Goal: Task Accomplishment & Management: Use online tool/utility

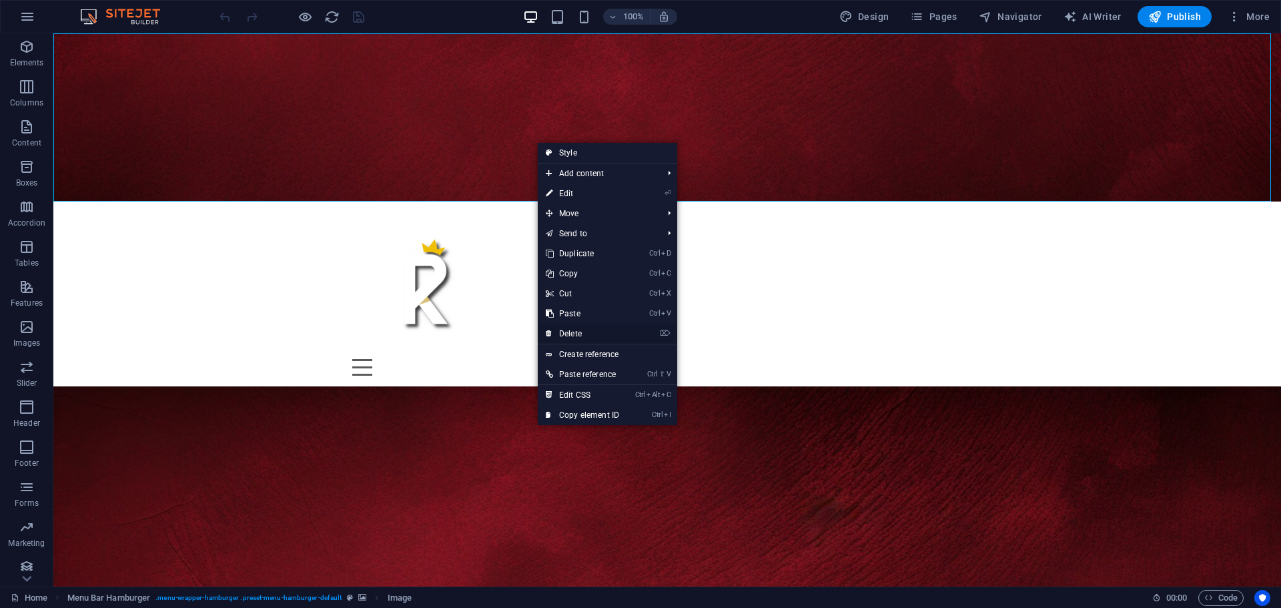
click at [558, 332] on link "⌦ Delete" at bounding box center [582, 334] width 89 height 20
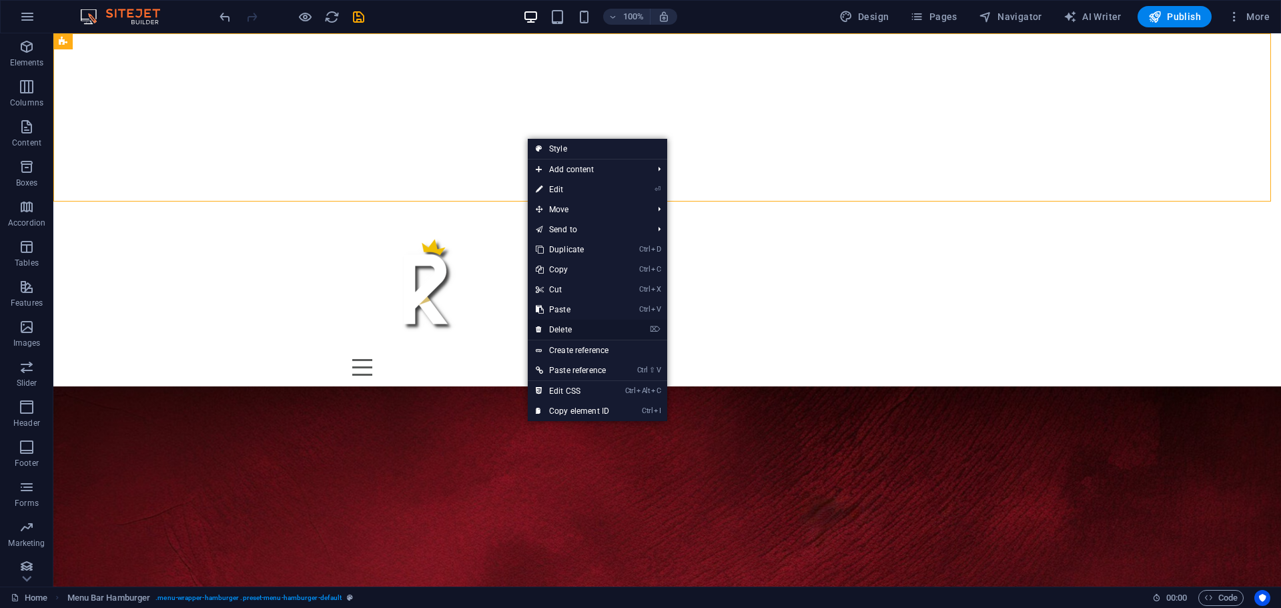
click at [577, 334] on link "⌦ Delete" at bounding box center [572, 330] width 89 height 20
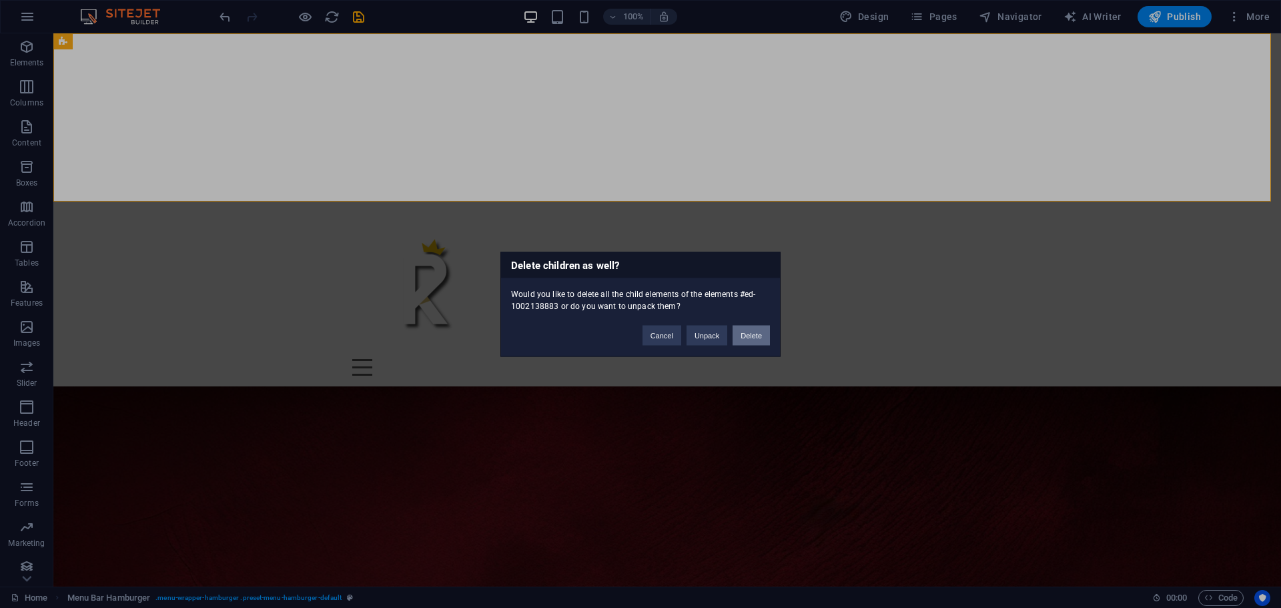
drag, startPoint x: 749, startPoint y: 340, endPoint x: 685, endPoint y: 312, distance: 69.3
click at [749, 340] on button "Delete" at bounding box center [751, 335] width 37 height 20
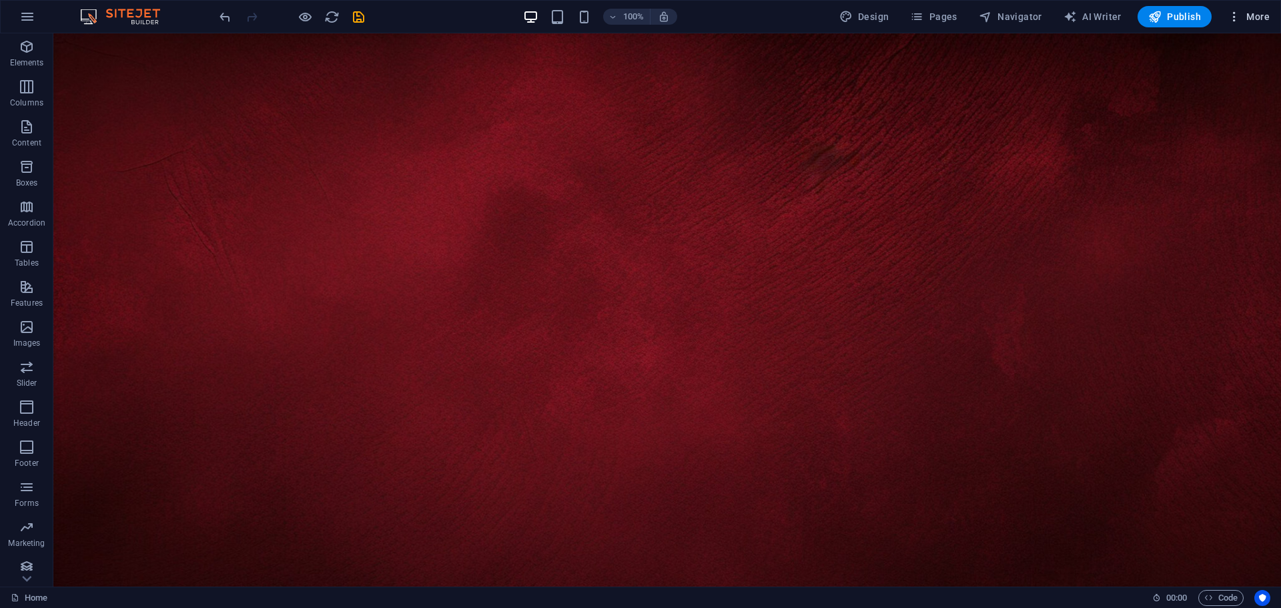
click at [1251, 6] on button "More" at bounding box center [1248, 16] width 53 height 21
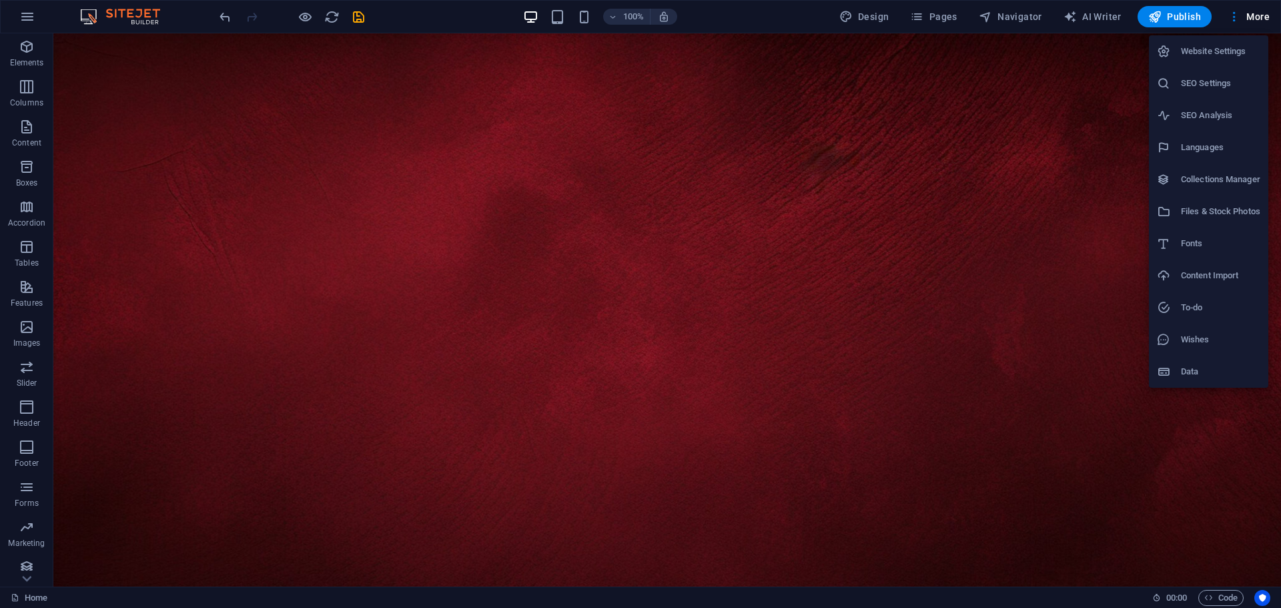
click at [1251, 48] on h6 "Website Settings" at bounding box center [1220, 51] width 79 height 16
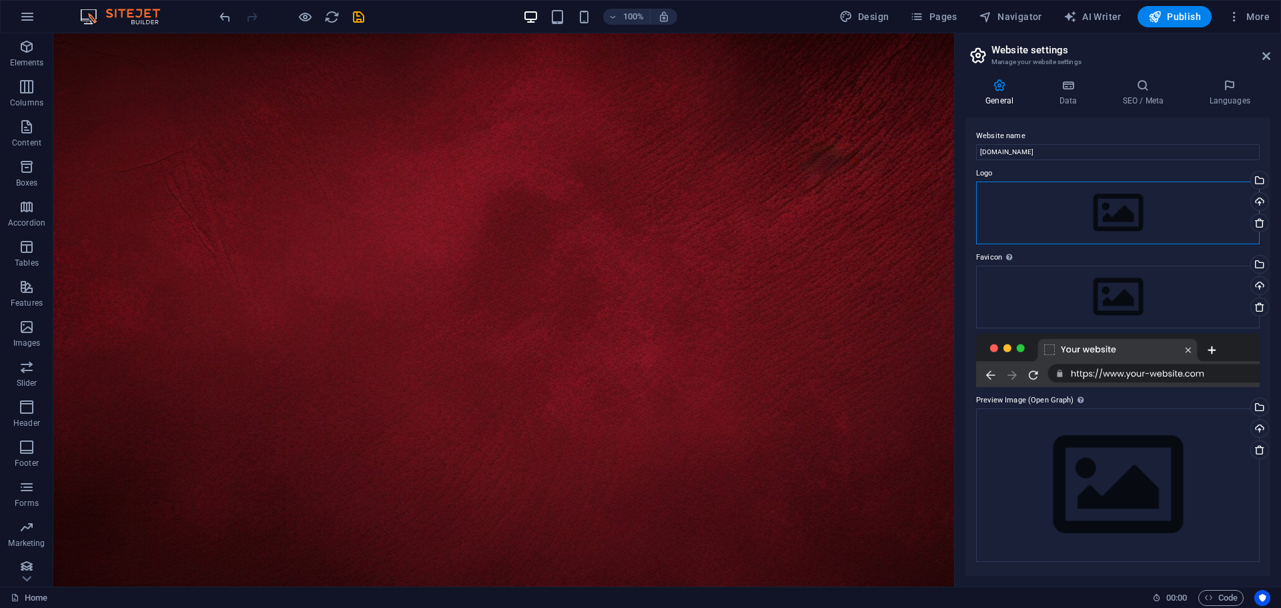
click at [1118, 210] on div "Drag files here, click to choose files or select files from Files or our free s…" at bounding box center [1118, 213] width 284 height 63
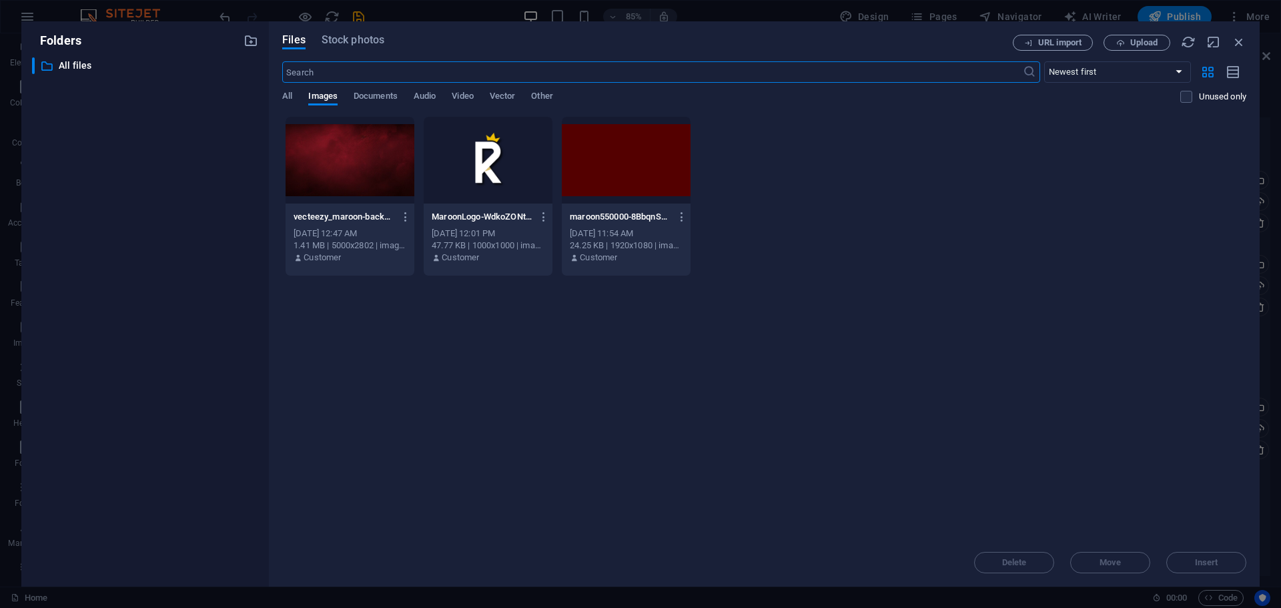
click at [1151, 192] on div "vecteezy_maroon-background-high-quality_30669803-J6BCSwBNE_JOZulXG6Yo3g.jpg vec…" at bounding box center [764, 196] width 964 height 160
click at [1114, 45] on span "Upload" at bounding box center [1137, 43] width 55 height 9
click at [484, 162] on div at bounding box center [488, 160] width 129 height 87
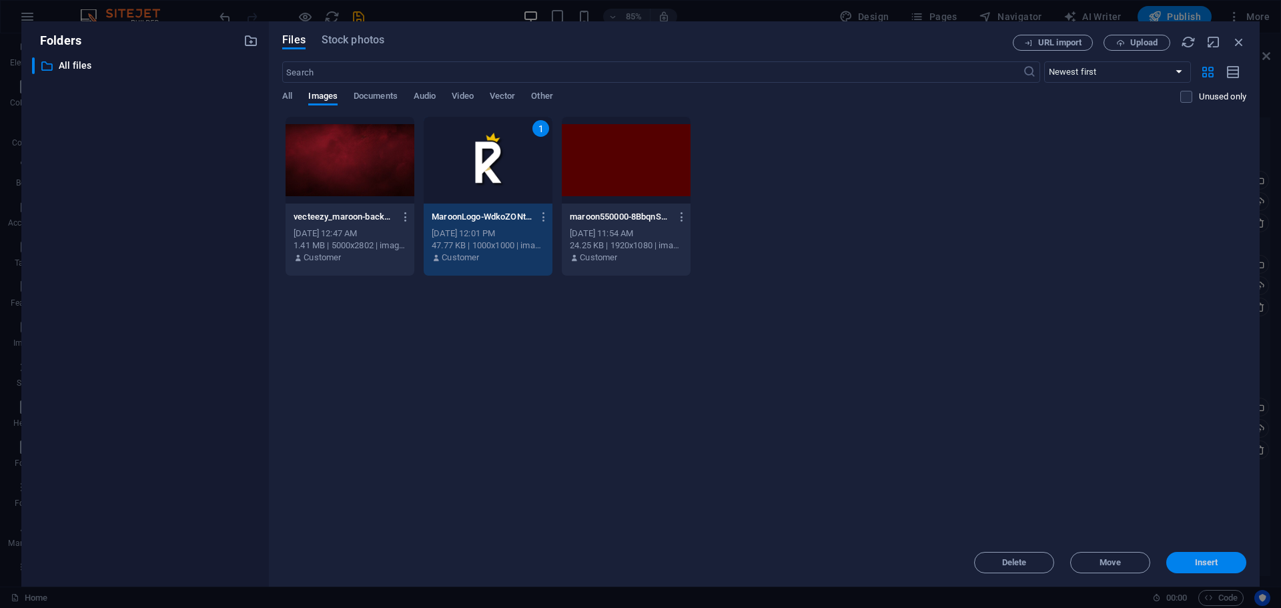
click at [1203, 560] on span "Insert" at bounding box center [1206, 563] width 23 height 8
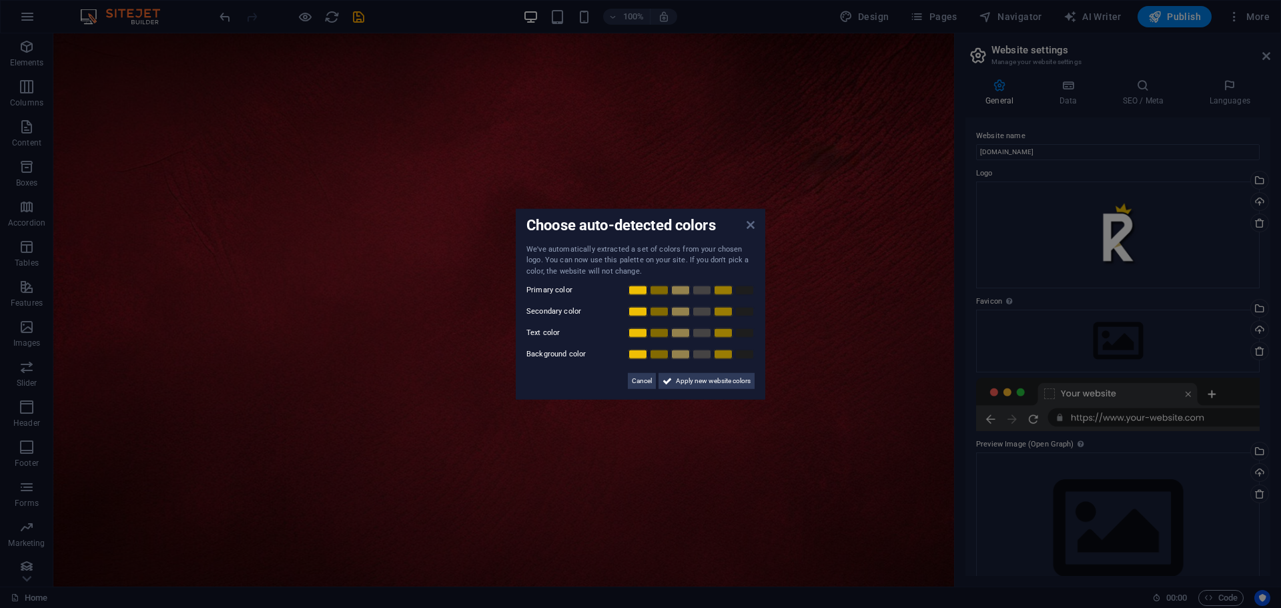
click at [753, 228] on icon at bounding box center [751, 224] width 8 height 11
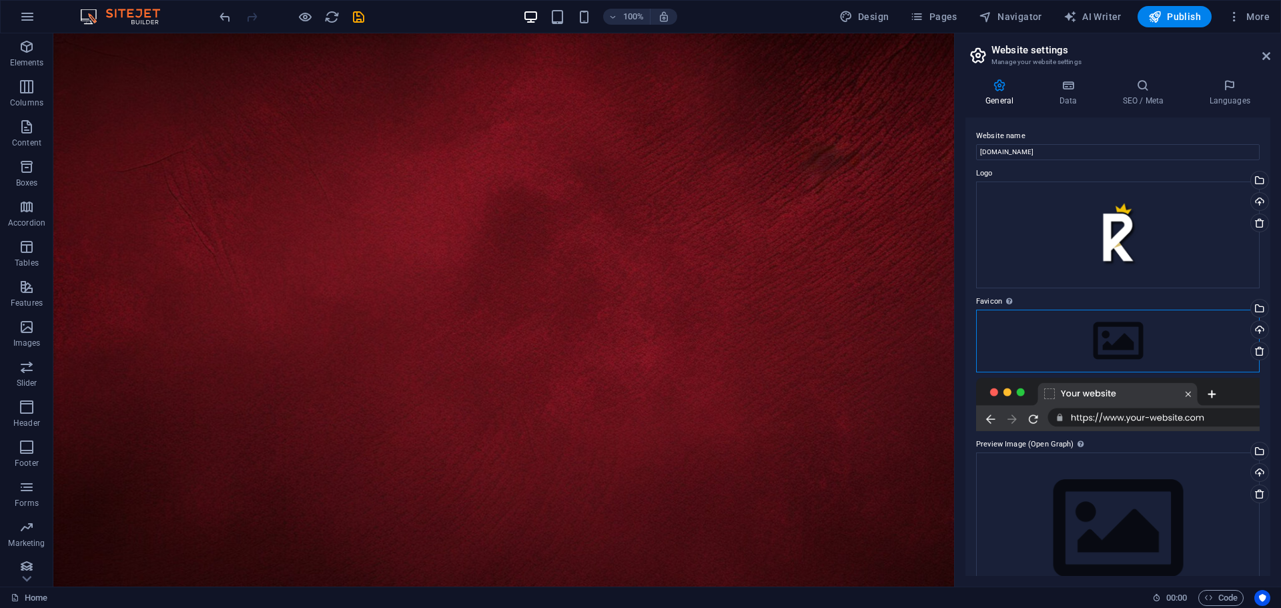
click at [1110, 337] on div "Drag files here, click to choose files or select files from Files or our free s…" at bounding box center [1118, 341] width 284 height 63
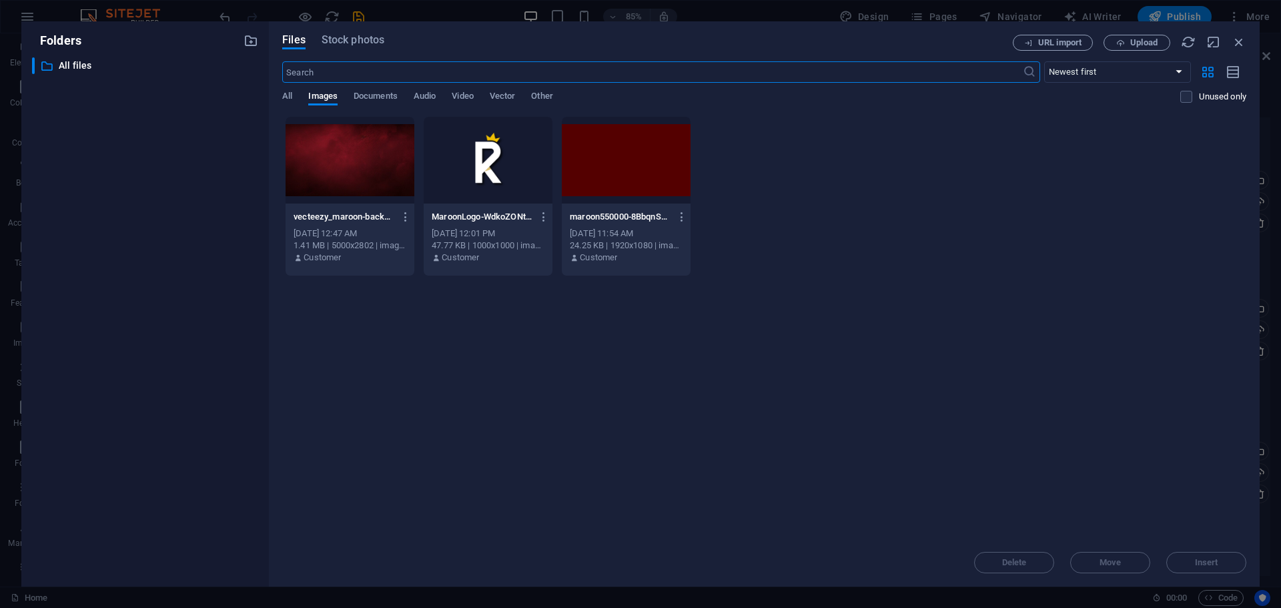
click at [504, 163] on div at bounding box center [488, 160] width 129 height 87
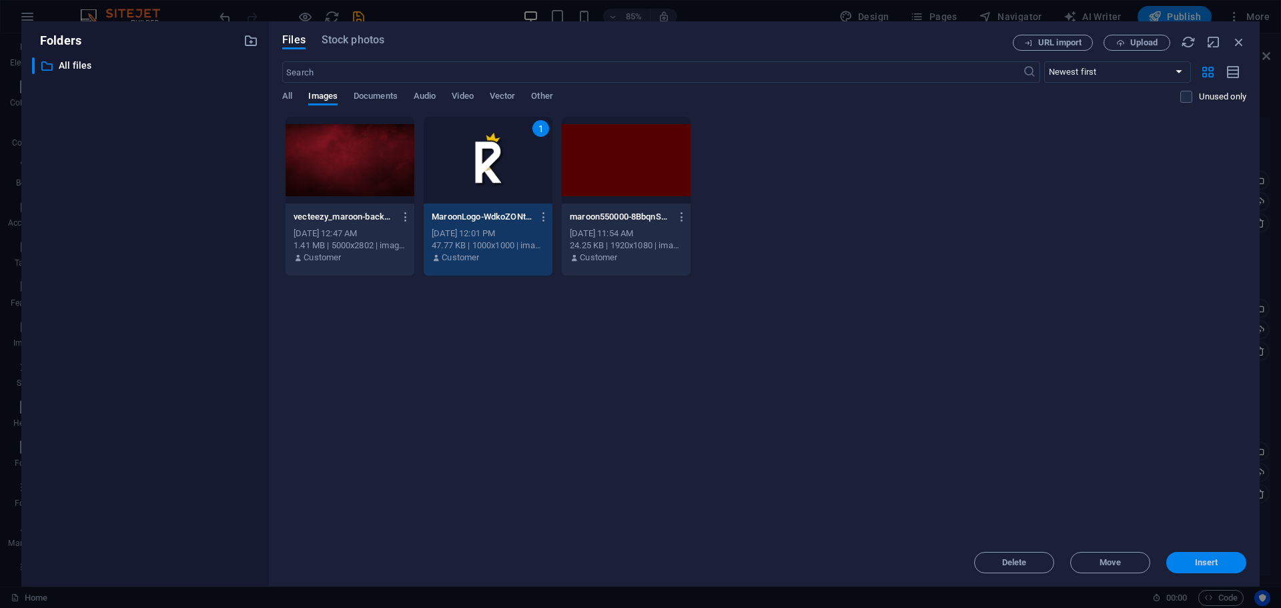
click at [1228, 563] on span "Insert" at bounding box center [1206, 563] width 69 height 8
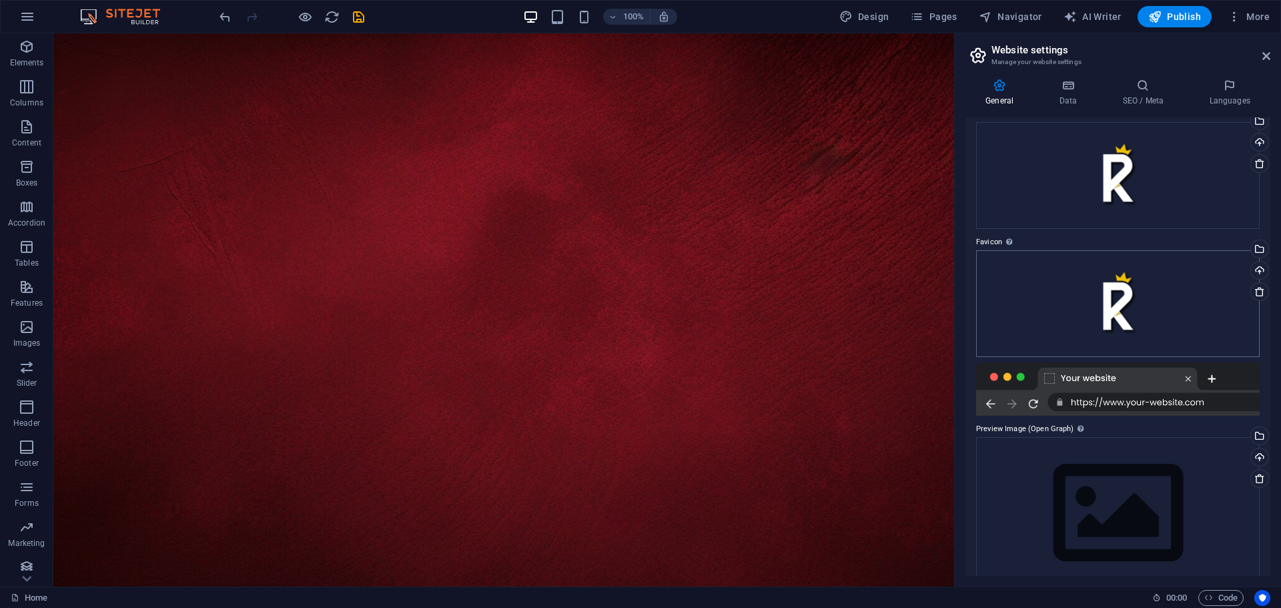
scroll to position [84, 0]
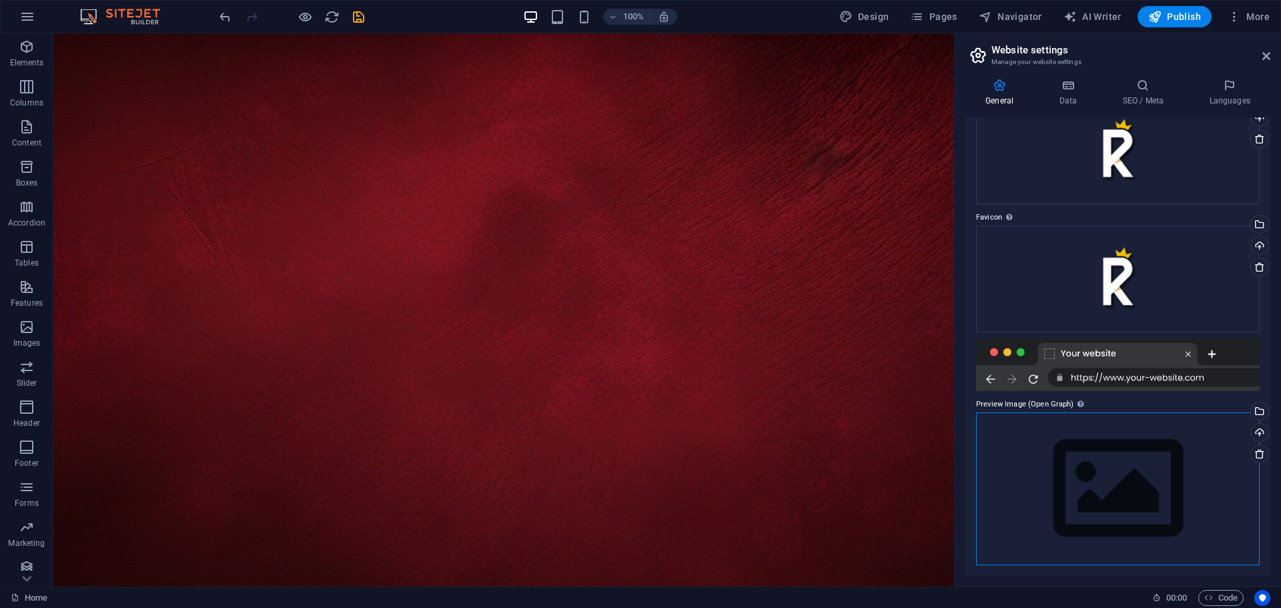
click at [1124, 485] on div "Drag files here, click to choose files or select files from Files or our free s…" at bounding box center [1118, 488] width 284 height 153
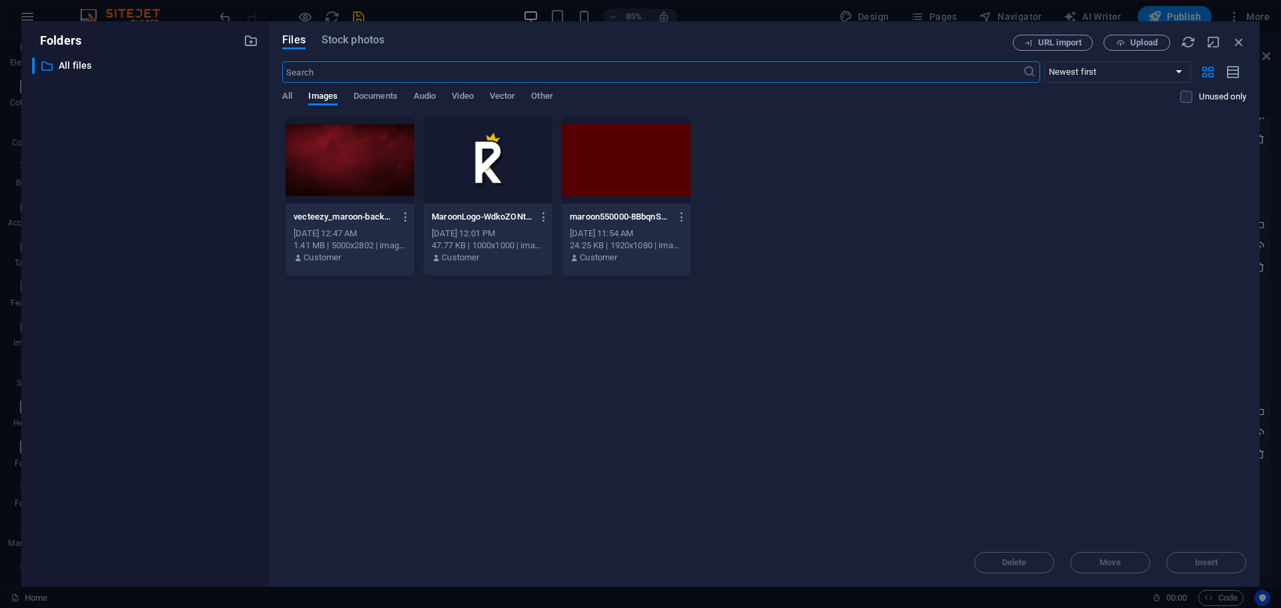
click at [468, 159] on div at bounding box center [488, 160] width 129 height 87
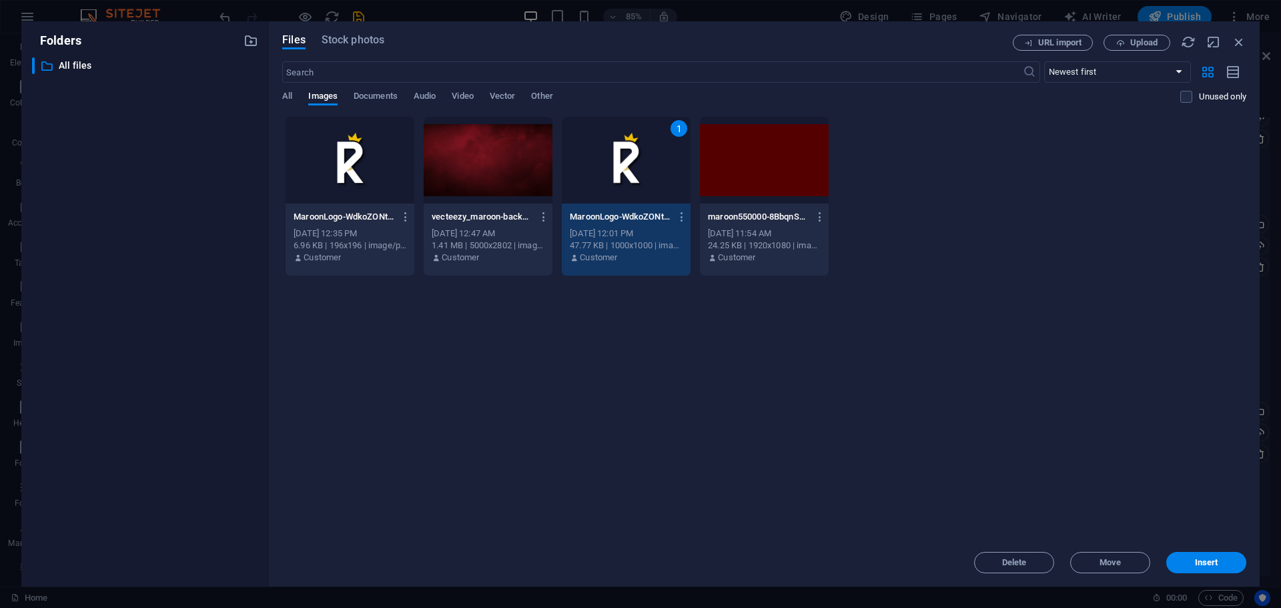
click at [1200, 563] on span "Insert" at bounding box center [1206, 563] width 23 height 8
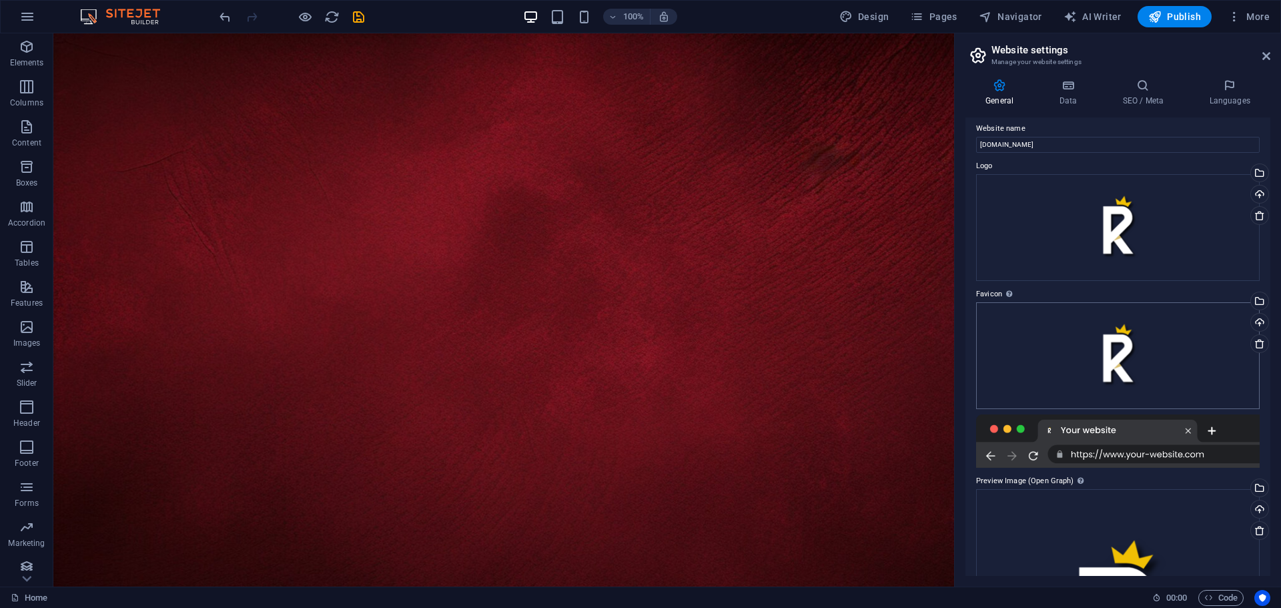
scroll to position [0, 0]
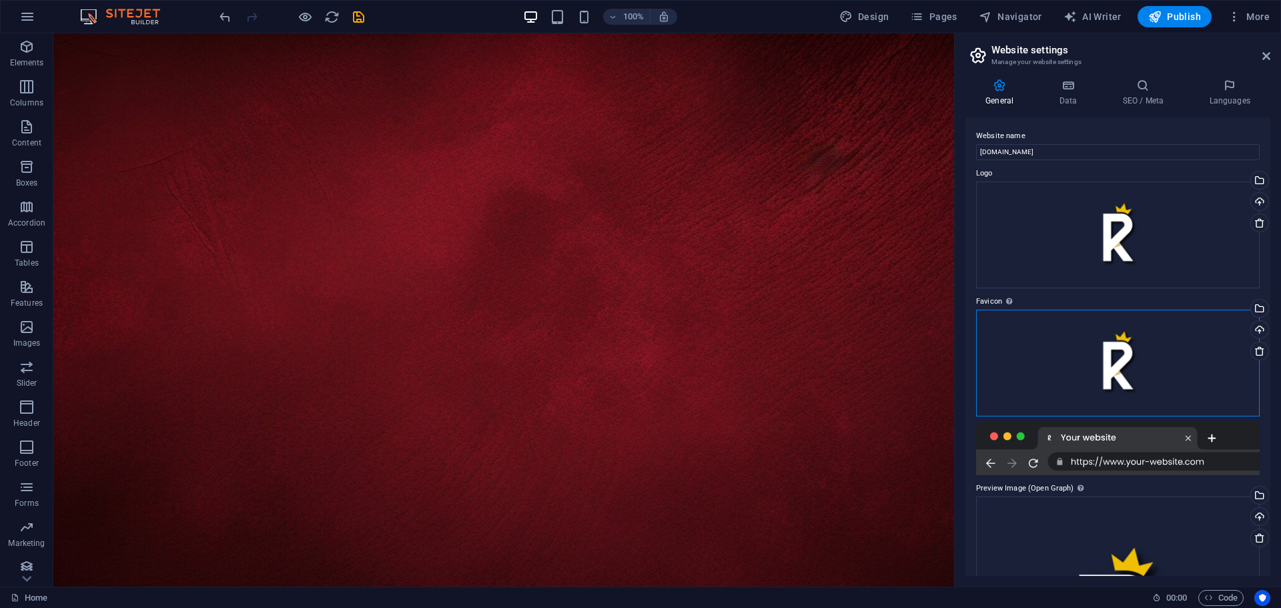
click at [1136, 366] on div "Drag files here, click to choose files or select files from Files or our free s…" at bounding box center [1118, 363] width 284 height 107
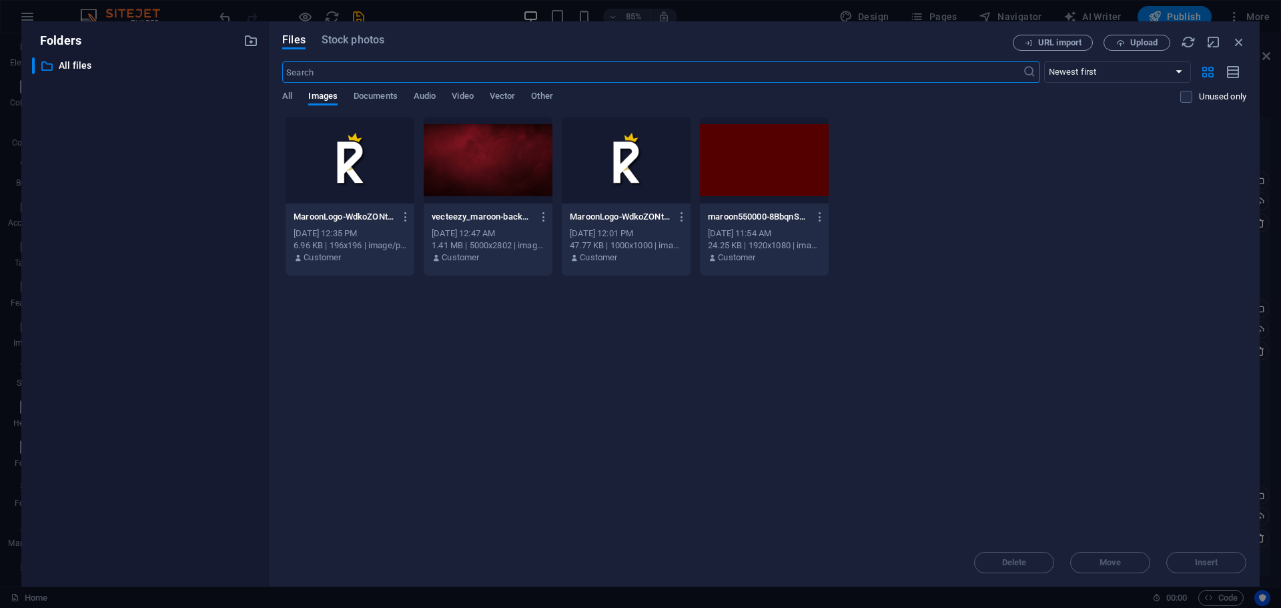
click at [1106, 50] on div "URL import Upload" at bounding box center [1130, 43] width 234 height 16
click at [1124, 39] on icon "button" at bounding box center [1120, 43] width 9 height 9
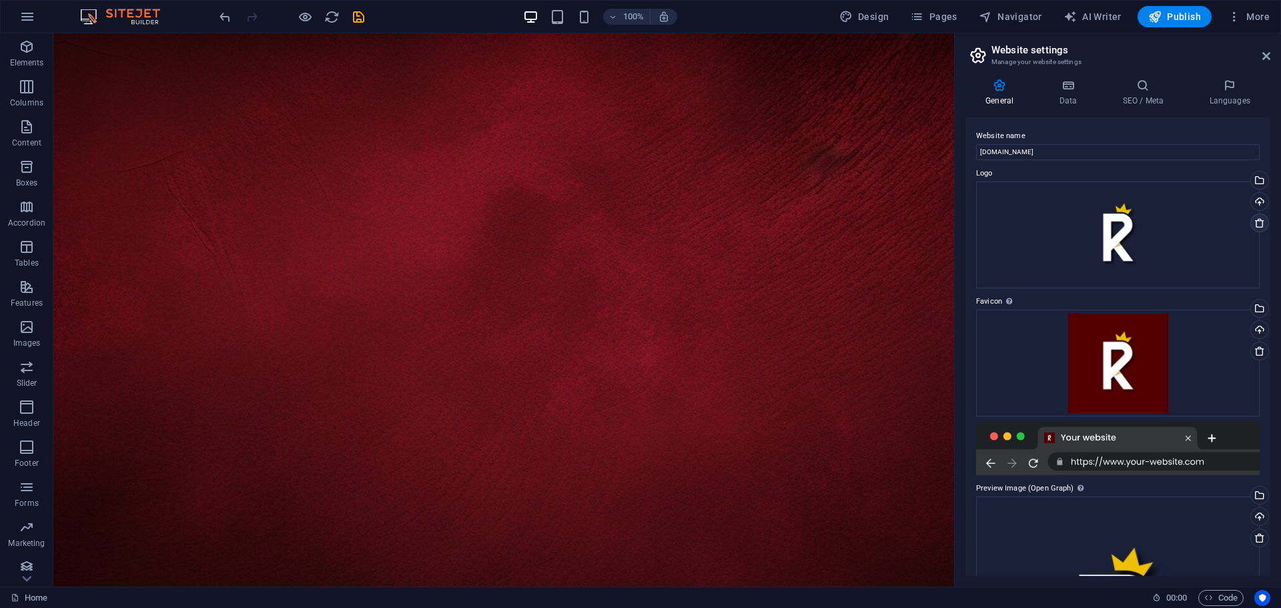
click at [1260, 224] on icon at bounding box center [1260, 223] width 11 height 11
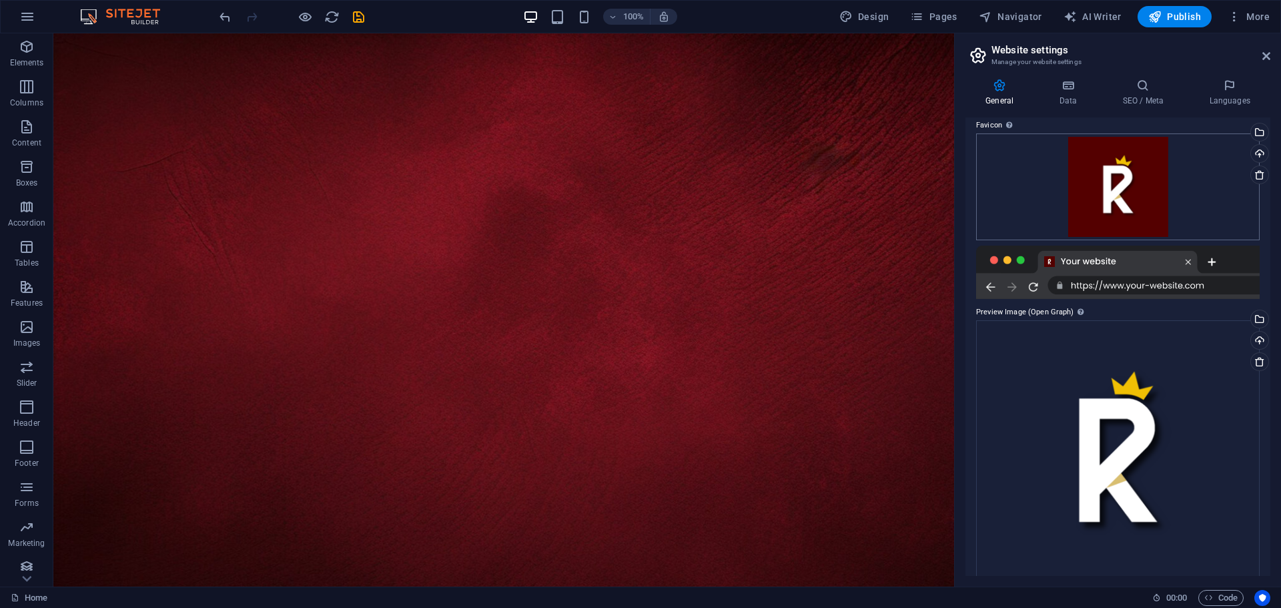
scroll to position [154, 0]
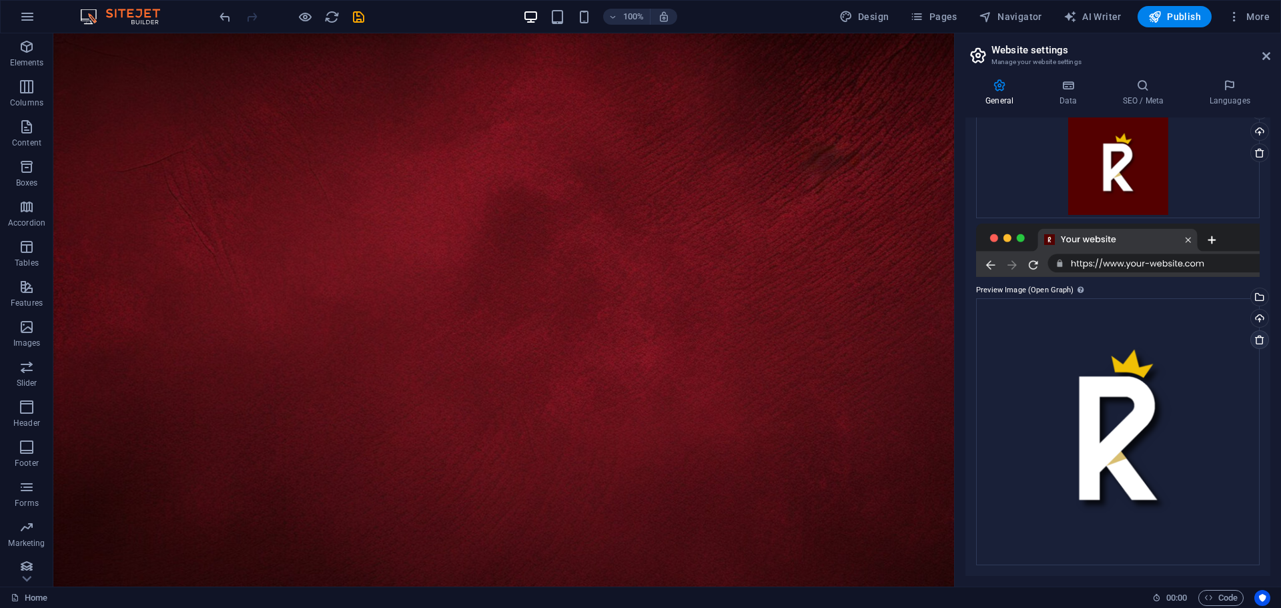
click at [1255, 339] on icon at bounding box center [1260, 339] width 11 height 11
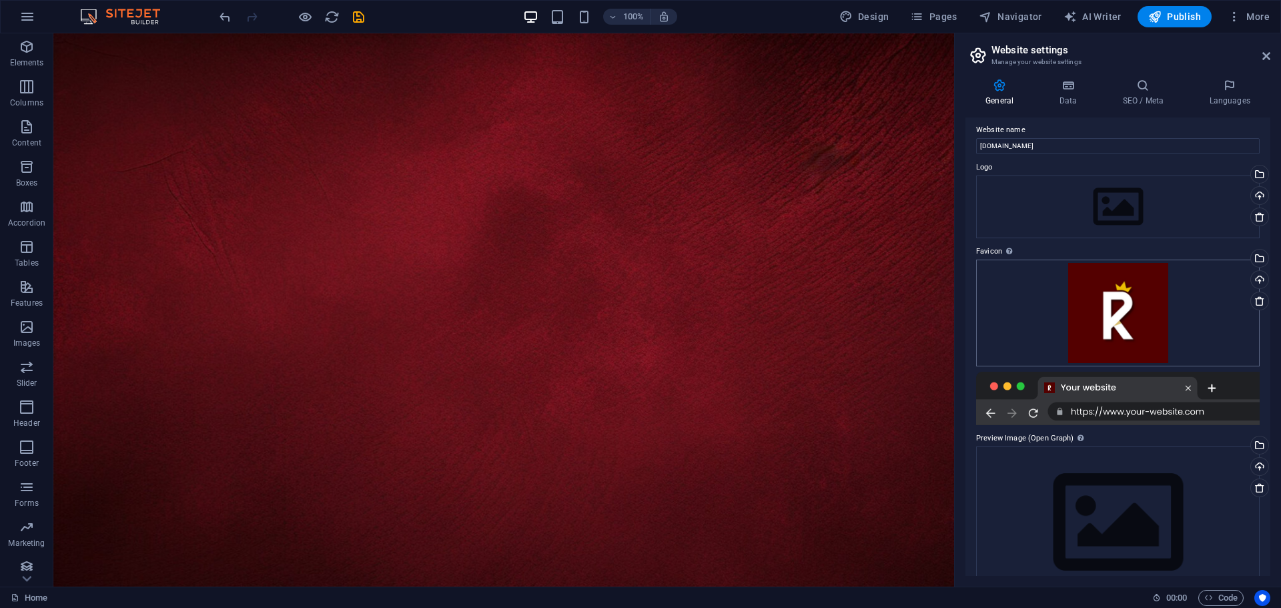
scroll to position [0, 0]
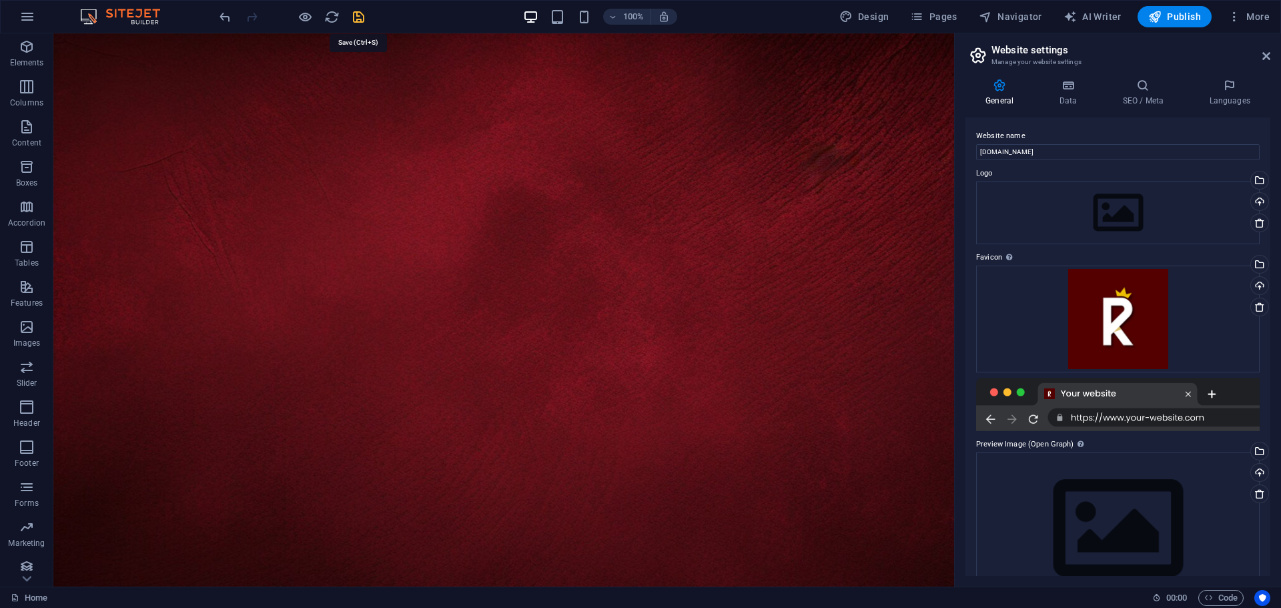
click at [356, 18] on icon "save" at bounding box center [358, 16] width 15 height 15
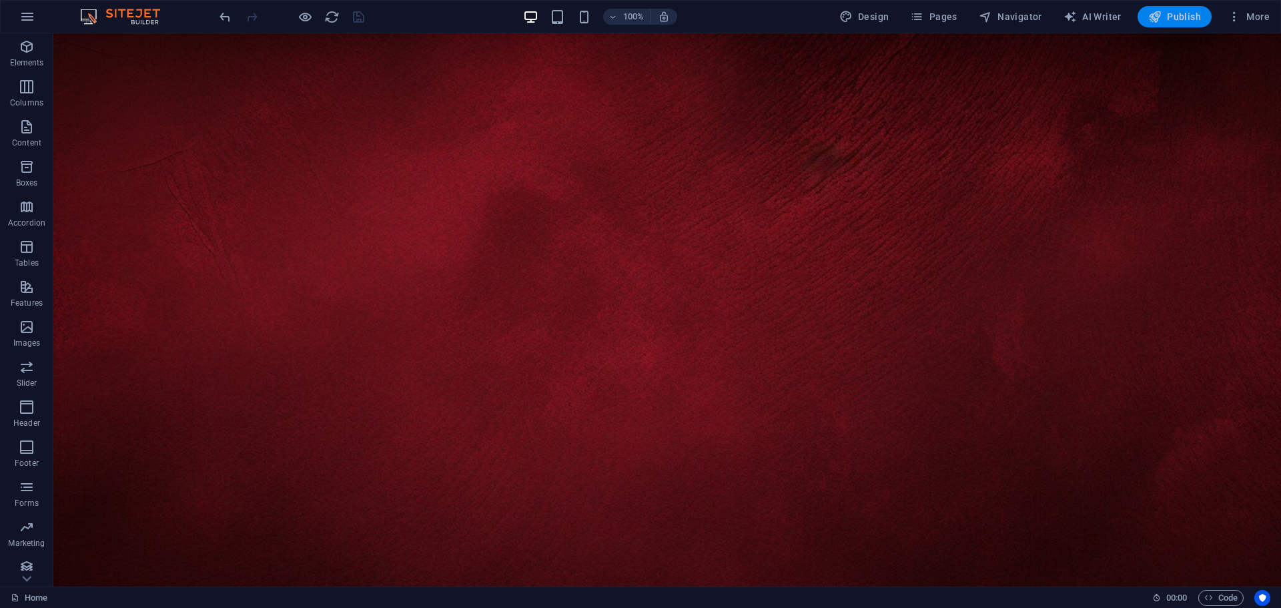
click at [1168, 17] on span "Publish" at bounding box center [1174, 16] width 53 height 13
click at [1250, 13] on span "More" at bounding box center [1249, 16] width 42 height 13
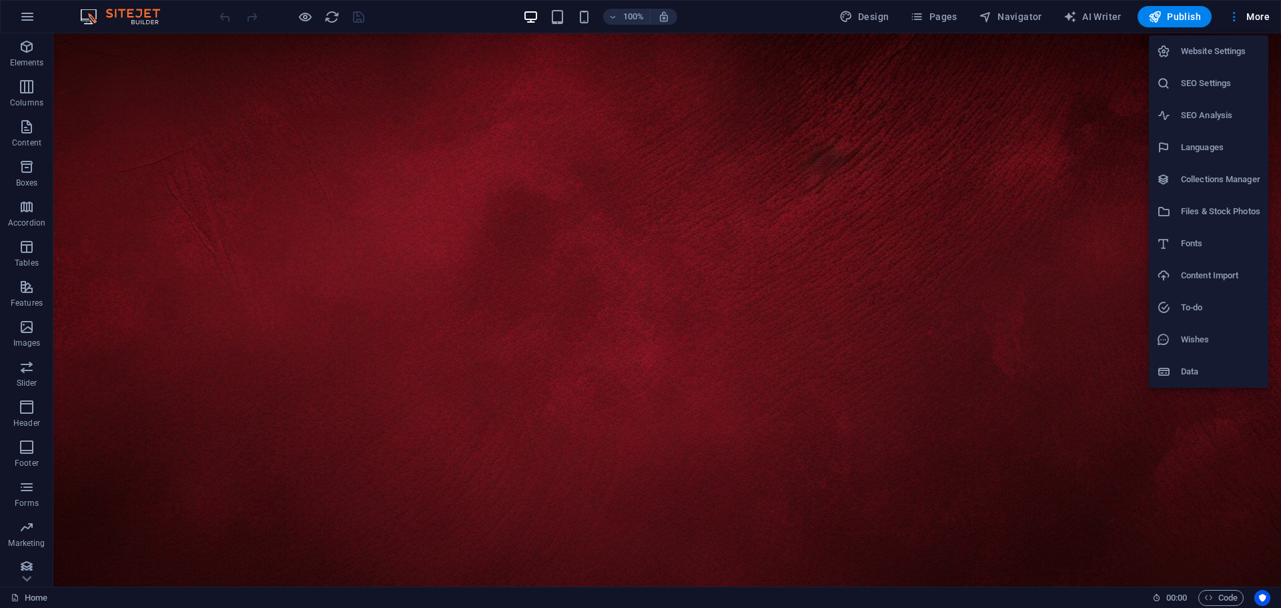
click at [1244, 50] on h6 "Website Settings" at bounding box center [1220, 51] width 79 height 16
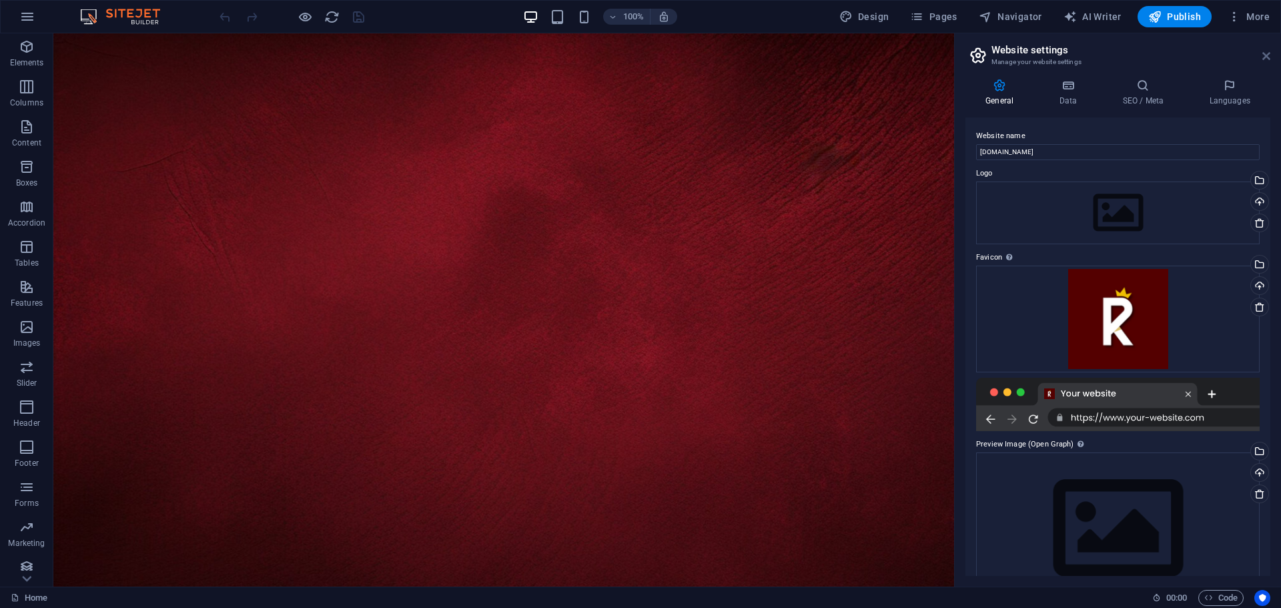
click at [1263, 54] on icon at bounding box center [1267, 56] width 8 height 11
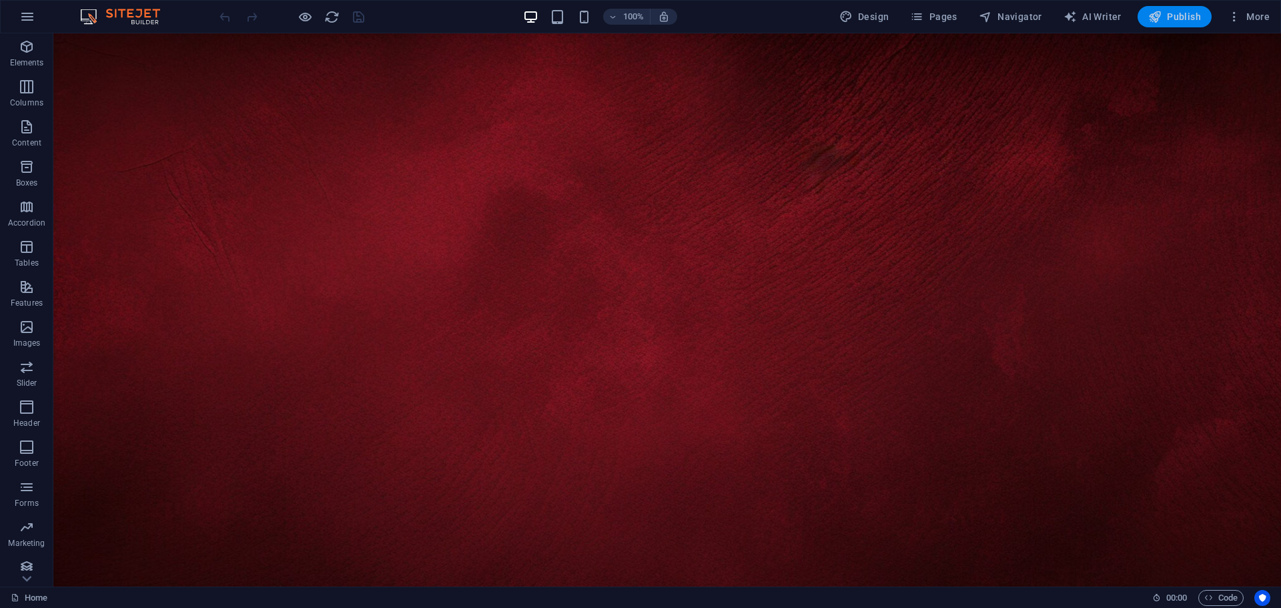
click at [1188, 19] on span "Publish" at bounding box center [1174, 16] width 53 height 13
click at [1250, 19] on span "More" at bounding box center [1249, 16] width 42 height 13
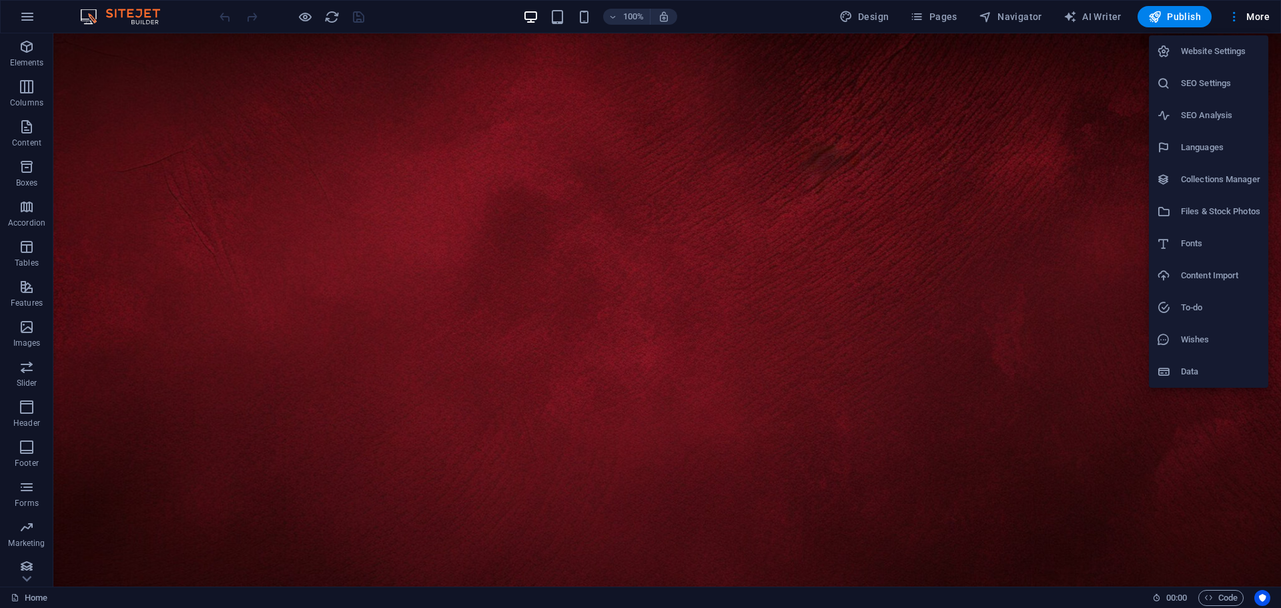
click at [1227, 60] on li "Website Settings" at bounding box center [1208, 51] width 119 height 32
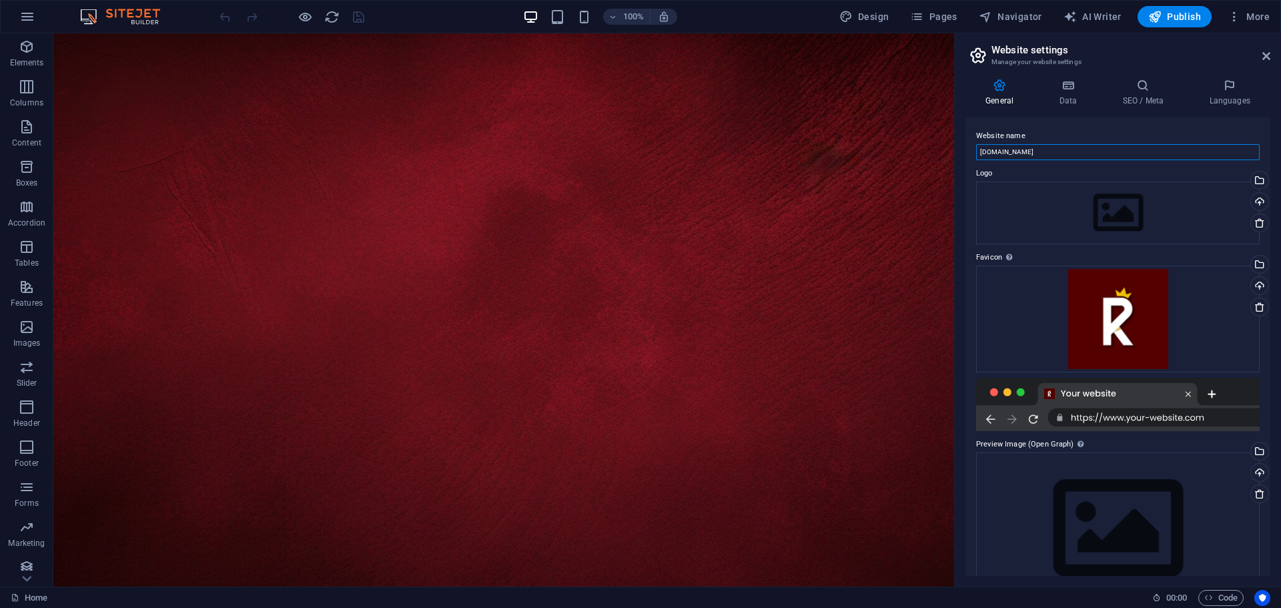
click at [1068, 157] on input "[DOMAIN_NAME]" at bounding box center [1118, 152] width 284 height 16
drag, startPoint x: 1113, startPoint y: 182, endPoint x: 943, endPoint y: 146, distance: 173.8
click at [1046, 152] on input "royalparfumerija.ba" at bounding box center [1118, 152] width 284 height 16
type input "r"
drag, startPoint x: 1076, startPoint y: 182, endPoint x: 936, endPoint y: 150, distance: 143.6
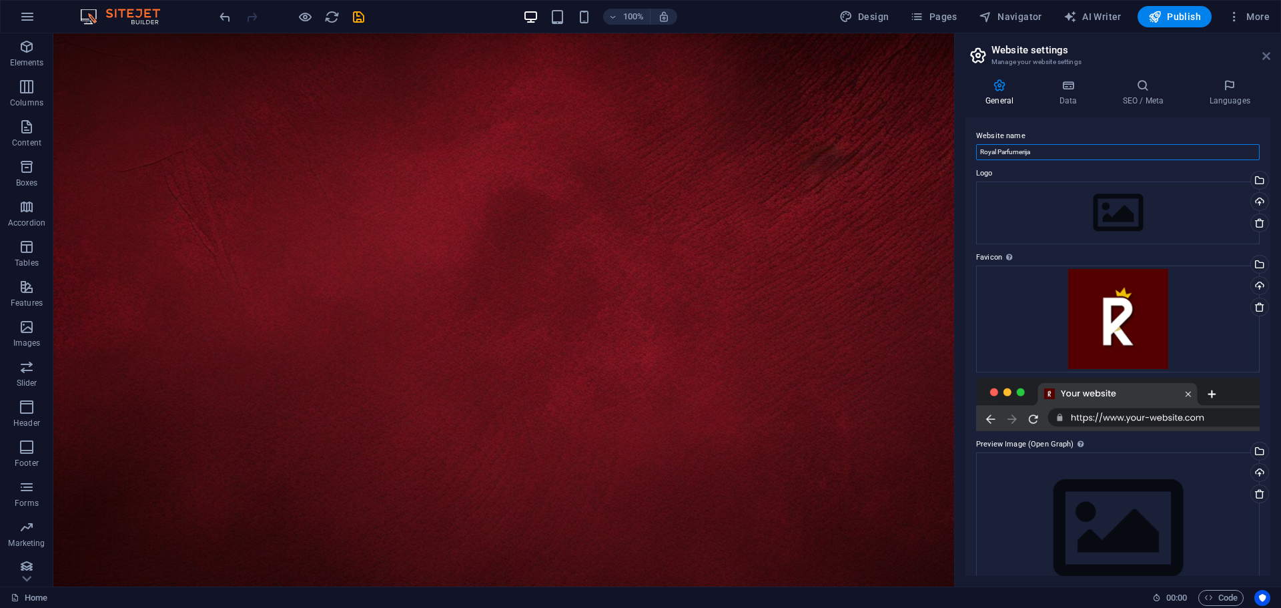
type input "Royal Parfumerija"
click at [1265, 54] on icon at bounding box center [1267, 56] width 8 height 11
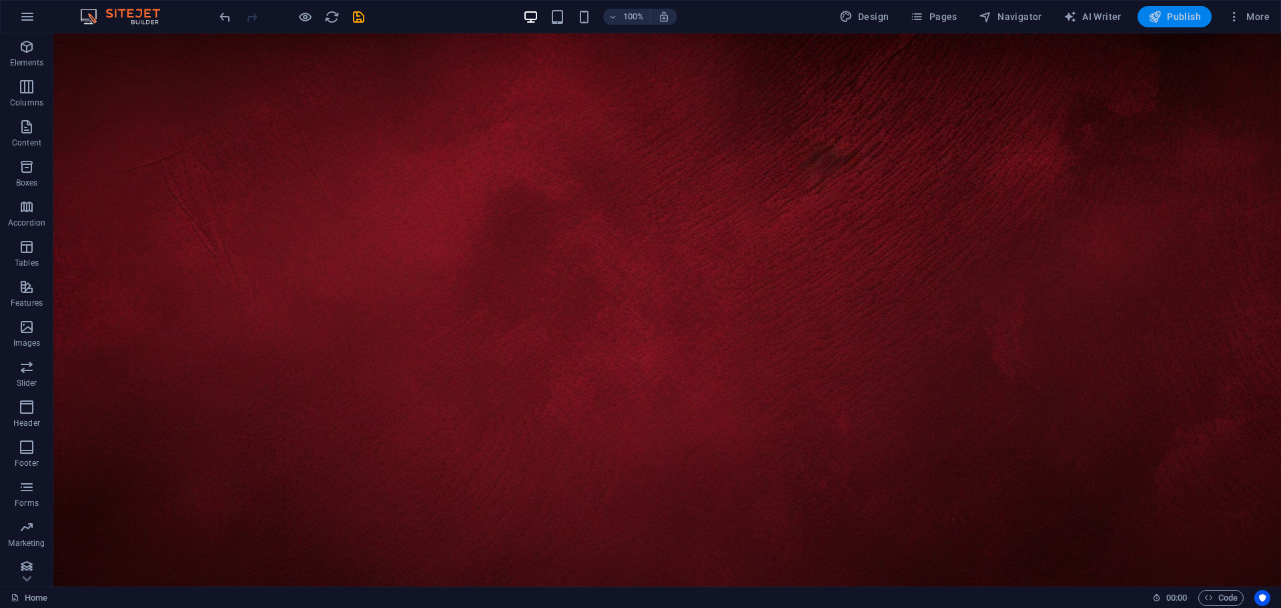
click at [1184, 17] on span "Publish" at bounding box center [1174, 16] width 53 height 13
click at [1265, 15] on span "More" at bounding box center [1249, 16] width 42 height 13
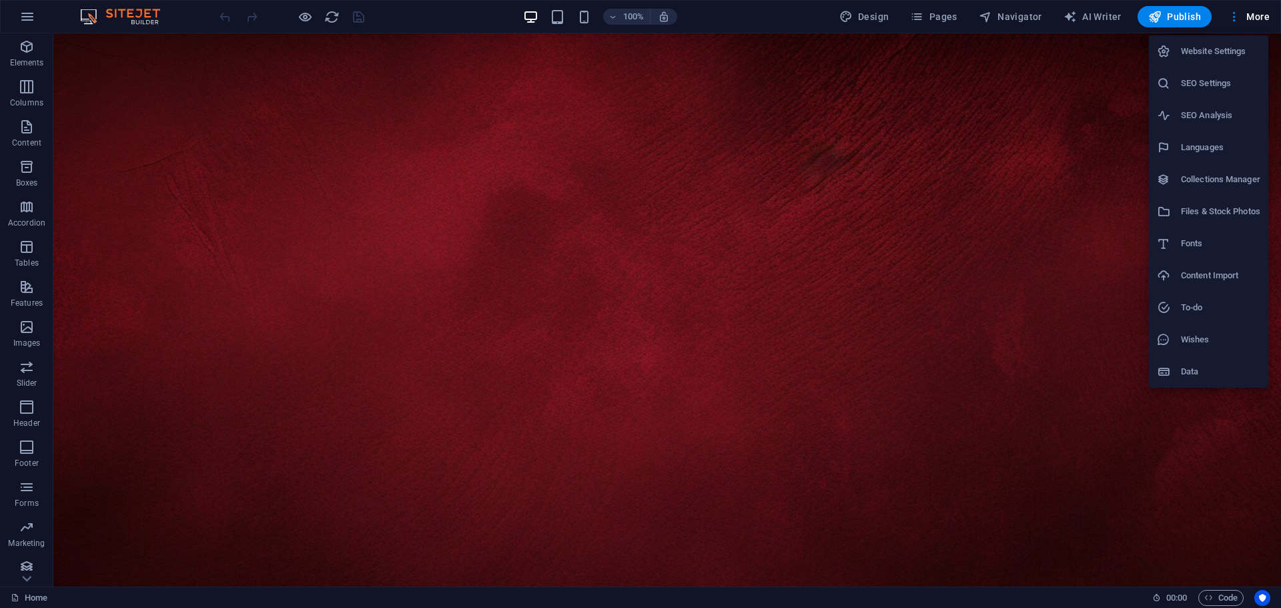
click at [1225, 45] on h6 "Website Settings" at bounding box center [1220, 51] width 79 height 16
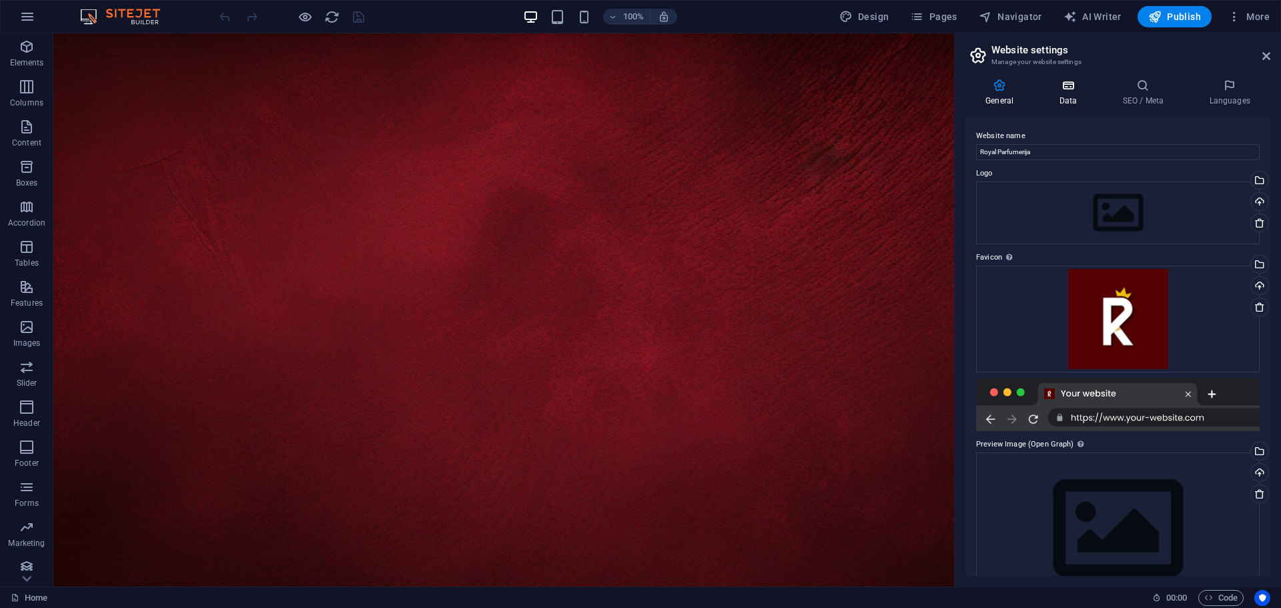
click at [1075, 104] on h4 "Data" at bounding box center [1070, 93] width 63 height 28
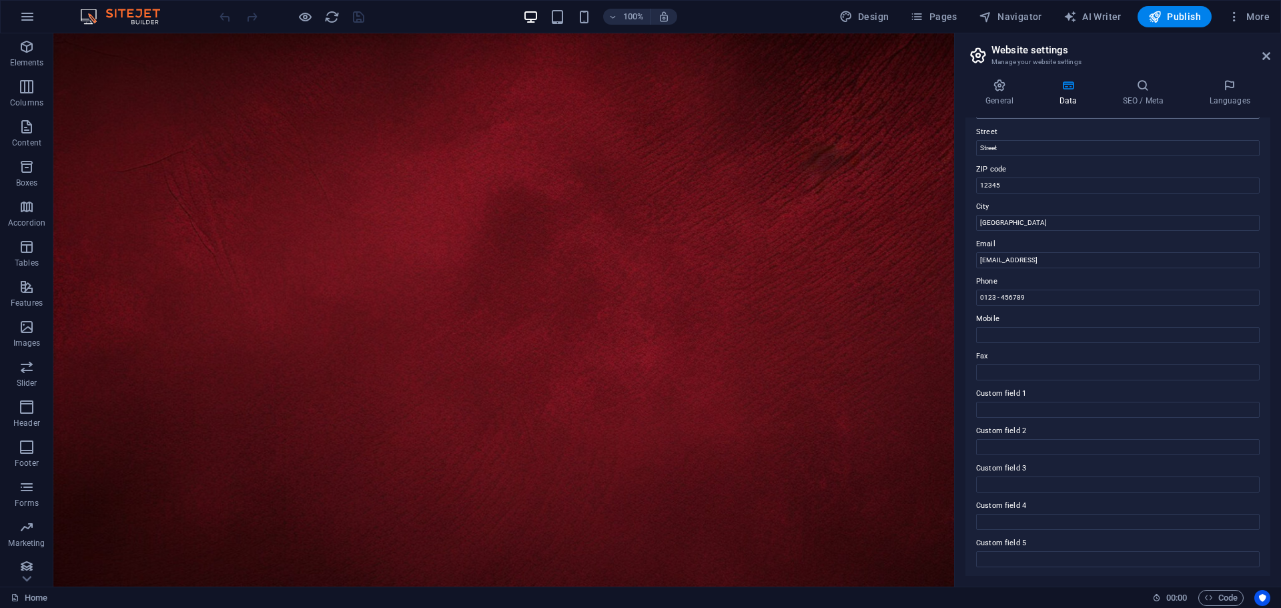
scroll to position [183, 0]
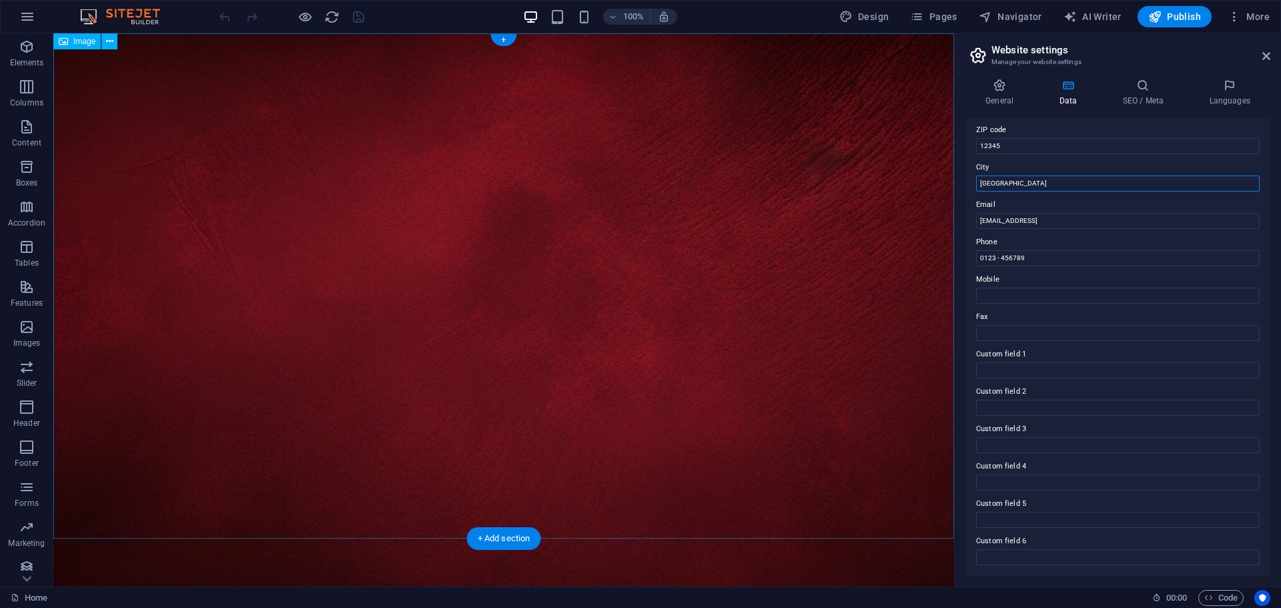
drag, startPoint x: 1052, startPoint y: 217, endPoint x: 928, endPoint y: 175, distance: 131.7
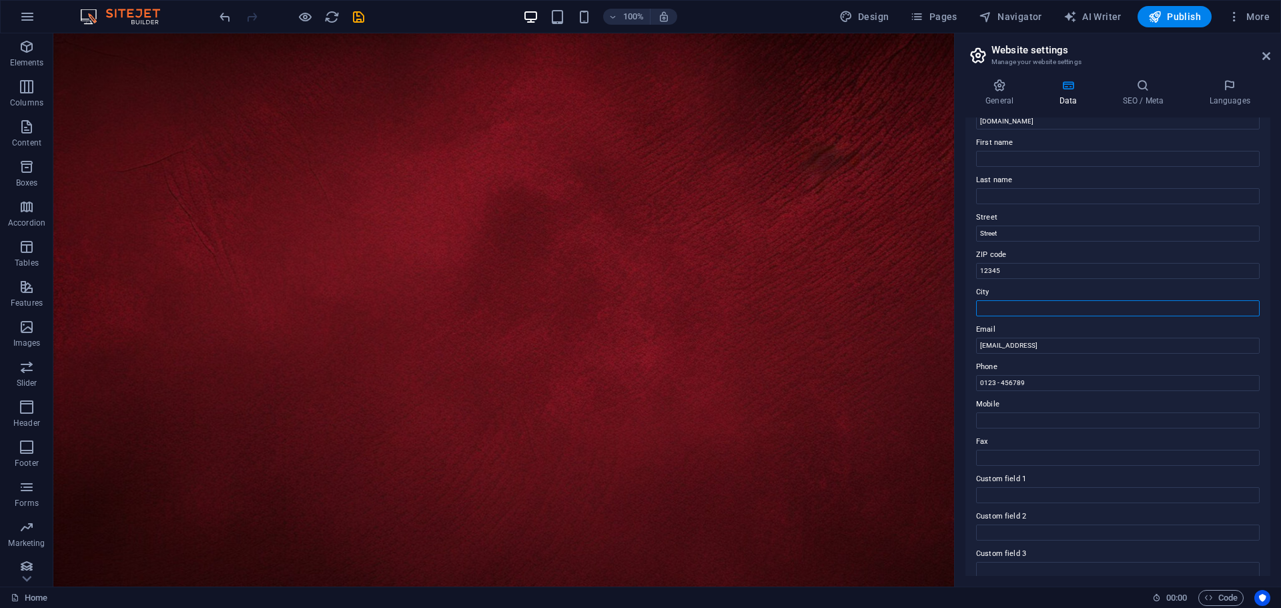
scroll to position [49, 0]
click at [1020, 196] on label "Last name" at bounding box center [1118, 189] width 284 height 16
click at [1020, 197] on input "Last name" at bounding box center [1118, 205] width 284 height 16
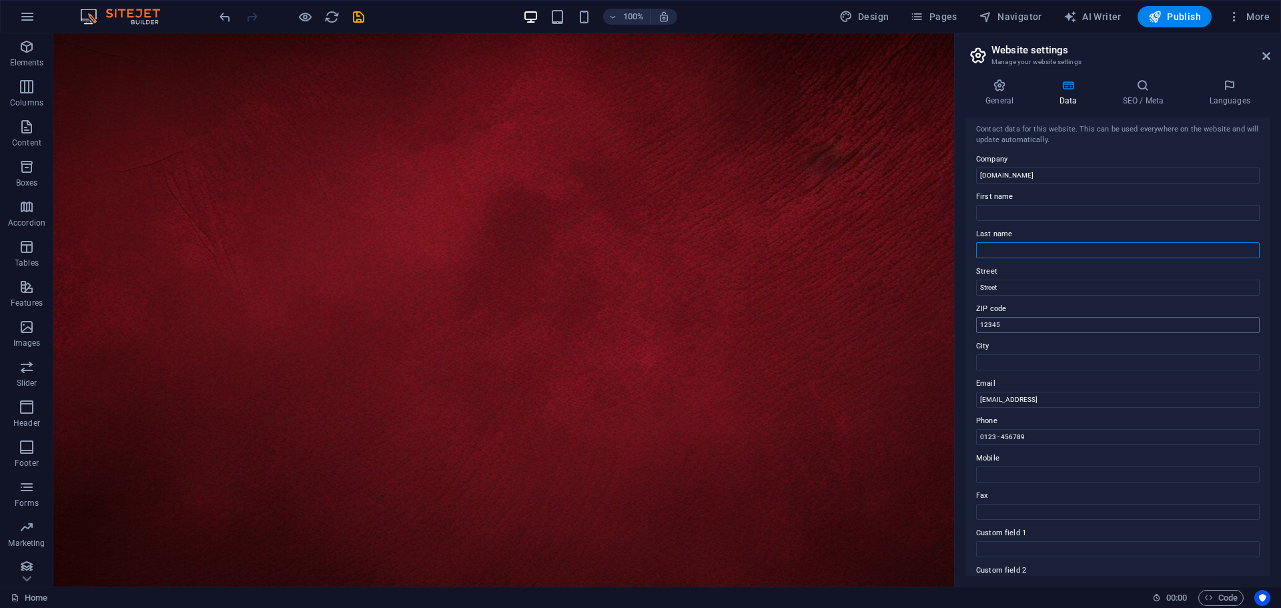
scroll to position [0, 0]
click at [1140, 95] on h4 "SEO / Meta" at bounding box center [1145, 93] width 87 height 28
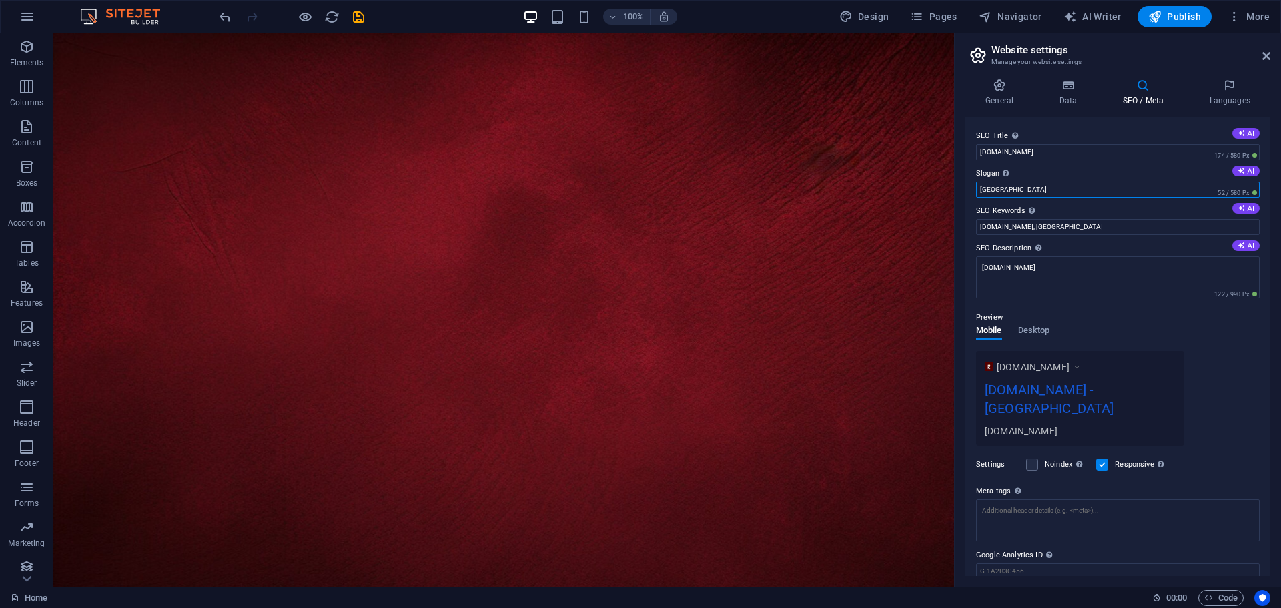
click at [1028, 188] on input "Berlin" at bounding box center [1118, 190] width 284 height 16
type input "B"
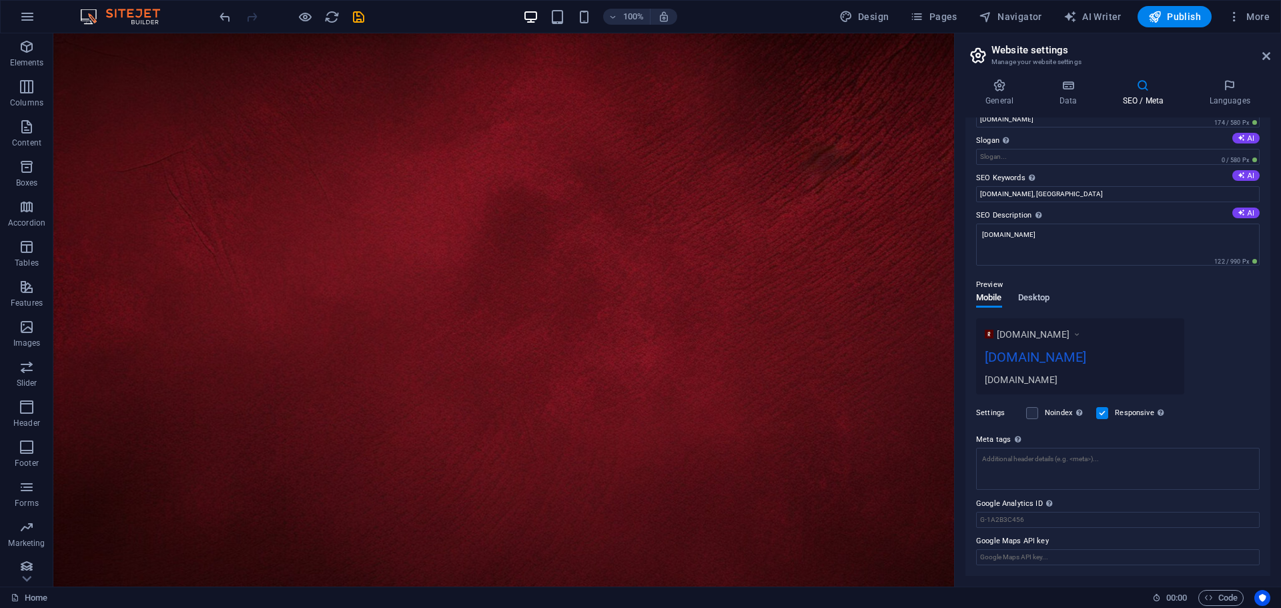
click at [1034, 304] on span "Desktop" at bounding box center [1034, 299] width 32 height 19
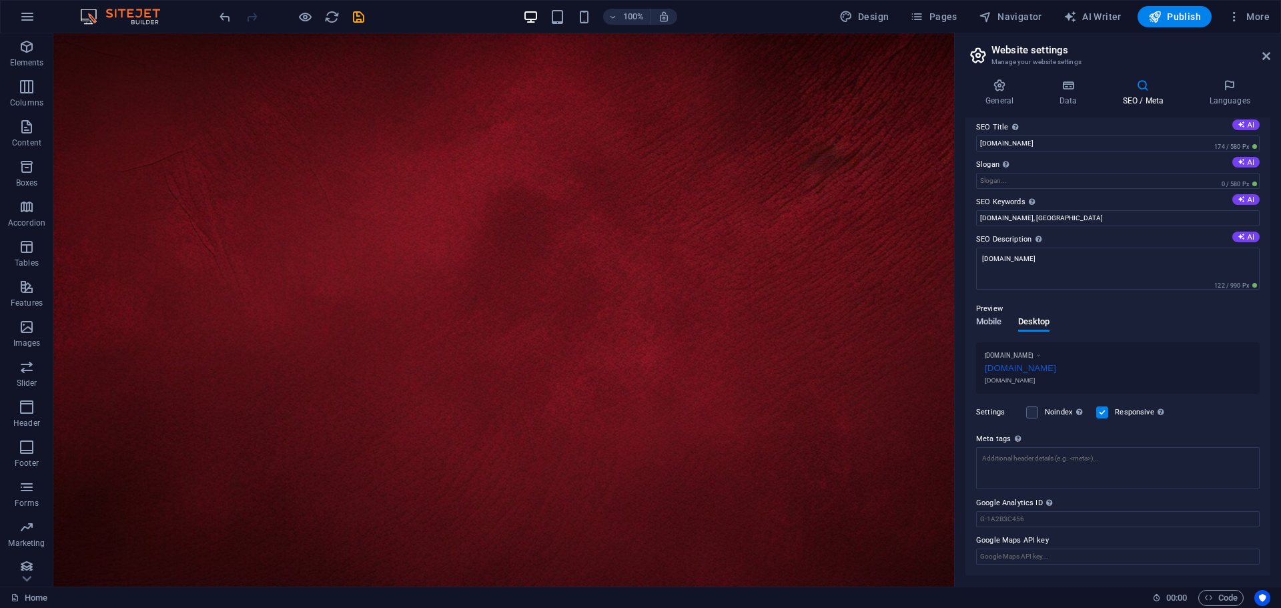
click at [990, 318] on span "Mobile" at bounding box center [989, 323] width 26 height 19
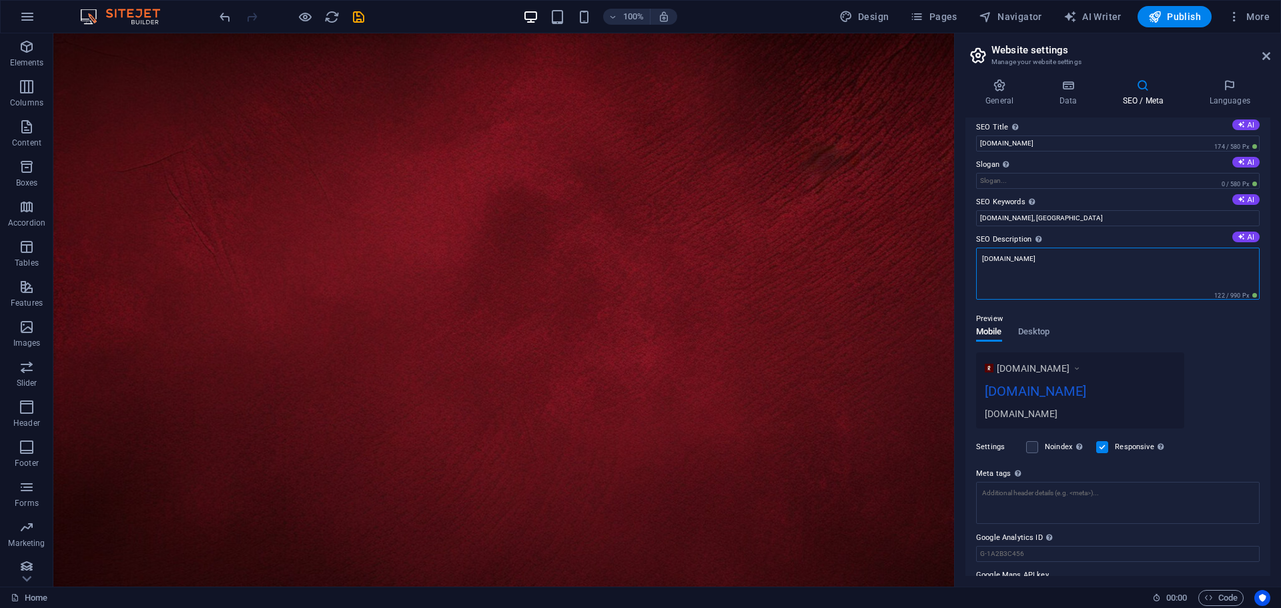
drag, startPoint x: 1045, startPoint y: 262, endPoint x: 966, endPoint y: 262, distance: 78.7
click at [966, 262] on div "SEO Title The title of your website - make it something that stands out in sear…" at bounding box center [1118, 346] width 305 height 458
type textarea "Royal Parfumerija"
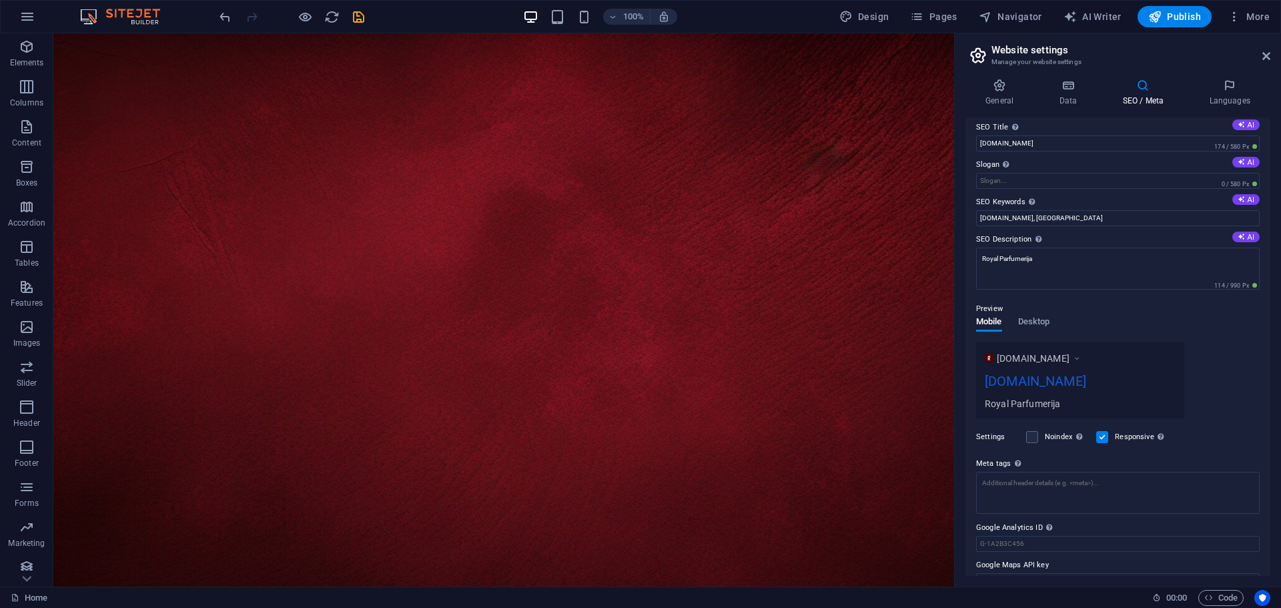
click at [1227, 356] on div "www.example.com royalparfumerija.ba Royal Parfumerija" at bounding box center [1118, 380] width 284 height 76
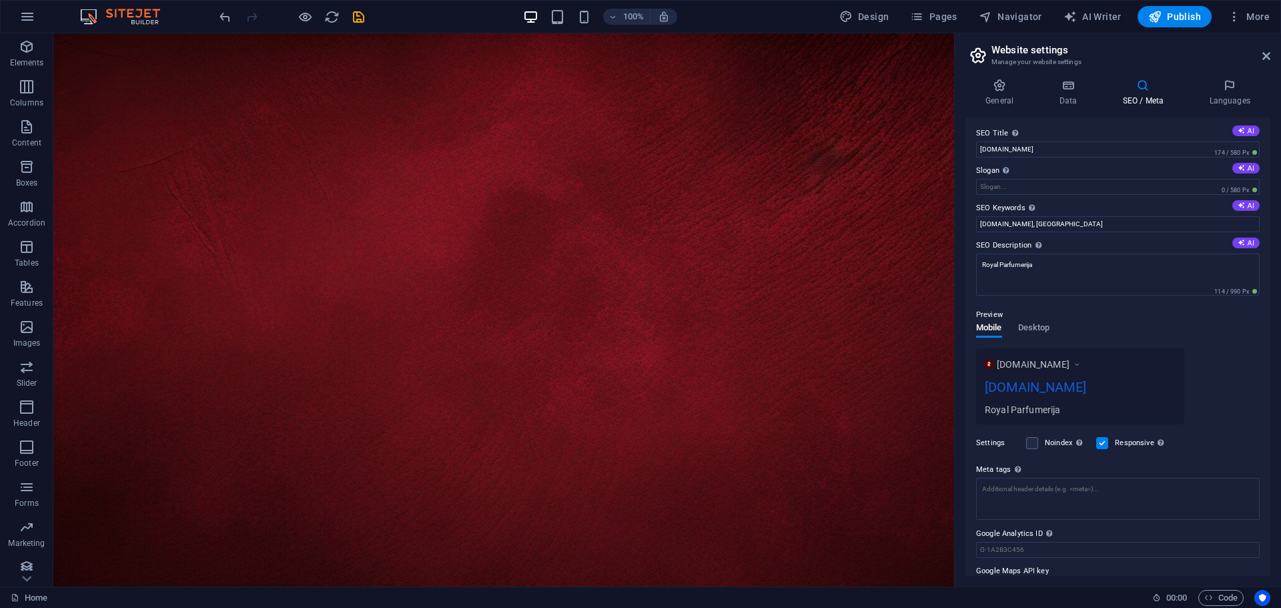
scroll to position [0, 0]
drag, startPoint x: 1052, startPoint y: 152, endPoint x: 971, endPoint y: 141, distance: 81.5
click at [971, 141] on div "SEO Title The title of your website - make it something that stands out in sear…" at bounding box center [1118, 346] width 305 height 458
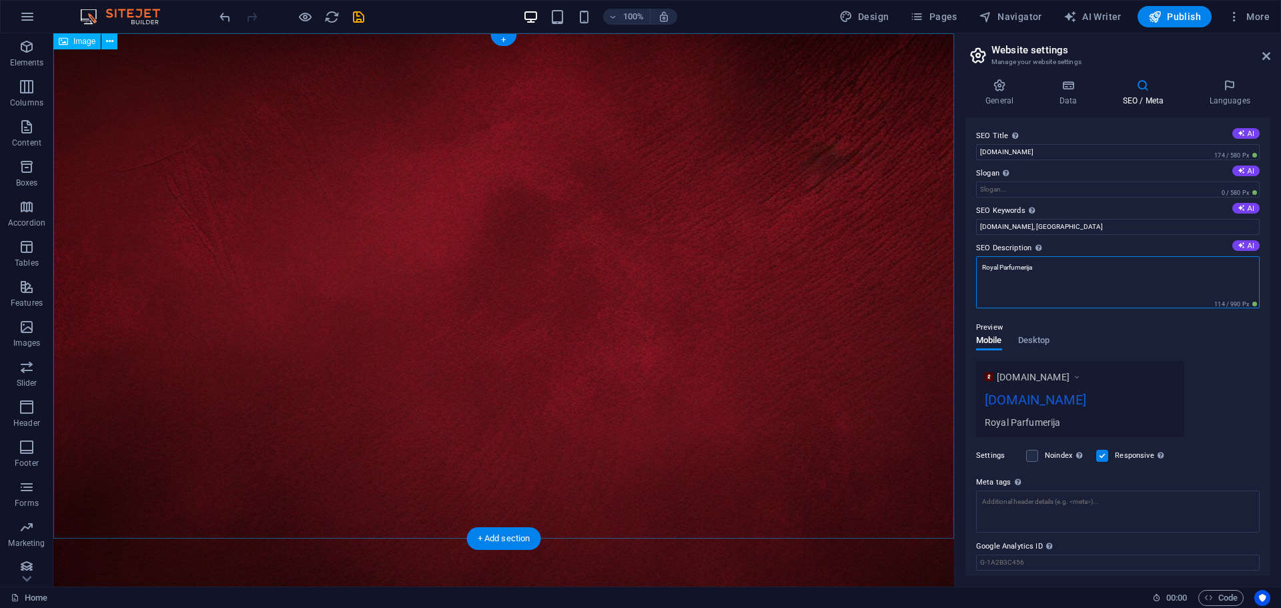
drag, startPoint x: 1131, startPoint y: 298, endPoint x: 926, endPoint y: 262, distance: 208.7
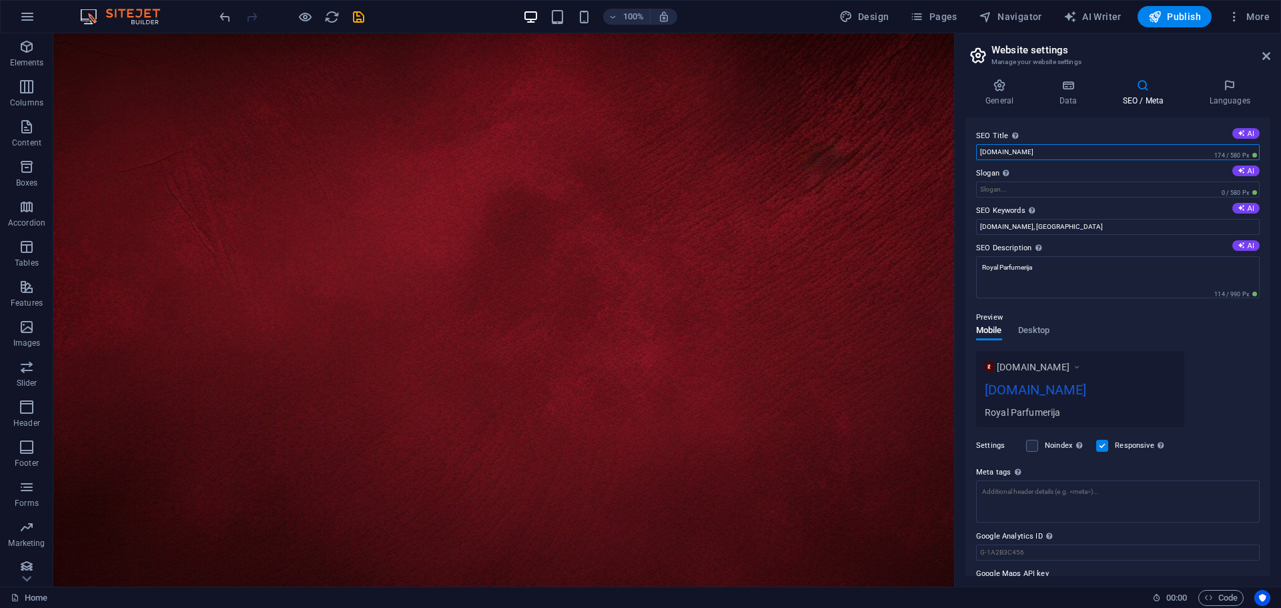
drag, startPoint x: 1053, startPoint y: 147, endPoint x: 956, endPoint y: 147, distance: 96.8
click at [956, 147] on aside "Website settings Manage your website settings General Data SEO / Meta Languages…" at bounding box center [1117, 309] width 327 height 553
paste input "Royal Parfumerij"
type input "Royal Parfumerija"
click at [1188, 365] on div "www.example.com Royal Parfumerija Royal Parfumerija" at bounding box center [1118, 389] width 284 height 76
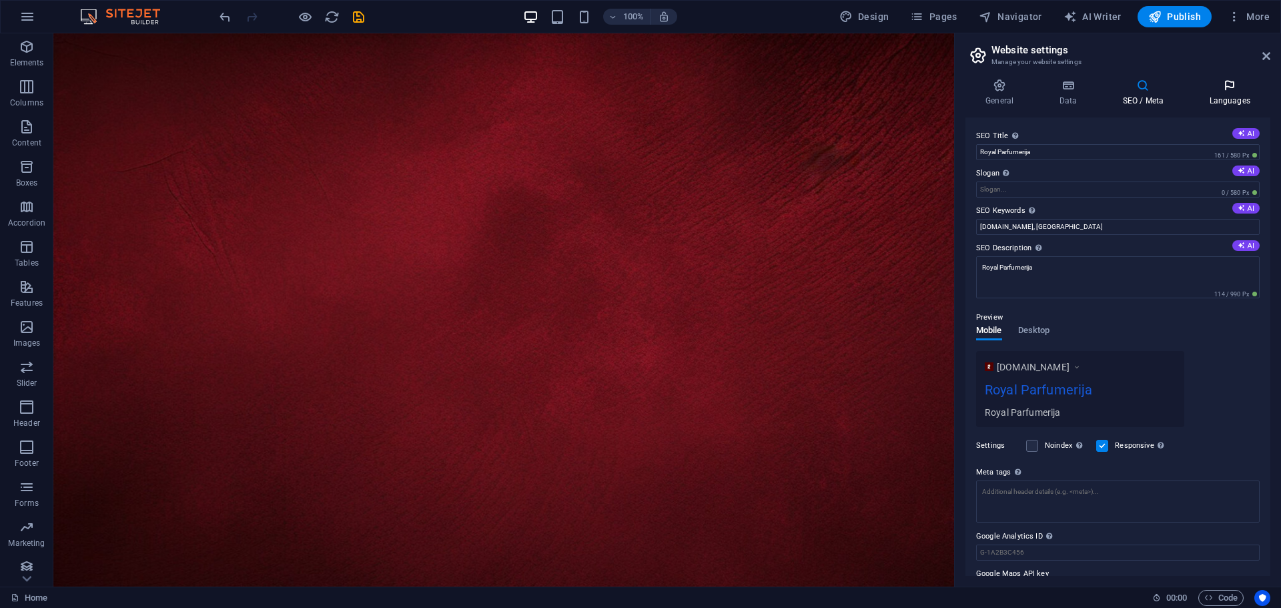
click at [1221, 94] on h4 "Languages" at bounding box center [1229, 93] width 81 height 28
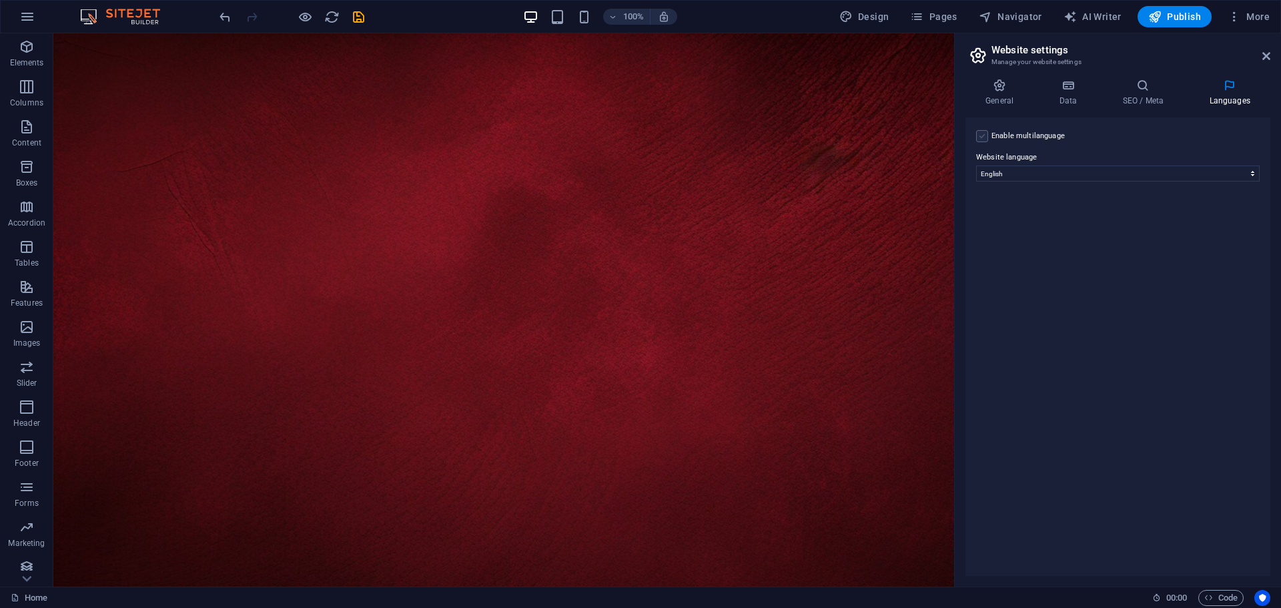
click at [982, 138] on label at bounding box center [982, 136] width 12 height 12
click at [0, 0] on input "Enable multilanguage To disable multilanguage delete all languages until only o…" at bounding box center [0, 0] width 0 height 0
click at [1052, 235] on select "Abkhazian Afar Afrikaans Akan Albanian Amharic Arabic Aragonese Armenian Assame…" at bounding box center [1118, 238] width 222 height 16
select select "22"
click at [1007, 230] on select "Abkhazian Afar Afrikaans Akan Albanian Amharic Arabic Aragonese Armenian Assame…" at bounding box center [1118, 238] width 222 height 16
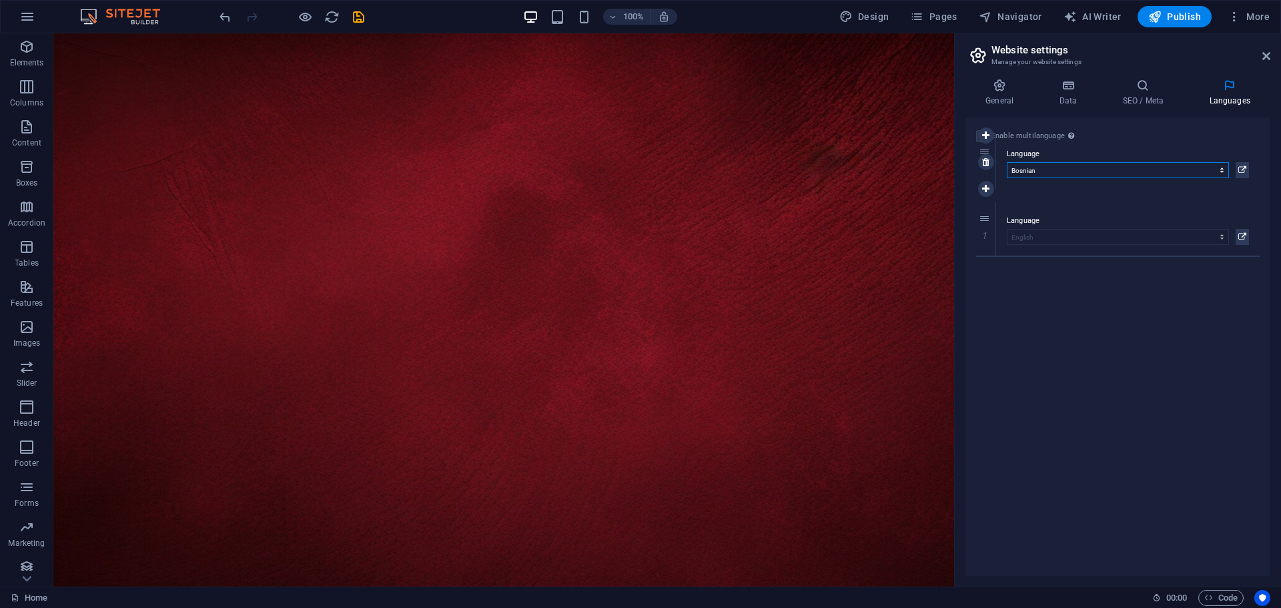
drag, startPoint x: 985, startPoint y: 220, endPoint x: 991, endPoint y: 151, distance: 68.3
select select "22"
click at [358, 19] on icon "save" at bounding box center [358, 16] width 15 height 15
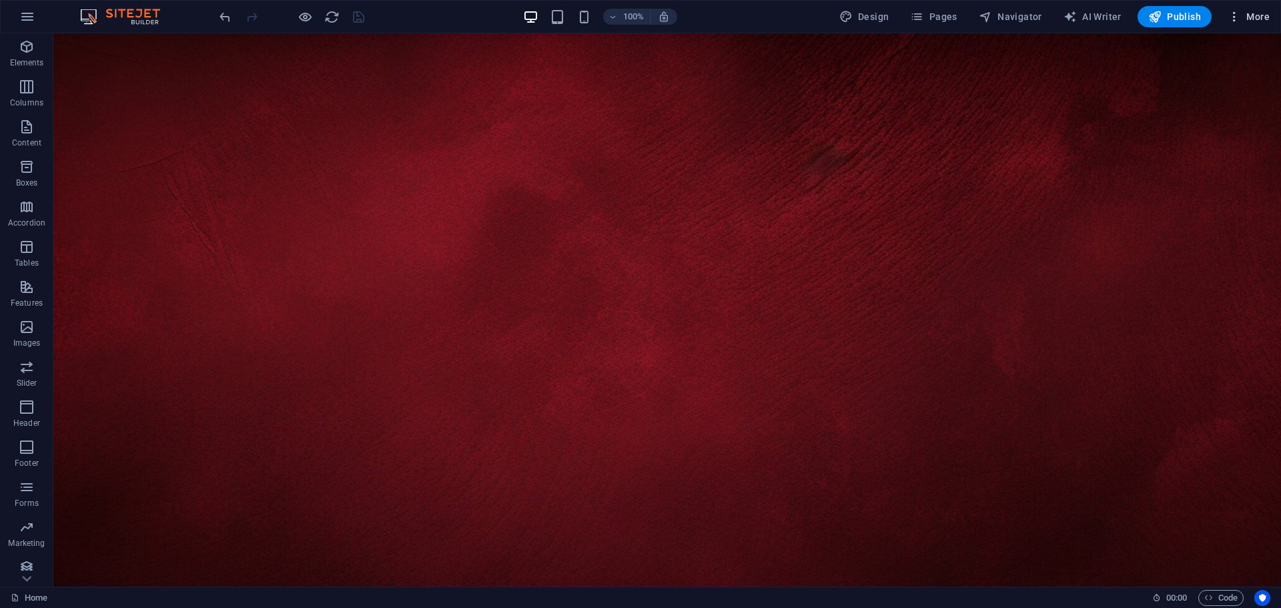
click at [1262, 17] on span "More" at bounding box center [1249, 16] width 42 height 13
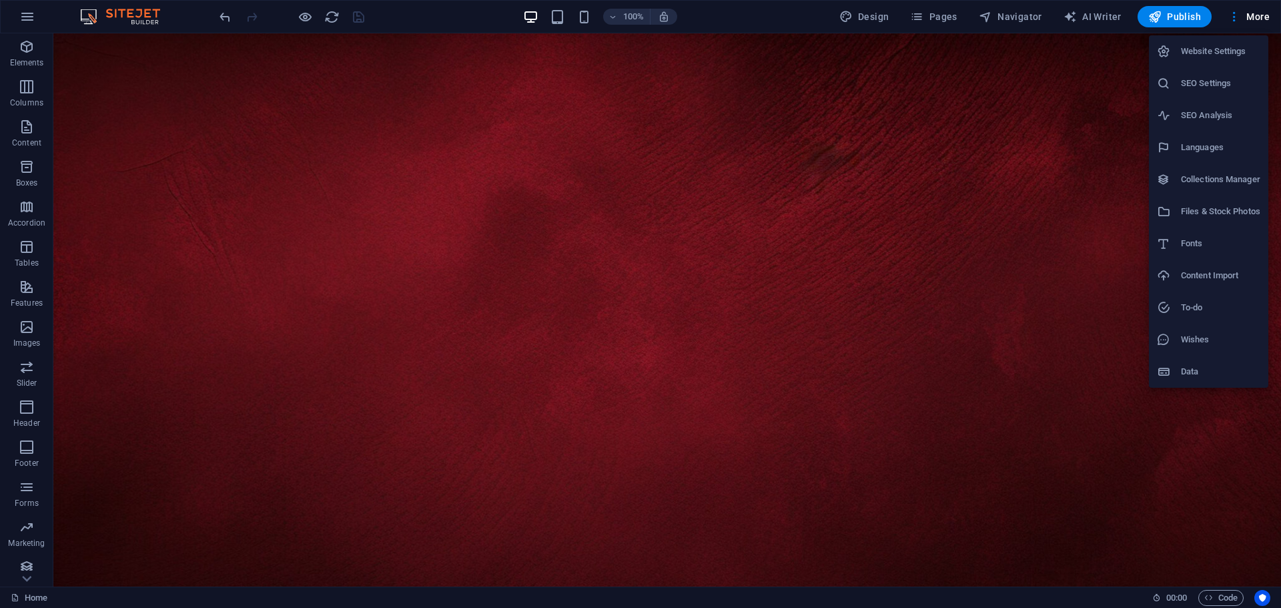
click at [1243, 51] on h6 "Website Settings" at bounding box center [1220, 51] width 79 height 16
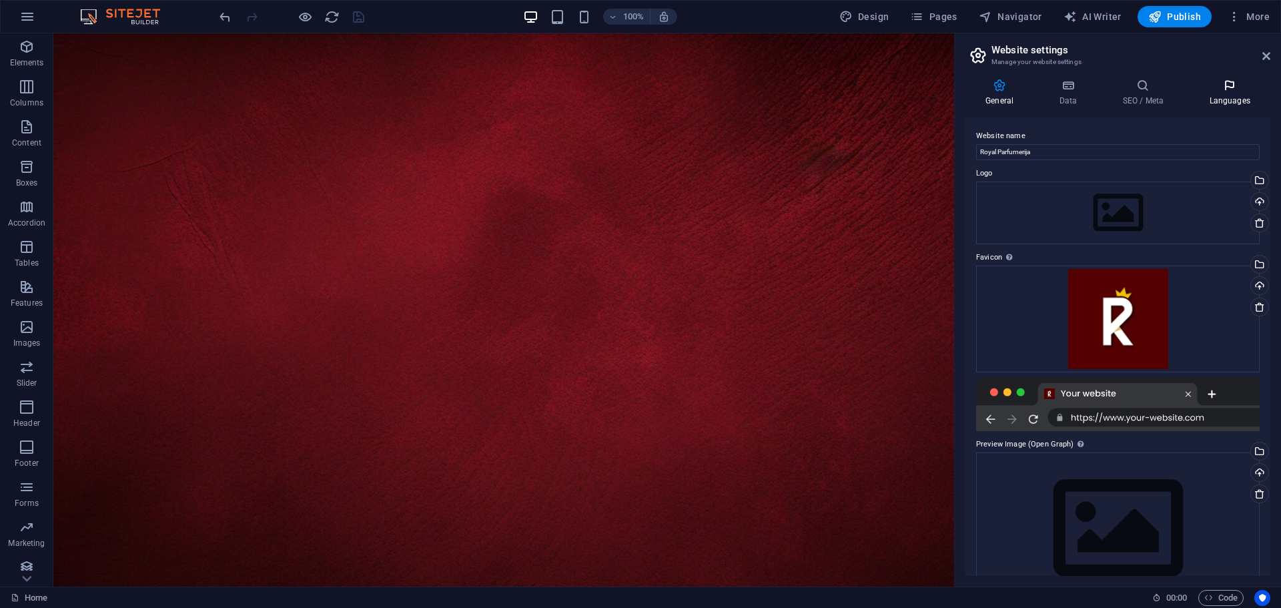
click at [1240, 87] on icon at bounding box center [1229, 85] width 81 height 13
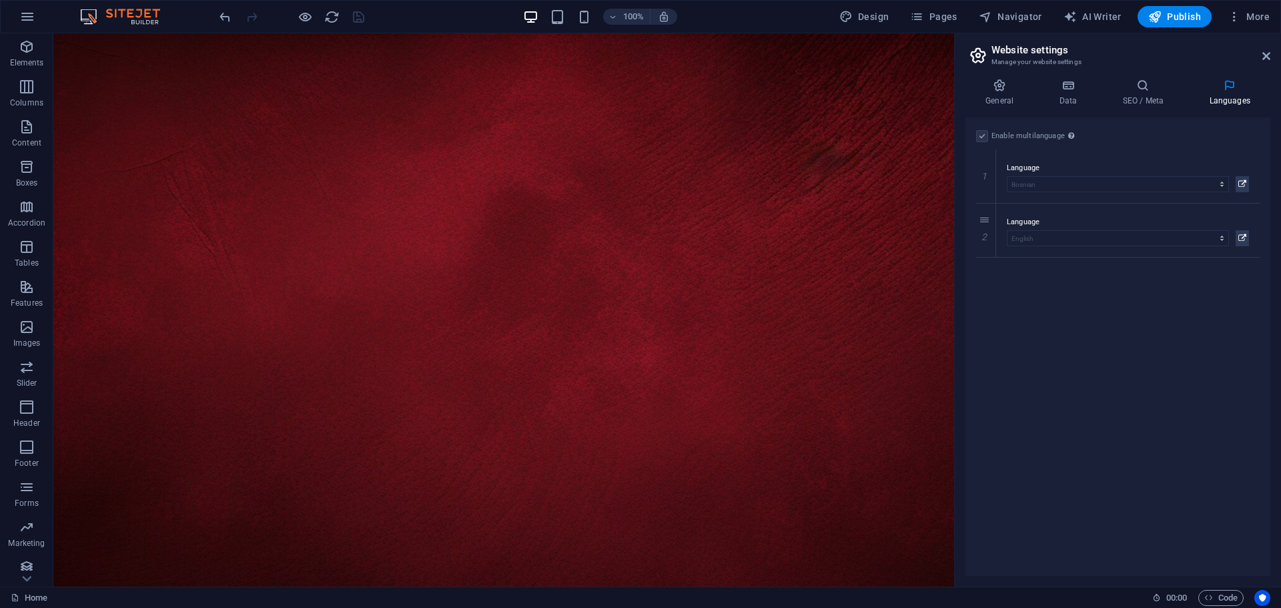
click at [982, 139] on label at bounding box center [982, 136] width 12 height 12
click at [986, 130] on label at bounding box center [982, 136] width 12 height 12
click at [984, 231] on icon at bounding box center [985, 230] width 7 height 9
click at [980, 134] on label at bounding box center [982, 136] width 12 height 12
click at [0, 0] on input "Enable multilanguage To disable multilanguage delete all languages until only o…" at bounding box center [0, 0] width 0 height 0
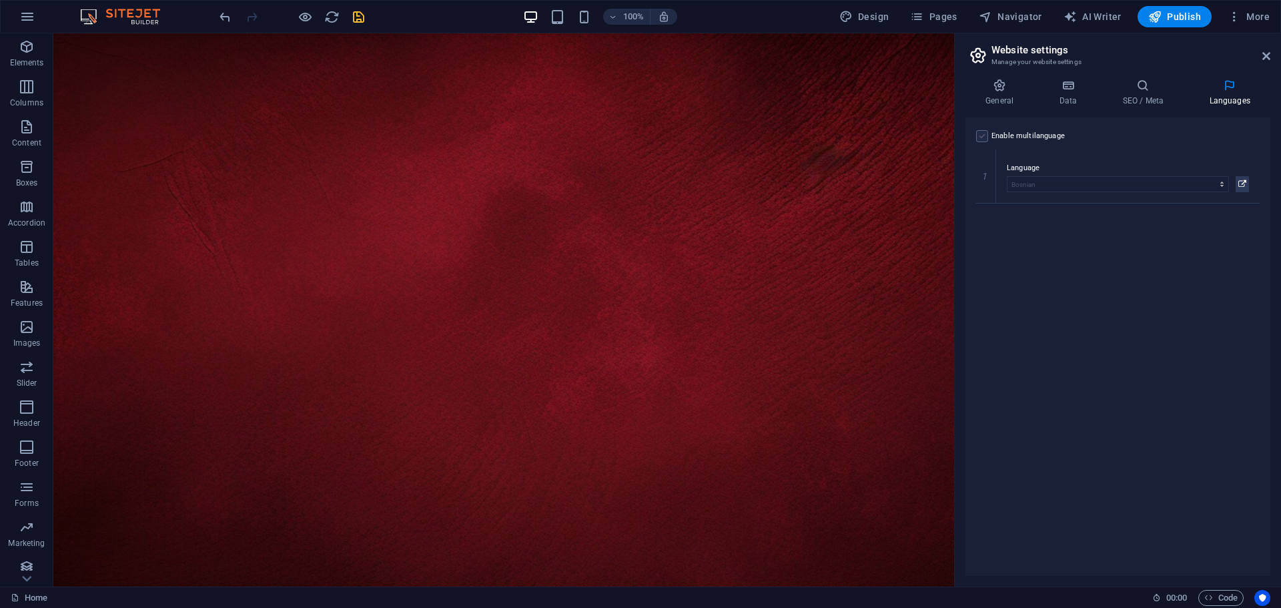
select select "22"
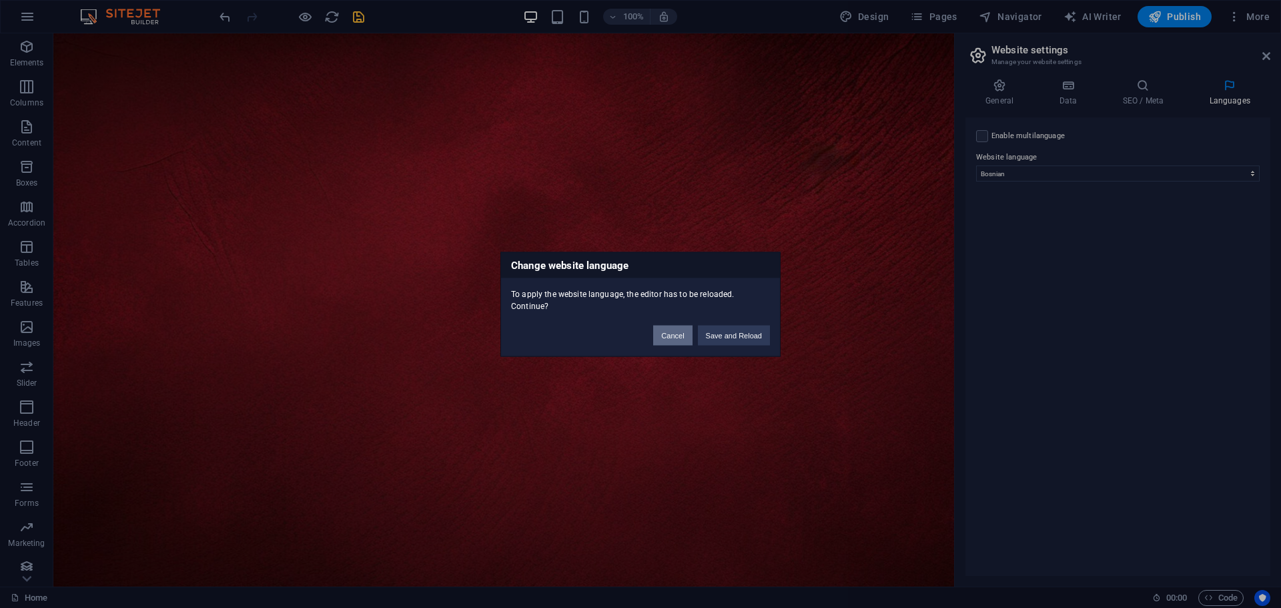
click at [673, 331] on button "Cancel" at bounding box center [672, 335] width 39 height 20
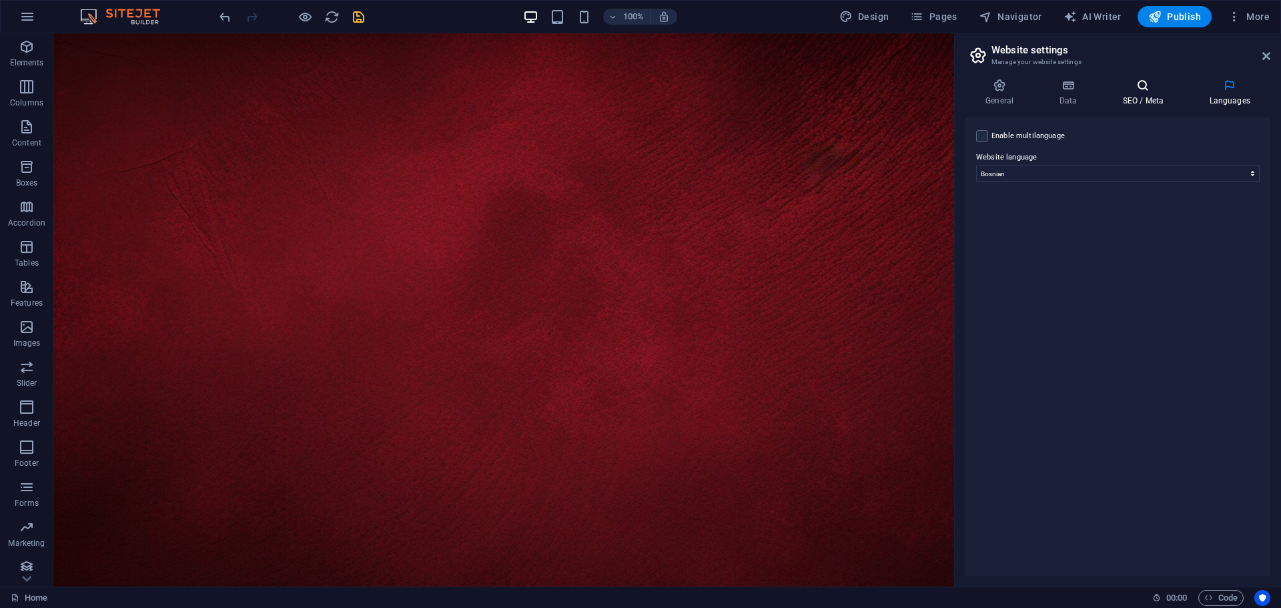
click at [1140, 101] on h4 "SEO / Meta" at bounding box center [1145, 93] width 87 height 28
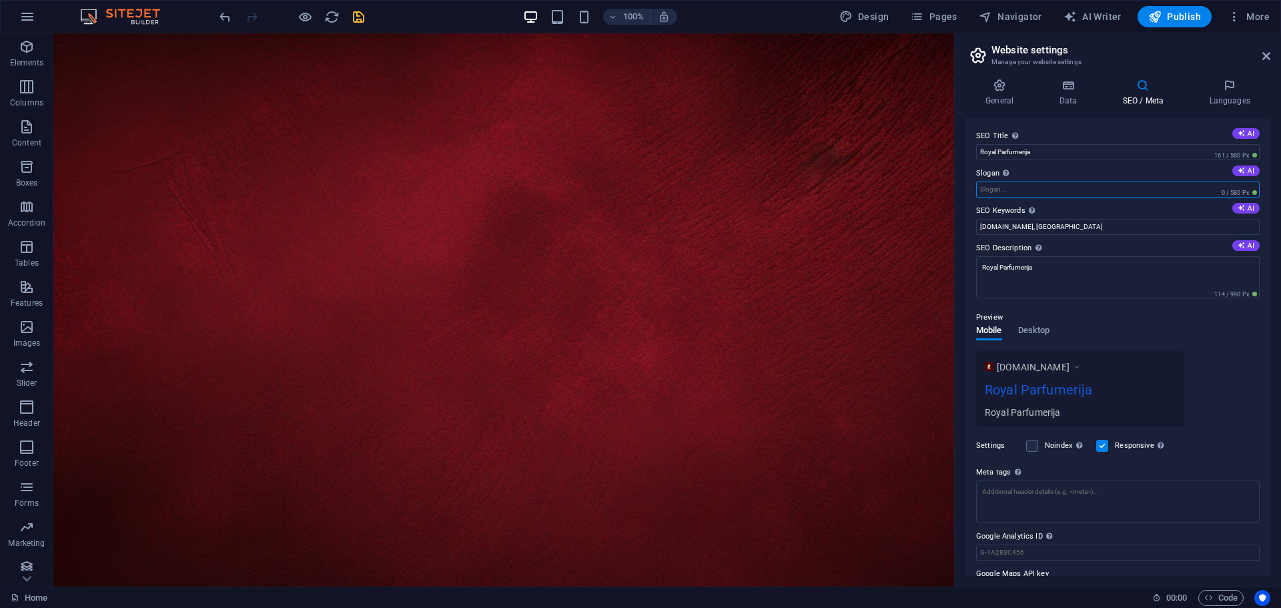
click at [1035, 191] on input "Slogan The slogan of your website. AI" at bounding box center [1118, 190] width 284 height 16
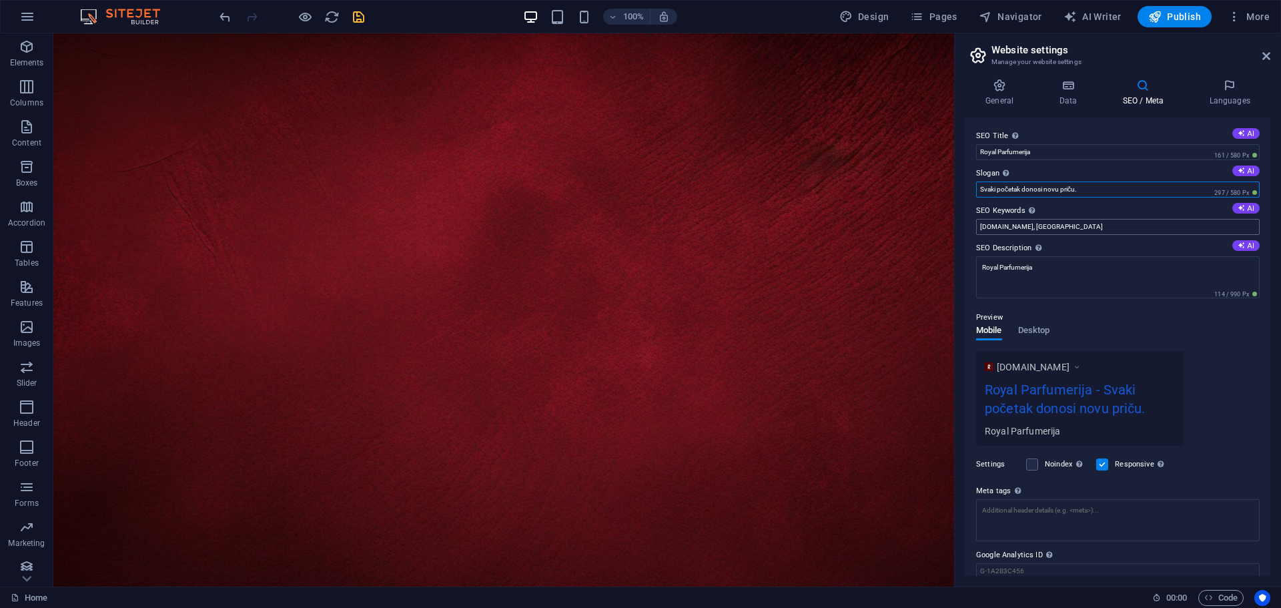
type input "Svaki početak donosi novu priču."
click at [1064, 227] on input "royalparfumerija.ba, Berlin" at bounding box center [1118, 227] width 284 height 16
type input "royalparfumerija.ba"
click at [1044, 330] on span "Desktop" at bounding box center [1034, 331] width 32 height 19
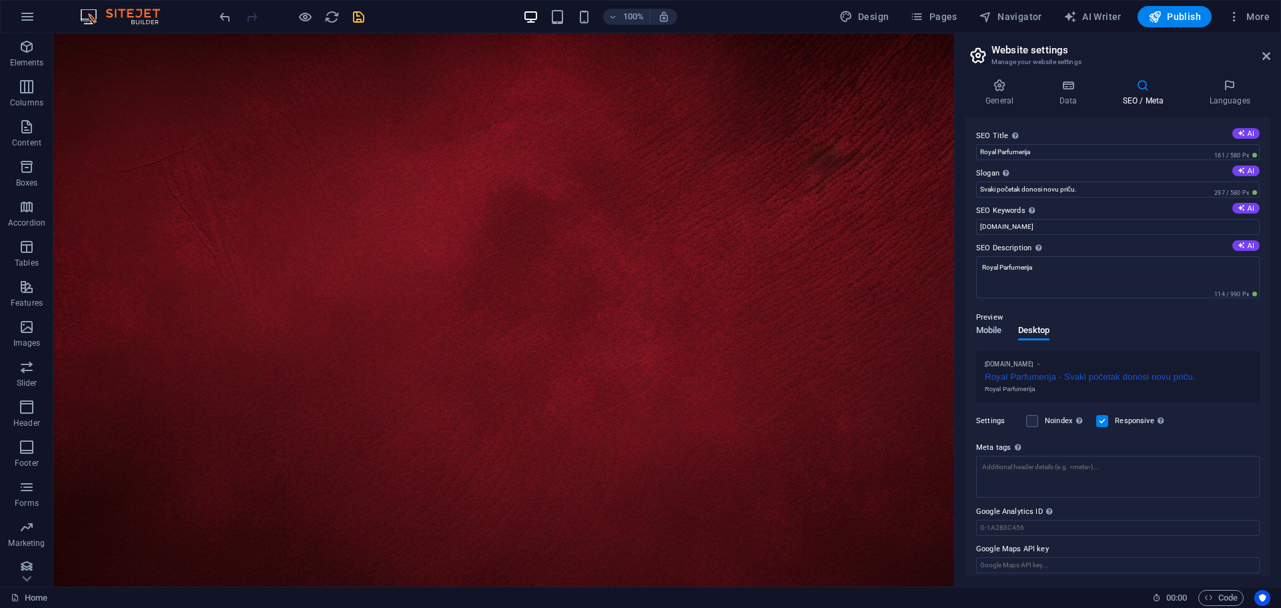
click at [985, 329] on span "Mobile" at bounding box center [989, 331] width 26 height 19
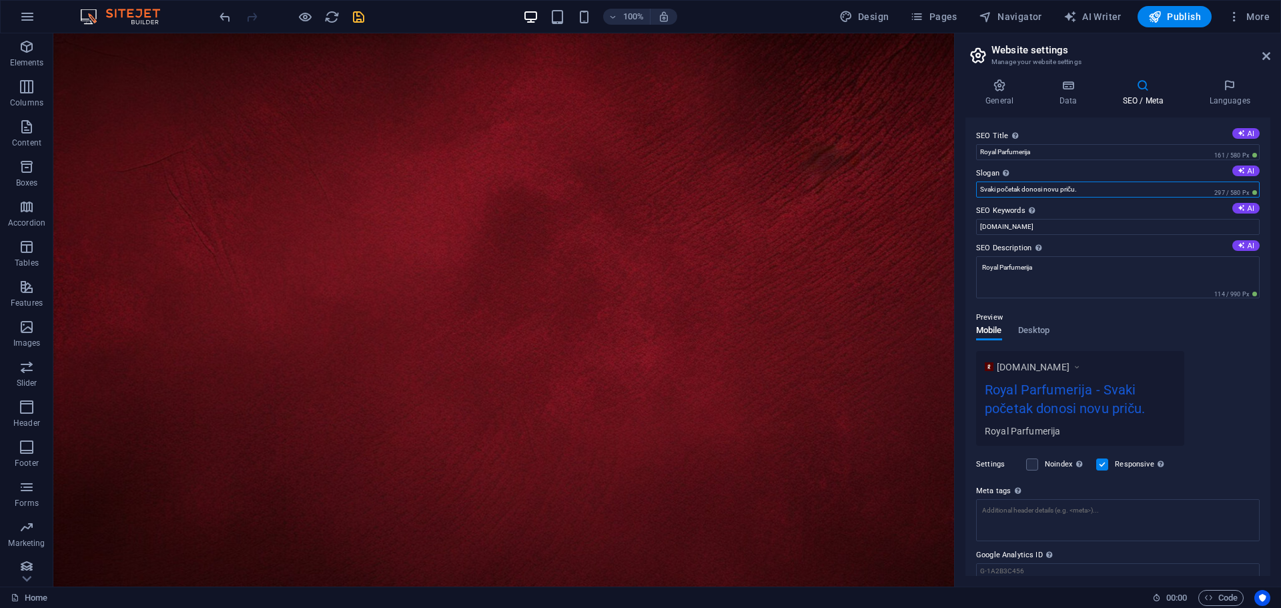
drag, startPoint x: 1088, startPoint y: 192, endPoint x: 966, endPoint y: 182, distance: 122.5
click at [977, 182] on input "Svaki početak donosi novu priču." at bounding box center [1118, 190] width 284 height 16
type input "Kraljevski osjećaj u svakom trenutku"
drag, startPoint x: 1106, startPoint y: 187, endPoint x: 965, endPoint y: 193, distance: 140.9
click at [965, 193] on div "General Data SEO / Meta Languages Website name Royal Parfumerija Logo Drag file…" at bounding box center [1118, 327] width 326 height 518
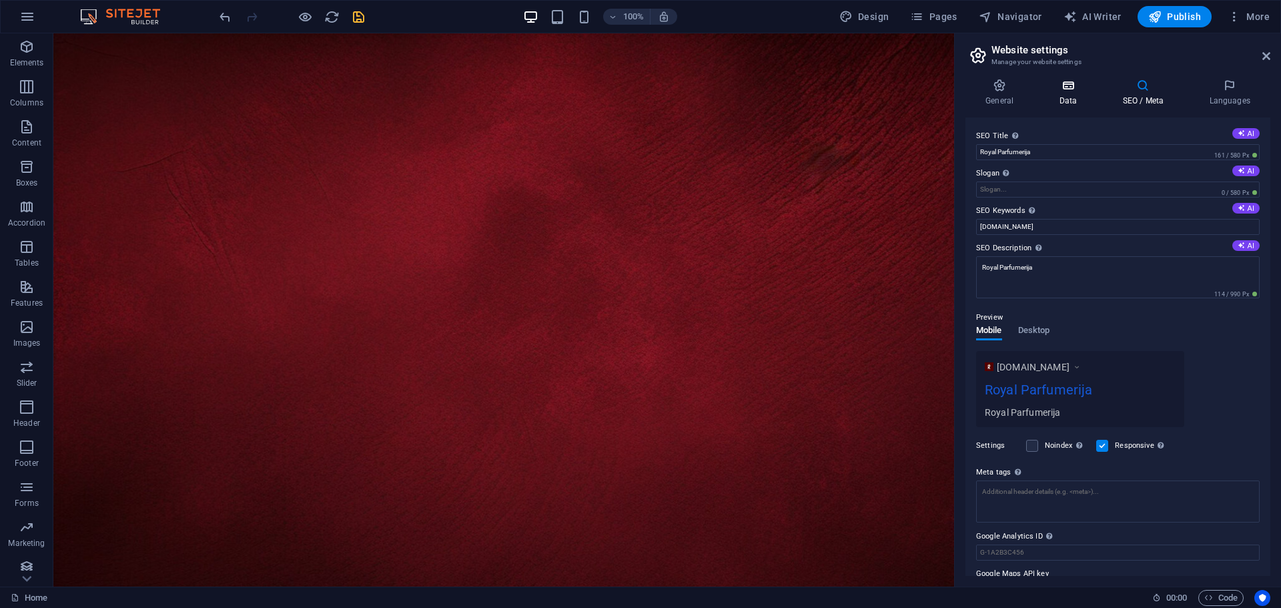
click at [1072, 85] on icon at bounding box center [1068, 85] width 58 height 13
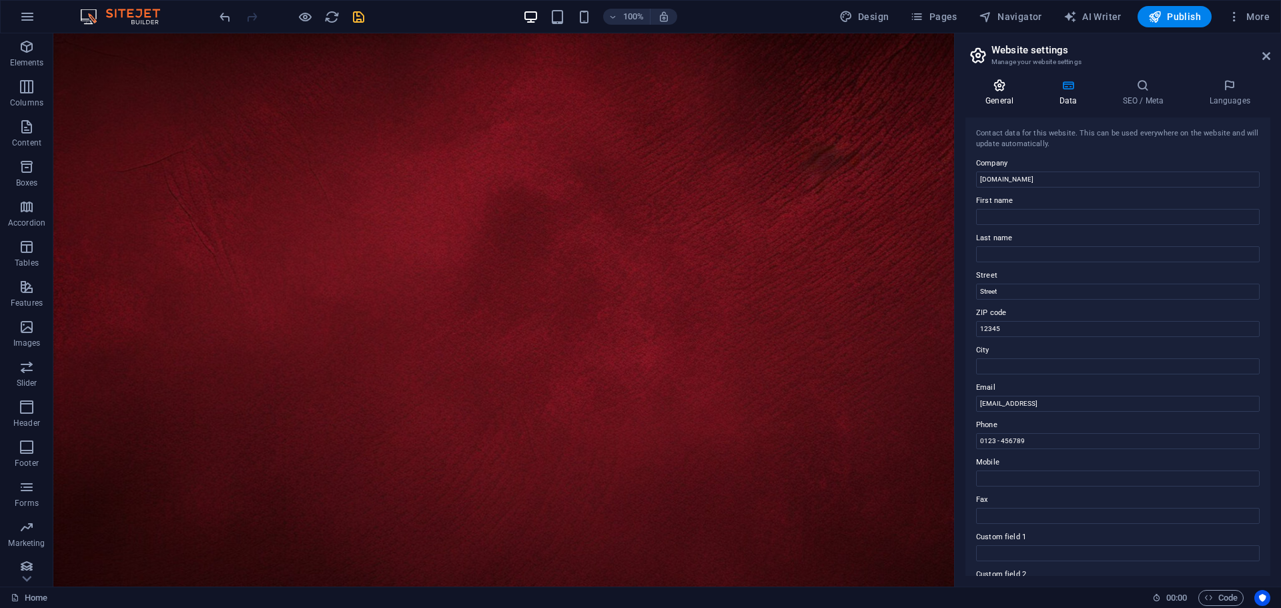
click at [996, 95] on h4 "General" at bounding box center [1002, 93] width 73 height 28
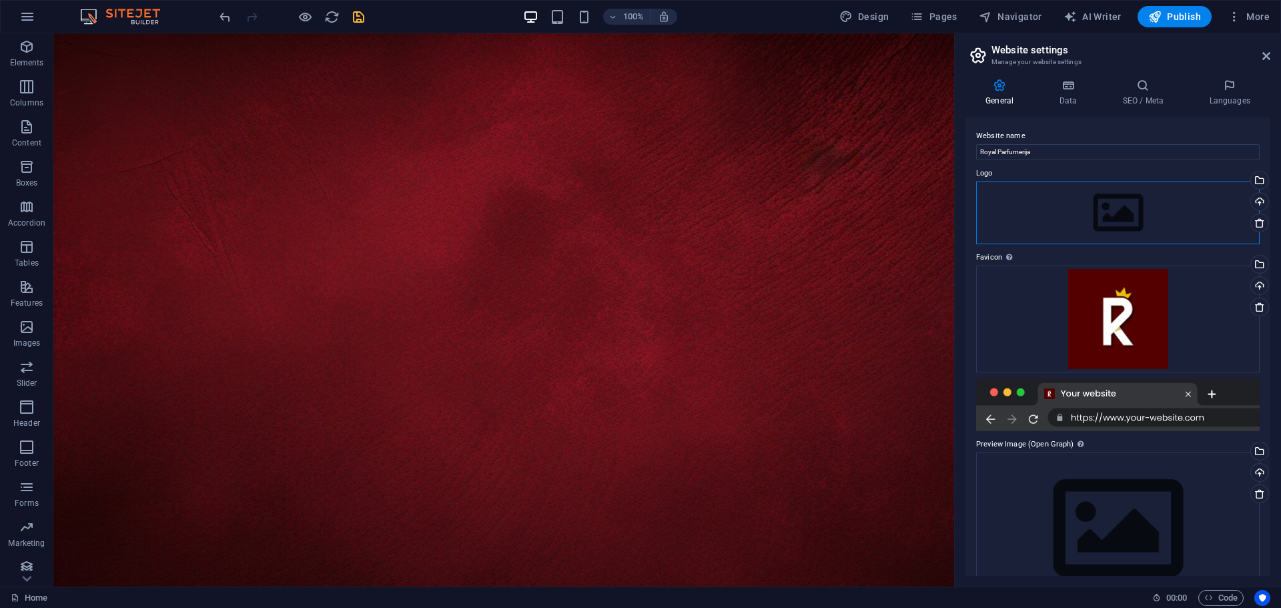
click at [1100, 218] on div "Drag files here, click to choose files or select files from Files or our free s…" at bounding box center [1118, 213] width 284 height 63
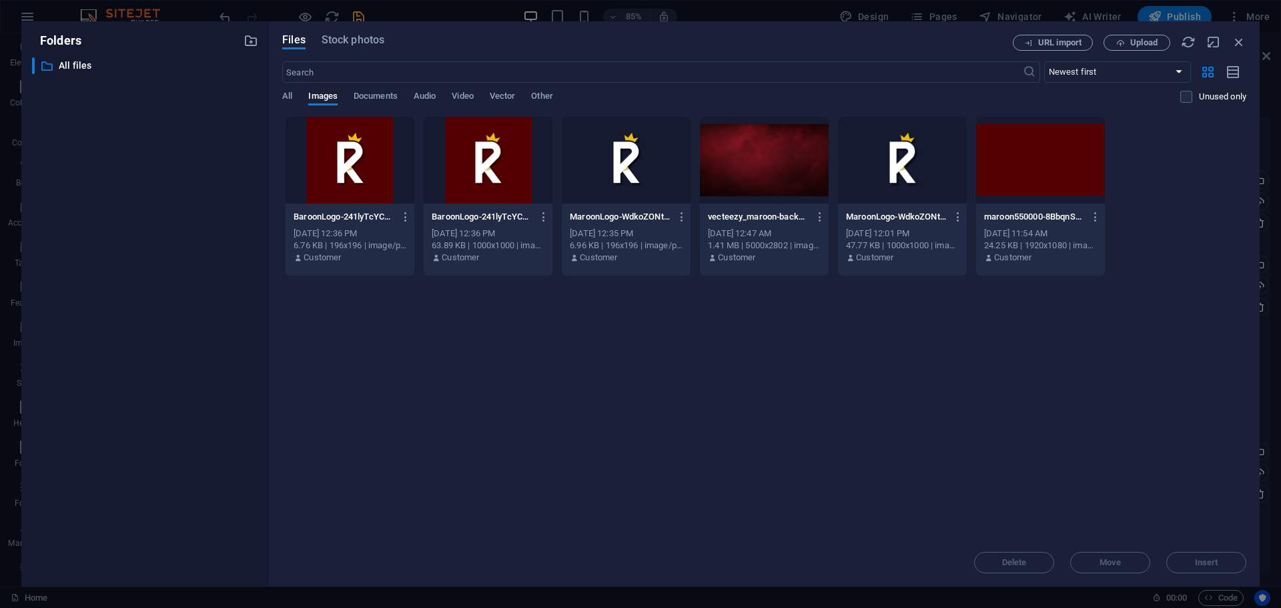
click at [350, 164] on div at bounding box center [350, 160] width 129 height 87
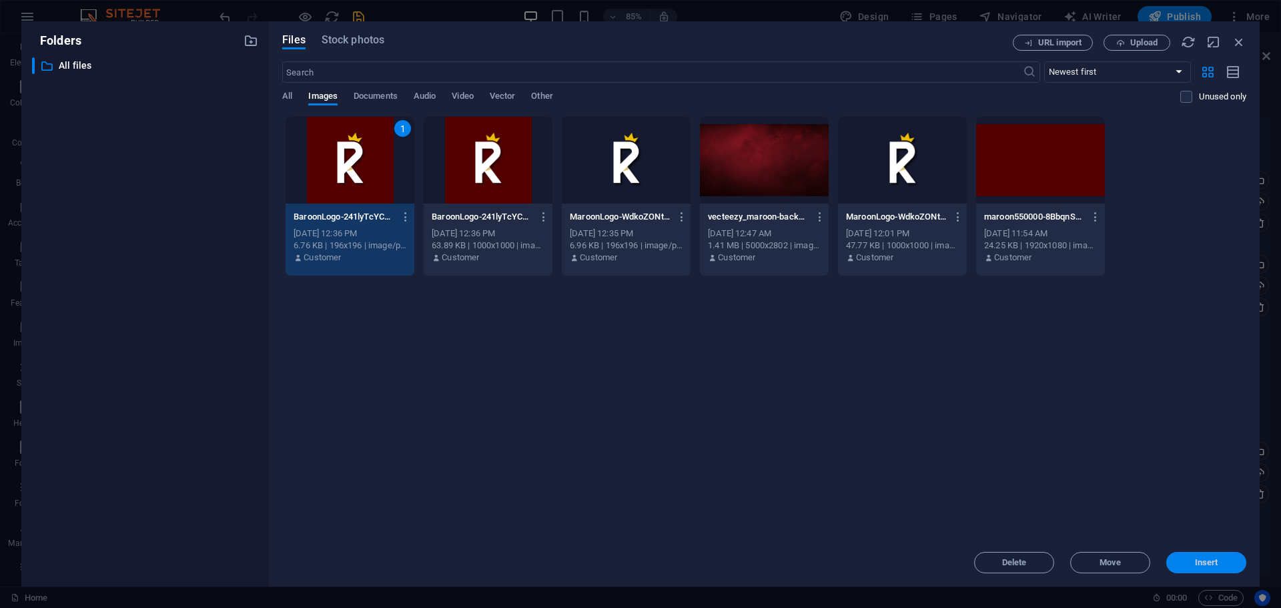
click at [1216, 564] on span "Insert" at bounding box center [1206, 563] width 23 height 8
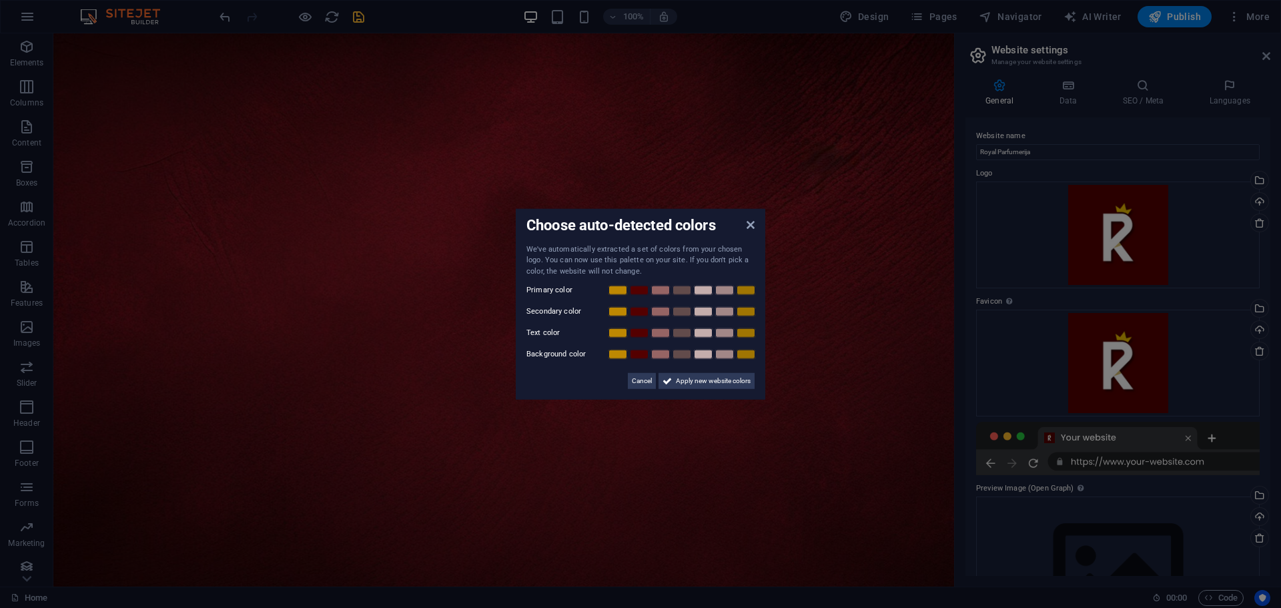
click at [750, 224] on div "Choose auto-detected colors We've automatically extracted a set of colors from …" at bounding box center [641, 304] width 250 height 192
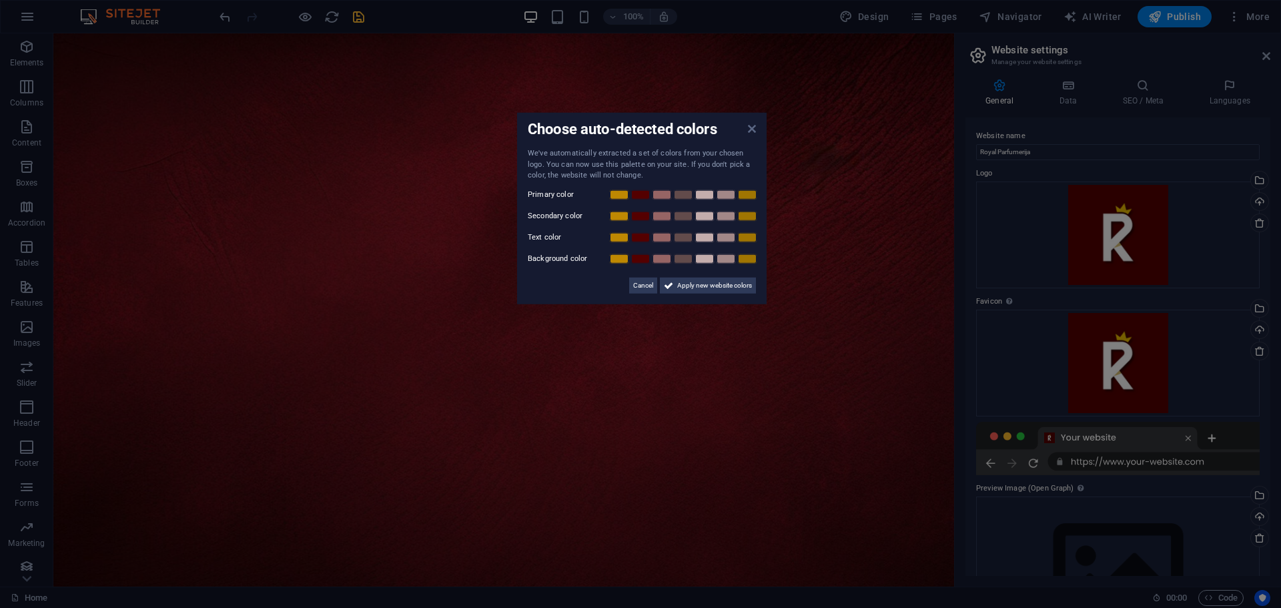
click at [751, 128] on icon at bounding box center [752, 128] width 8 height 11
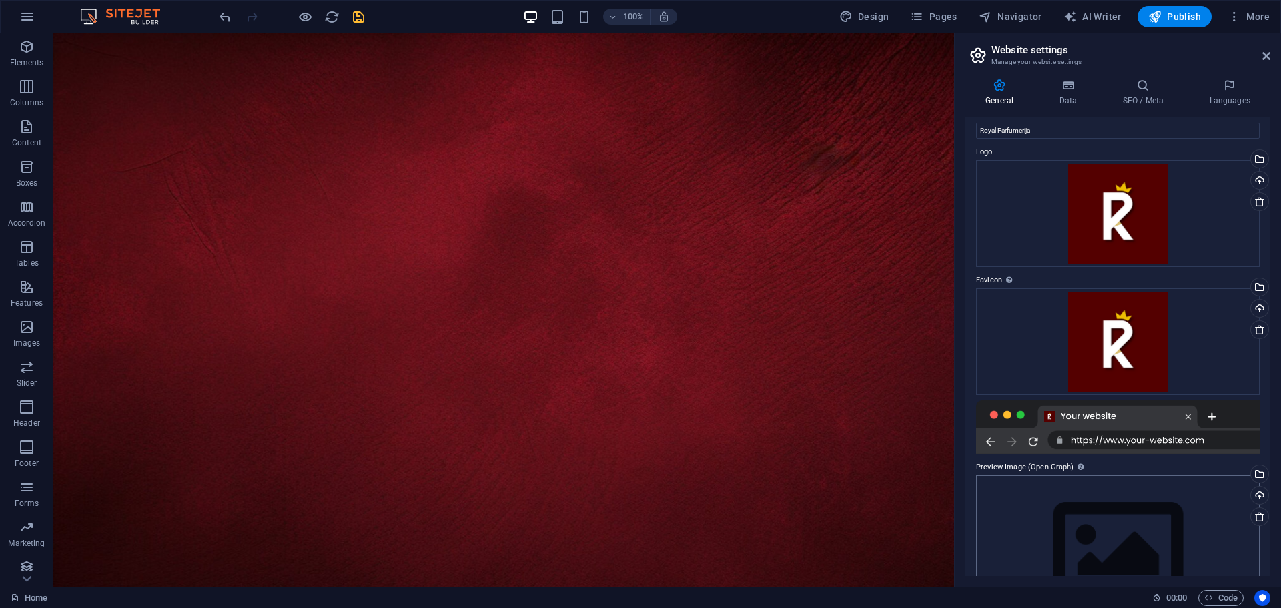
scroll to position [84, 0]
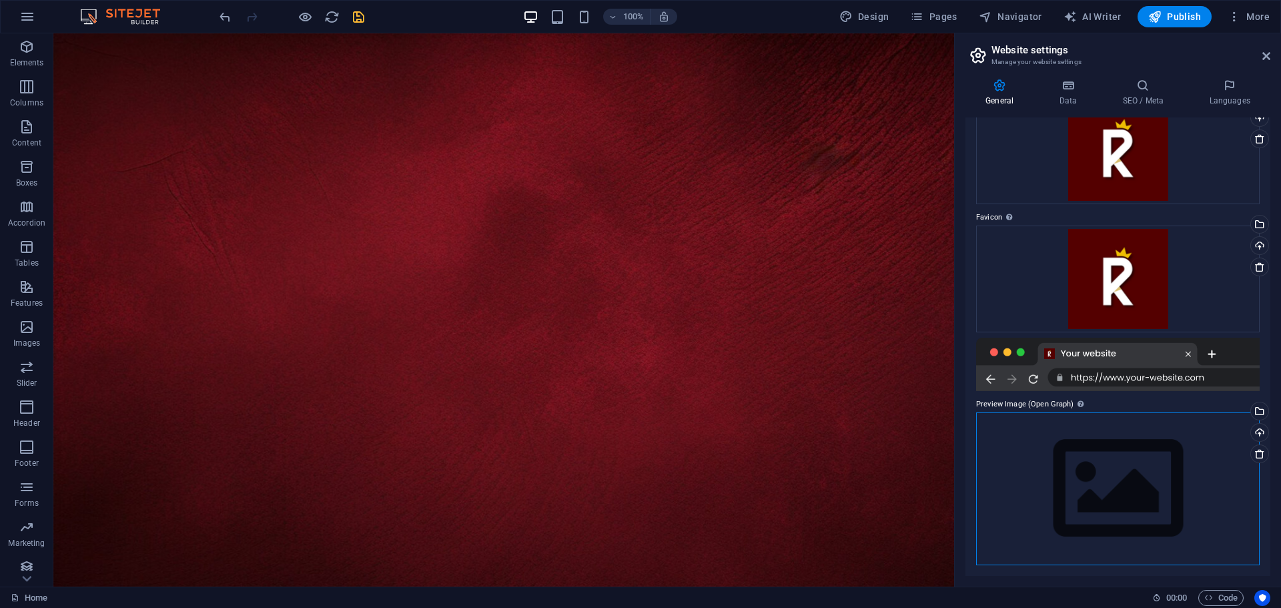
click at [1111, 484] on div "Drag files here, click to choose files or select files from Files or our free s…" at bounding box center [1118, 488] width 284 height 153
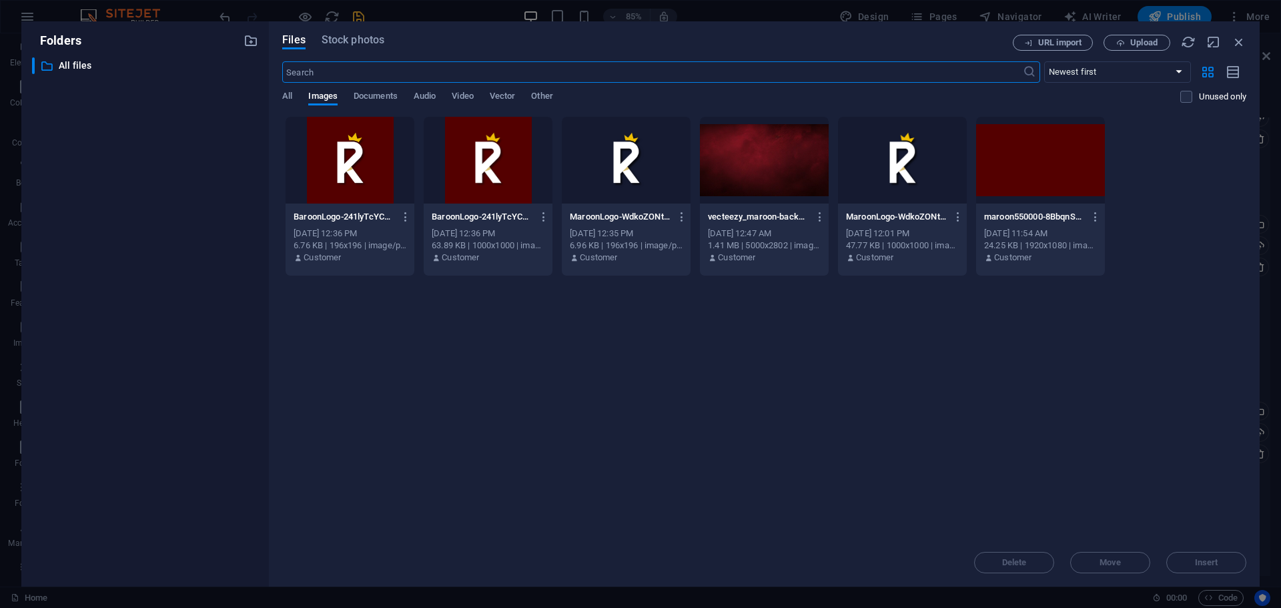
click at [345, 150] on div at bounding box center [350, 160] width 129 height 87
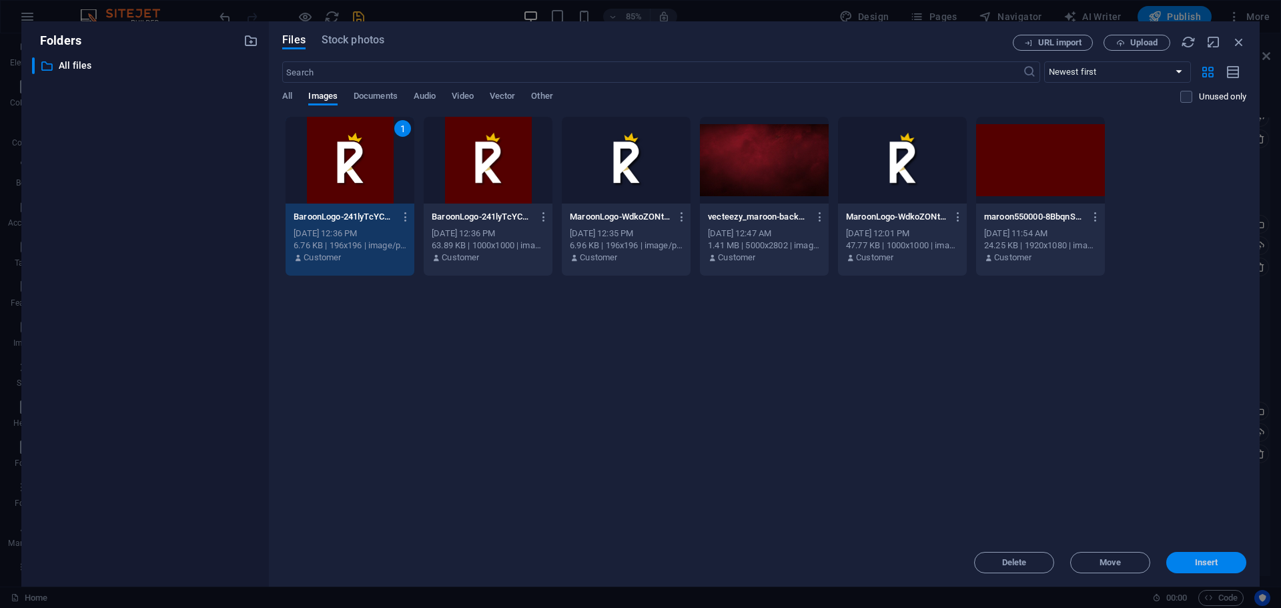
click at [1214, 566] on span "Insert" at bounding box center [1206, 563] width 23 height 8
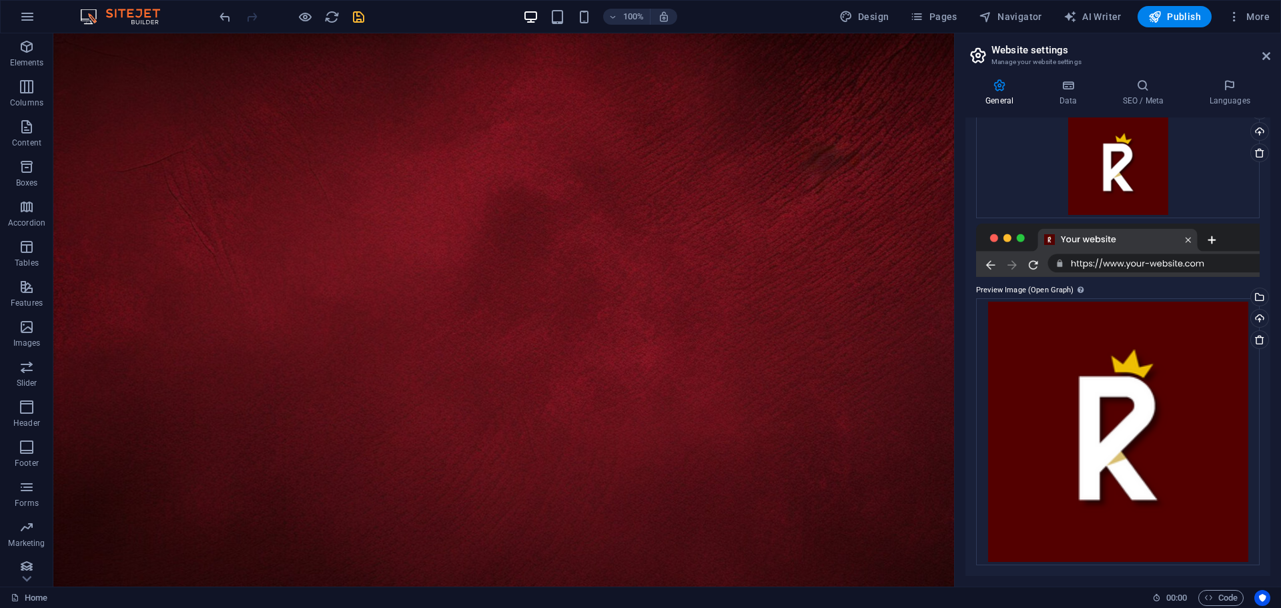
scroll to position [0, 0]
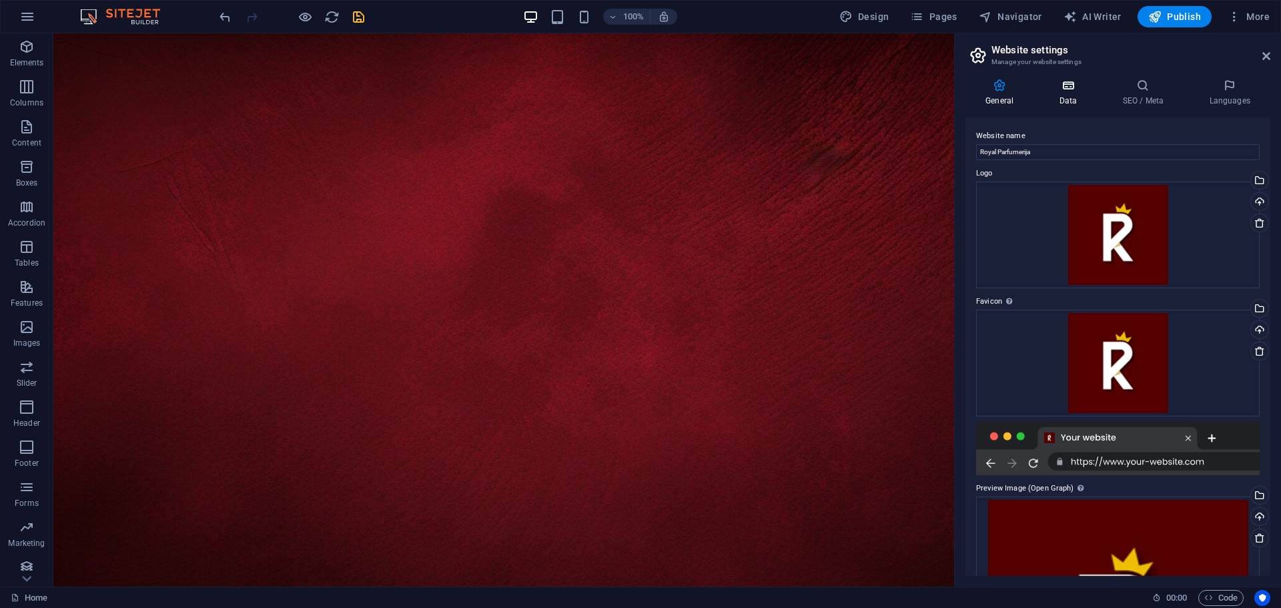
click at [1064, 101] on h4 "Data" at bounding box center [1070, 93] width 63 height 28
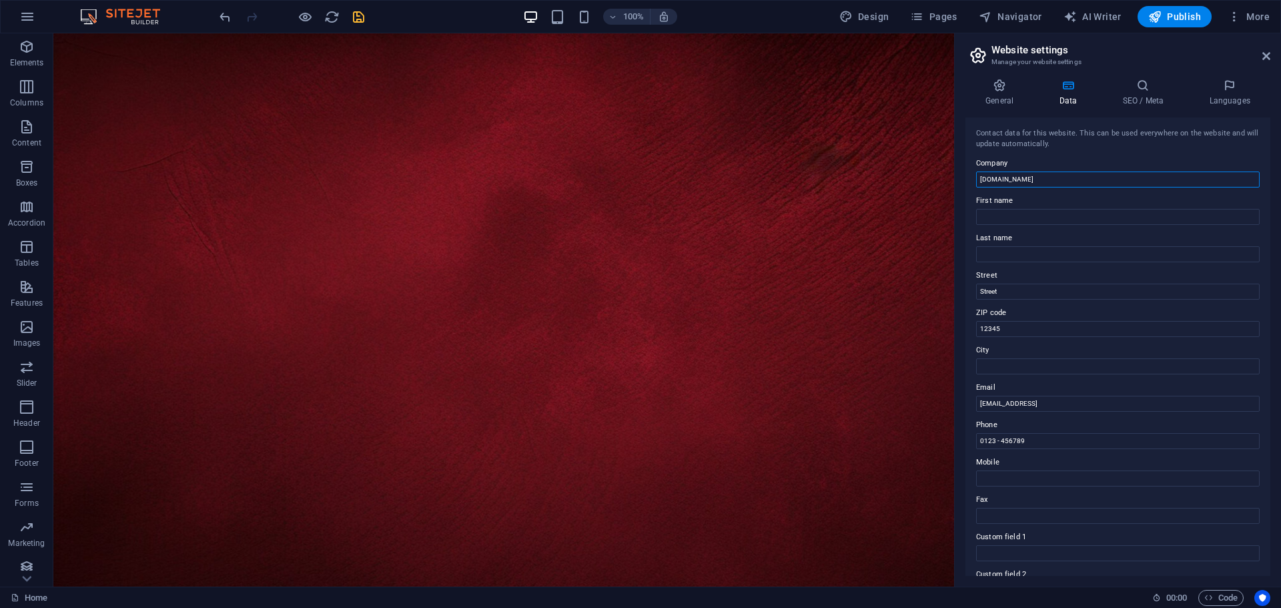
drag, startPoint x: 1047, startPoint y: 185, endPoint x: 962, endPoint y: 180, distance: 84.9
click at [962, 180] on div "General Data SEO / Meta Languages Website name Royal Parfumerija Logo Drag file…" at bounding box center [1118, 327] width 326 height 518
type input "Royal Parfumerija"
click at [1148, 82] on icon at bounding box center [1142, 85] width 81 height 13
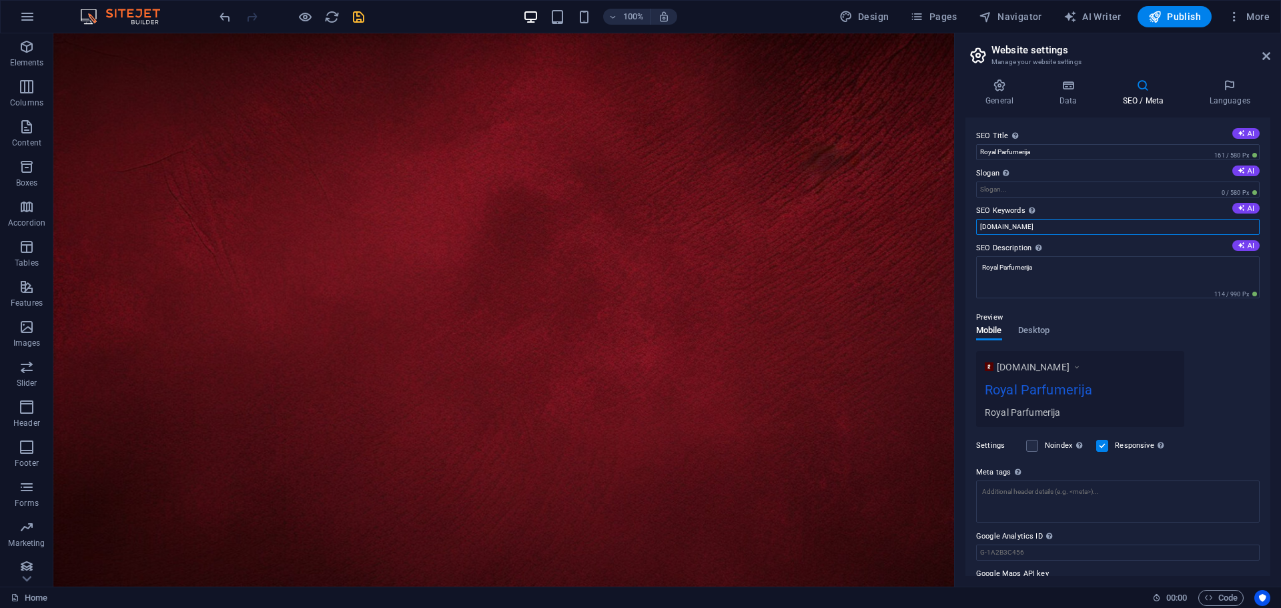
drag, startPoint x: 1045, startPoint y: 227, endPoint x: 964, endPoint y: 227, distance: 81.4
click at [964, 227] on div "General Data SEO / Meta Languages Website name Royal Parfumerija Logo Drag file…" at bounding box center [1118, 327] width 326 height 518
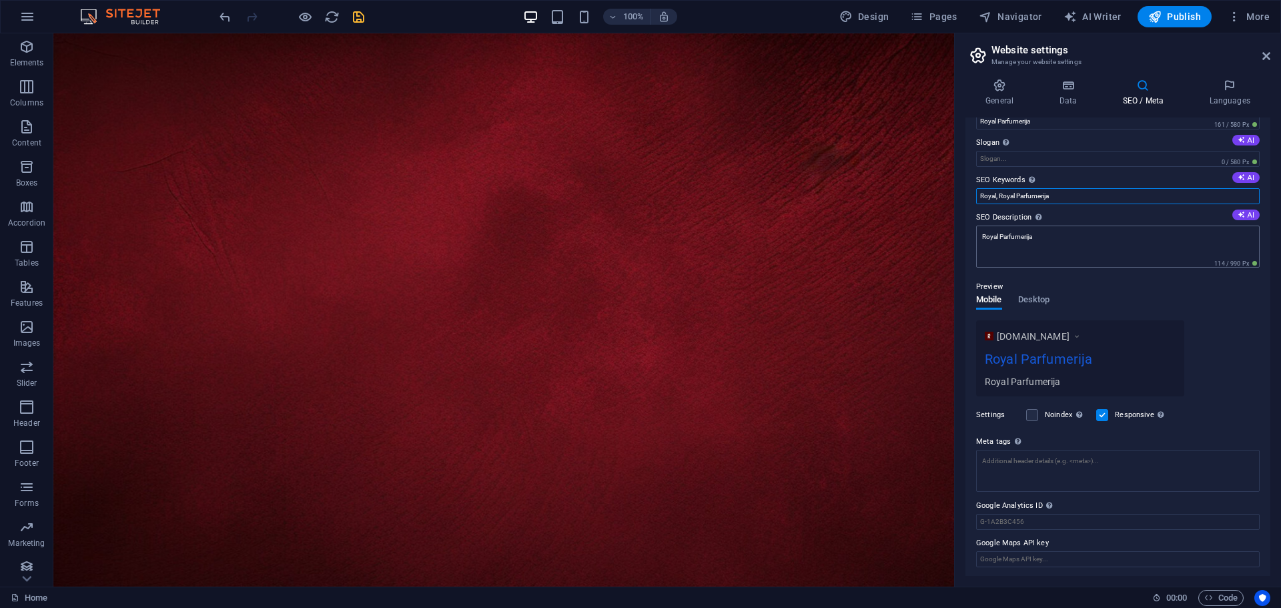
scroll to position [33, 0]
type input "Royal, Royal Parfumerija"
click at [1030, 285] on div "Preview" at bounding box center [1118, 285] width 284 height 16
click at [1031, 291] on div "Preview" at bounding box center [1118, 285] width 284 height 16
click at [1034, 301] on span "Desktop" at bounding box center [1034, 299] width 32 height 19
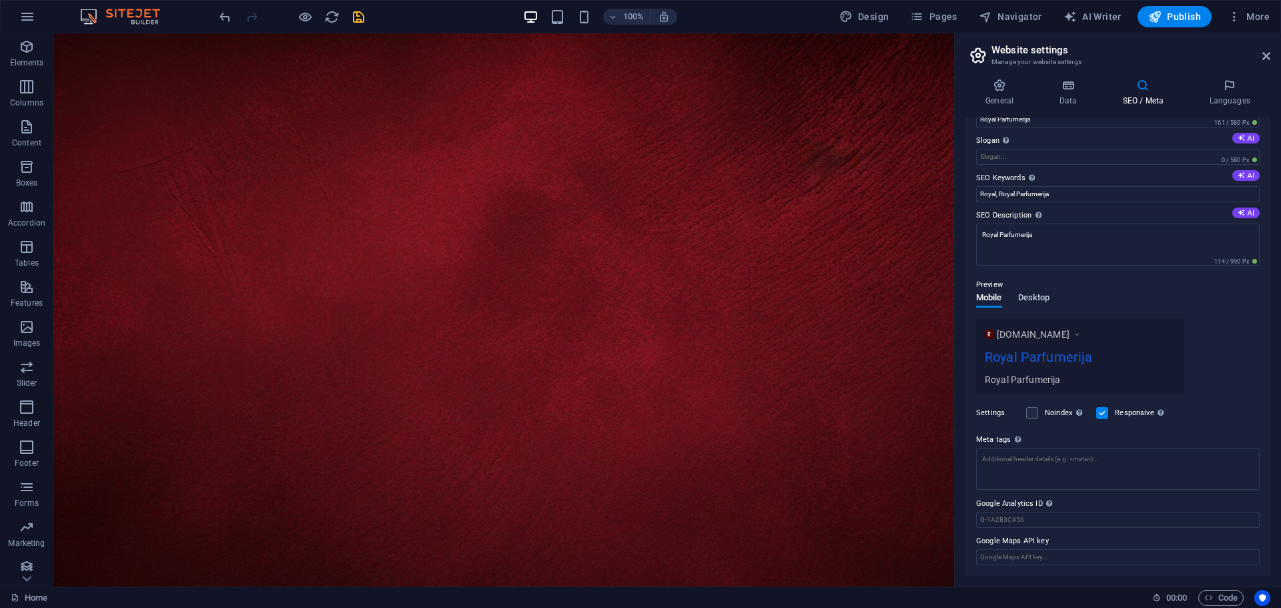
scroll to position [9, 0]
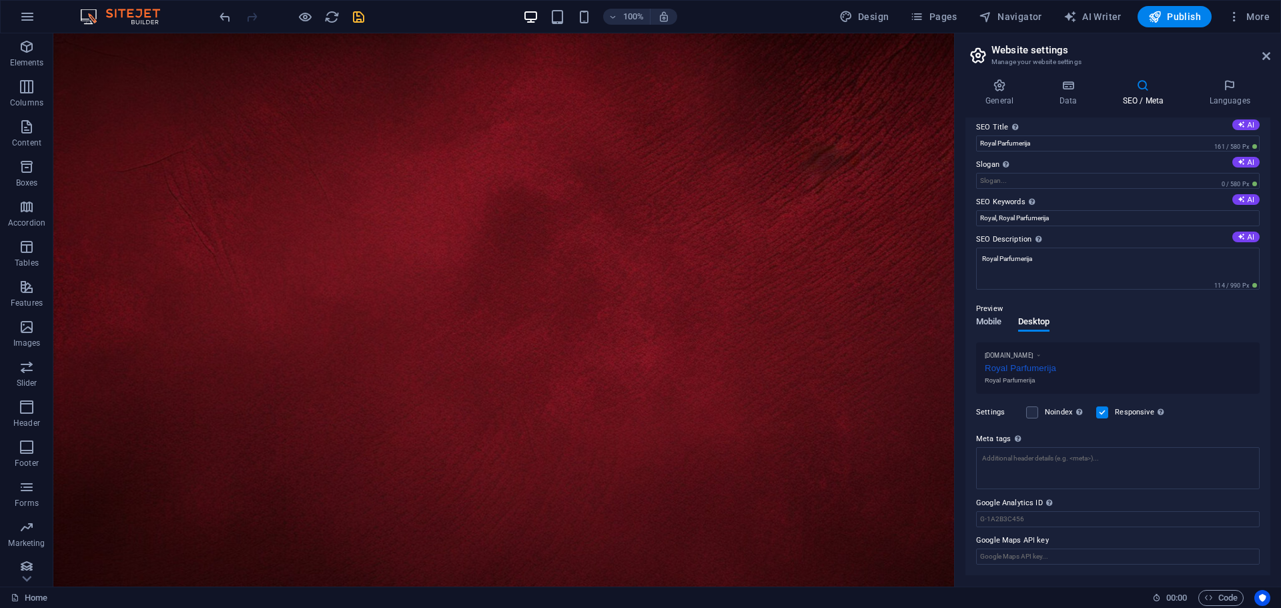
click at [993, 318] on span "Mobile" at bounding box center [989, 323] width 26 height 19
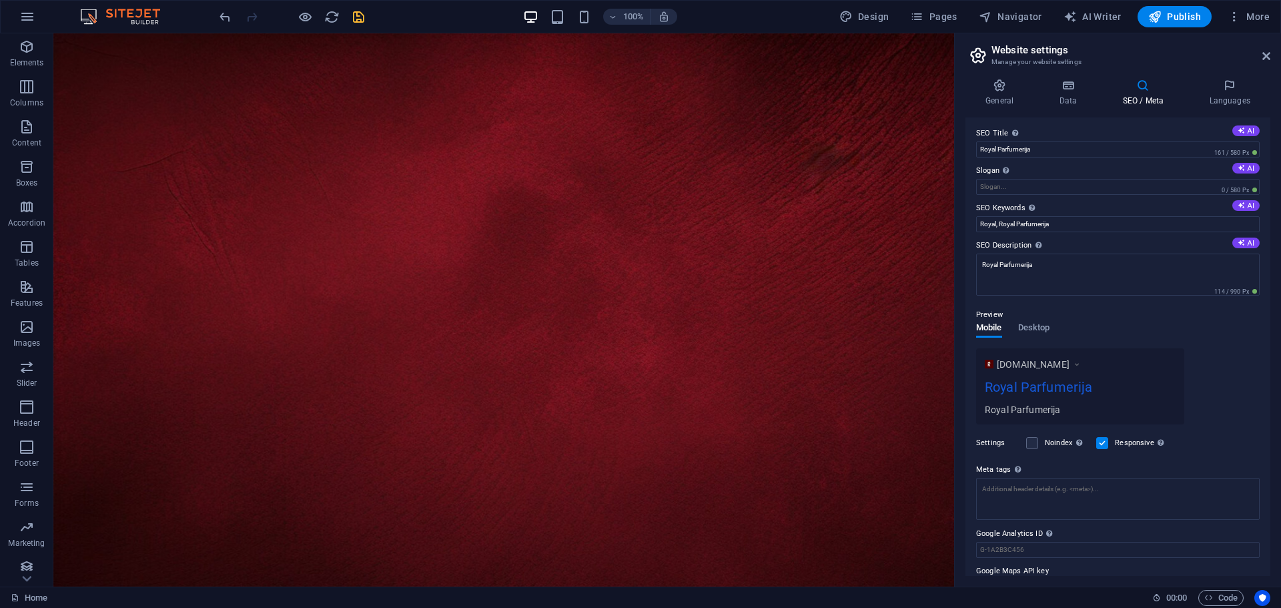
scroll to position [0, 0]
click at [354, 17] on icon "save" at bounding box center [358, 16] width 15 height 15
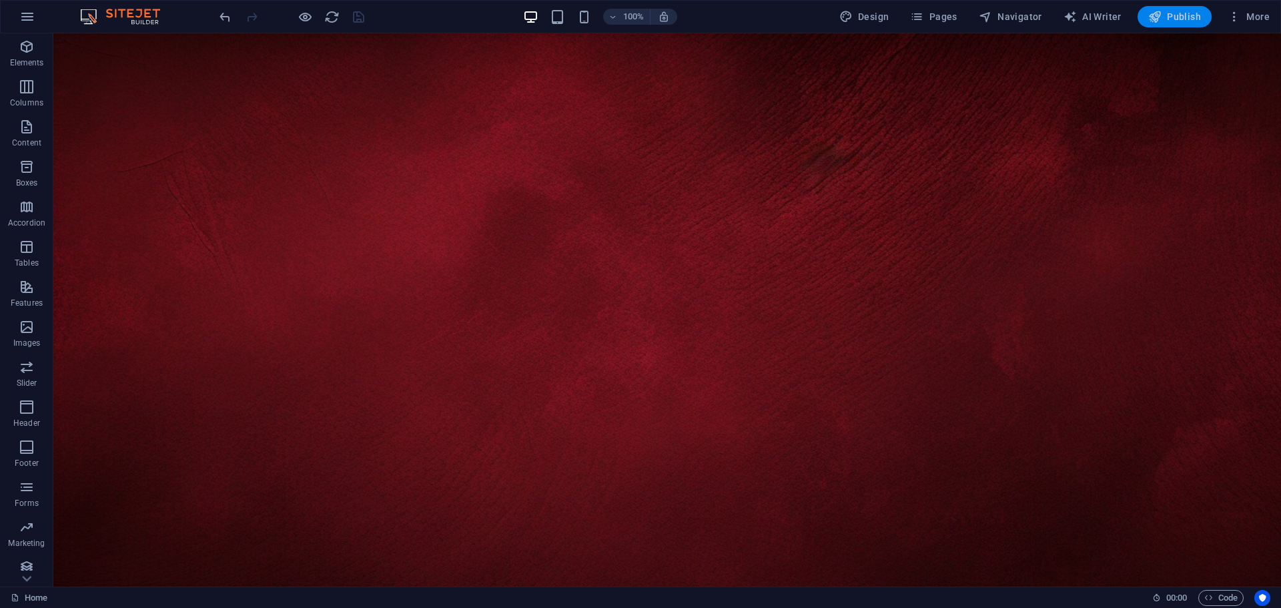
click at [1166, 13] on span "Publish" at bounding box center [1174, 16] width 53 height 13
click at [26, 58] on p "Elements" at bounding box center [27, 62] width 34 height 11
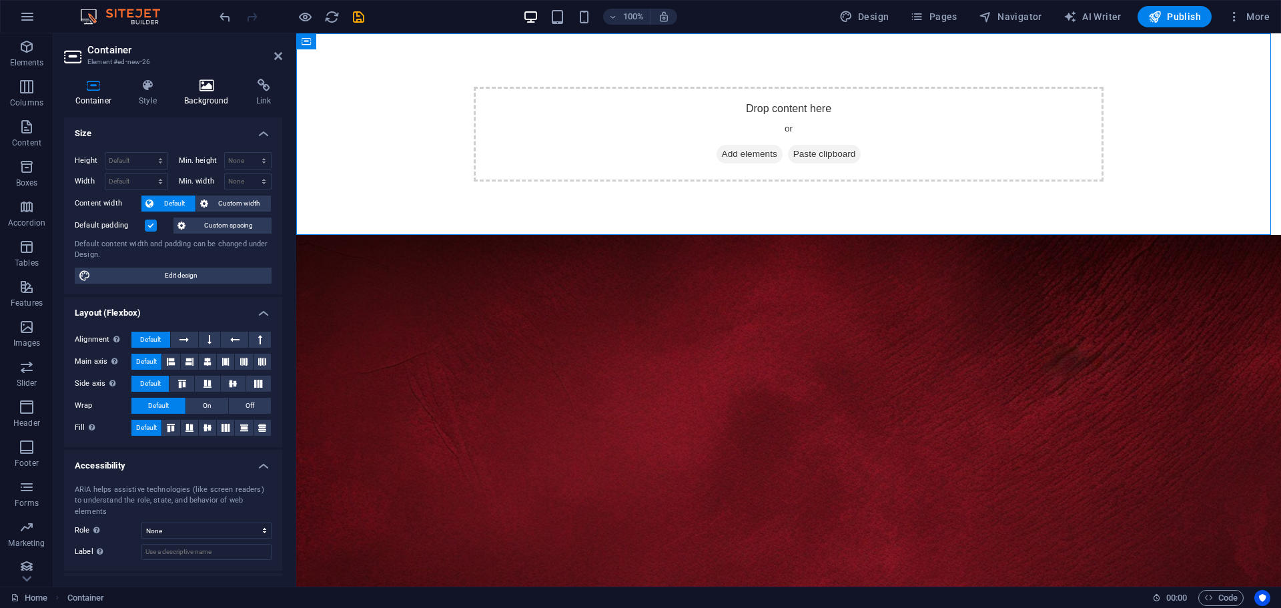
click at [199, 89] on icon at bounding box center [206, 85] width 67 height 13
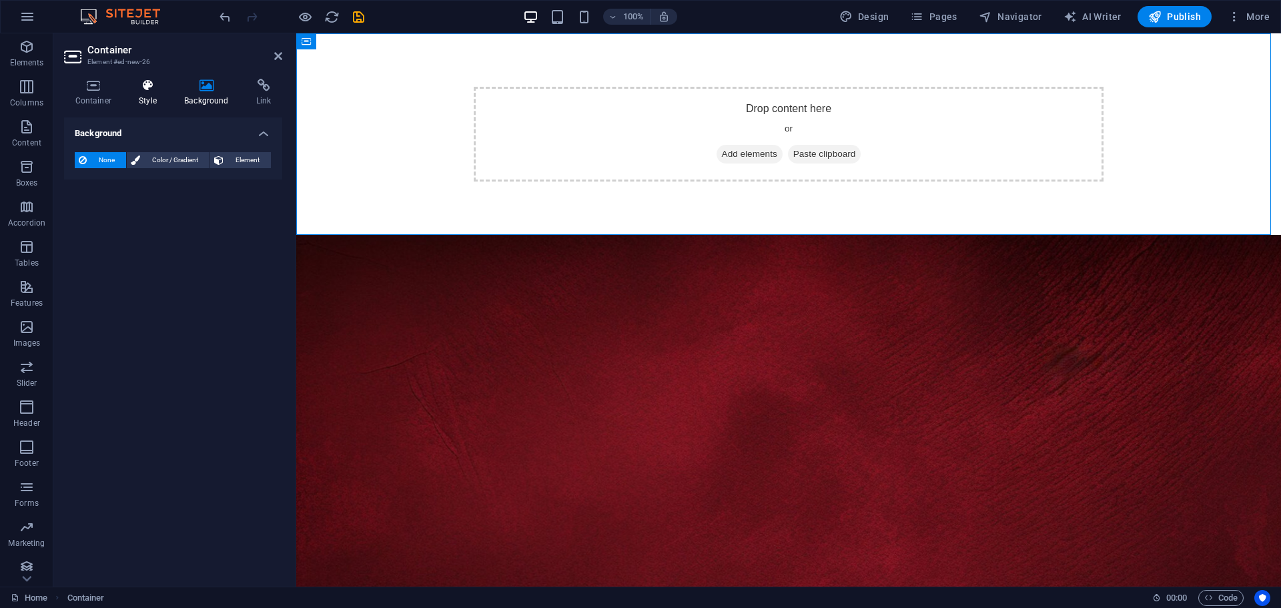
click at [142, 99] on h4 "Style" at bounding box center [150, 93] width 45 height 28
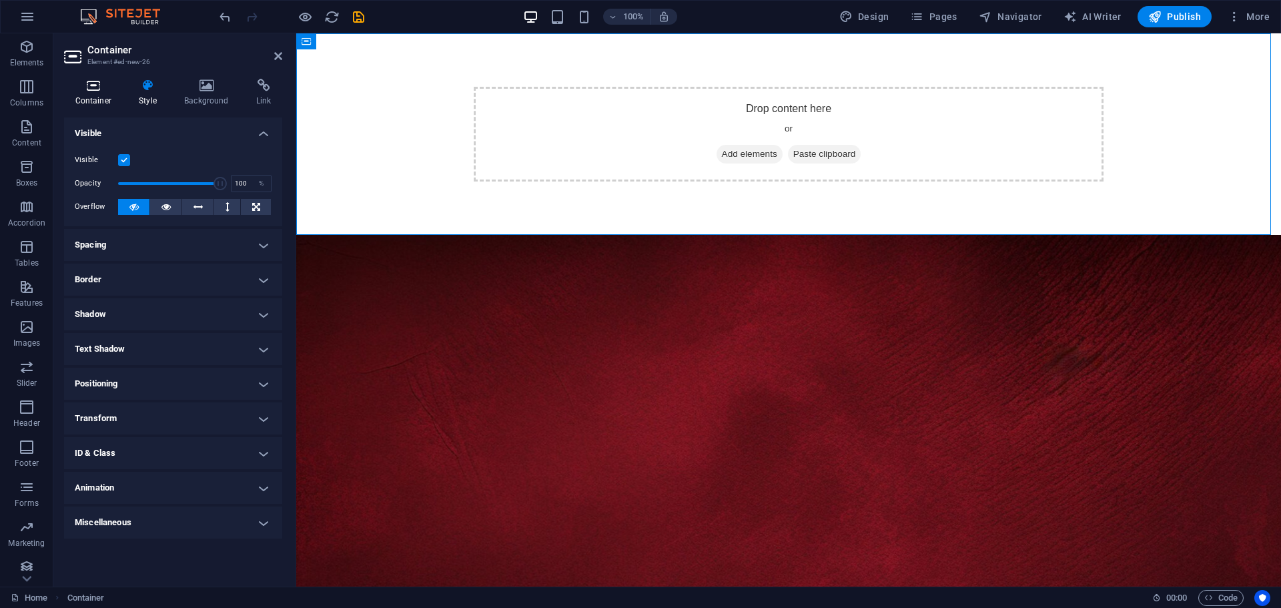
click at [86, 93] on h4 "Container" at bounding box center [96, 93] width 64 height 28
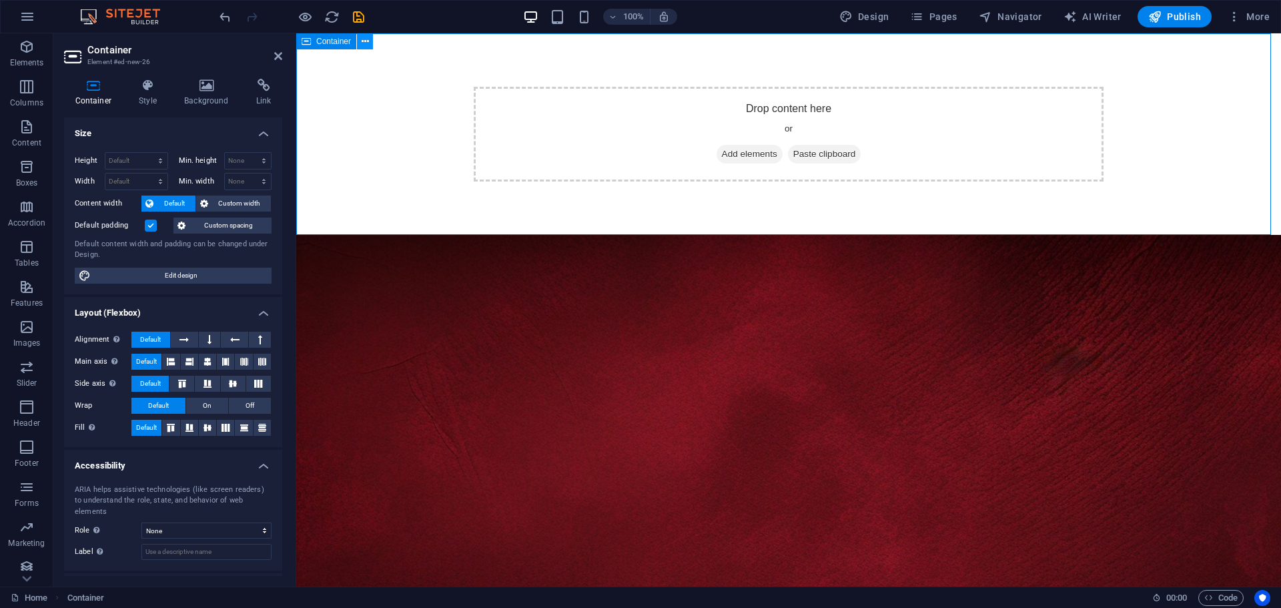
click at [362, 43] on icon at bounding box center [365, 42] width 7 height 14
click at [332, 88] on div "Drop content here or Add elements Paste clipboard" at bounding box center [788, 134] width 985 height 202
click at [370, 38] on button at bounding box center [365, 41] width 16 height 16
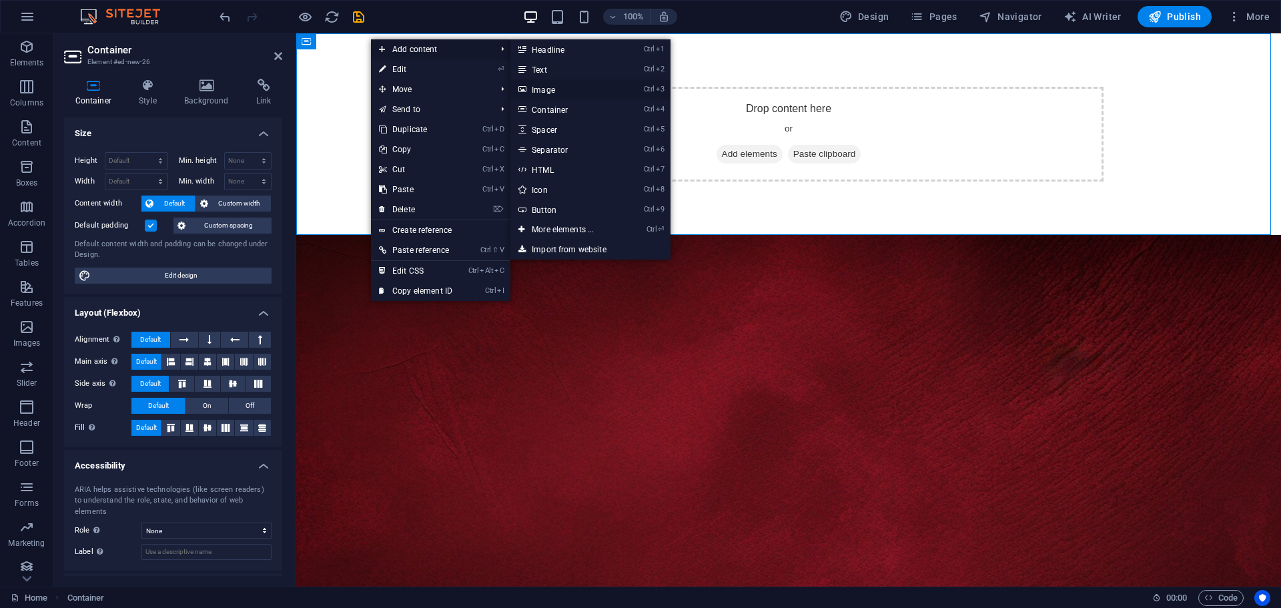
click at [566, 92] on link "Ctrl 3 Image" at bounding box center [565, 89] width 110 height 20
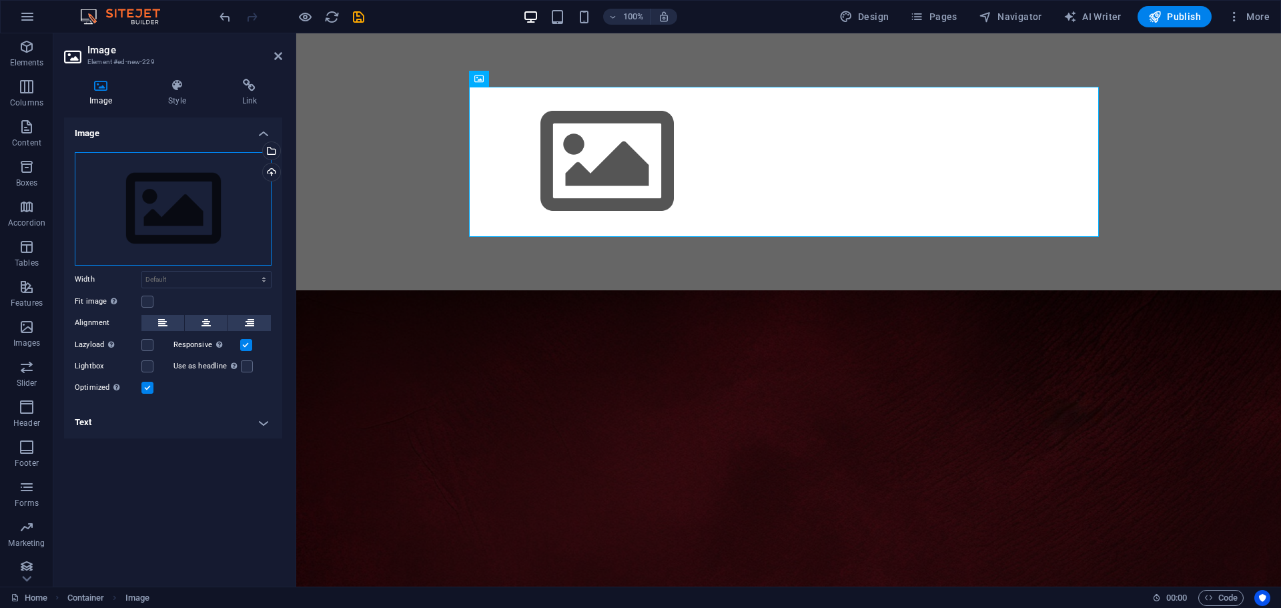
click at [171, 210] on div "Drag files here, click to choose files or select files from Files or our free s…" at bounding box center [173, 208] width 197 height 113
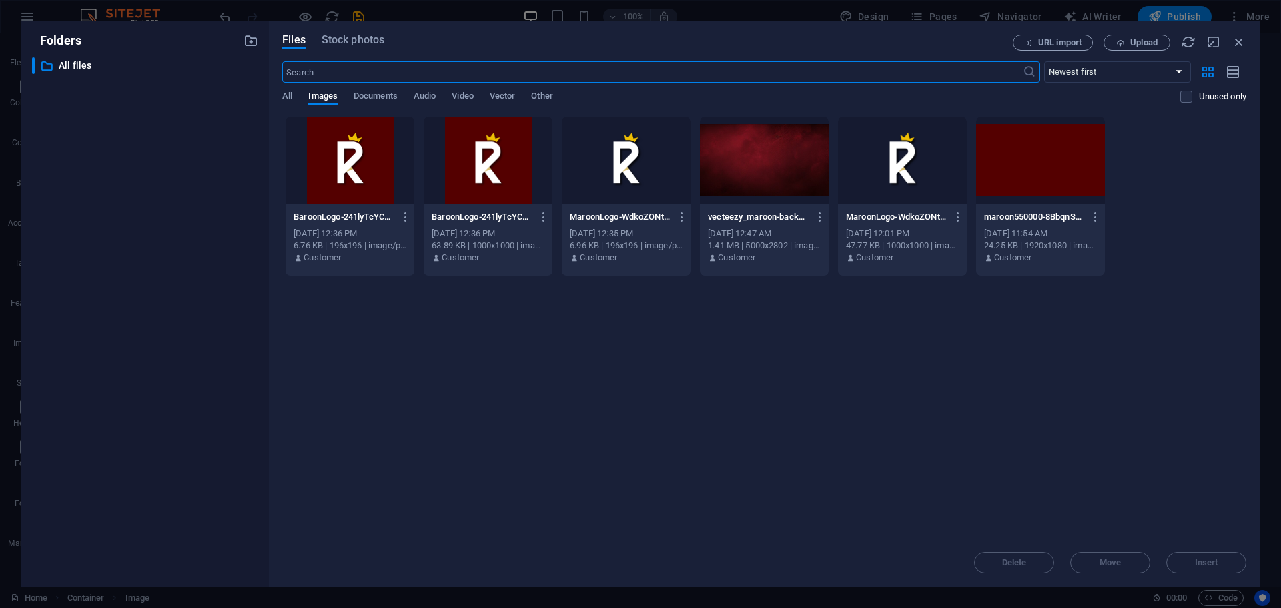
click at [907, 169] on div at bounding box center [902, 160] width 129 height 87
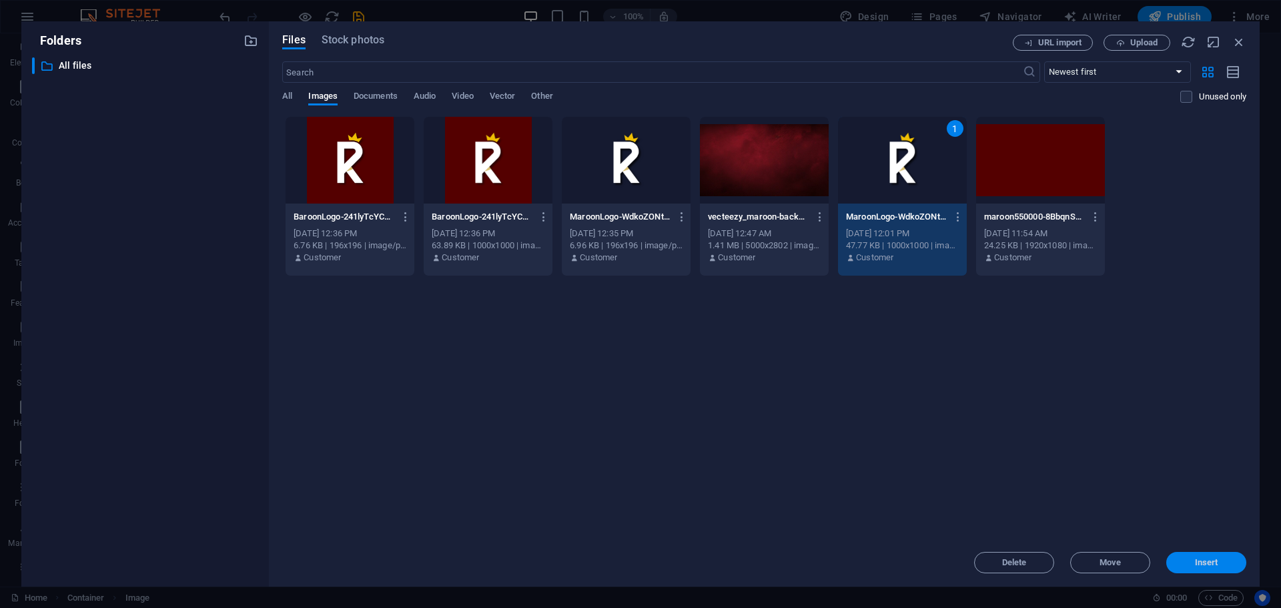
click at [1204, 563] on span "Insert" at bounding box center [1206, 563] width 23 height 8
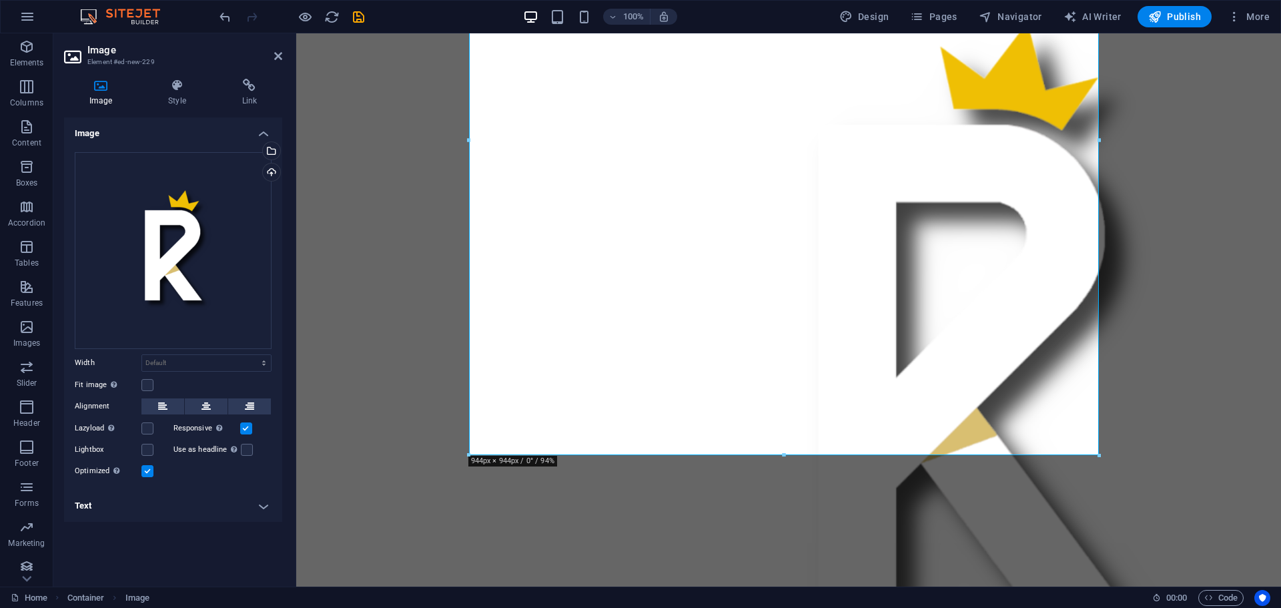
scroll to position [200, 0]
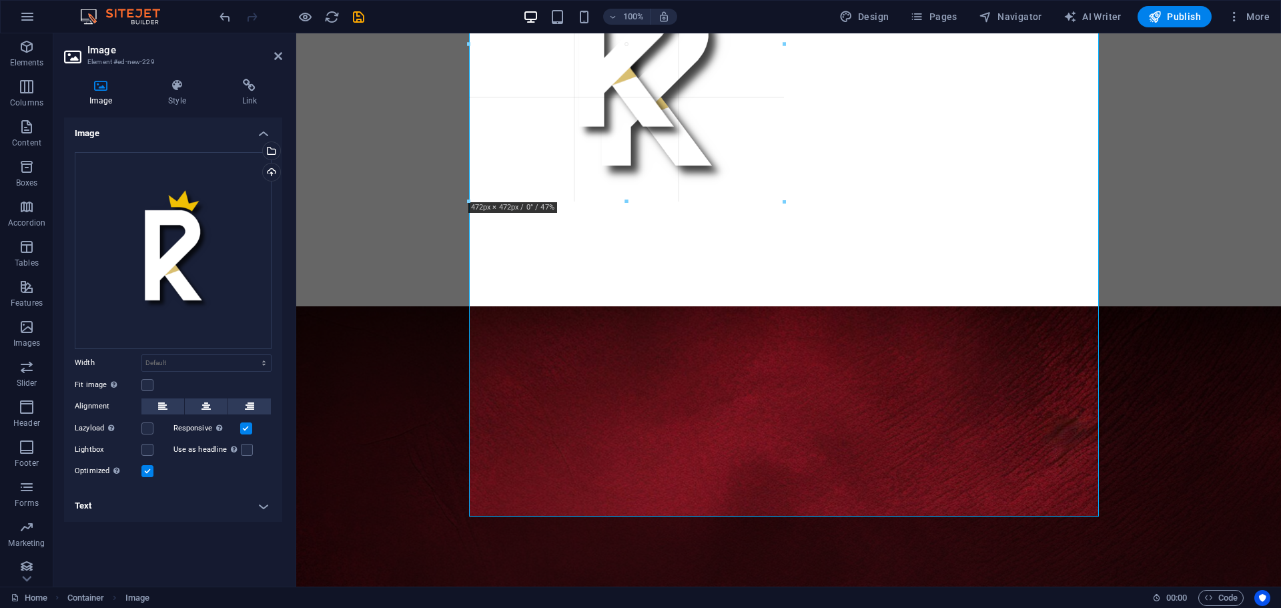
drag, startPoint x: 1099, startPoint y: 518, endPoint x: 780, endPoint y: 136, distance: 497.9
type input "472"
select select "px"
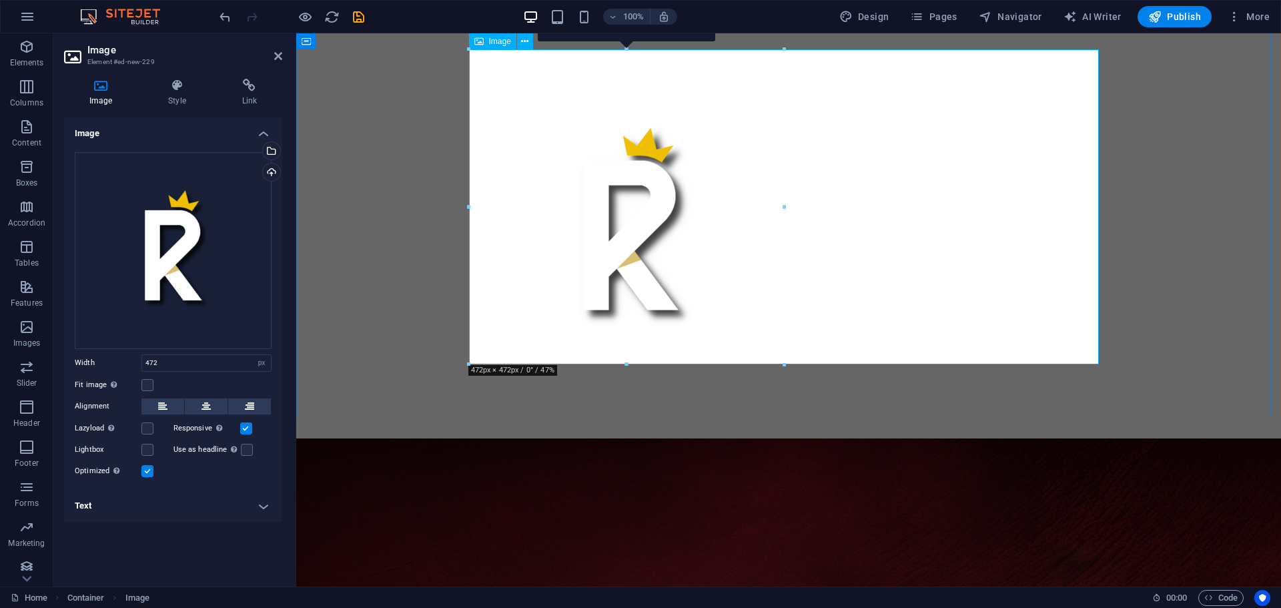
scroll to position [0, 0]
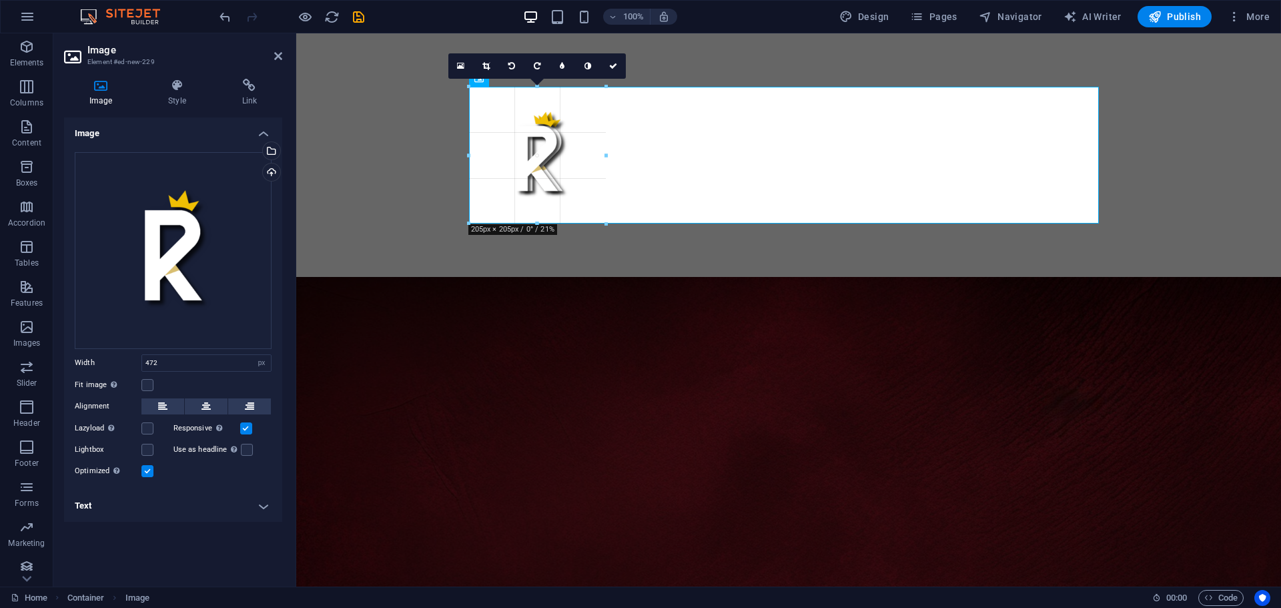
drag, startPoint x: 784, startPoint y: 401, endPoint x: 606, endPoint y: 208, distance: 263.0
type input "205"
click at [173, 97] on h4 "Style" at bounding box center [179, 93] width 73 height 28
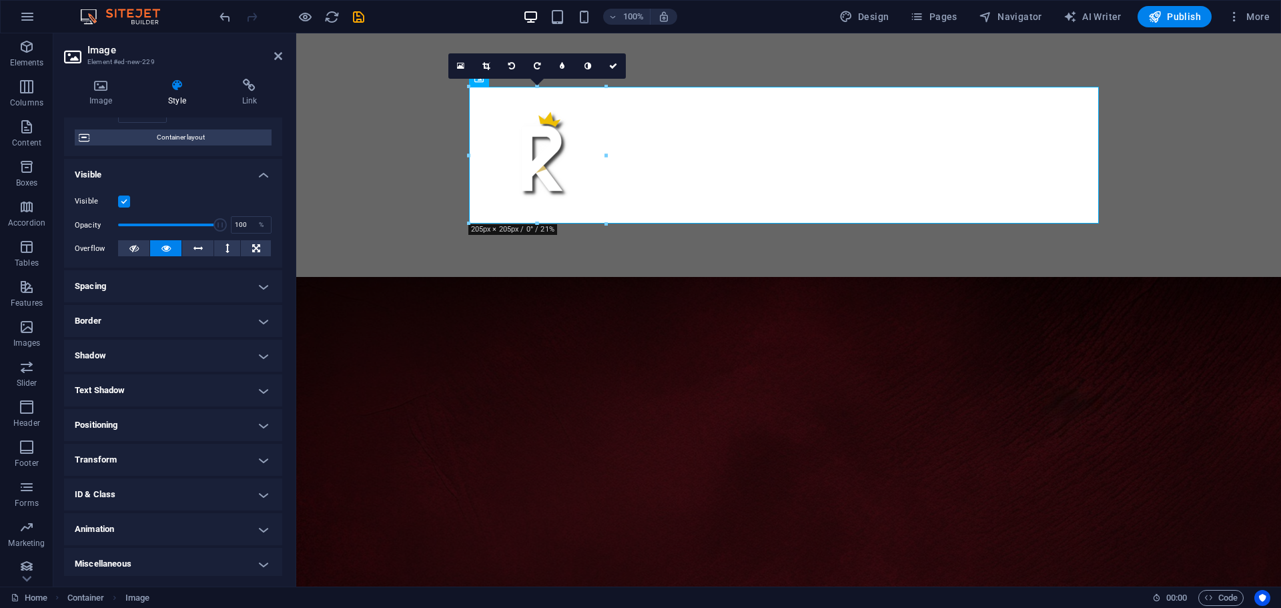
scroll to position [105, 0]
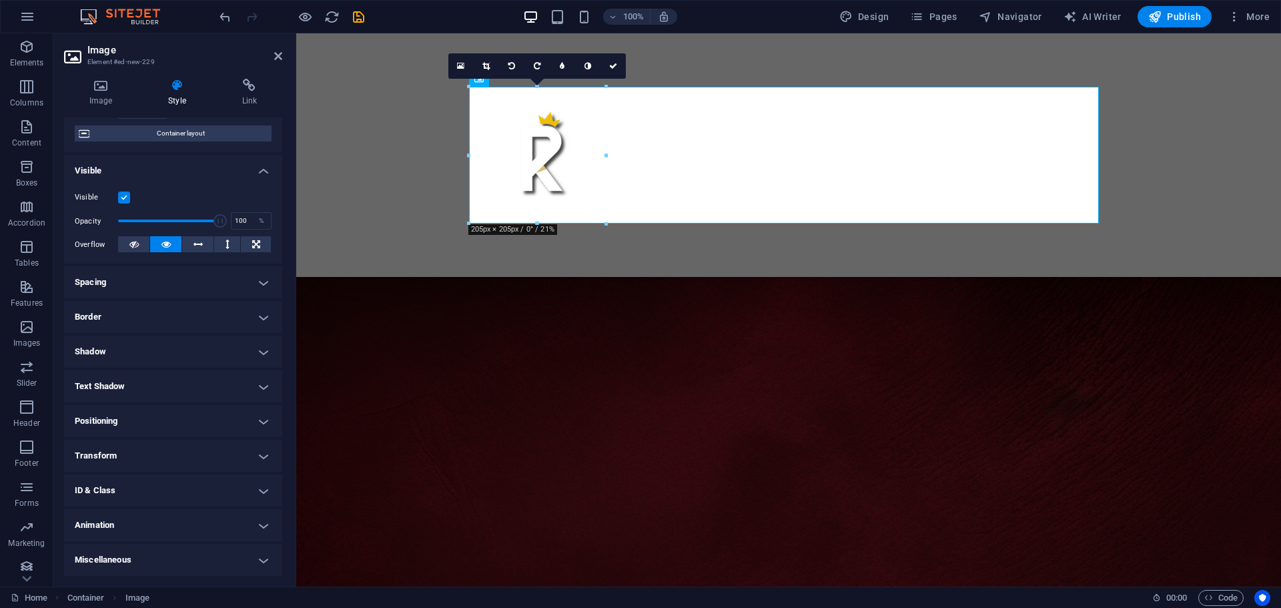
click at [121, 461] on h4 "Transform" at bounding box center [173, 456] width 218 height 32
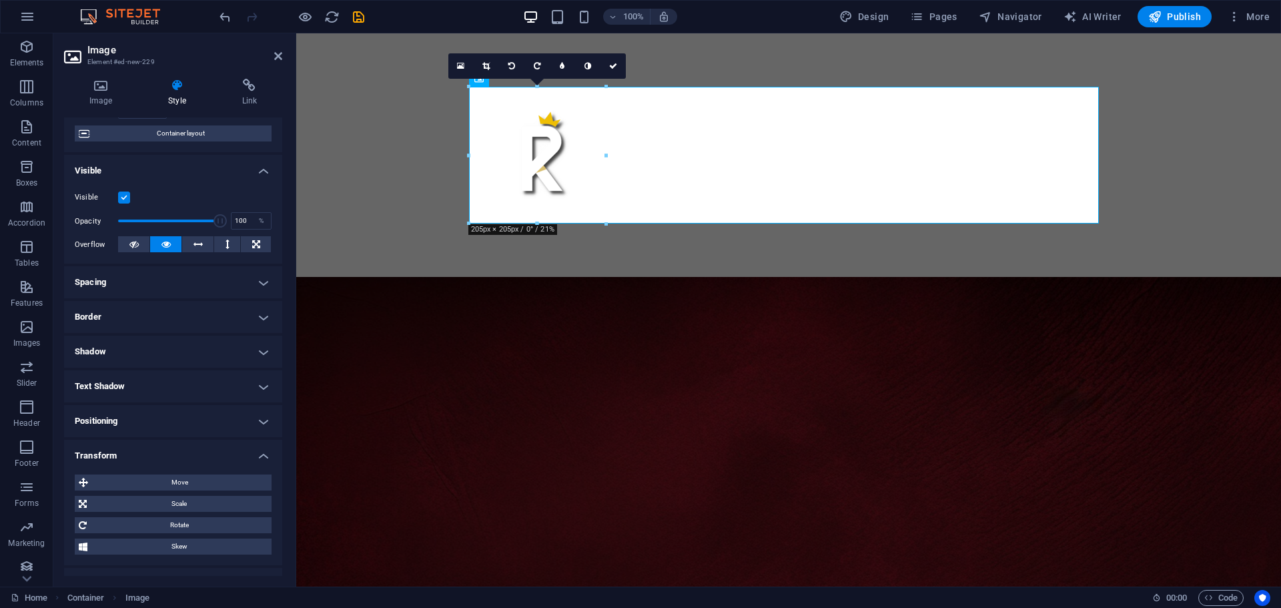
click at [121, 456] on h4 "Transform" at bounding box center [173, 452] width 218 height 24
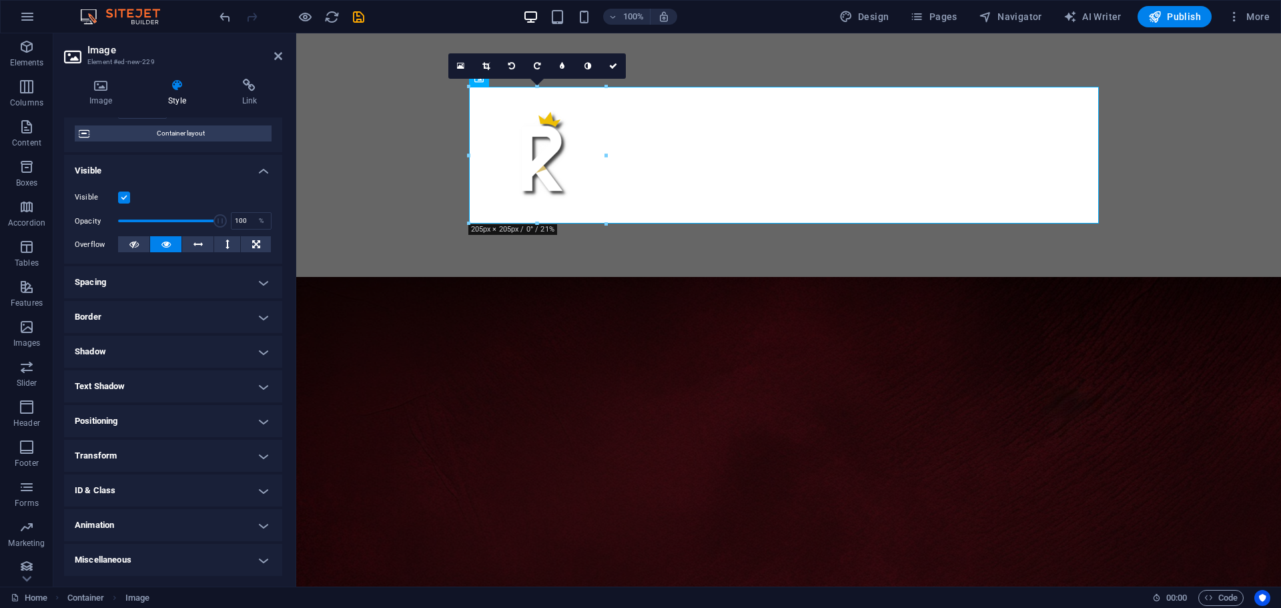
click at [123, 420] on h4 "Positioning" at bounding box center [173, 421] width 218 height 32
click at [119, 449] on span "Static" at bounding box center [123, 448] width 16 height 16
click at [157, 451] on span "Relative" at bounding box center [154, 448] width 22 height 16
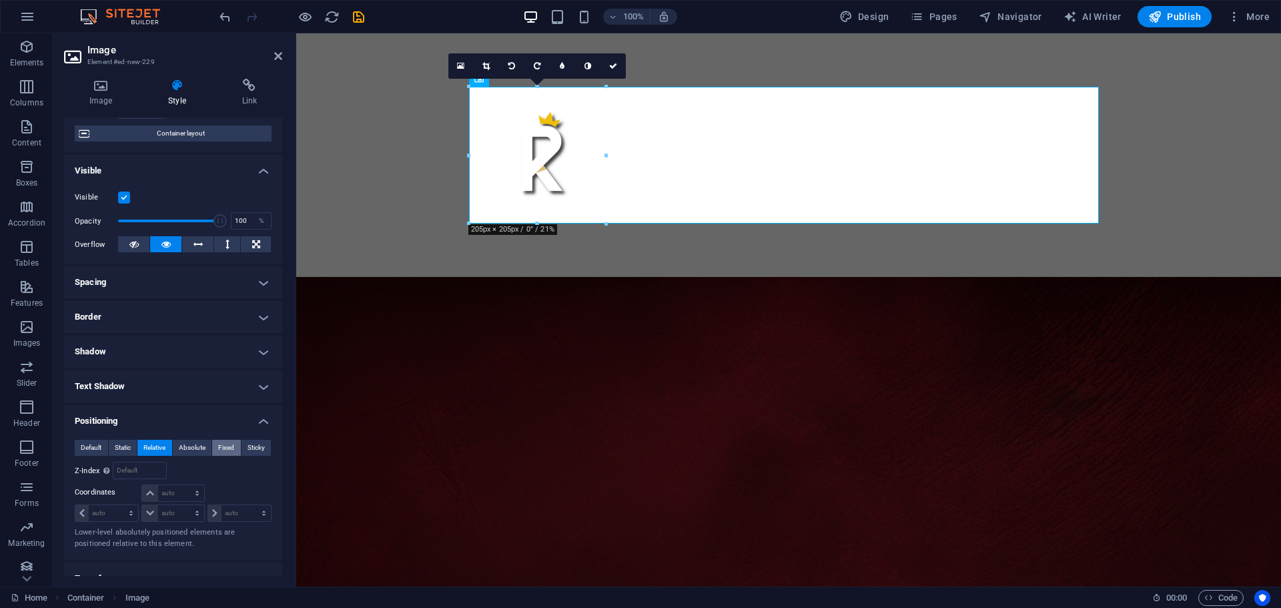
click at [226, 446] on span "Fixed" at bounding box center [226, 448] width 16 height 16
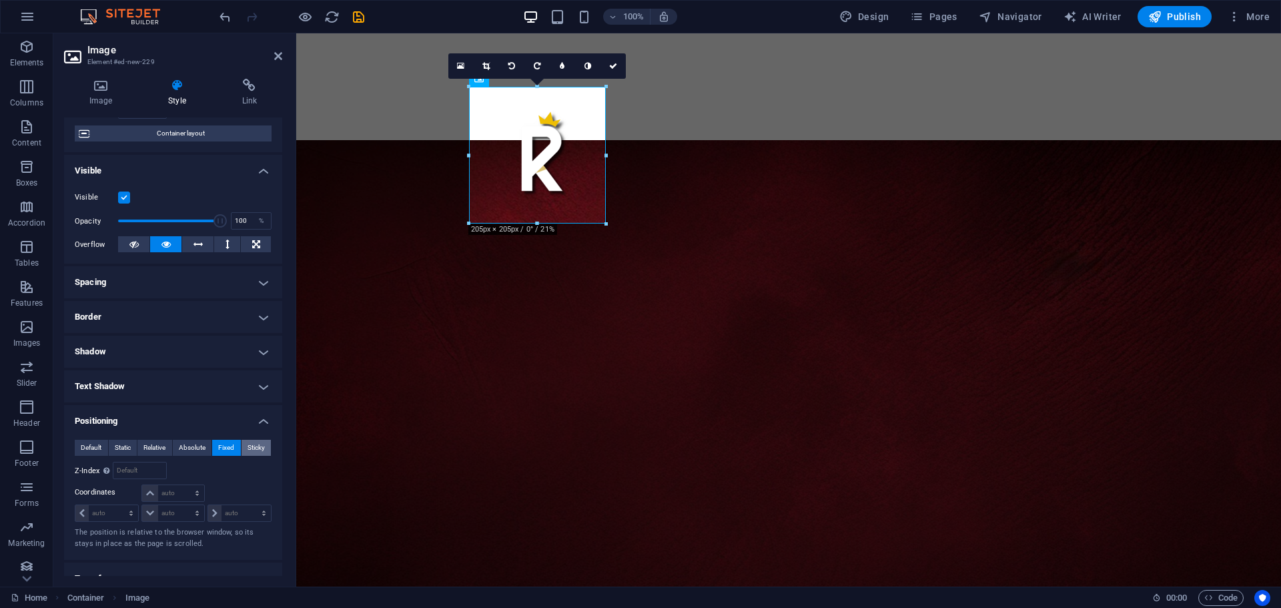
click at [249, 449] on span "Sticky" at bounding box center [256, 448] width 17 height 16
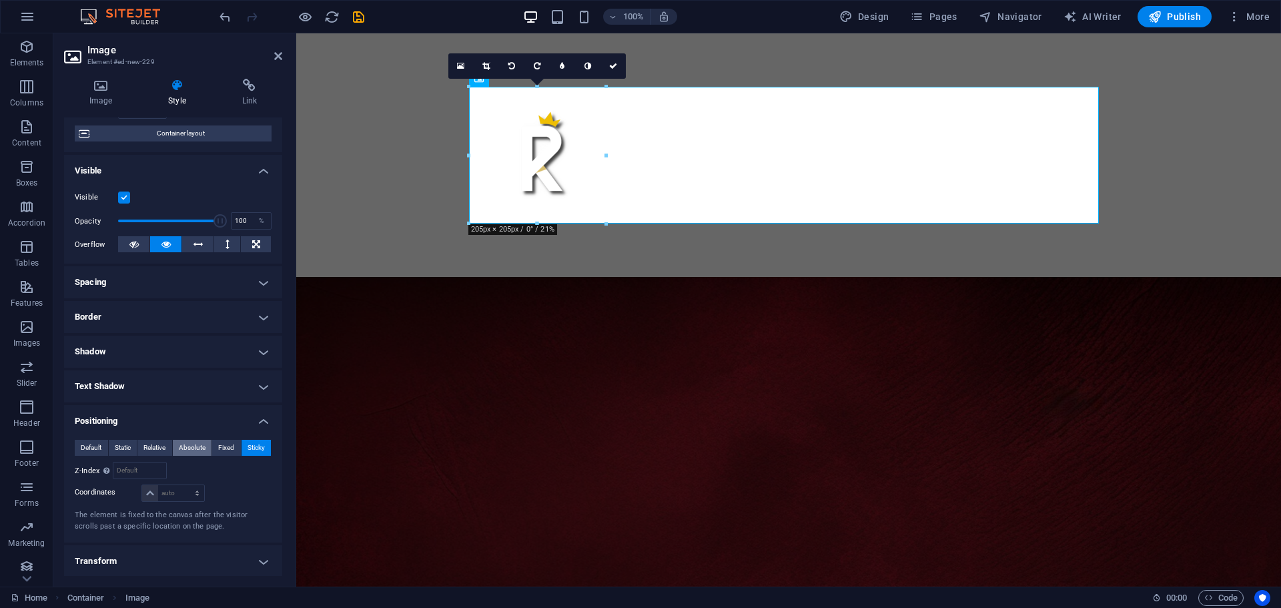
click at [192, 447] on span "Absolute" at bounding box center [192, 448] width 27 height 16
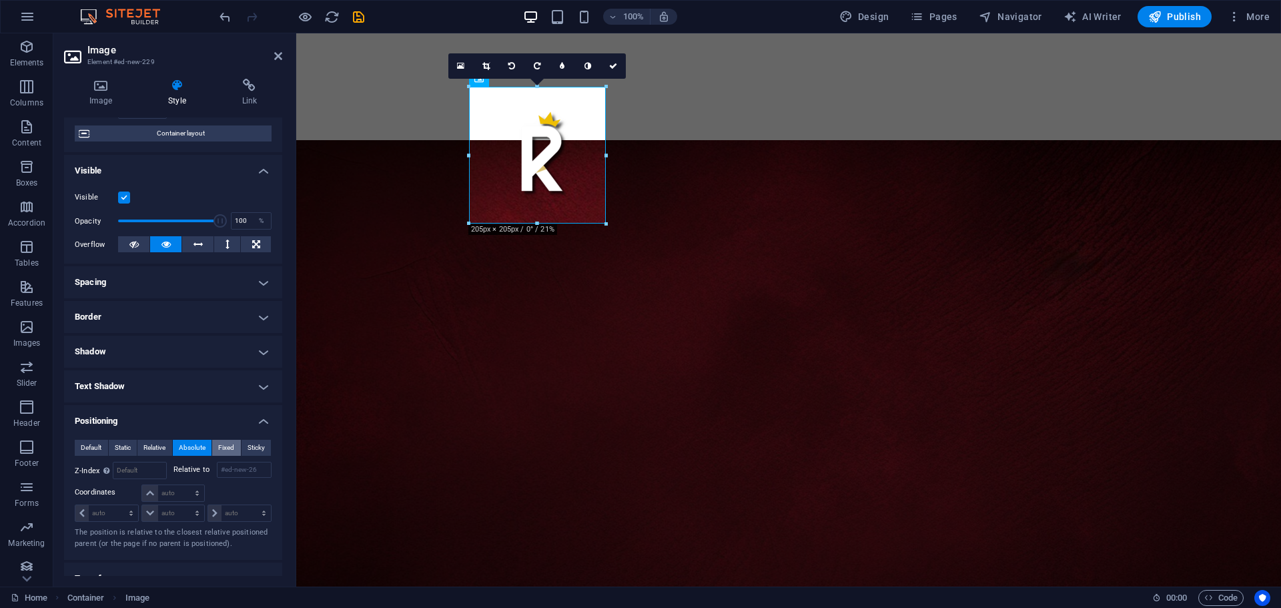
click at [218, 444] on span "Fixed" at bounding box center [226, 448] width 16 height 16
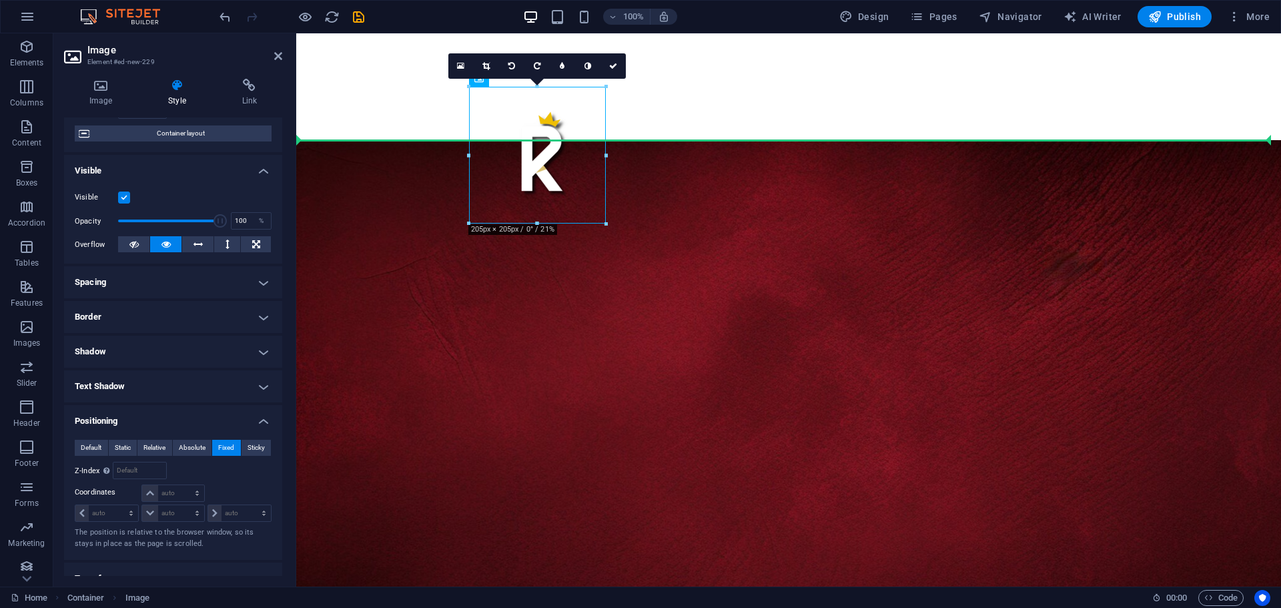
drag, startPoint x: 520, startPoint y: 172, endPoint x: 548, endPoint y: 228, distance: 62.7
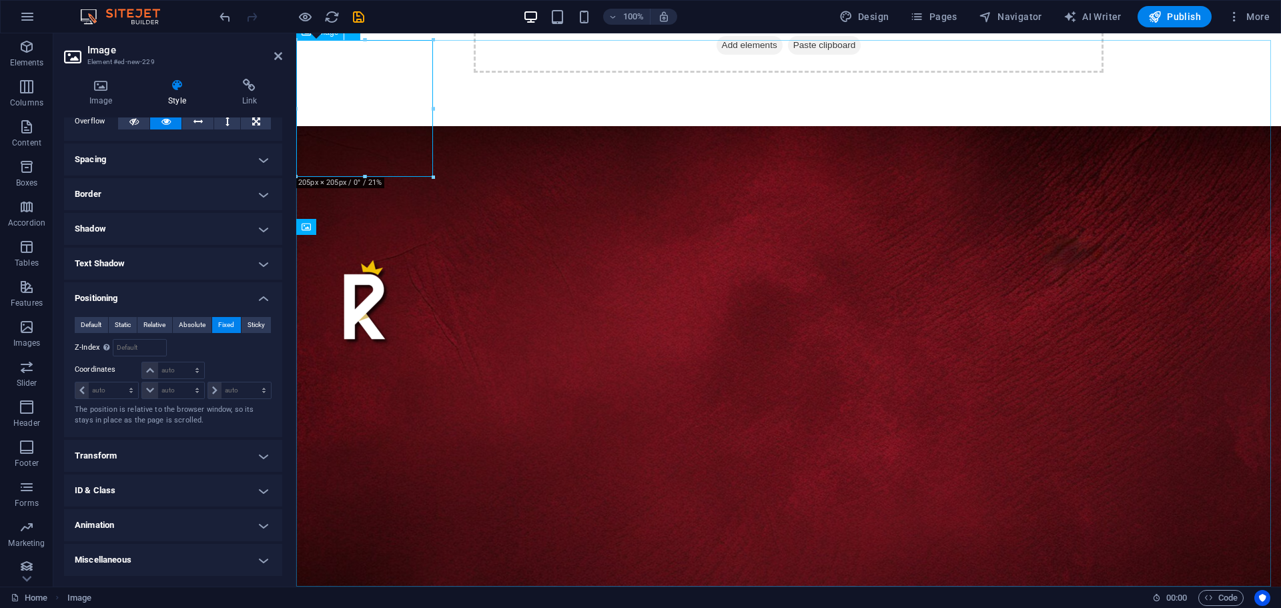
scroll to position [0, 0]
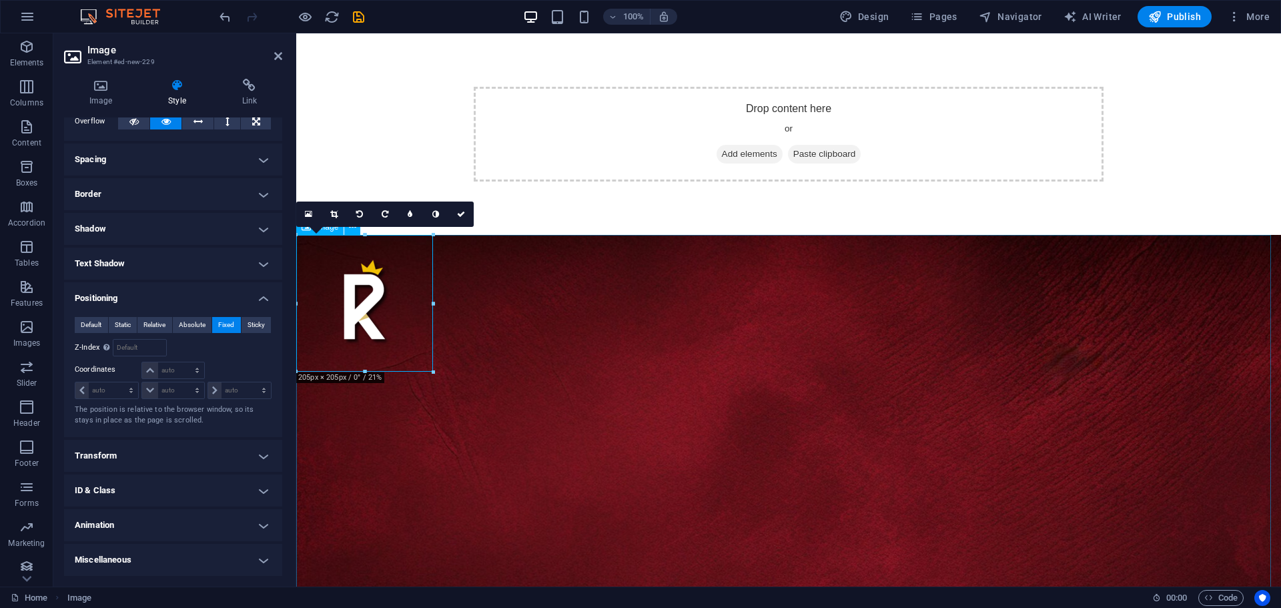
click at [474, 290] on figure at bounding box center [788, 594] width 985 height 718
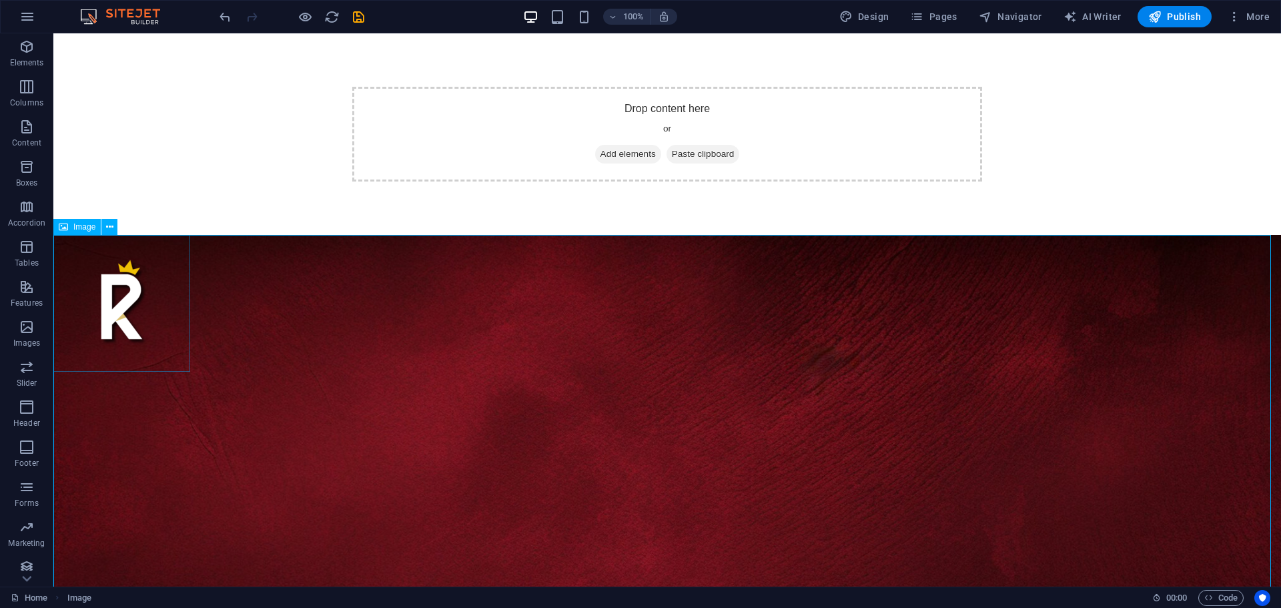
click at [118, 288] on figure at bounding box center [121, 303] width 137 height 137
click at [131, 312] on figure at bounding box center [121, 303] width 137 height 137
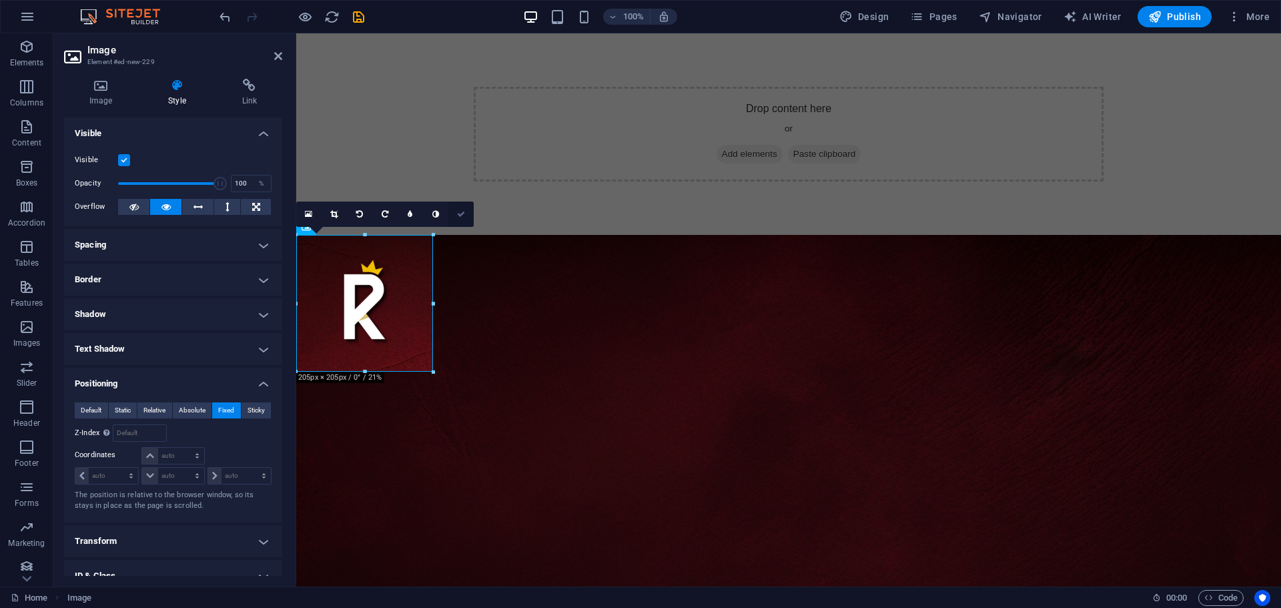
click at [460, 211] on icon at bounding box center [461, 214] width 8 height 8
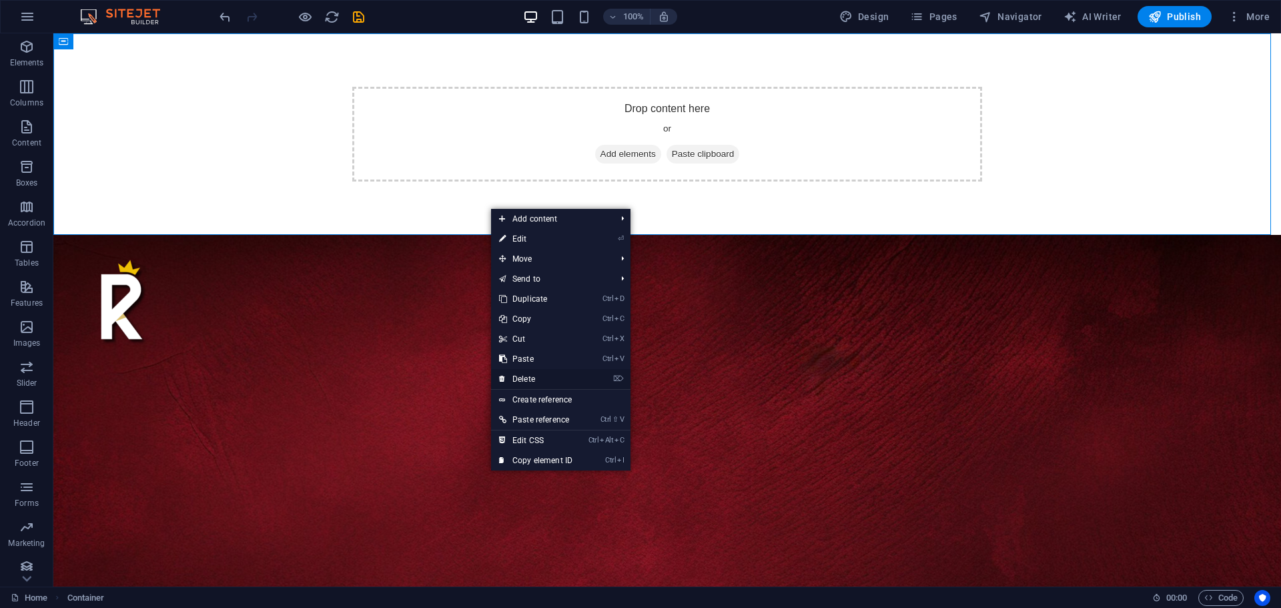
click at [514, 377] on link "⌦ Delete" at bounding box center [535, 379] width 89 height 20
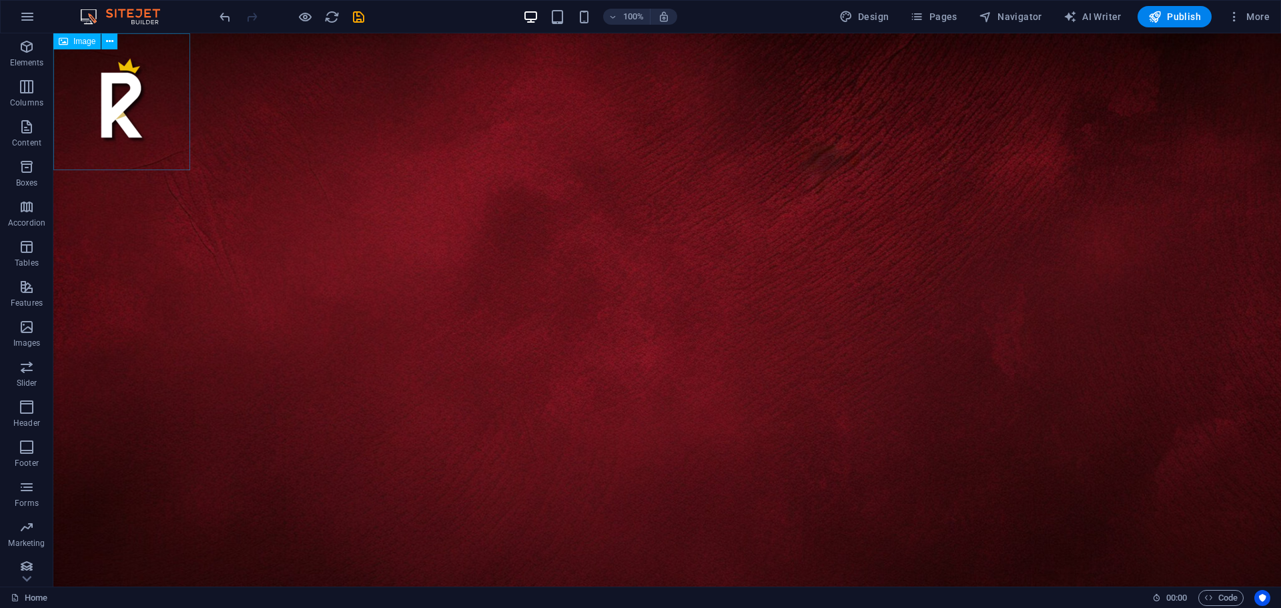
click at [119, 99] on figure at bounding box center [121, 101] width 137 height 137
click at [109, 45] on icon at bounding box center [109, 42] width 7 height 14
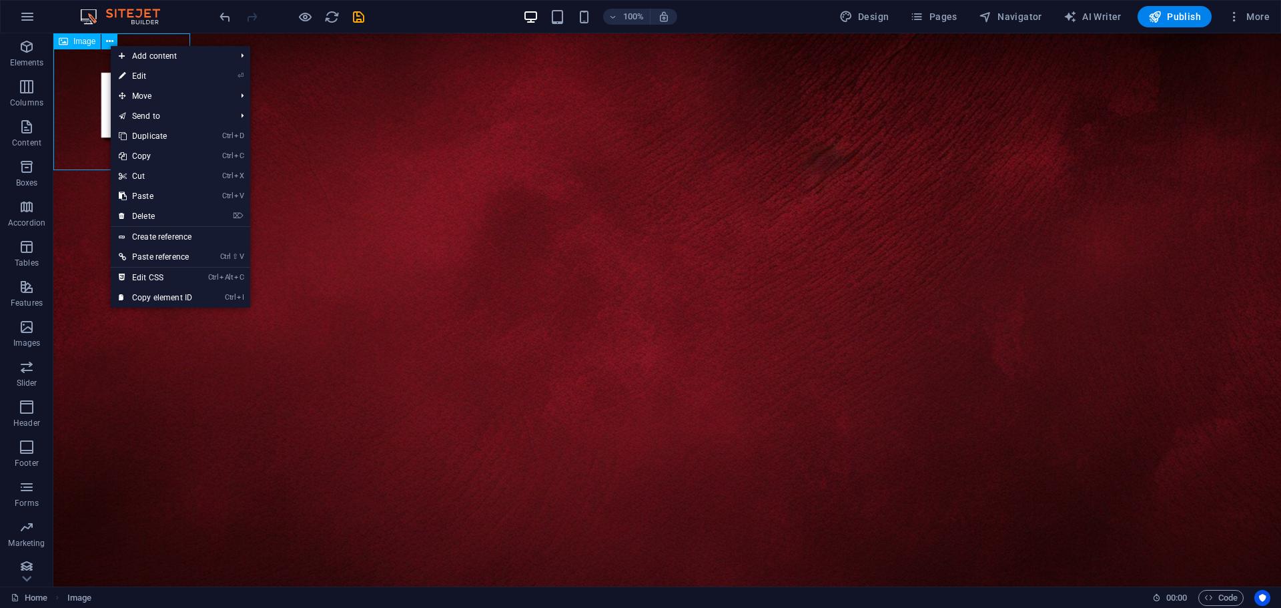
click at [80, 120] on figure at bounding box center [121, 101] width 137 height 137
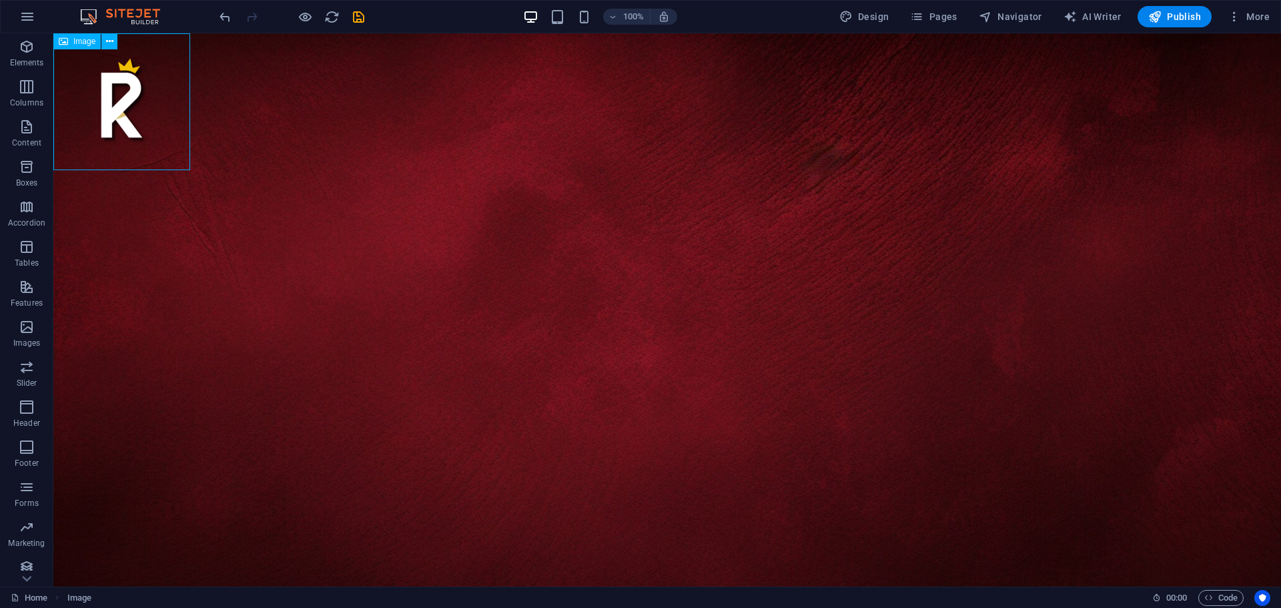
click at [80, 120] on figure at bounding box center [121, 101] width 137 height 137
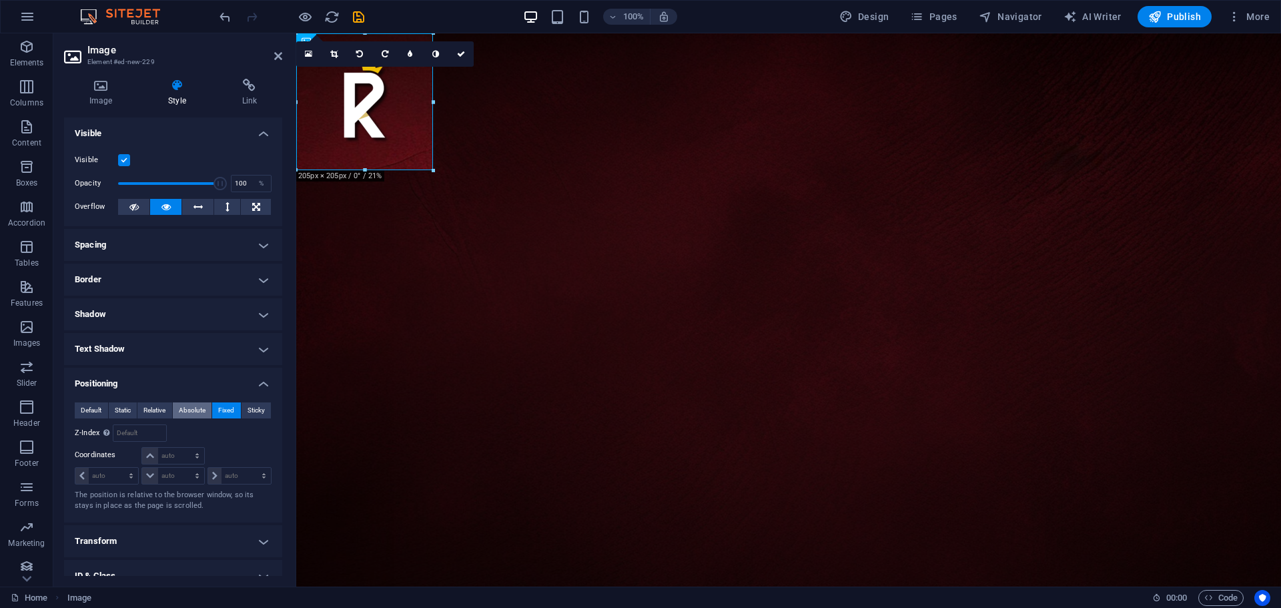
click at [185, 411] on span "Absolute" at bounding box center [192, 410] width 27 height 16
click at [99, 407] on span "Default" at bounding box center [91, 410] width 21 height 16
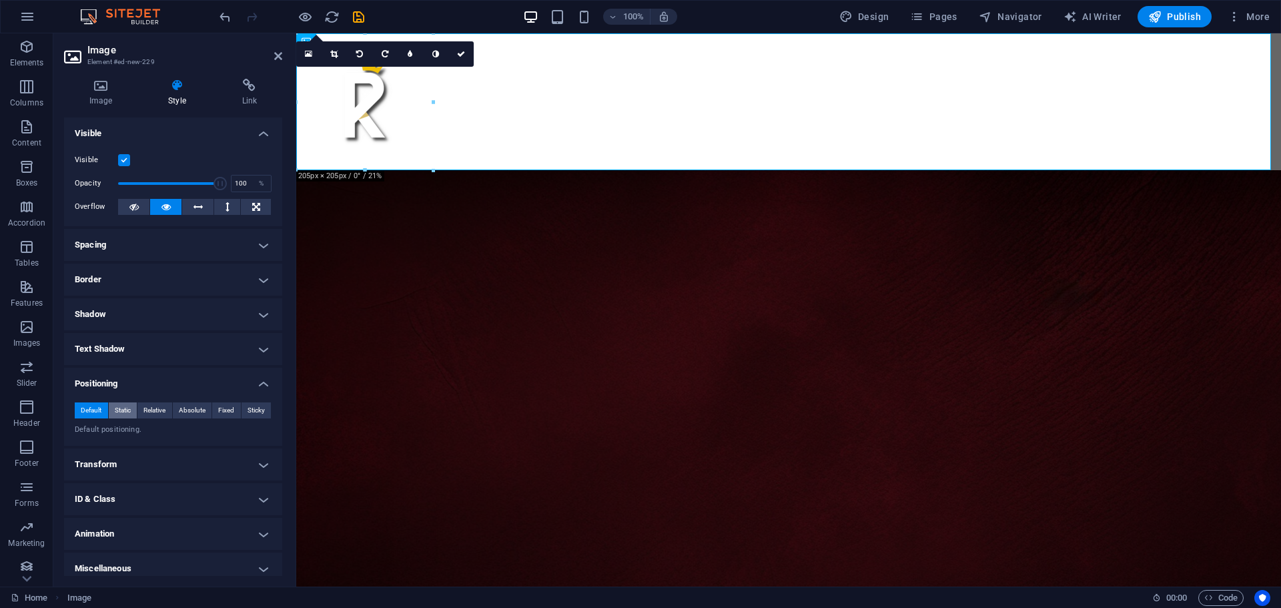
click at [115, 409] on span "Static" at bounding box center [123, 410] width 16 height 16
click at [153, 410] on span "Relative" at bounding box center [154, 410] width 22 height 16
click at [94, 406] on span "Default" at bounding box center [91, 410] width 21 height 16
click at [183, 410] on span "Absolute" at bounding box center [192, 410] width 27 height 16
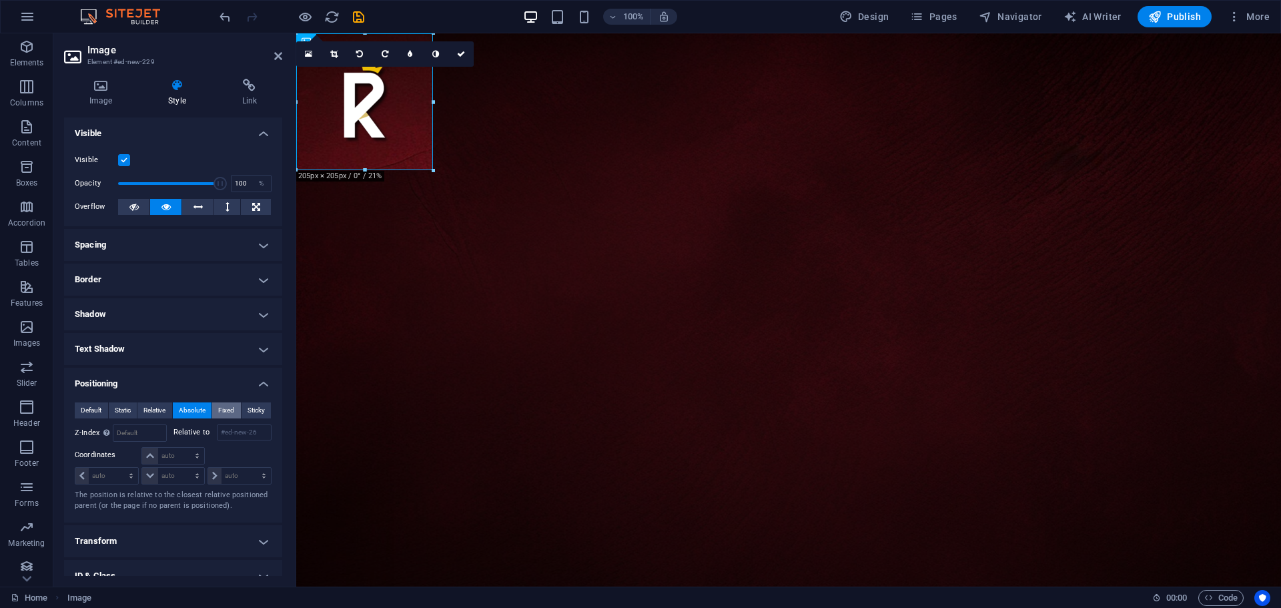
click at [226, 409] on span "Fixed" at bounding box center [226, 410] width 16 height 16
click at [253, 414] on span "Sticky" at bounding box center [256, 410] width 17 height 16
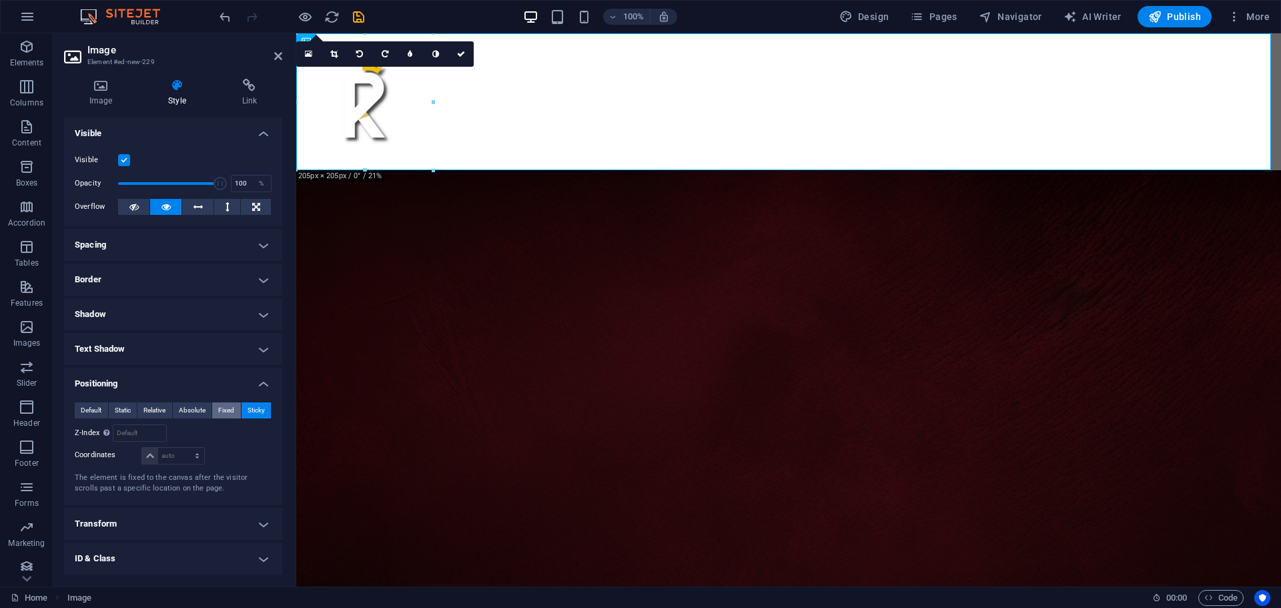
click at [228, 411] on span "Fixed" at bounding box center [226, 410] width 16 height 16
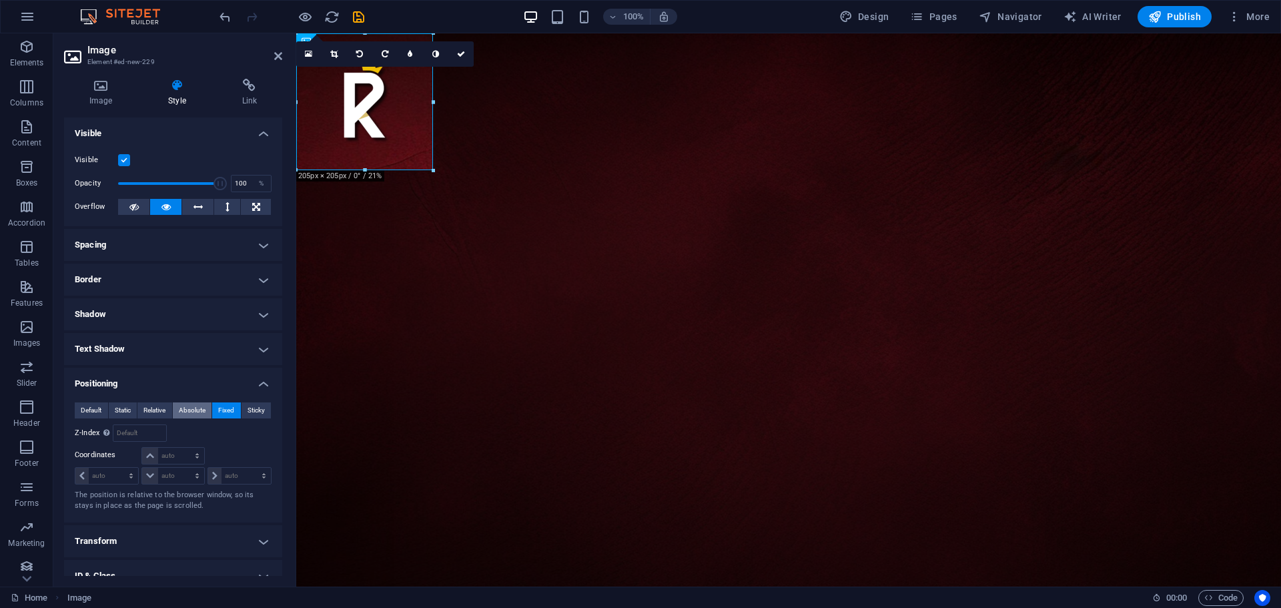
click at [184, 409] on span "Absolute" at bounding box center [192, 410] width 27 height 16
click at [222, 410] on span "Fixed" at bounding box center [226, 410] width 16 height 16
click at [458, 53] on icon at bounding box center [461, 54] width 8 height 8
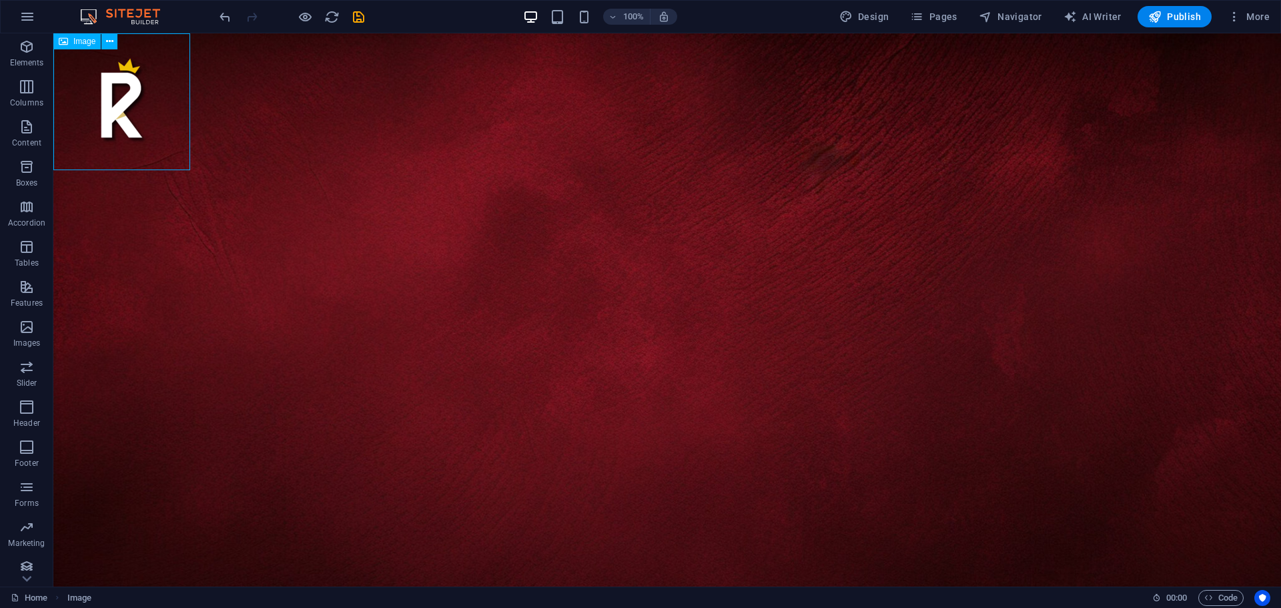
click at [127, 118] on figure at bounding box center [121, 101] width 137 height 137
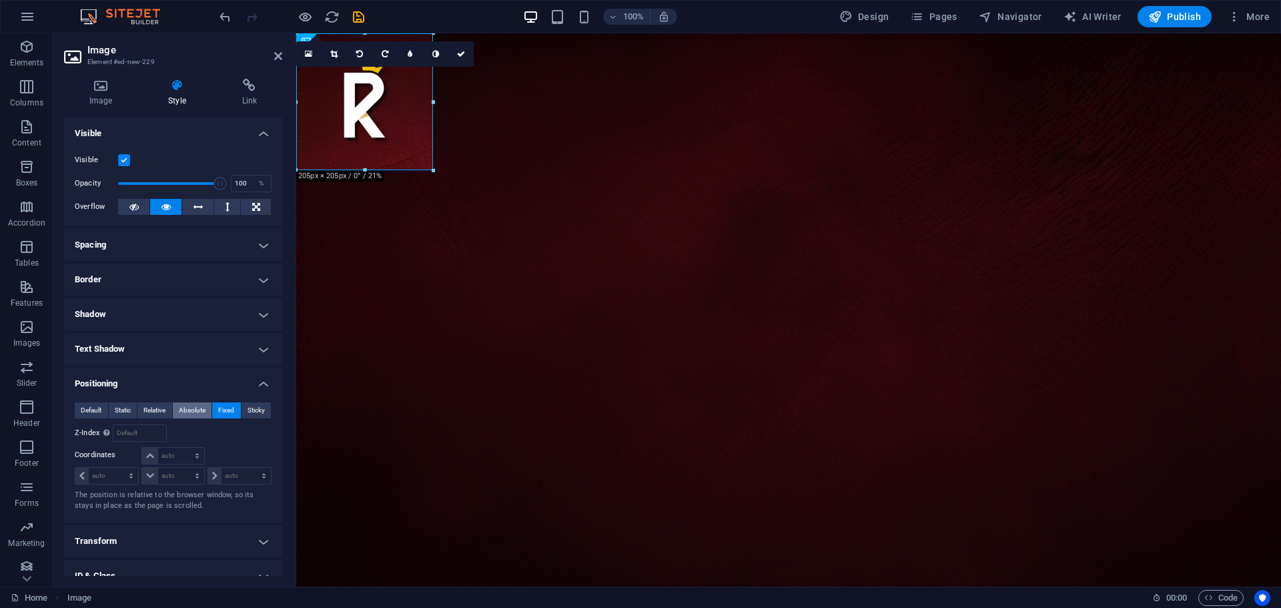
click at [187, 406] on span "Absolute" at bounding box center [192, 410] width 27 height 16
click at [460, 57] on icon at bounding box center [461, 54] width 8 height 8
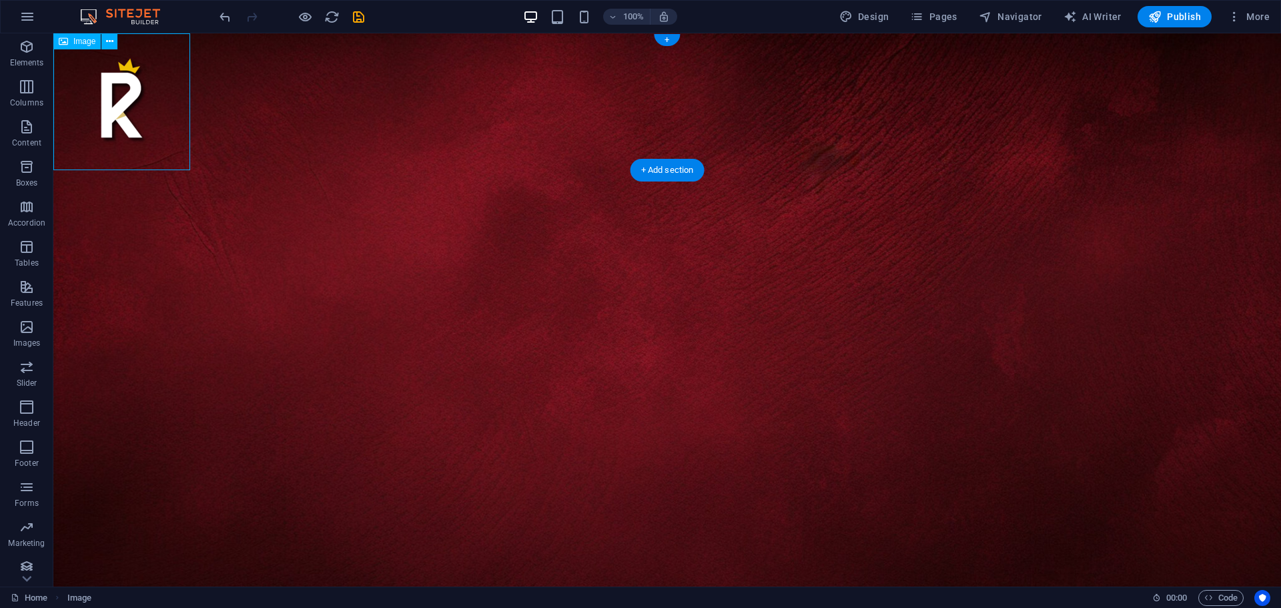
click at [120, 109] on figure at bounding box center [121, 101] width 137 height 137
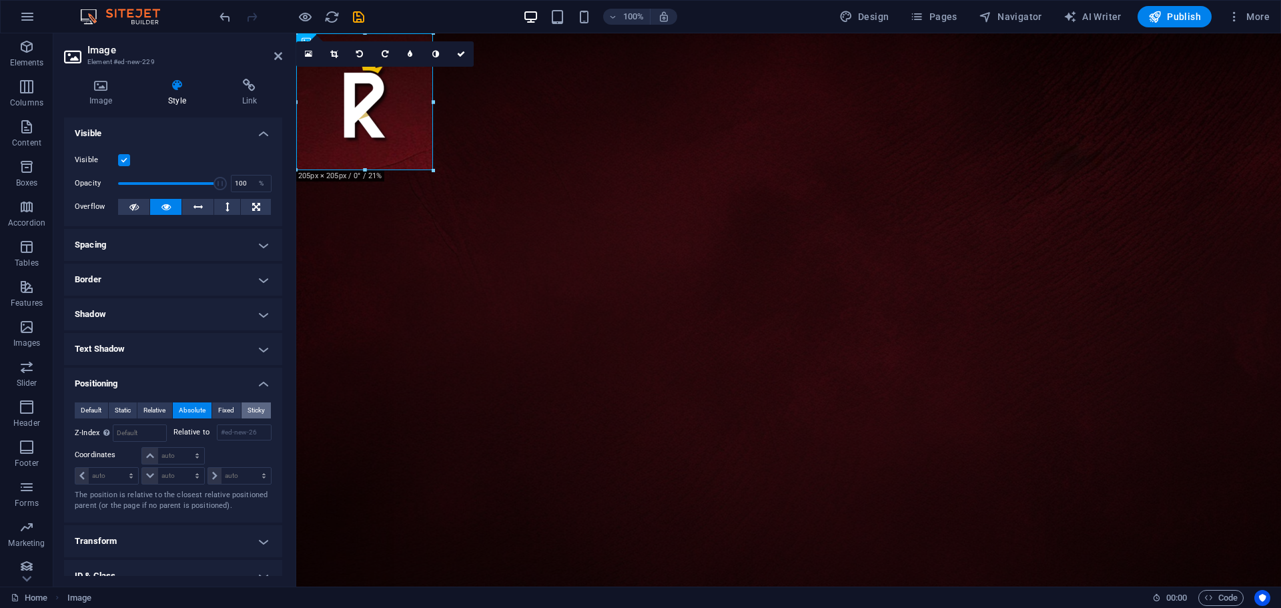
click at [248, 408] on span "Sticky" at bounding box center [256, 410] width 17 height 16
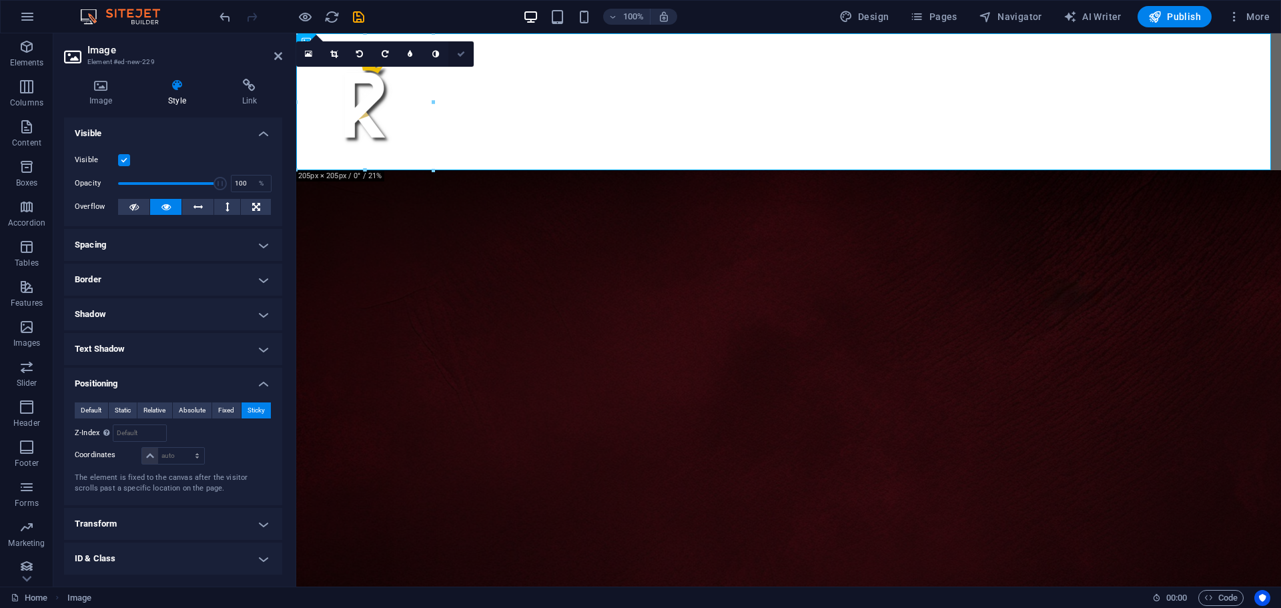
click at [462, 51] on icon at bounding box center [461, 54] width 8 height 8
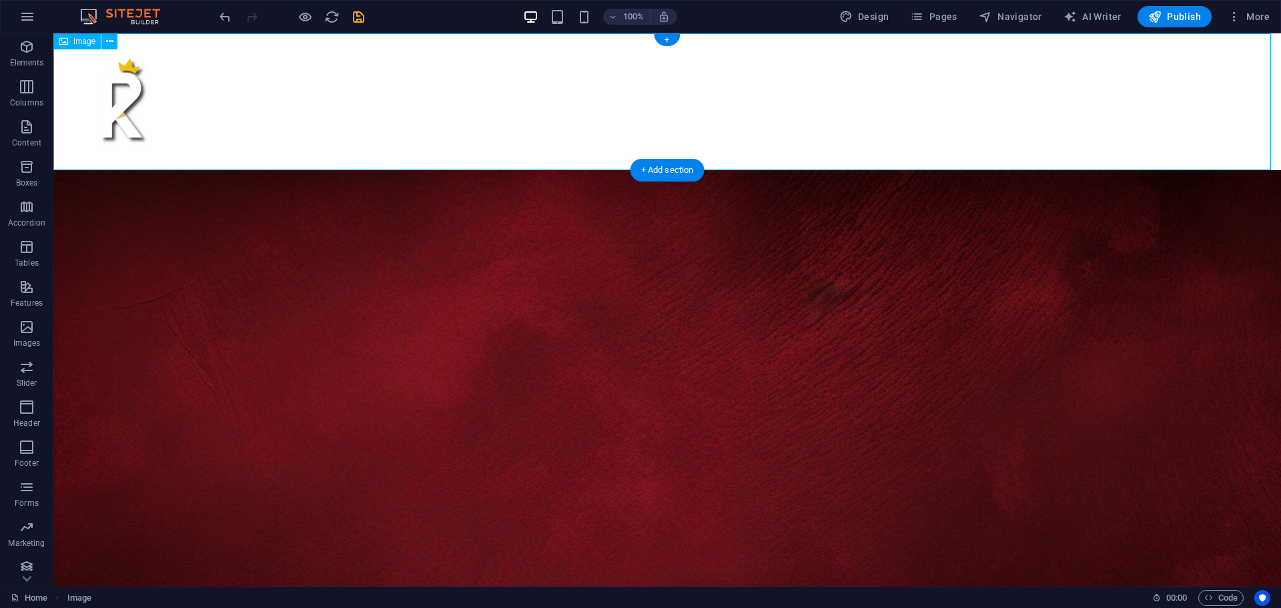
click at [130, 105] on figure at bounding box center [667, 101] width 1228 height 137
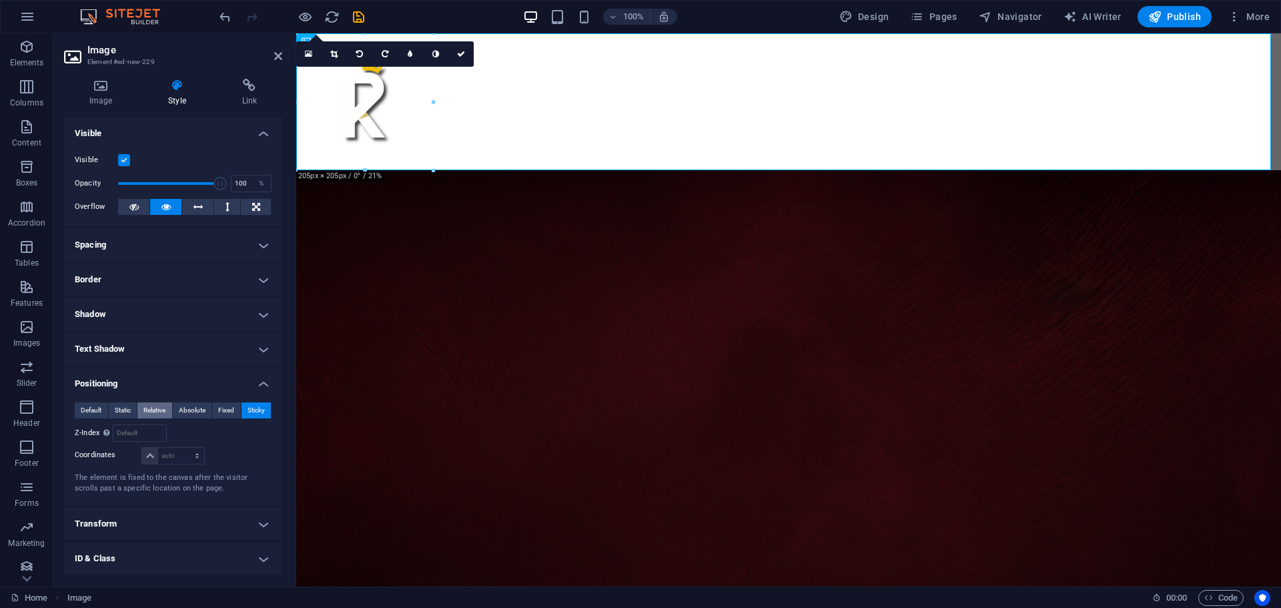
click at [153, 411] on span "Relative" at bounding box center [154, 410] width 22 height 16
click at [117, 410] on span "Static" at bounding box center [123, 410] width 16 height 16
click at [462, 50] on icon at bounding box center [461, 54] width 8 height 8
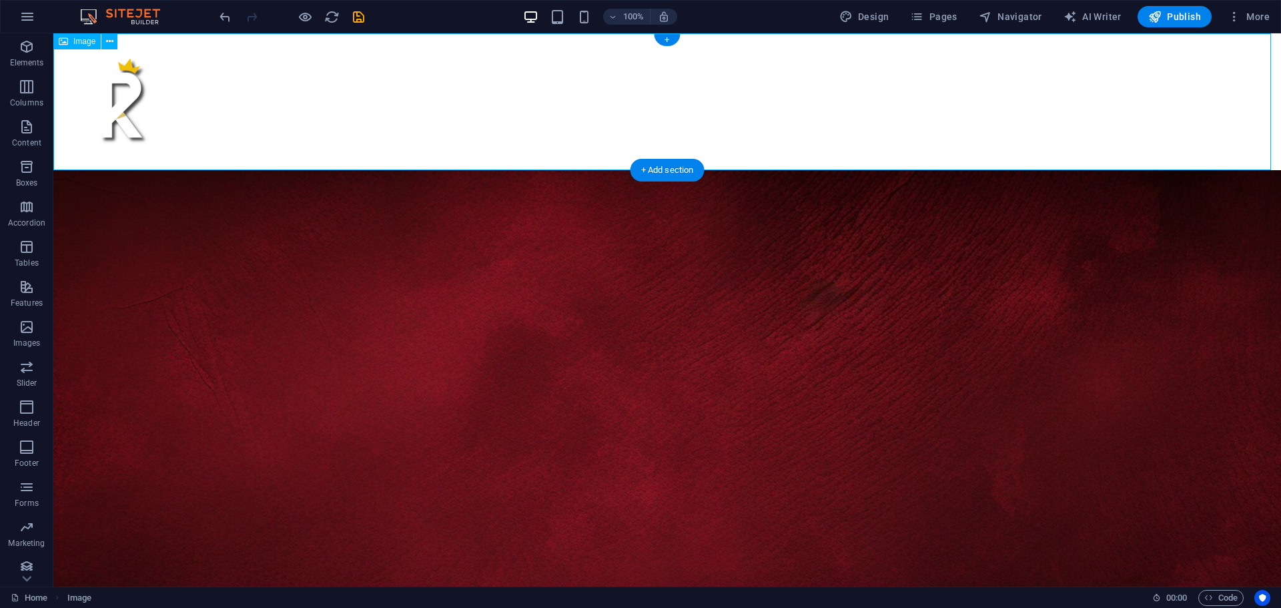
click at [125, 101] on figure at bounding box center [667, 101] width 1228 height 137
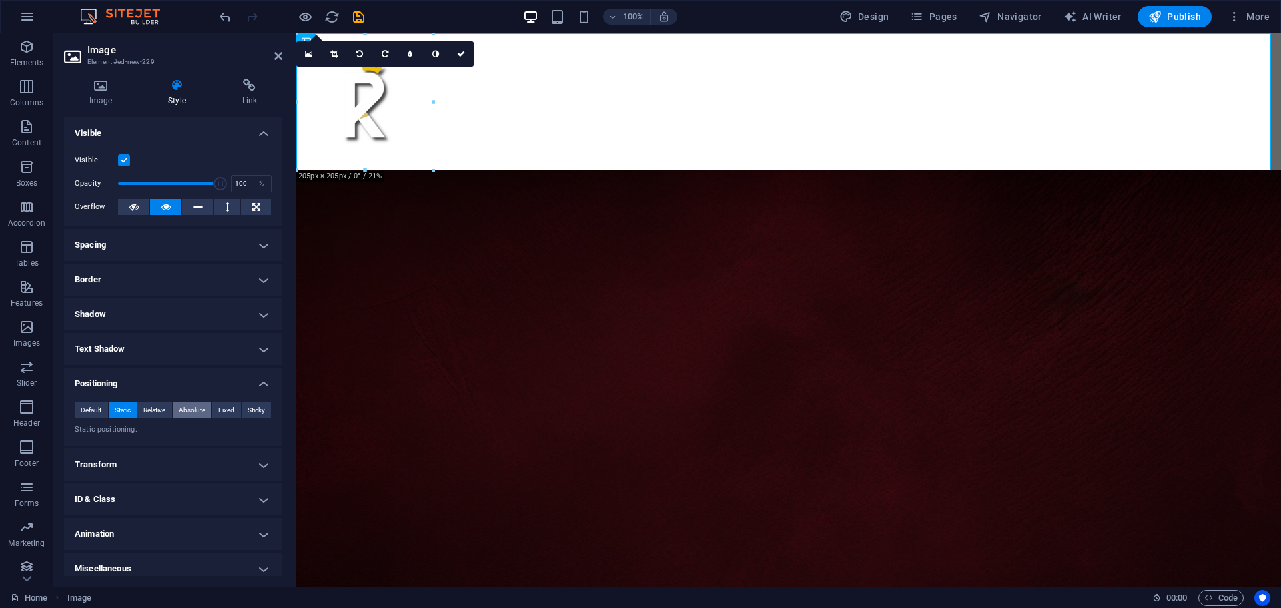
click at [192, 409] on span "Absolute" at bounding box center [192, 410] width 27 height 16
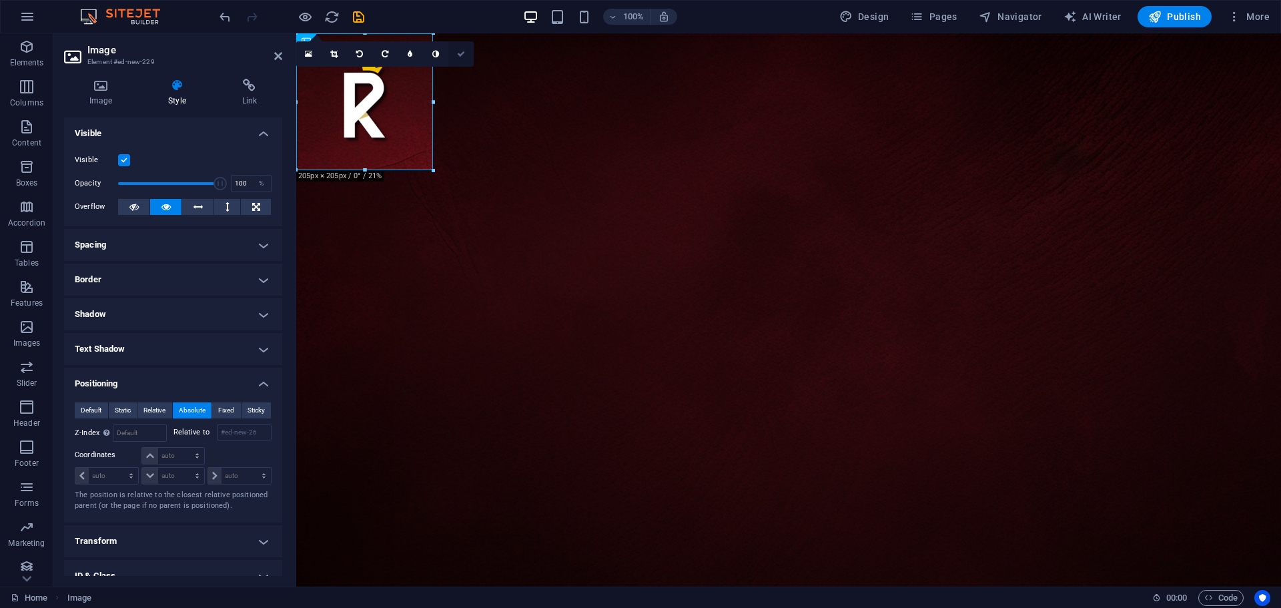
click at [462, 51] on icon at bounding box center [461, 54] width 8 height 8
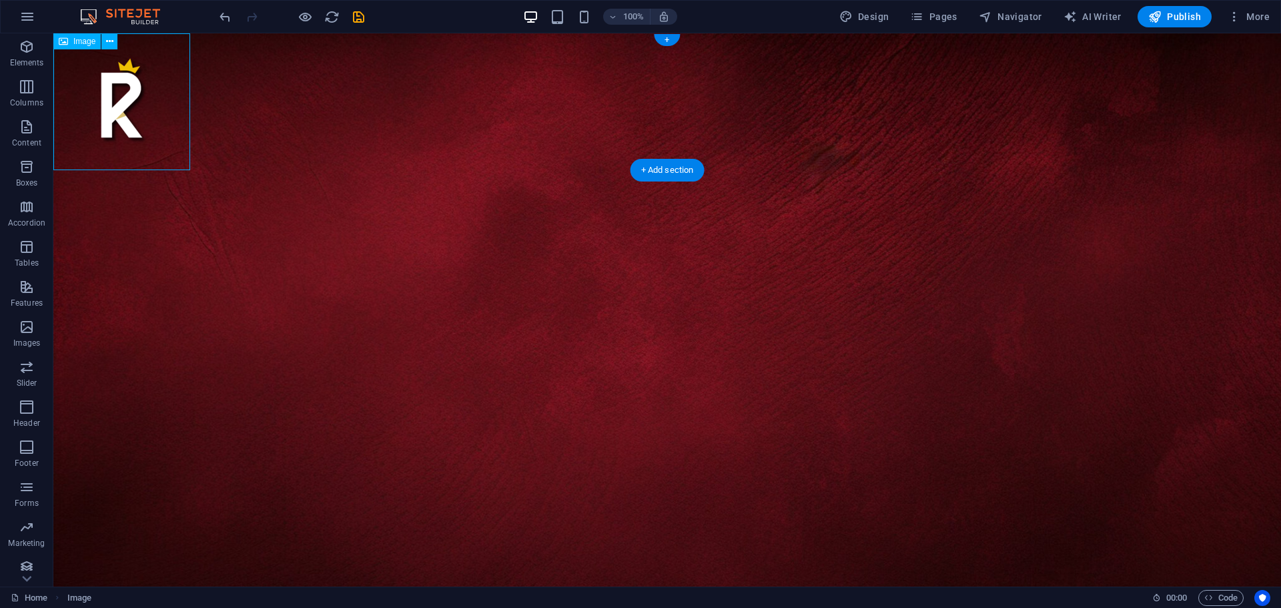
click at [118, 104] on figure at bounding box center [121, 101] width 137 height 137
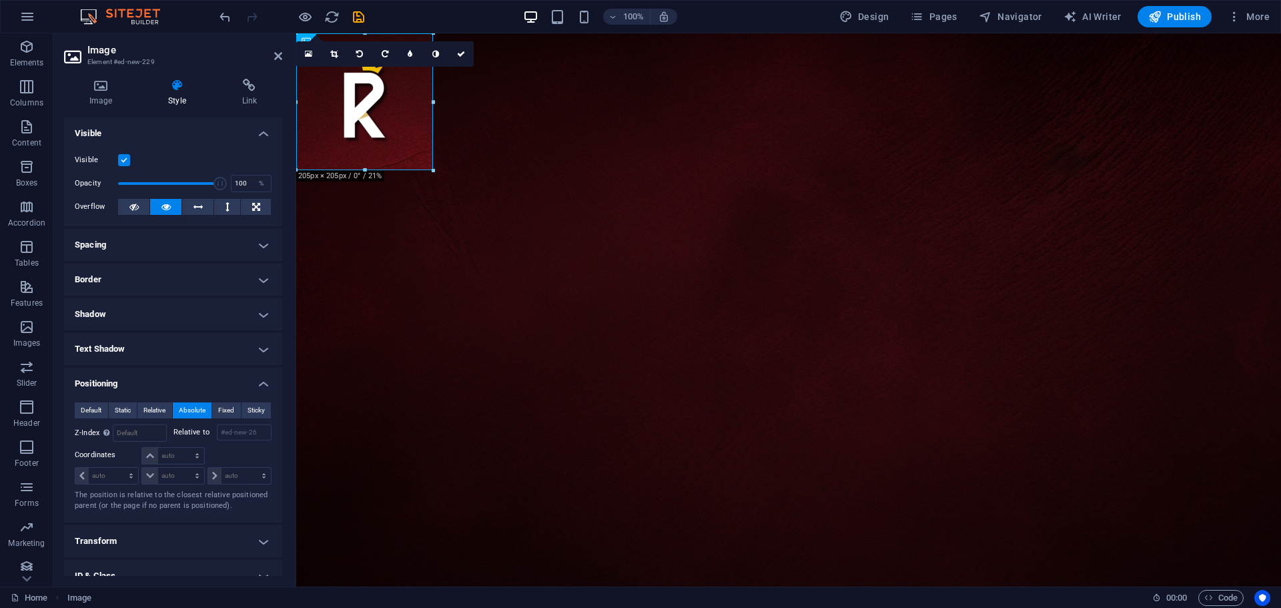
click at [261, 132] on h4 "Visible" at bounding box center [173, 129] width 218 height 24
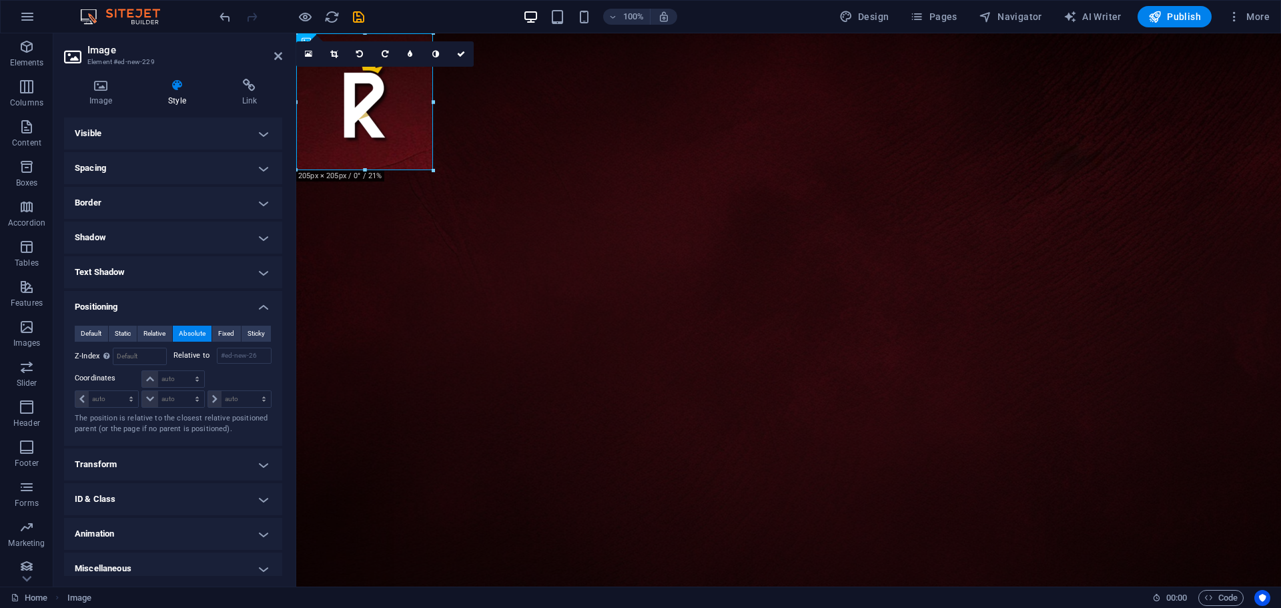
click at [258, 305] on h4 "Positioning" at bounding box center [173, 303] width 218 height 24
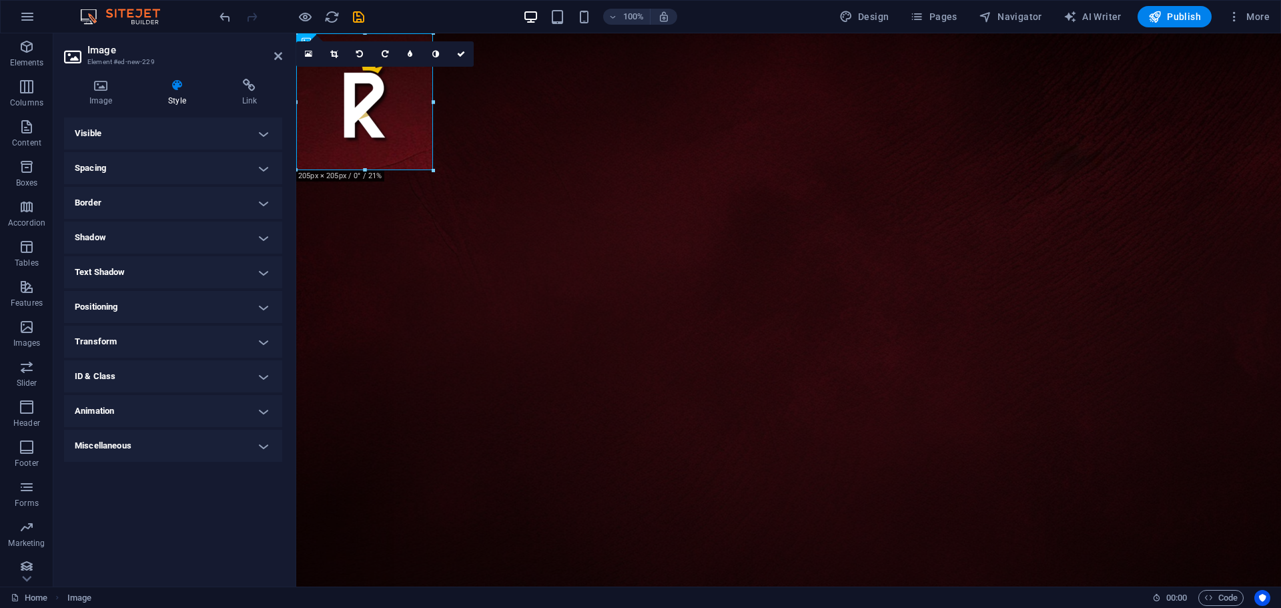
click at [117, 342] on h4 "Transform" at bounding box center [173, 342] width 218 height 32
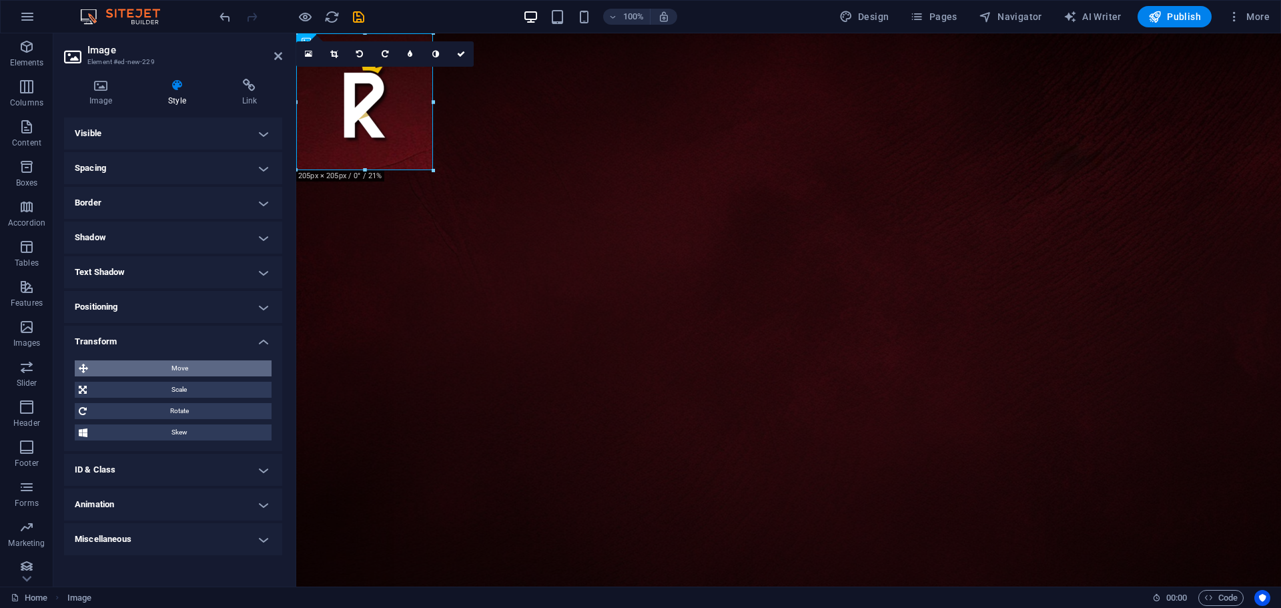
click at [141, 366] on span "Move" at bounding box center [179, 368] width 175 height 16
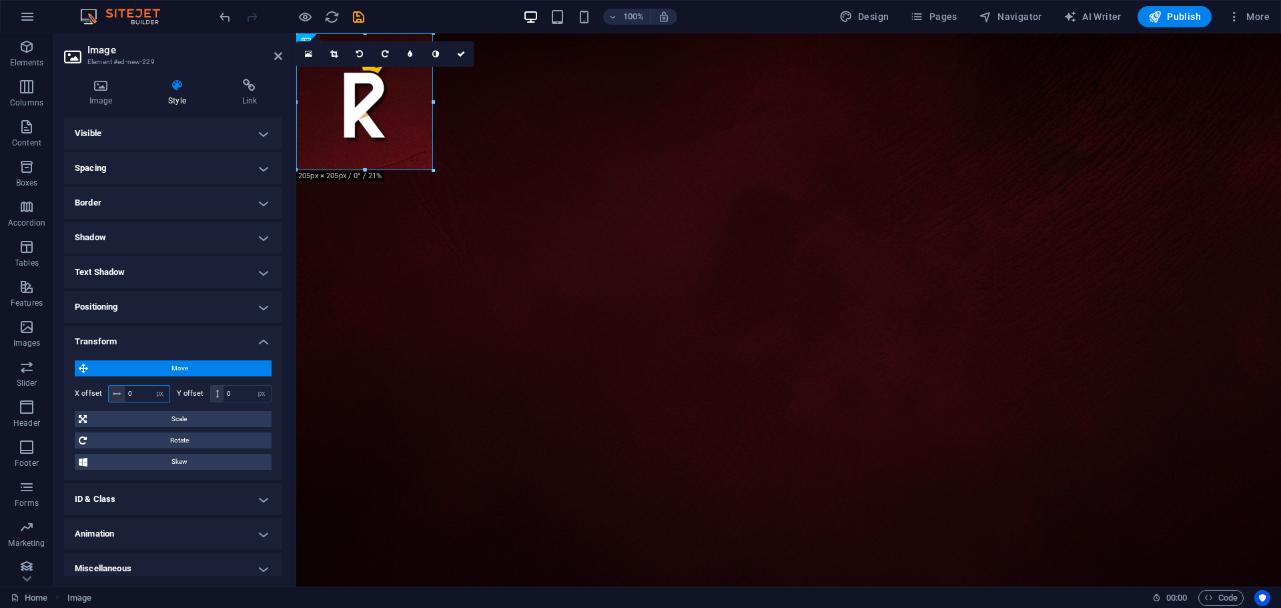
drag, startPoint x: 137, startPoint y: 389, endPoint x: 121, endPoint y: 390, distance: 16.1
click at [123, 390] on div "0 px rem % em vh vw" at bounding box center [139, 393] width 62 height 17
type input "960"
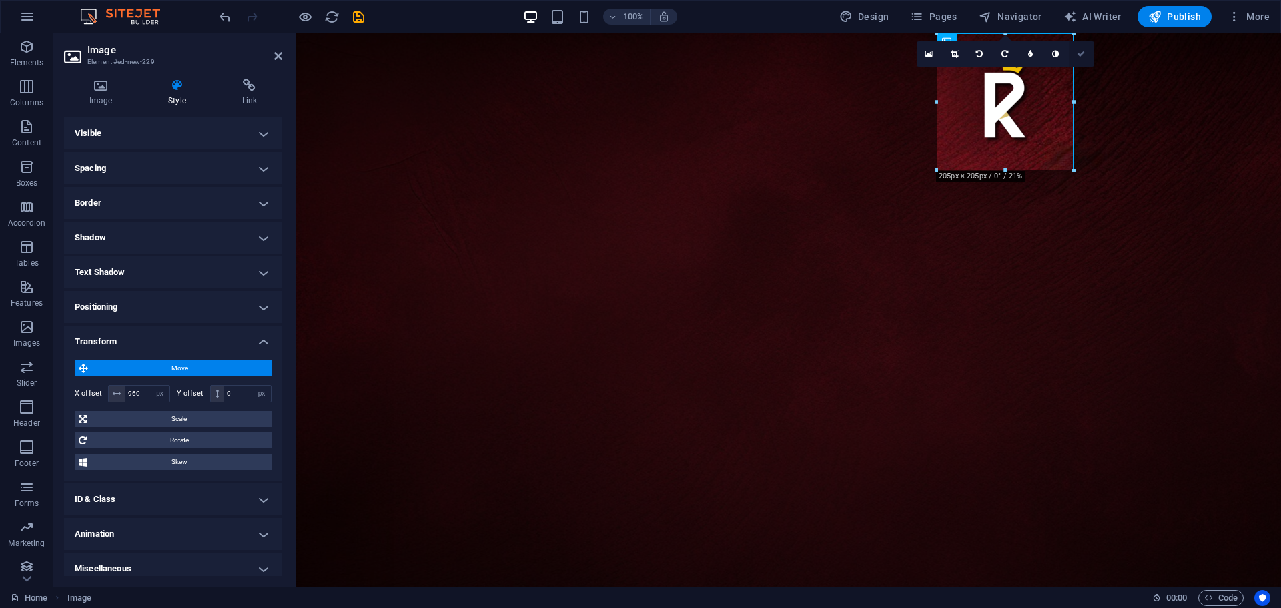
click at [1083, 51] on icon at bounding box center [1081, 54] width 8 height 8
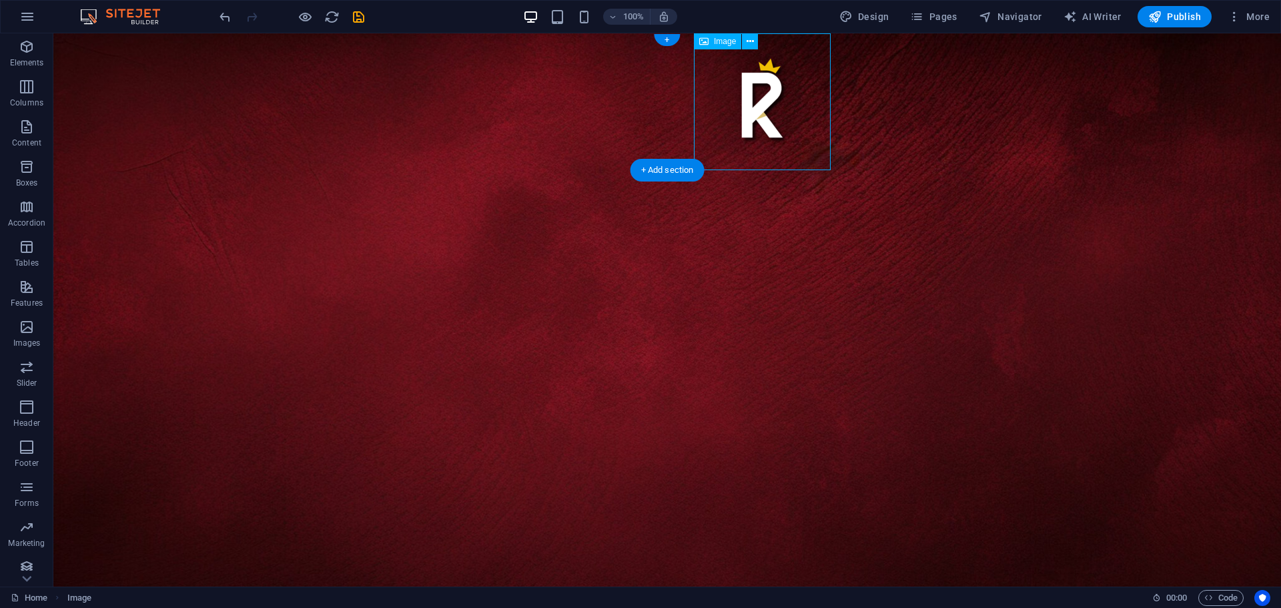
click at [753, 105] on figure at bounding box center [762, 101] width 137 height 137
drag, startPoint x: 752, startPoint y: 107, endPoint x: 684, endPoint y: 111, distance: 68.2
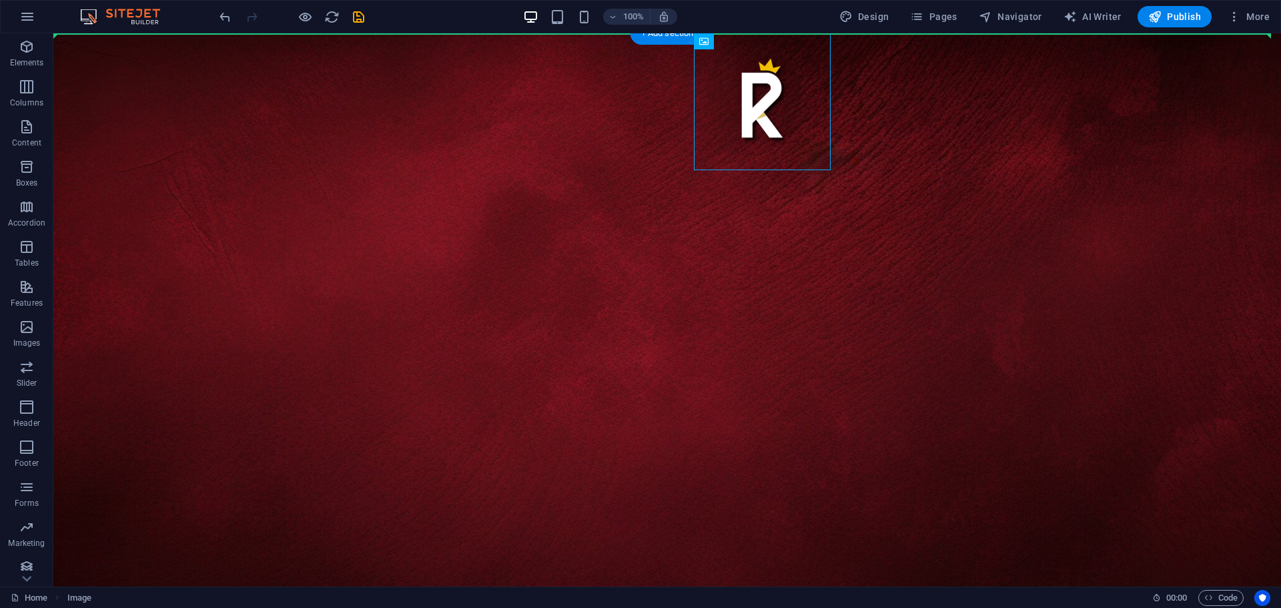
drag, startPoint x: 751, startPoint y: 116, endPoint x: 673, endPoint y: 158, distance: 88.7
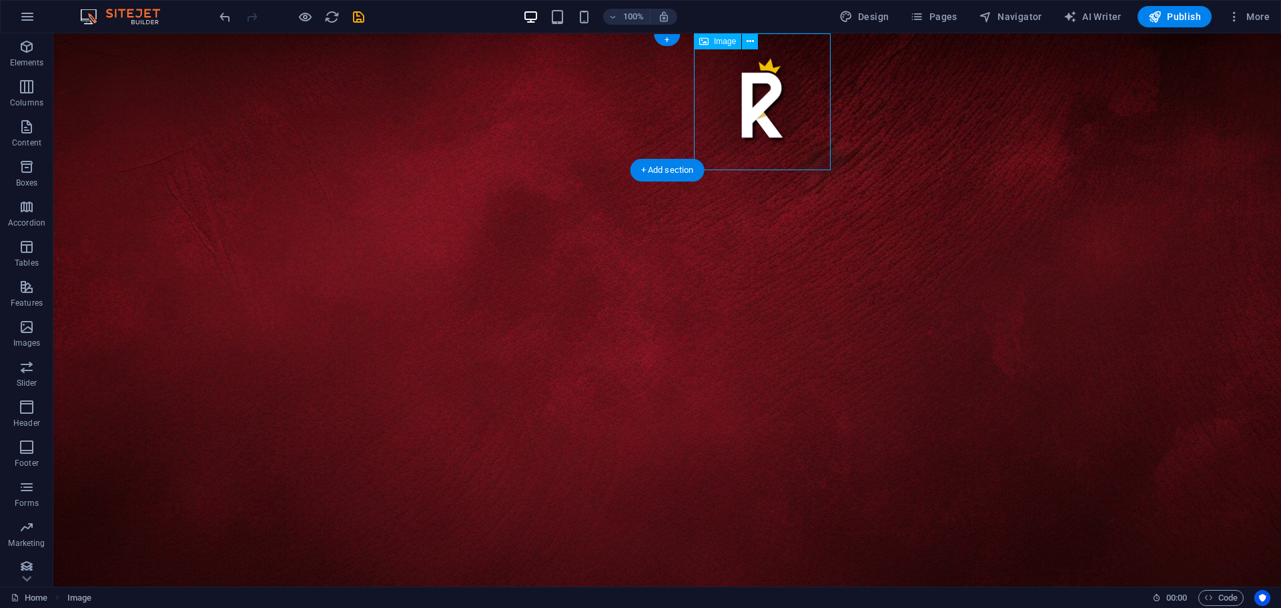
drag, startPoint x: 764, startPoint y: 110, endPoint x: 710, endPoint y: 131, distance: 57.9
click at [707, 135] on figure at bounding box center [762, 101] width 137 height 137
click at [749, 107] on figure at bounding box center [762, 101] width 137 height 137
select select "px"
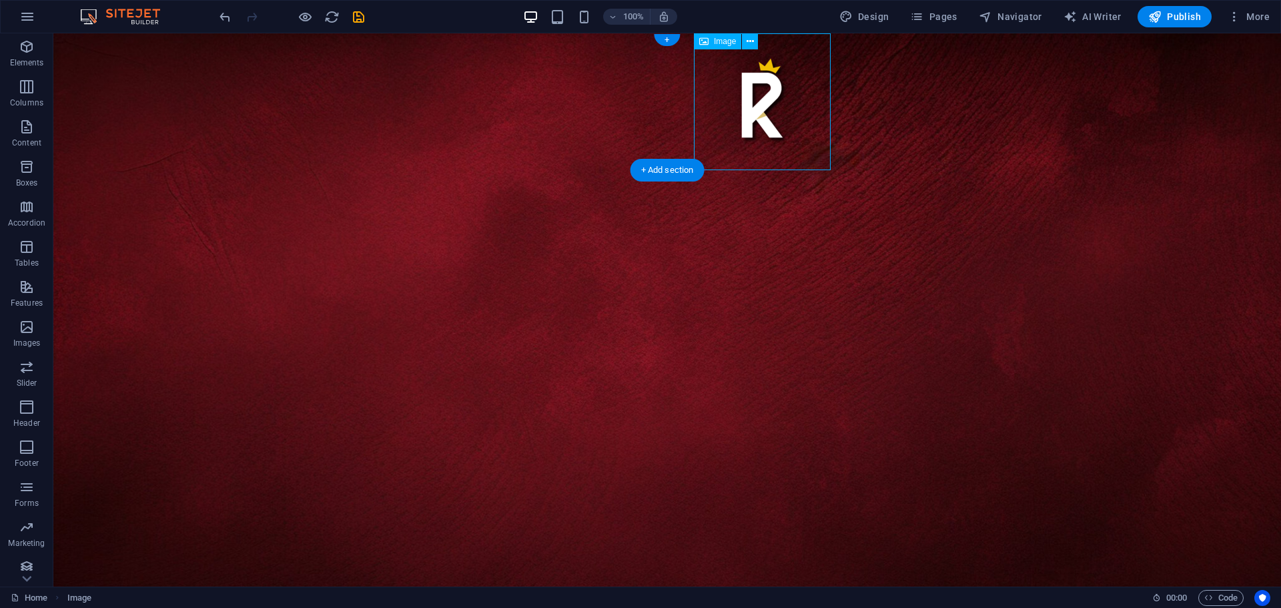
select select "px"
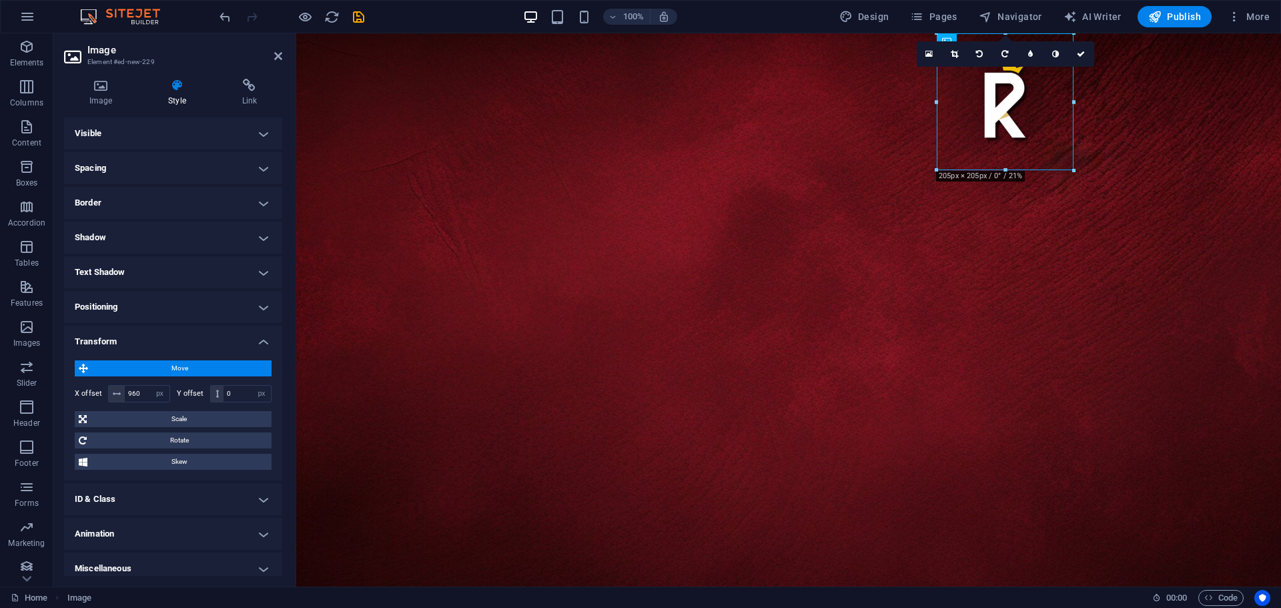
drag, startPoint x: 998, startPoint y: 116, endPoint x: 994, endPoint y: 125, distance: 9.6
click at [994, 125] on figure at bounding box center [1005, 101] width 137 height 137
drag, startPoint x: 990, startPoint y: 109, endPoint x: 880, endPoint y: 119, distance: 109.9
drag, startPoint x: 1004, startPoint y: 115, endPoint x: 880, endPoint y: 125, distance: 124.5
drag, startPoint x: 1001, startPoint y: 118, endPoint x: 968, endPoint y: 126, distance: 33.7
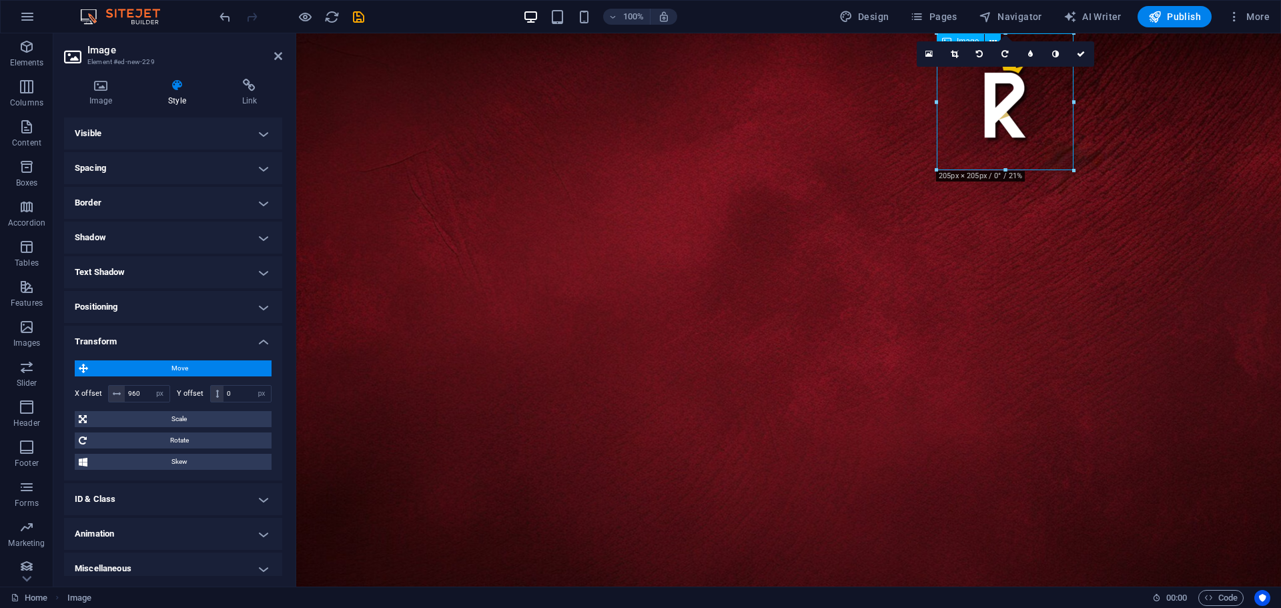
click at [968, 126] on figure at bounding box center [1005, 101] width 137 height 137
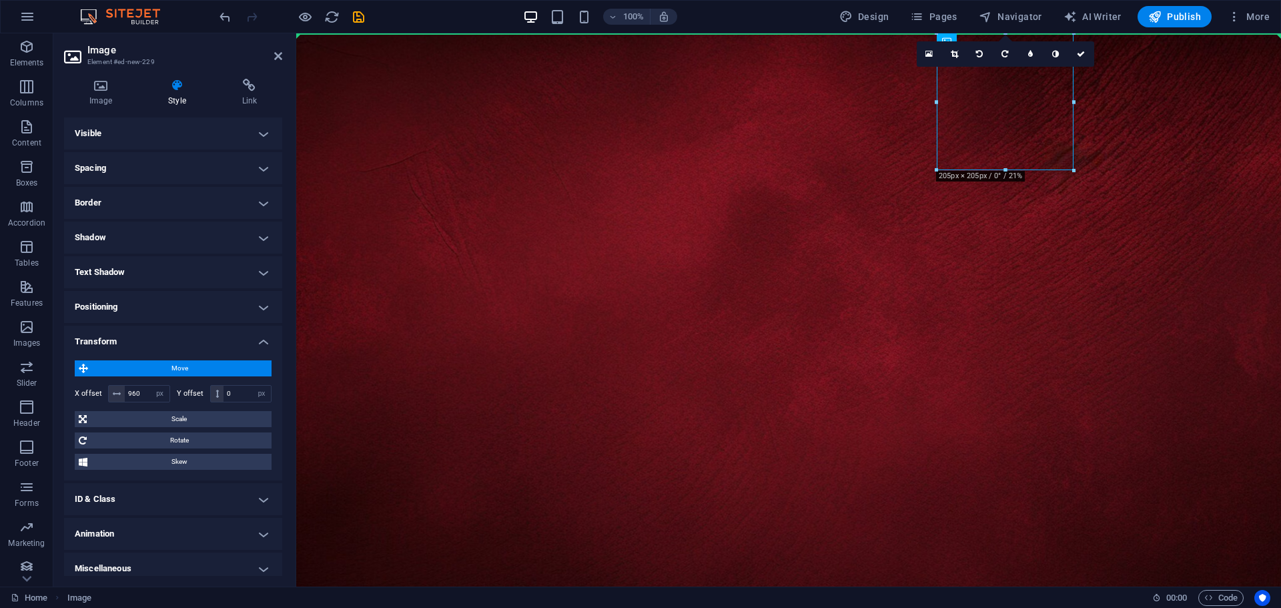
drag, startPoint x: 998, startPoint y: 113, endPoint x: 1085, endPoint y: 186, distance: 112.8
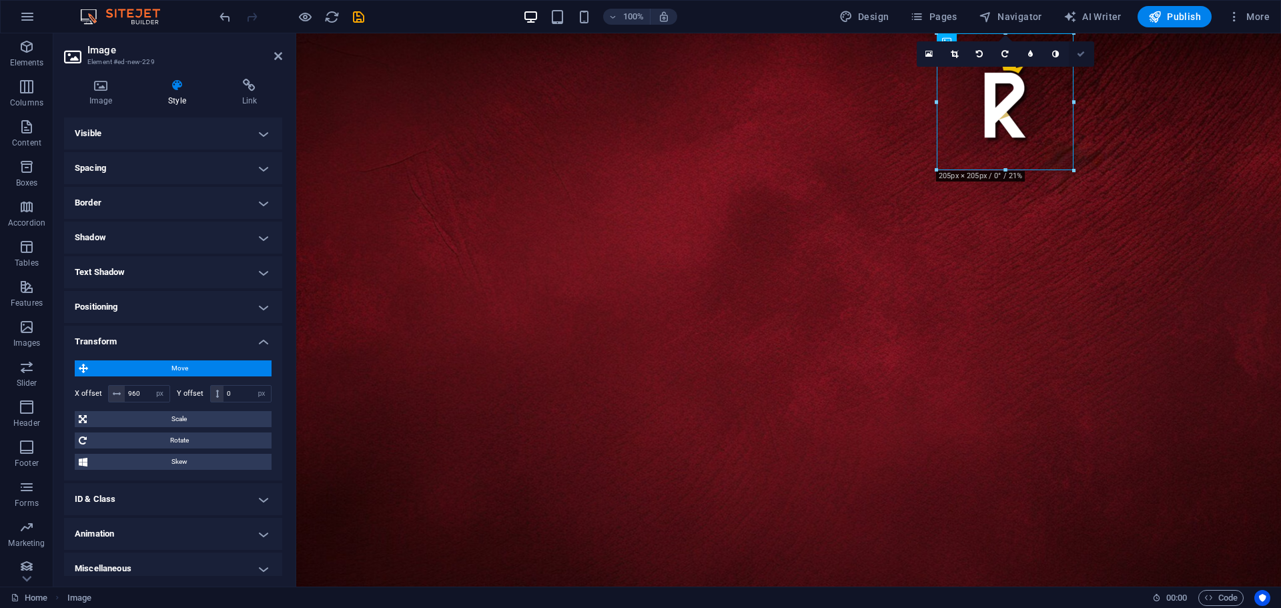
click at [1080, 53] on icon at bounding box center [1081, 54] width 8 height 8
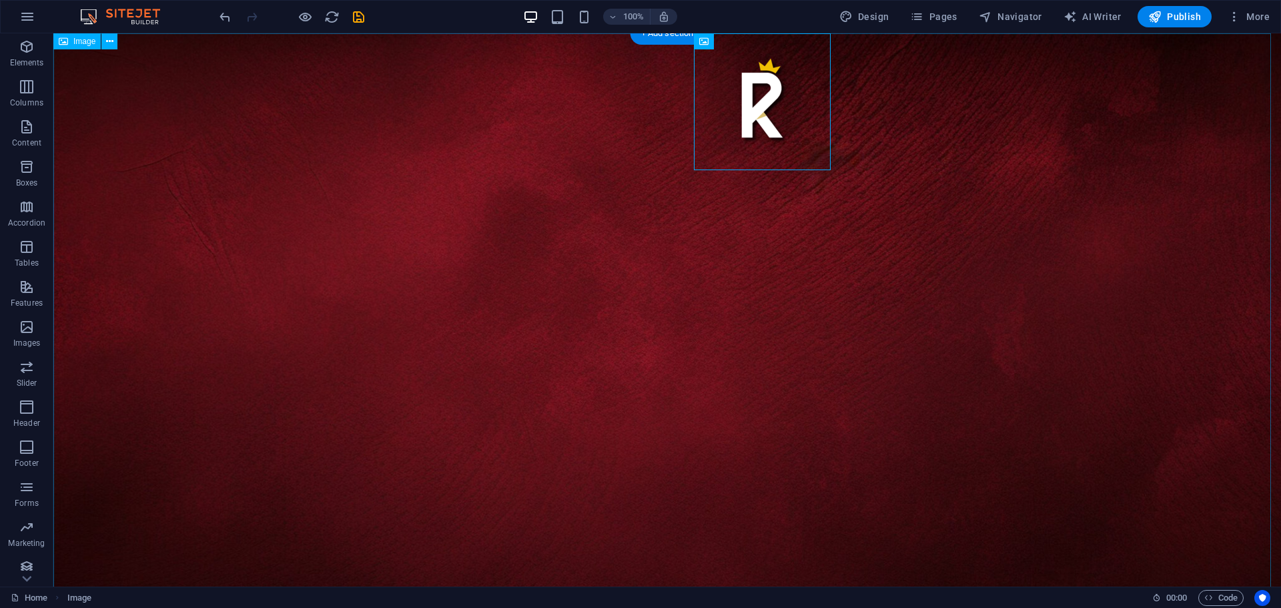
click at [661, 254] on figure at bounding box center [667, 392] width 1228 height 718
click at [749, 47] on icon at bounding box center [750, 42] width 7 height 14
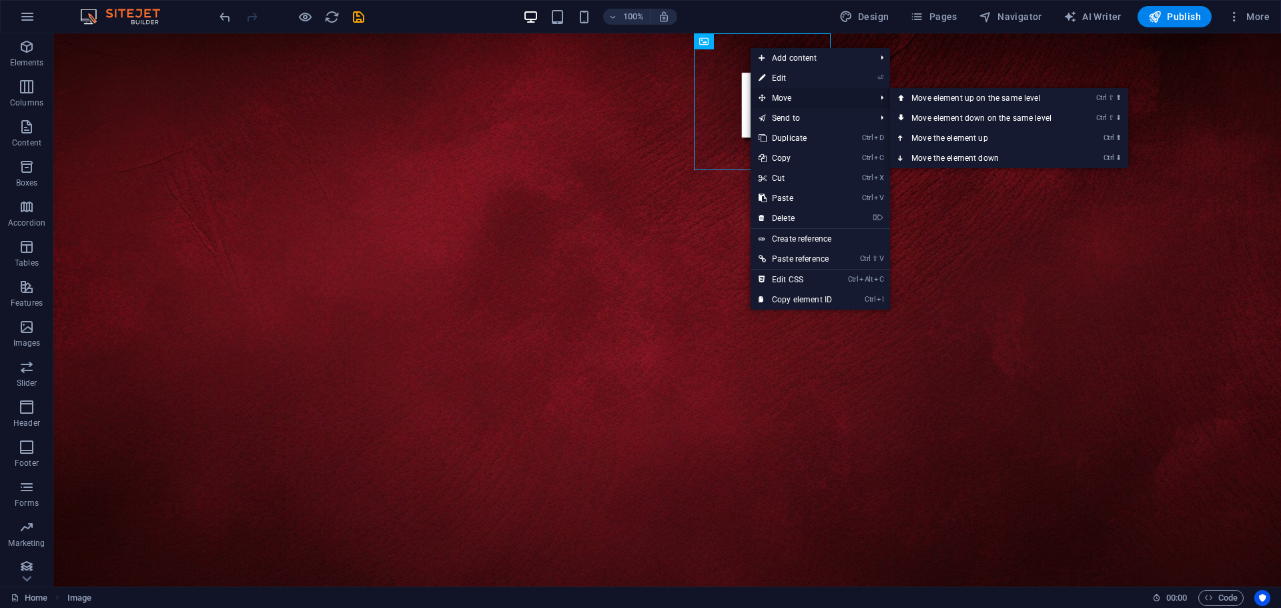
click at [796, 99] on span "Move" at bounding box center [810, 98] width 119 height 20
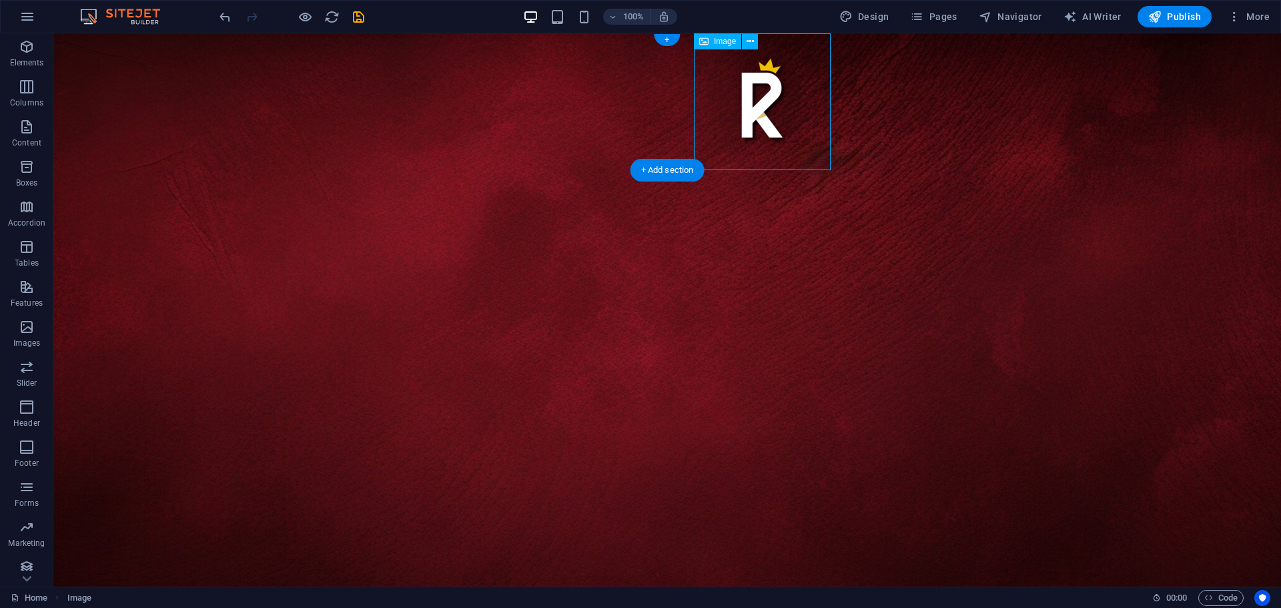
click at [775, 101] on figure at bounding box center [762, 101] width 137 height 137
select select "px"
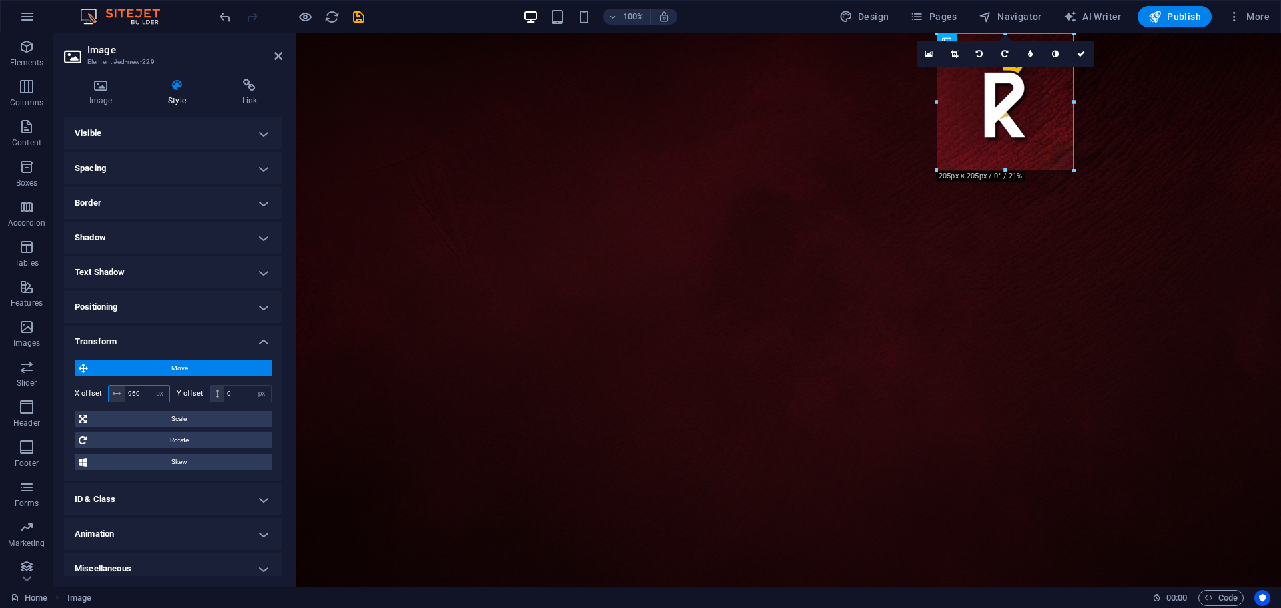
drag, startPoint x: 141, startPoint y: 390, endPoint x: 115, endPoint y: 390, distance: 26.0
click at [115, 390] on div "960 px rem % em vh vw" at bounding box center [139, 393] width 62 height 17
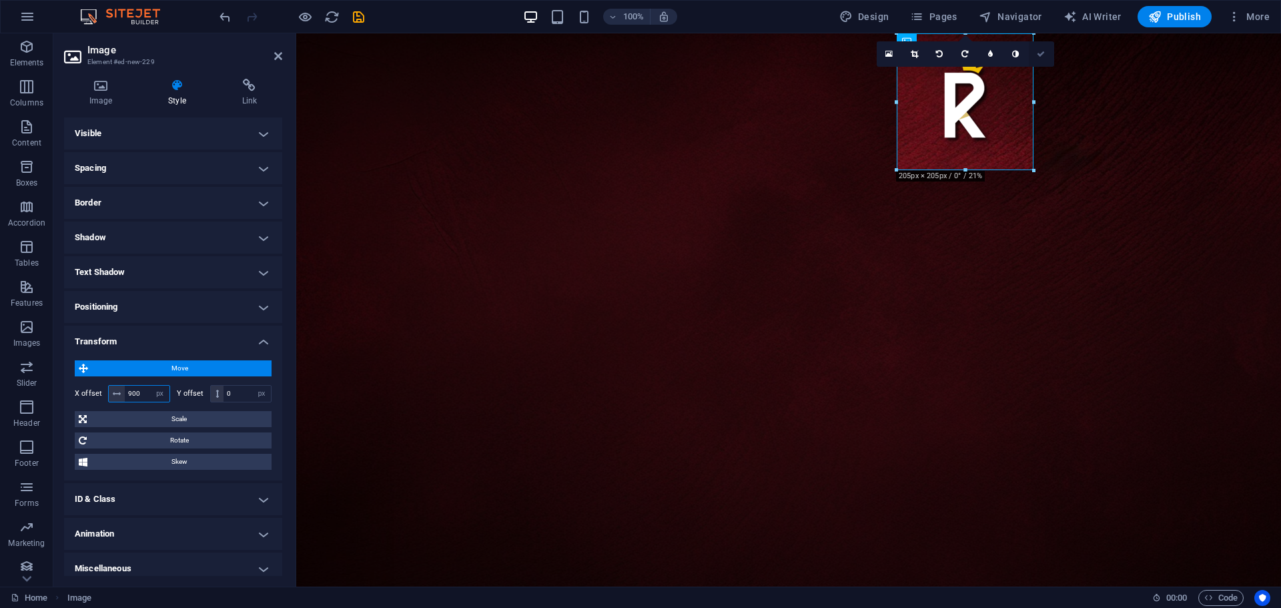
type input "900"
click at [1041, 49] on link at bounding box center [1041, 53] width 25 height 25
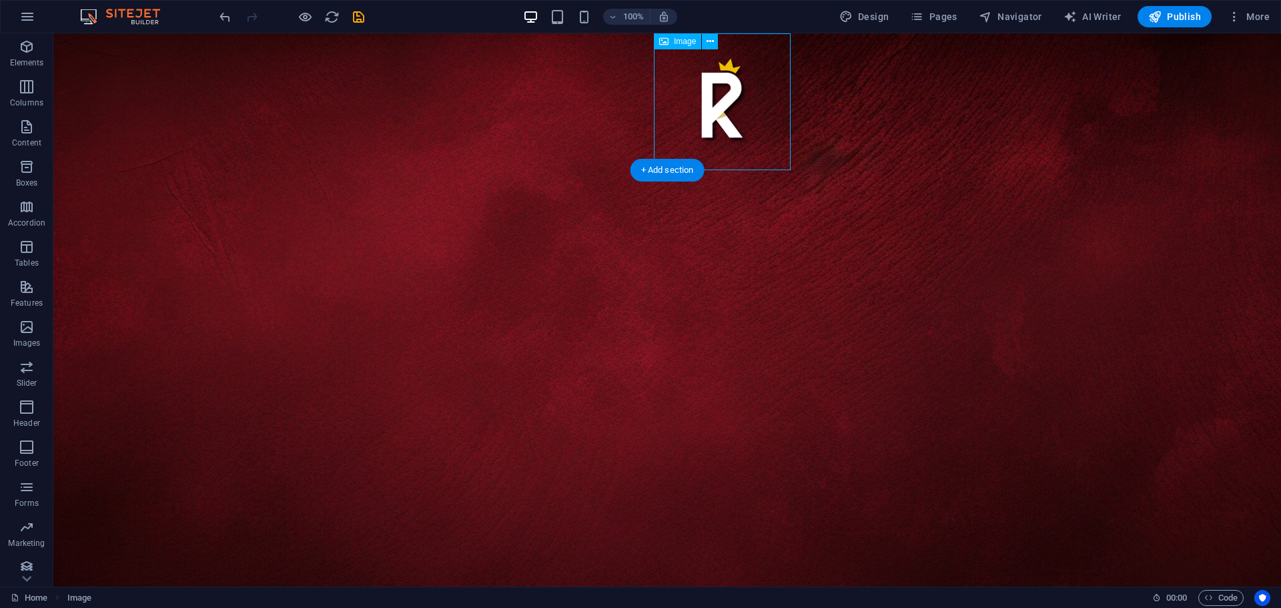
click at [711, 125] on figure at bounding box center [722, 101] width 137 height 137
select select "px"
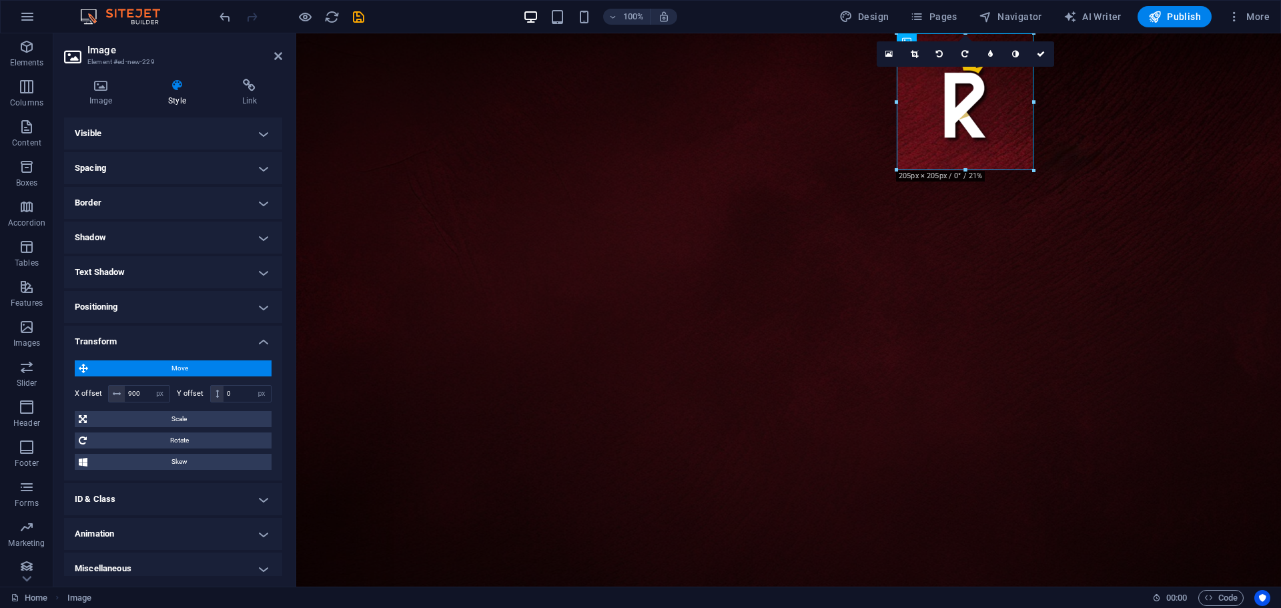
scroll to position [9, 0]
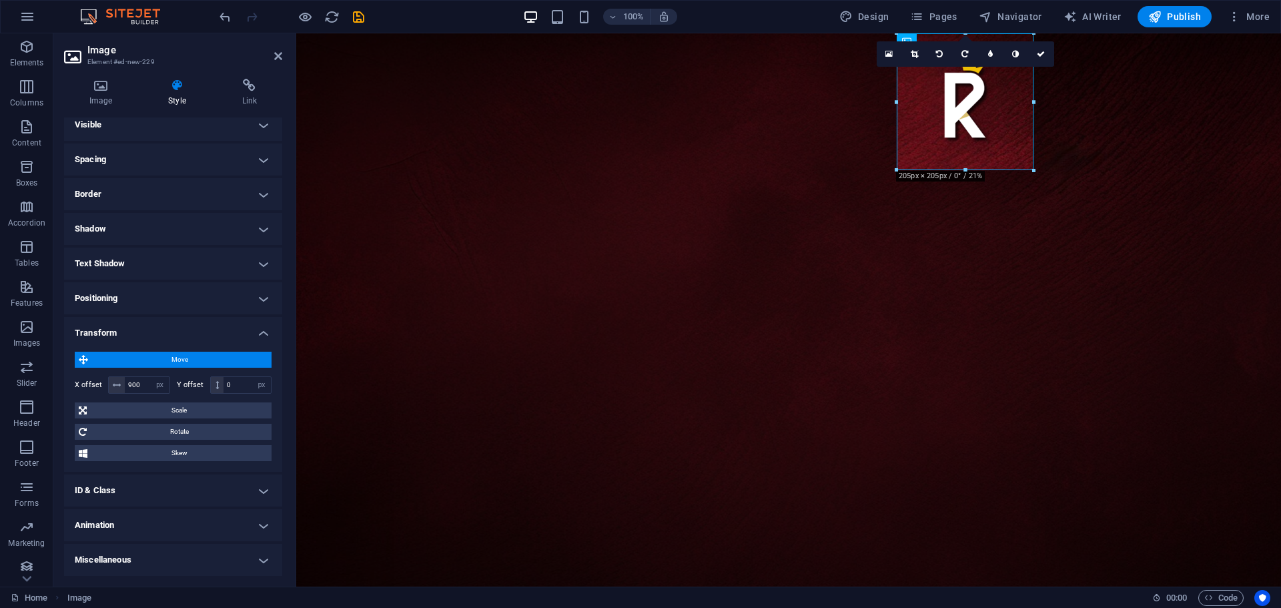
click at [125, 519] on h4 "Animation" at bounding box center [173, 525] width 218 height 32
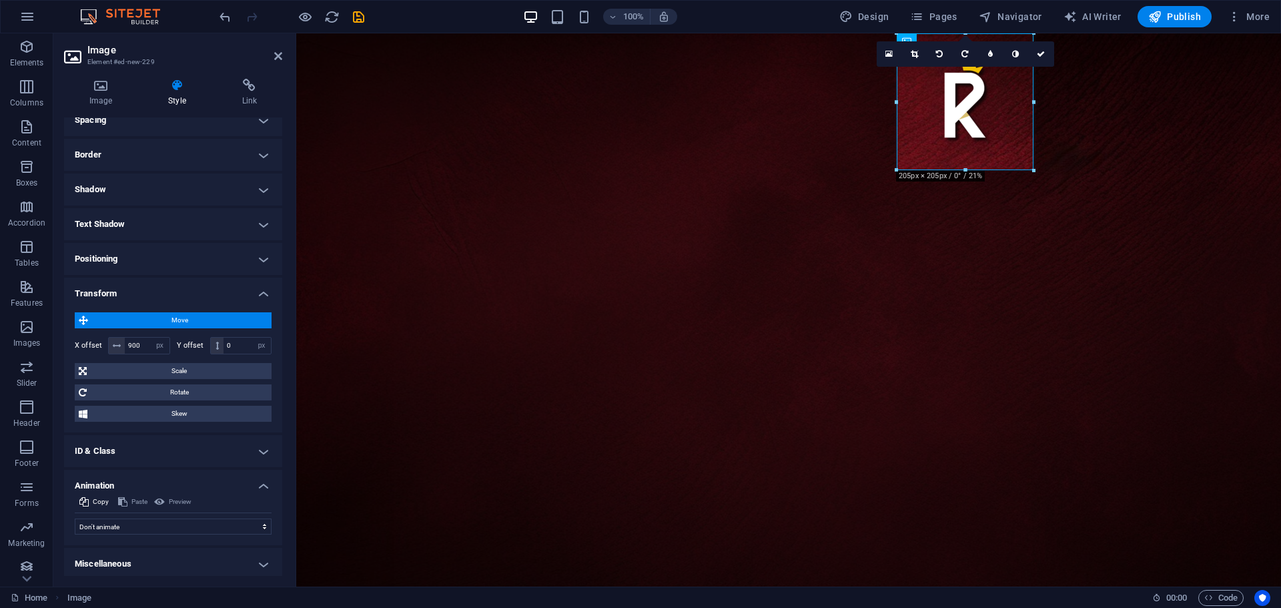
scroll to position [52, 0]
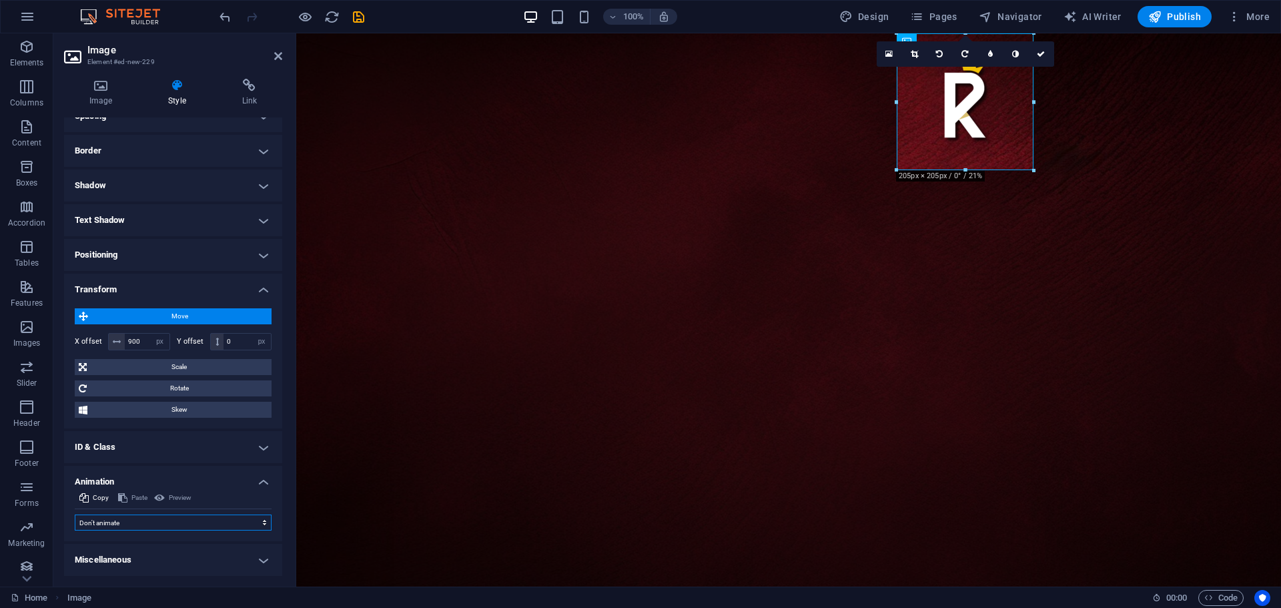
click at [100, 523] on select "Don't animate Show / Hide Slide up/down Zoom in/out Slide left to right Slide r…" at bounding box center [173, 522] width 197 height 16
click at [63, 474] on div "Image Style Link Image Drag files here, click to choose files or select files f…" at bounding box center [173, 327] width 240 height 518
click at [262, 480] on h4 "Animation" at bounding box center [173, 478] width 218 height 24
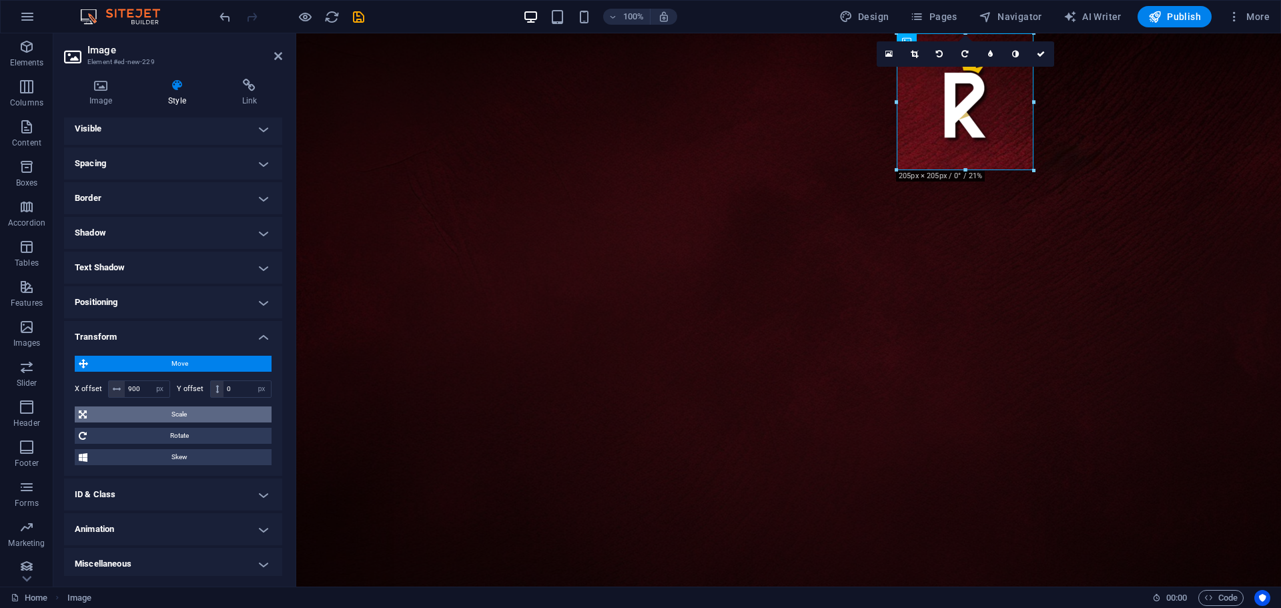
scroll to position [0, 0]
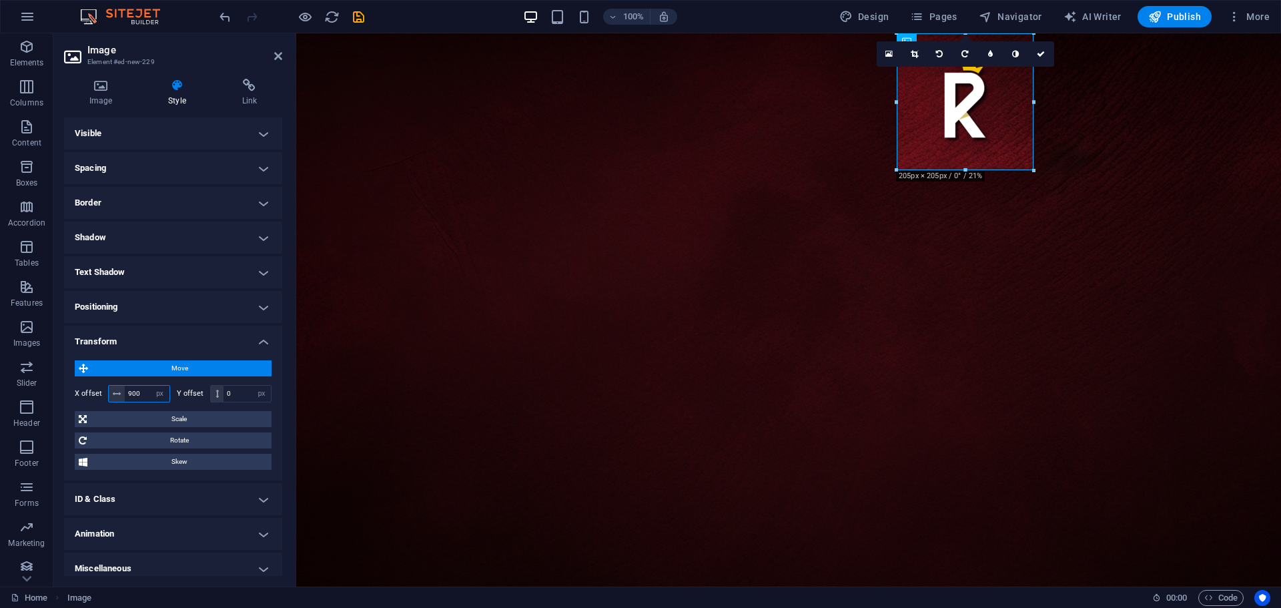
drag, startPoint x: 147, startPoint y: 395, endPoint x: 110, endPoint y: 394, distance: 36.7
click at [110, 394] on div "900 px rem % em vh vw" at bounding box center [139, 393] width 62 height 17
type input "800"
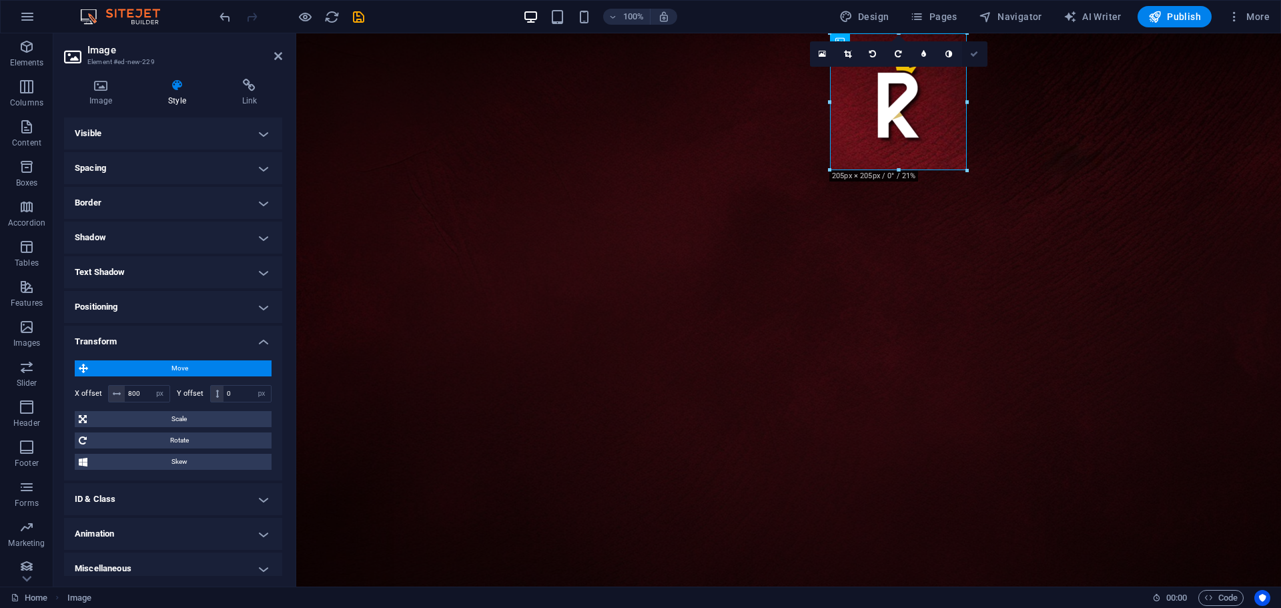
click at [977, 56] on icon at bounding box center [974, 54] width 8 height 8
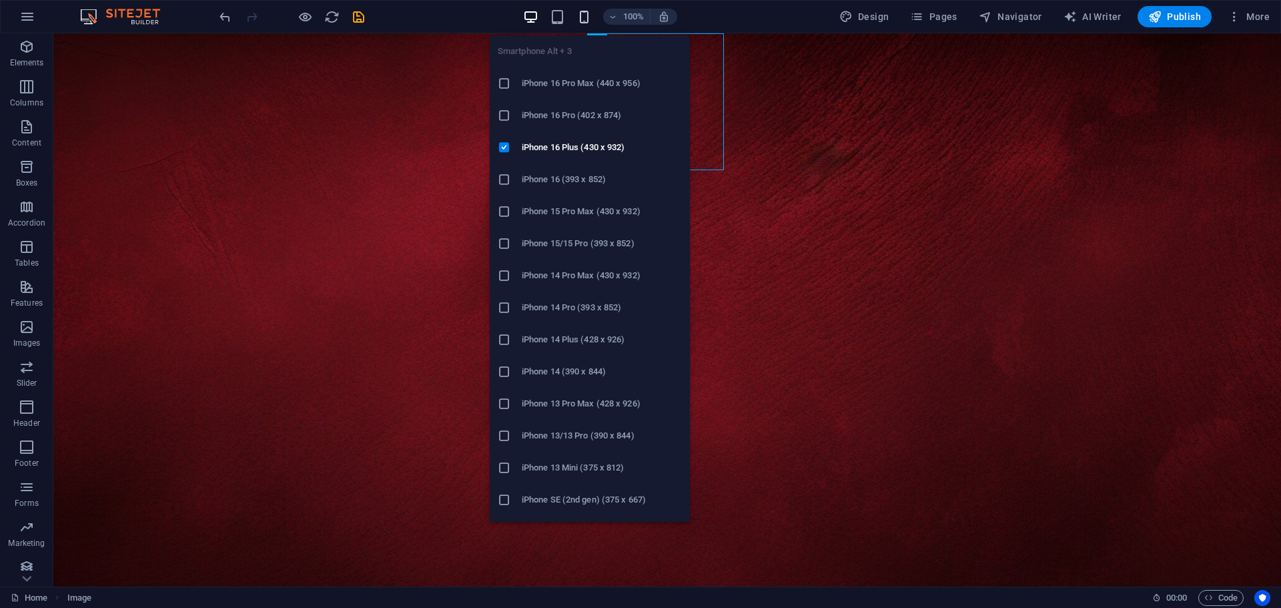
click at [585, 12] on icon "button" at bounding box center [584, 16] width 15 height 15
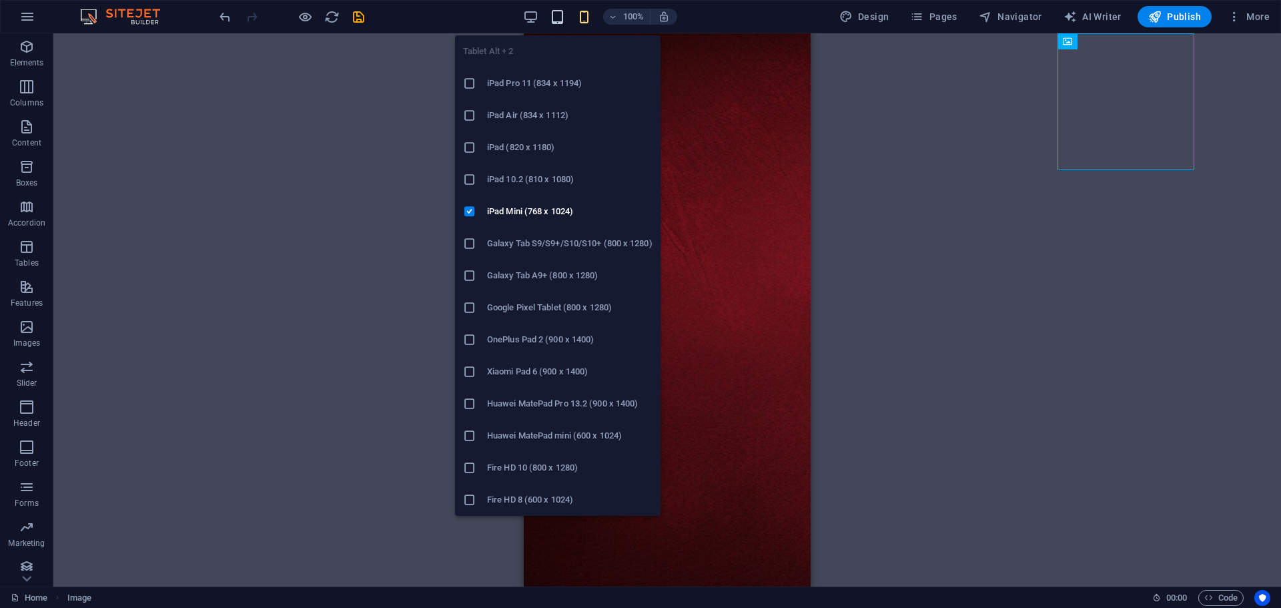
click at [561, 17] on icon "button" at bounding box center [557, 16] width 15 height 15
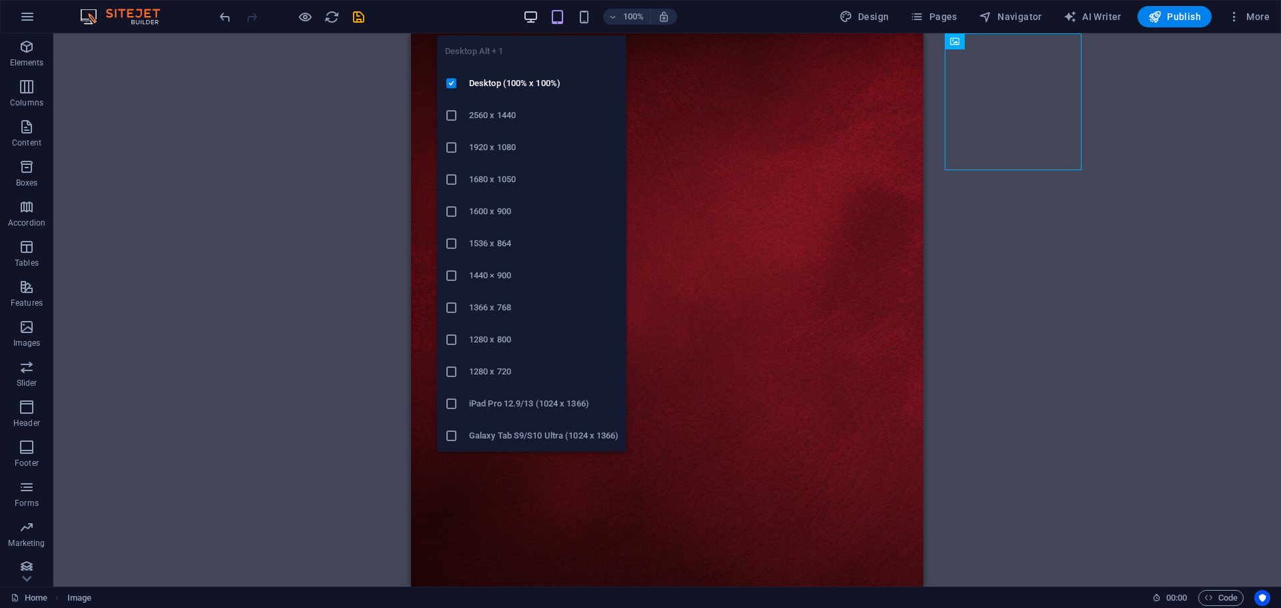
click at [536, 17] on icon "button" at bounding box center [530, 16] width 15 height 15
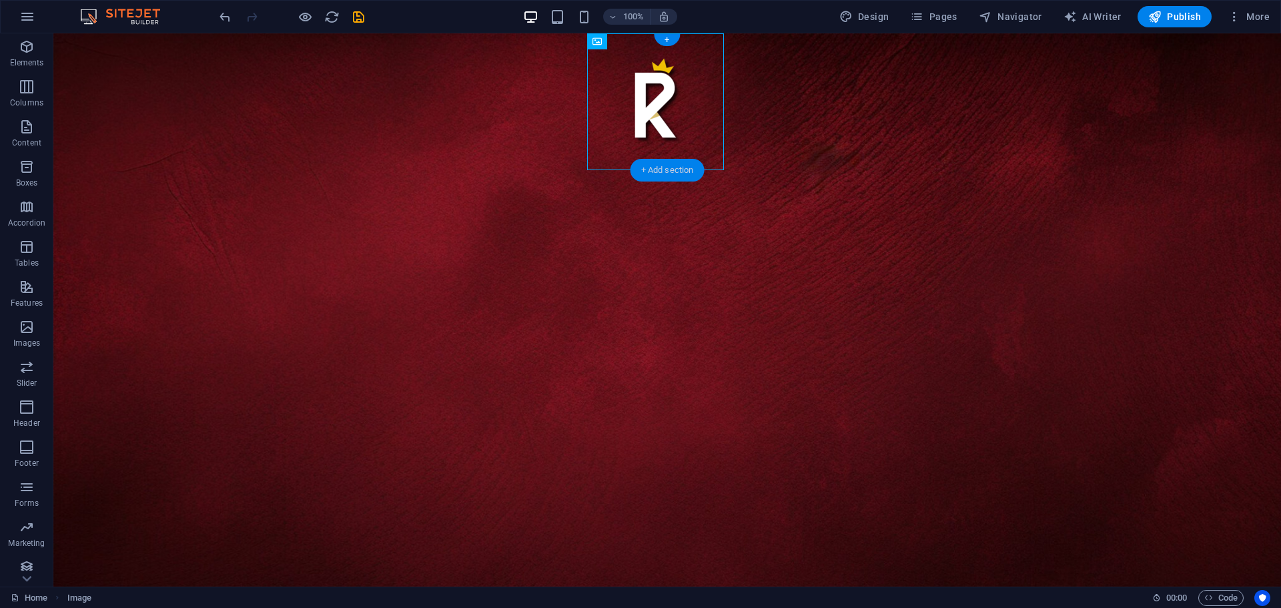
click at [671, 171] on div "+ Add section" at bounding box center [668, 170] width 74 height 23
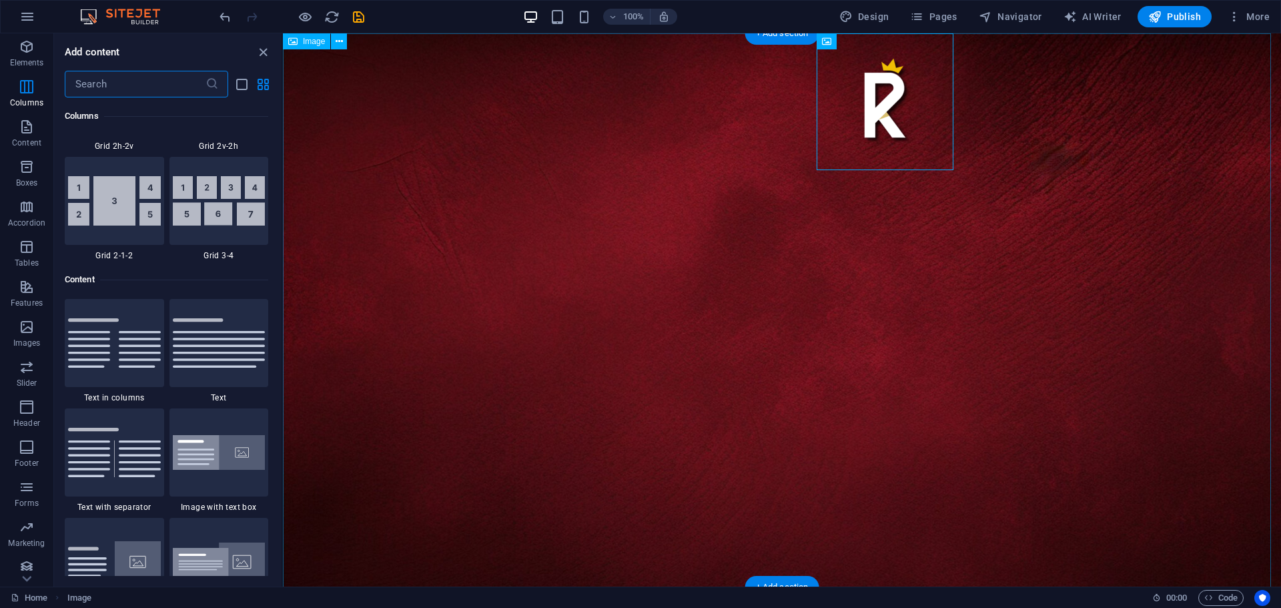
scroll to position [2193, 0]
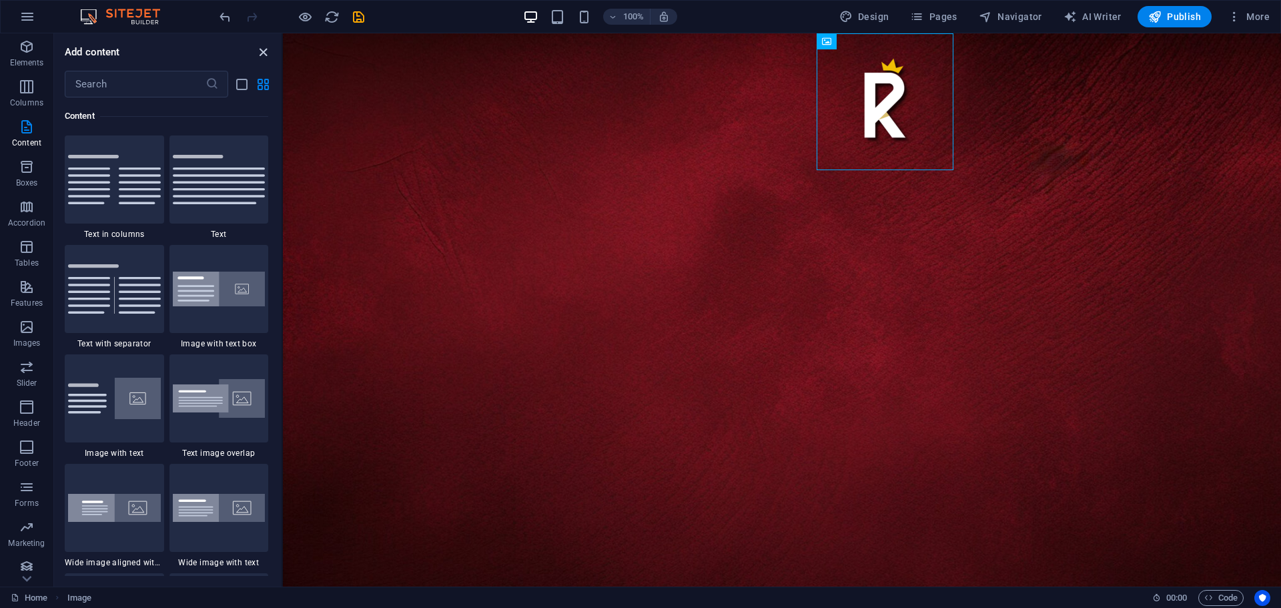
click at [260, 54] on icon "close panel" at bounding box center [263, 52] width 15 height 15
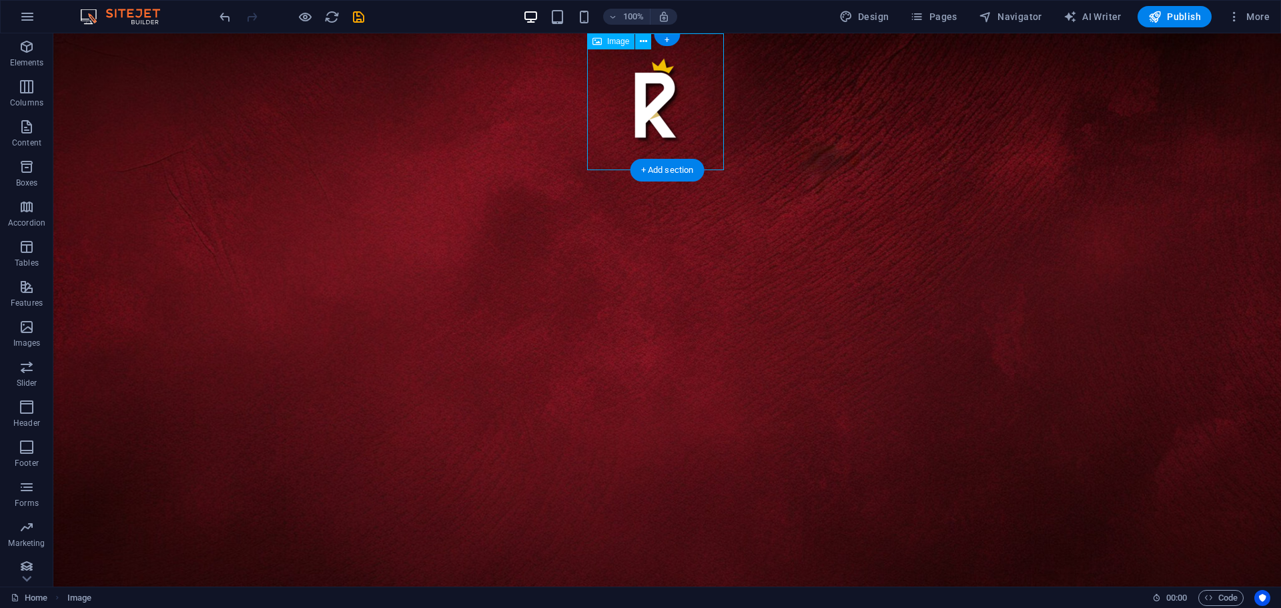
click at [655, 105] on figure at bounding box center [655, 101] width 137 height 137
select select "px"
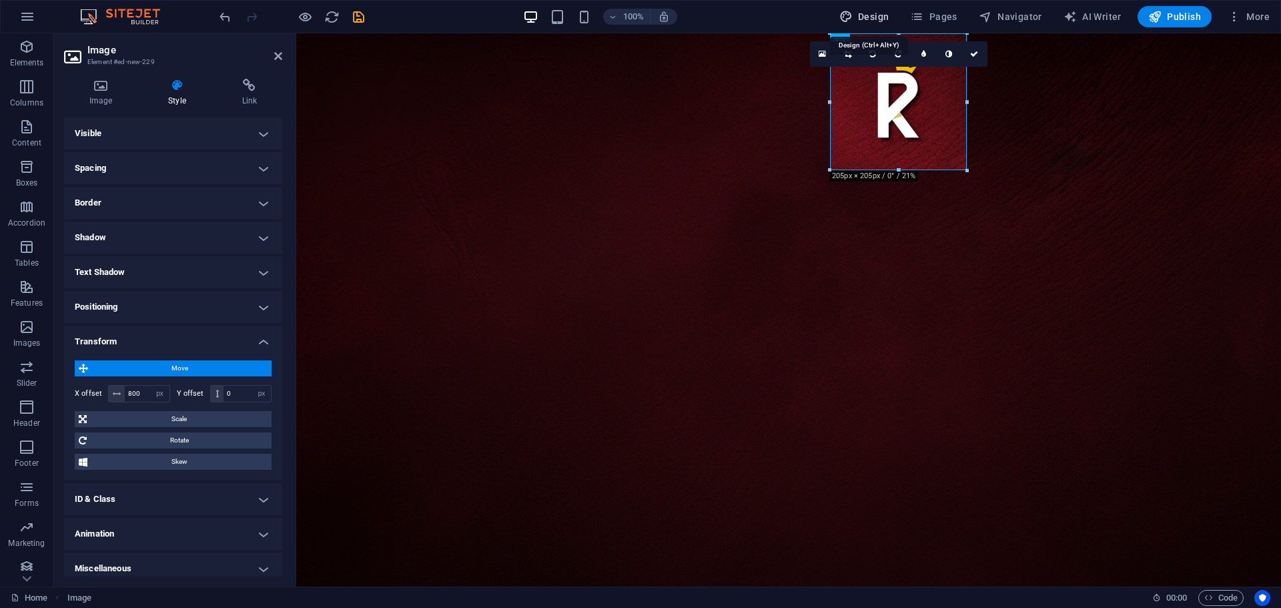
drag, startPoint x: 536, startPoint y: 171, endPoint x: 877, endPoint y: 19, distance: 373.7
click at [877, 19] on span "Design" at bounding box center [864, 16] width 50 height 13
select select "px"
select select "400"
select select "px"
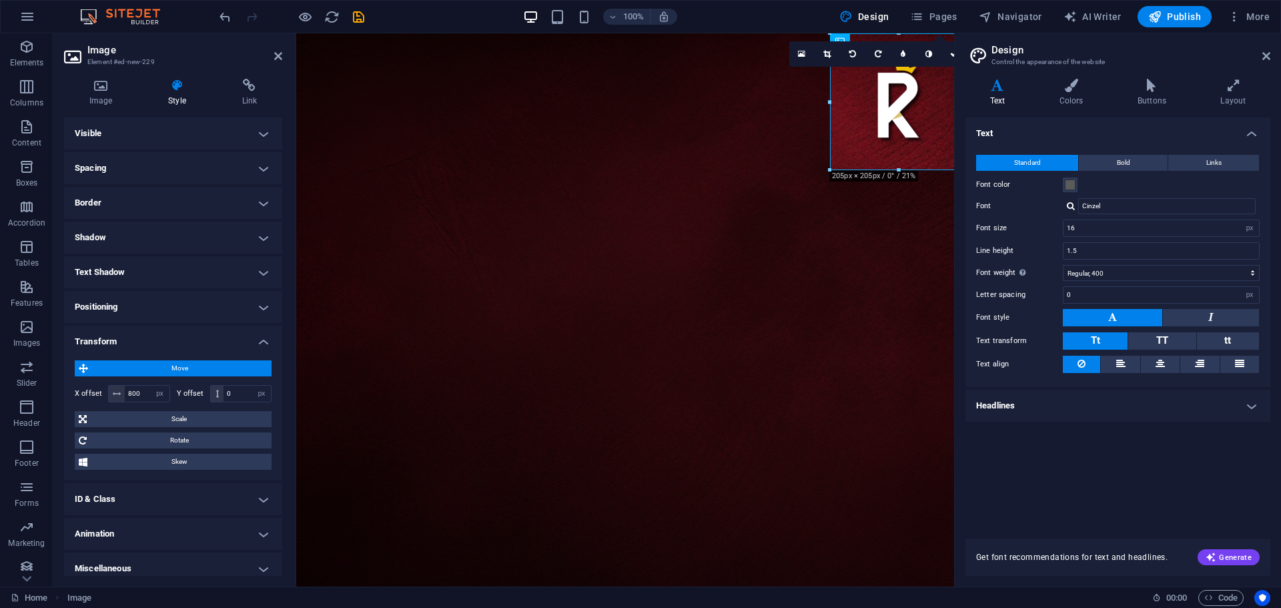
click at [1273, 57] on aside "Design Control the appearance of the website Variants Text Colors Buttons Layou…" at bounding box center [1117, 309] width 327 height 553
click at [1269, 57] on icon at bounding box center [1267, 56] width 8 height 11
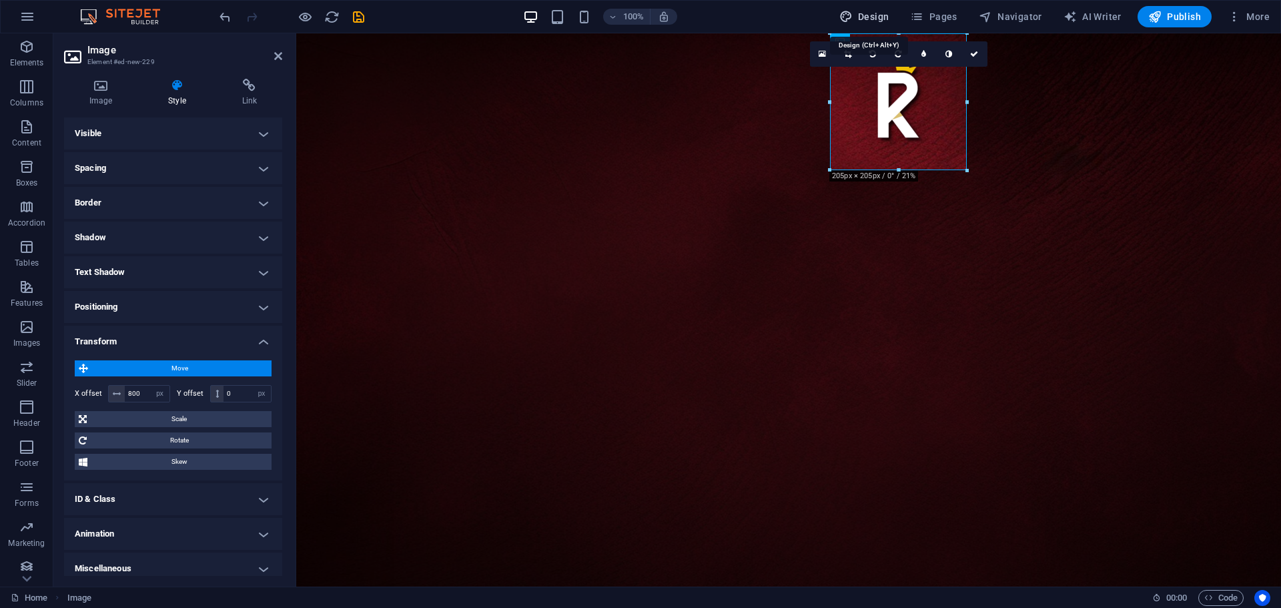
click at [853, 15] on icon "button" at bounding box center [845, 16] width 13 height 13
select select "px"
select select "400"
select select "px"
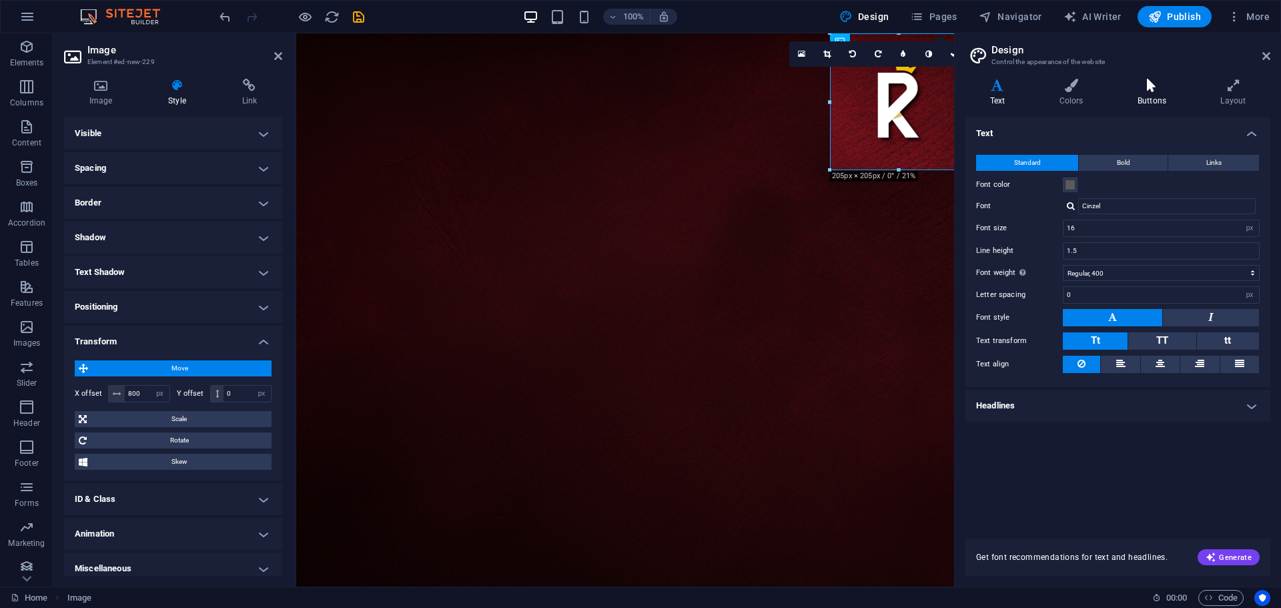
click at [1146, 93] on h4 "Buttons" at bounding box center [1154, 93] width 83 height 28
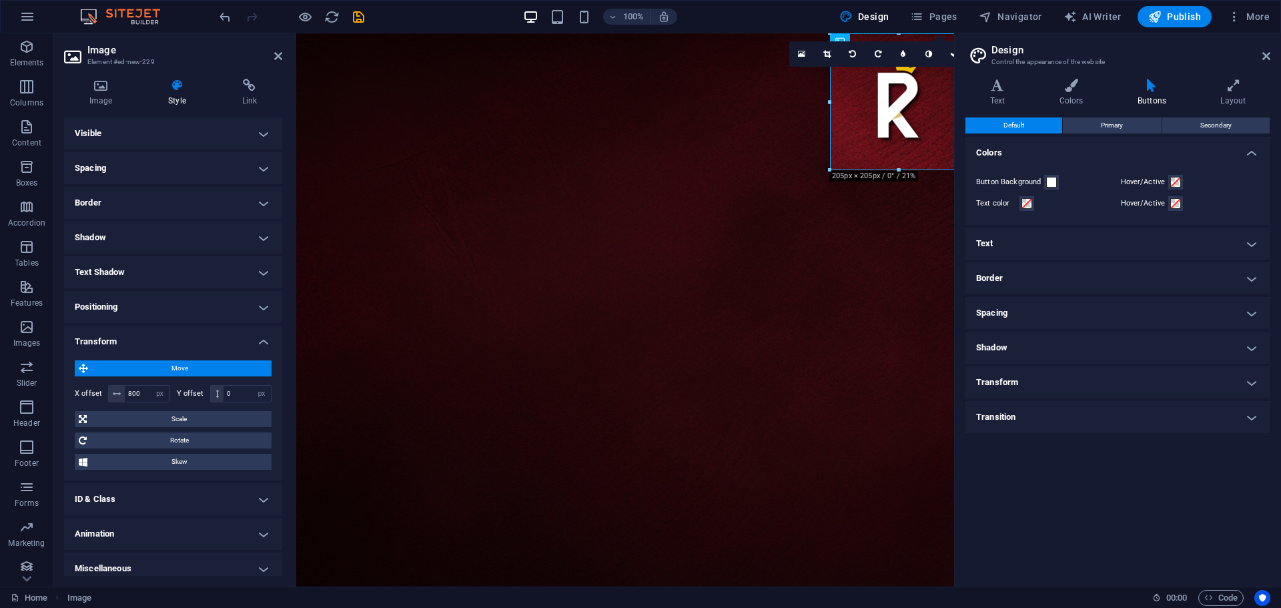
click at [1043, 309] on h4 "Spacing" at bounding box center [1118, 313] width 305 height 32
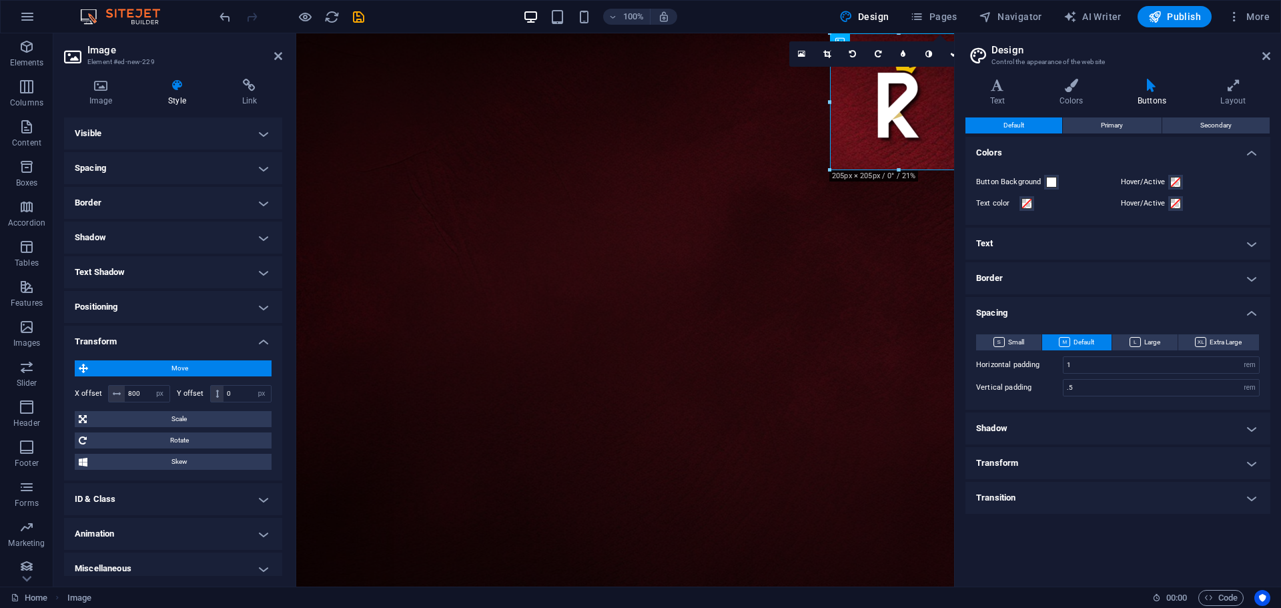
click at [1043, 309] on h4 "Spacing" at bounding box center [1118, 309] width 305 height 24
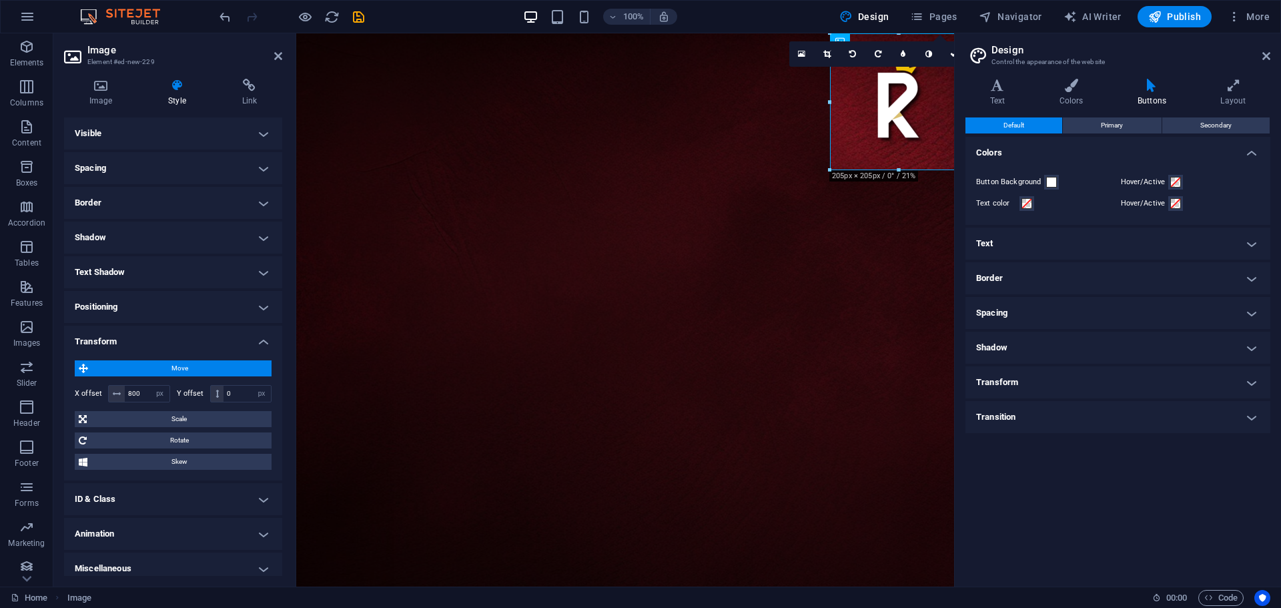
click at [1025, 383] on h4 "Transform" at bounding box center [1118, 382] width 305 height 32
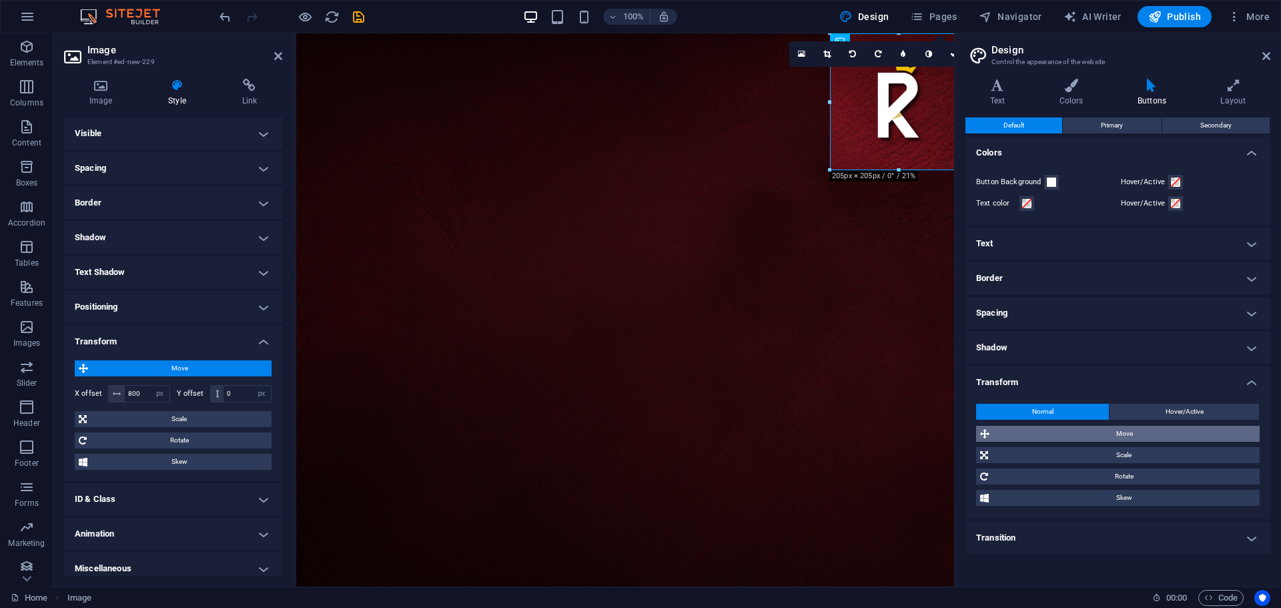
click at [1101, 432] on span "Move" at bounding box center [1125, 434] width 262 height 16
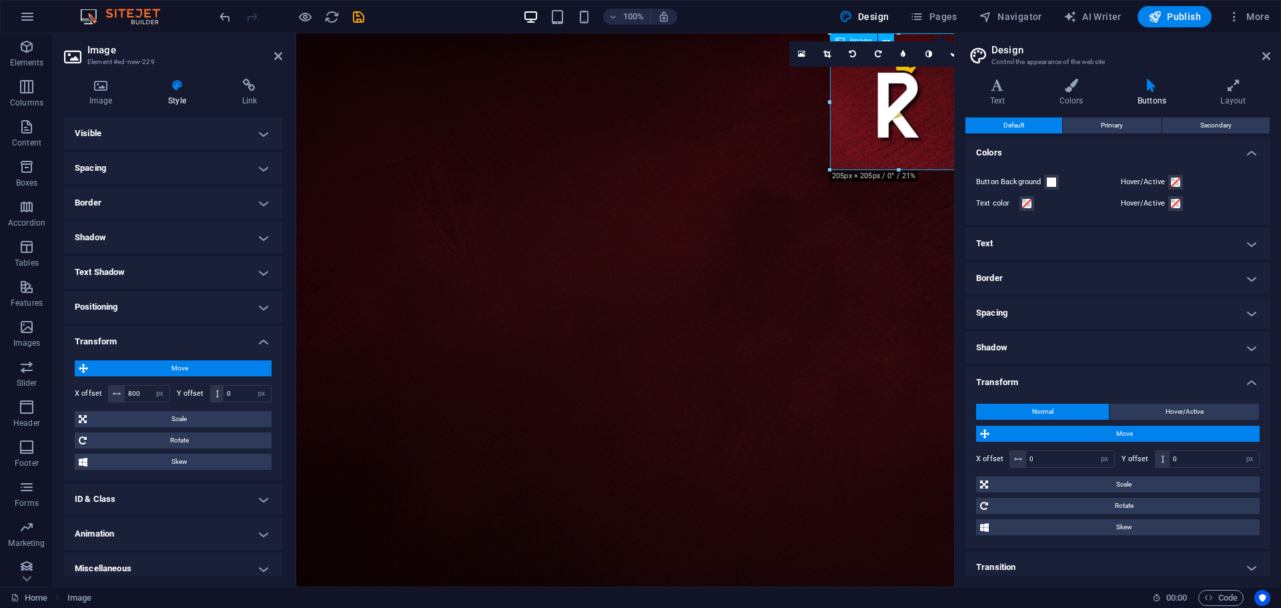
drag, startPoint x: 910, startPoint y: 129, endPoint x: 859, endPoint y: 156, distance: 56.7
click at [888, 137] on figure at bounding box center [898, 101] width 137 height 137
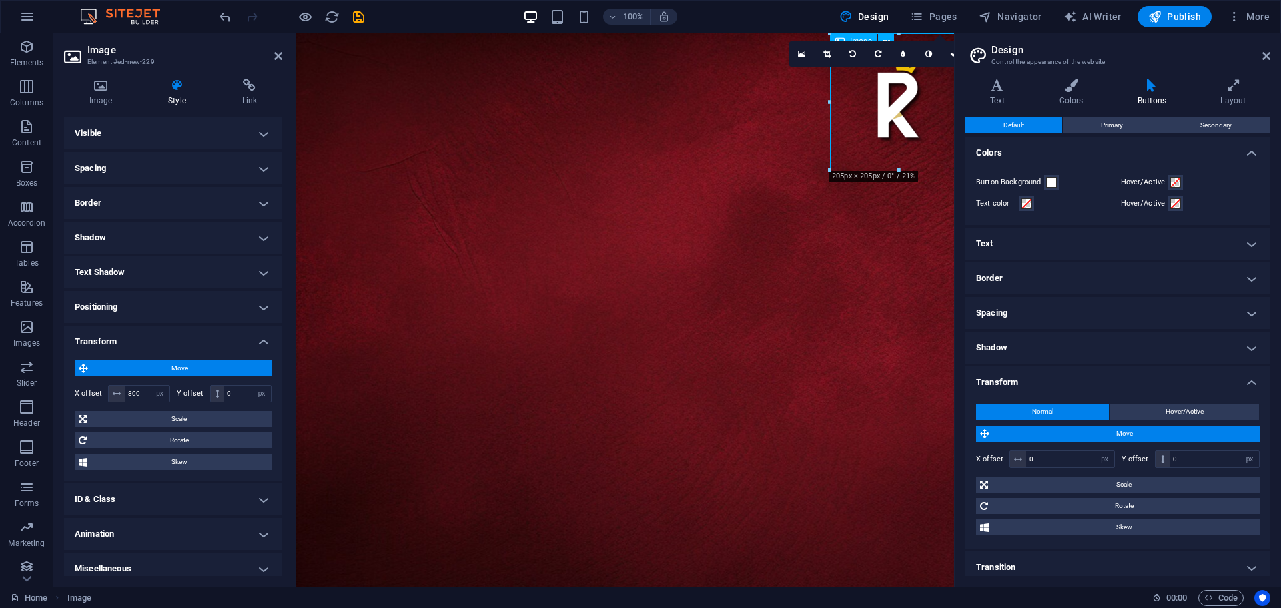
drag, startPoint x: 918, startPoint y: 125, endPoint x: 924, endPoint y: 121, distance: 7.1
click at [913, 125] on figure at bounding box center [898, 101] width 137 height 137
click at [1265, 52] on icon at bounding box center [1267, 56] width 8 height 11
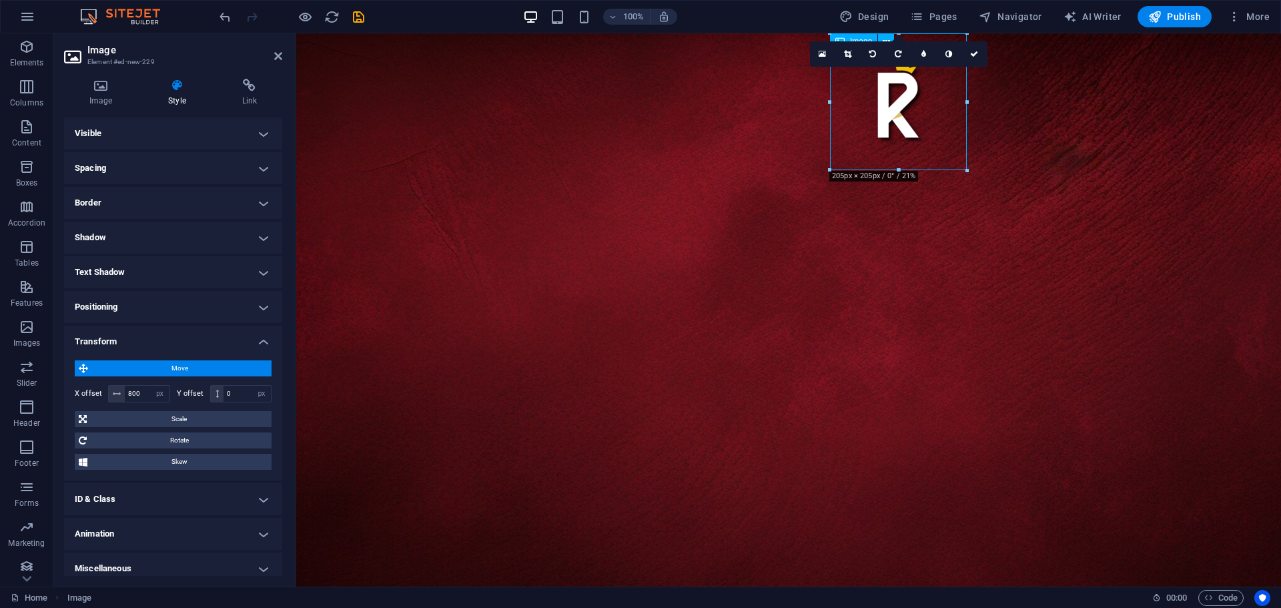
click at [892, 110] on figure at bounding box center [898, 101] width 137 height 137
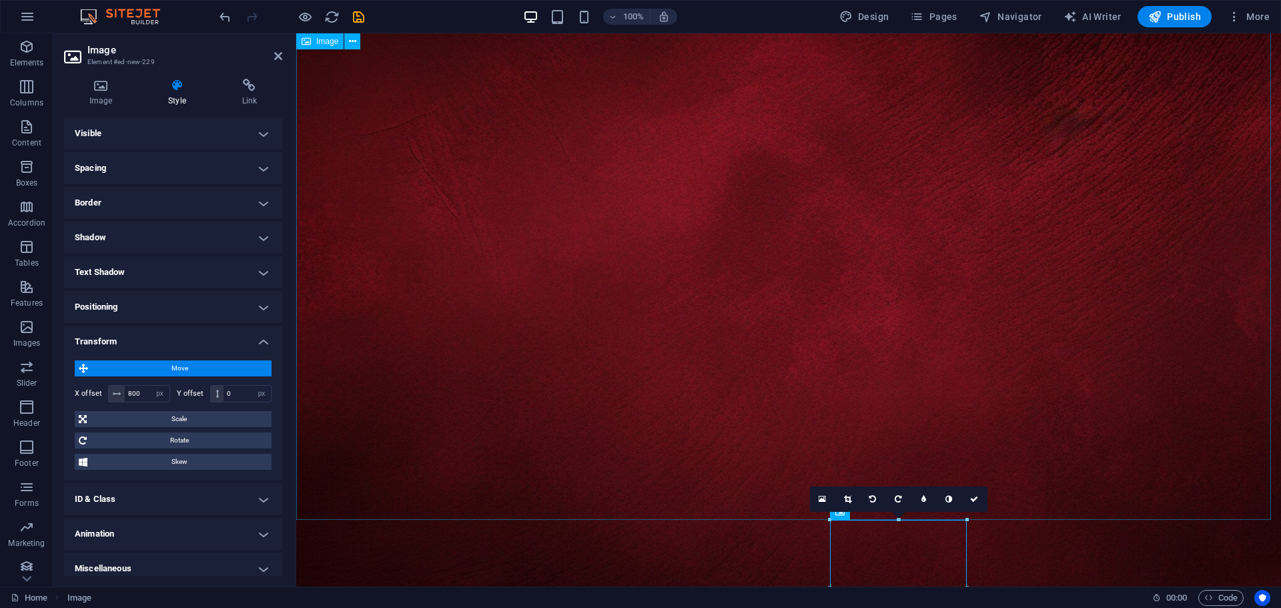
scroll to position [0, 0]
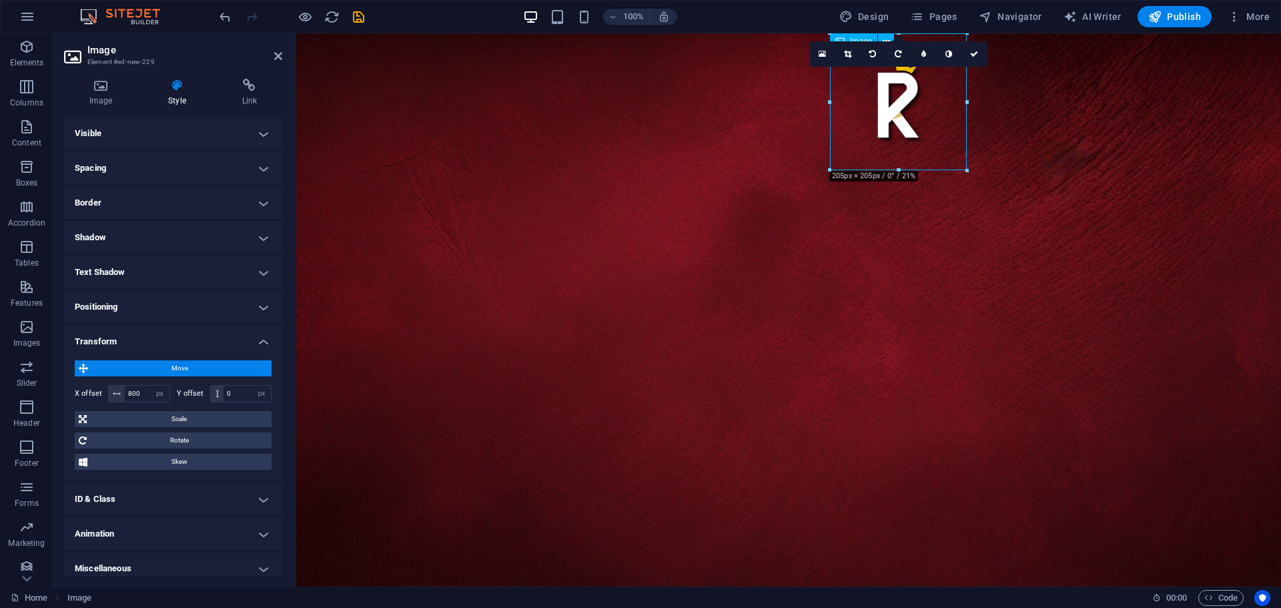
click at [861, 126] on figure at bounding box center [898, 101] width 137 height 137
click at [825, 288] on figure at bounding box center [788, 392] width 985 height 718
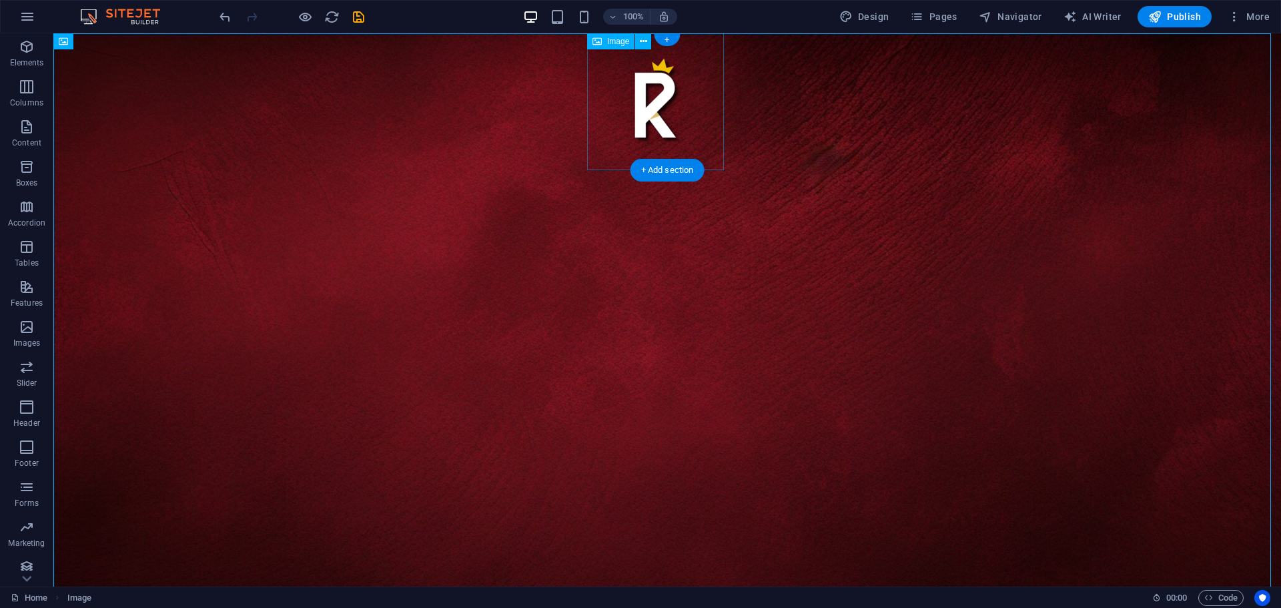
click at [655, 86] on figure at bounding box center [655, 101] width 137 height 137
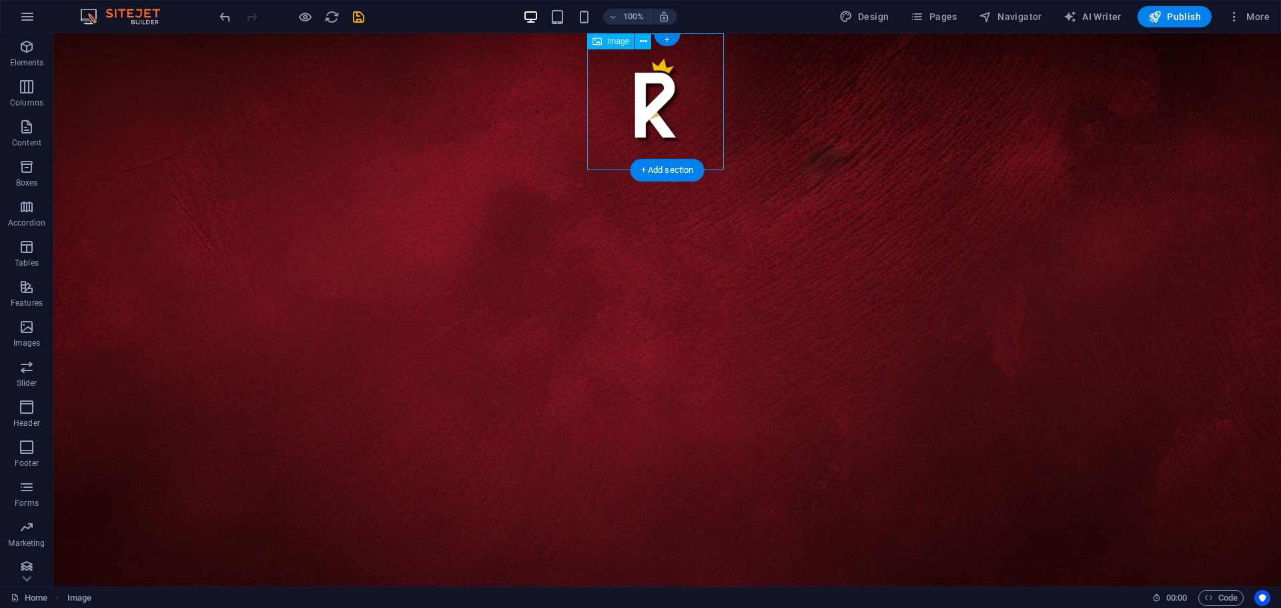
click at [655, 86] on figure at bounding box center [655, 101] width 137 height 137
select select "px"
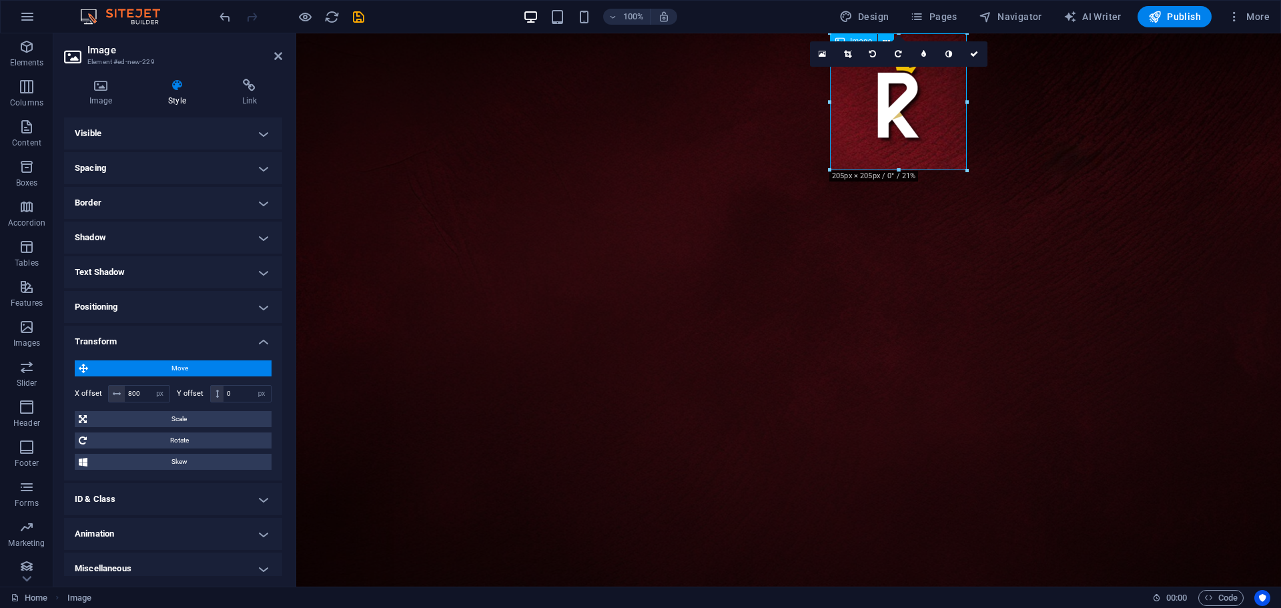
click at [858, 135] on figure at bounding box center [898, 101] width 137 height 137
click at [885, 119] on figure at bounding box center [898, 101] width 137 height 137
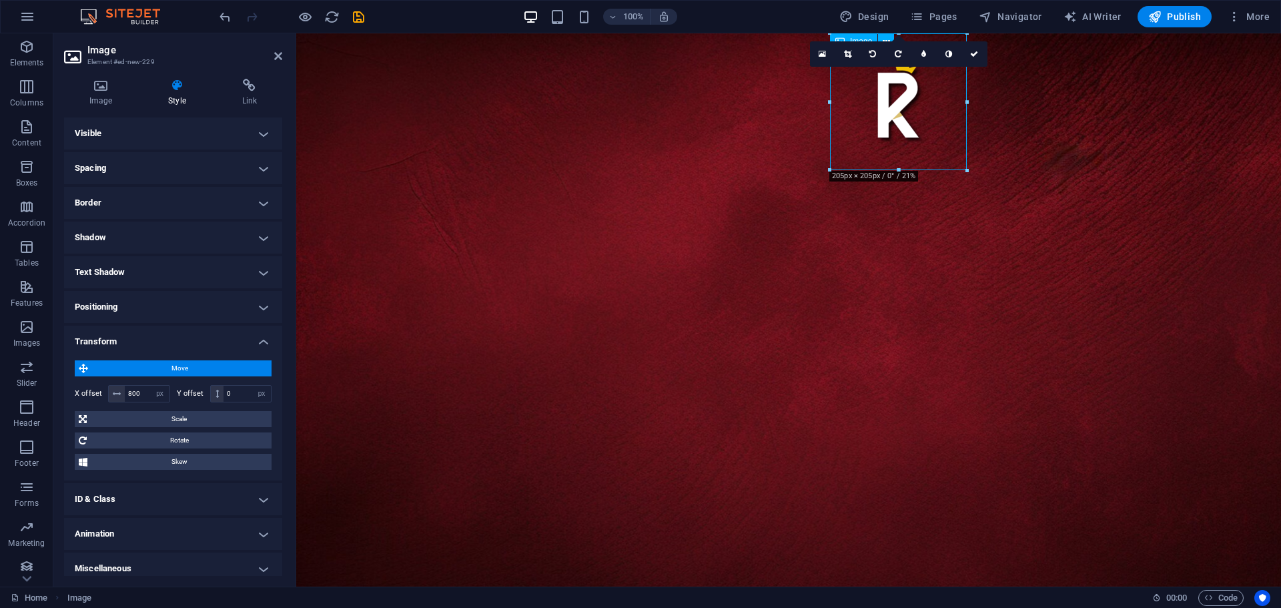
drag, startPoint x: 866, startPoint y: 102, endPoint x: 864, endPoint y: 110, distance: 8.3
click at [864, 109] on figure at bounding box center [898, 101] width 137 height 137
click at [871, 110] on figure at bounding box center [898, 101] width 137 height 137
drag, startPoint x: 895, startPoint y: 109, endPoint x: 865, endPoint y: 109, distance: 30.0
click at [865, 109] on figure at bounding box center [898, 101] width 137 height 137
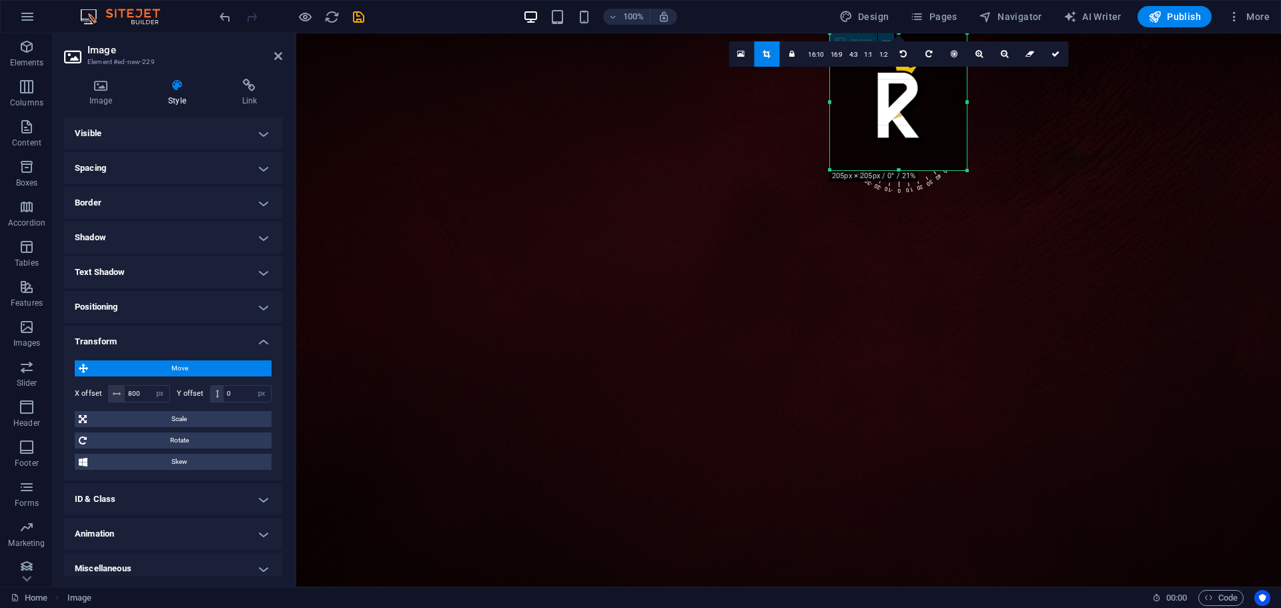
drag, startPoint x: 881, startPoint y: 110, endPoint x: 1160, endPoint y: 143, distance: 280.8
click at [863, 109] on figure at bounding box center [898, 101] width 137 height 137
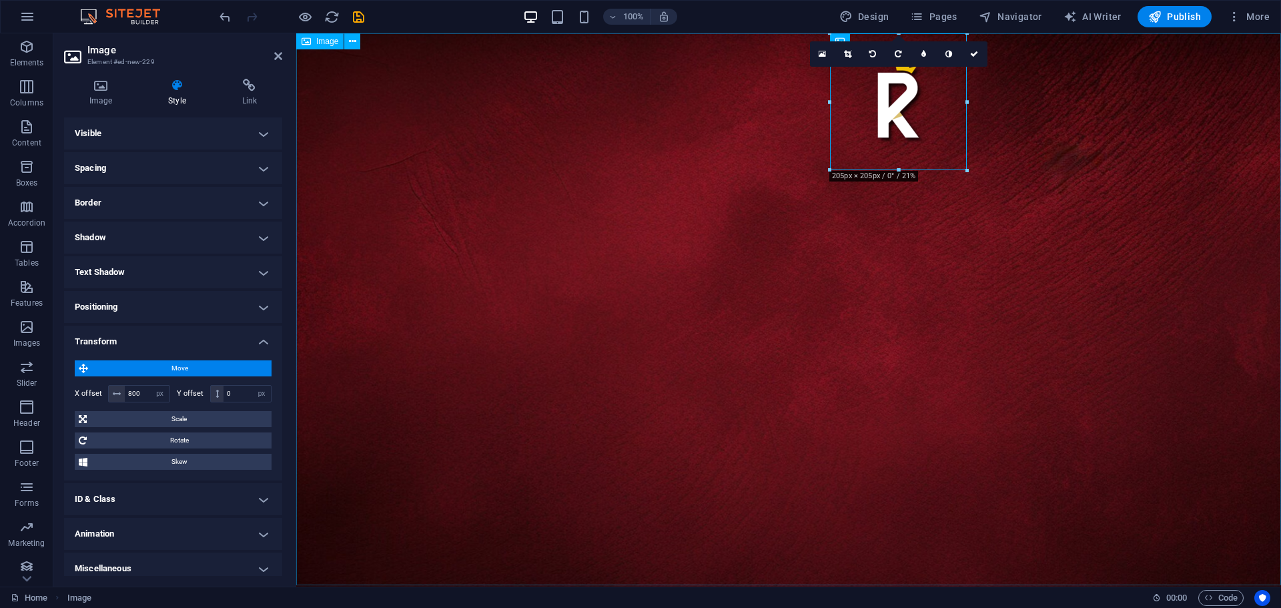
drag, startPoint x: 1348, startPoint y: 88, endPoint x: 1052, endPoint y: 55, distance: 298.2
click at [1052, 55] on figure at bounding box center [788, 392] width 985 height 718
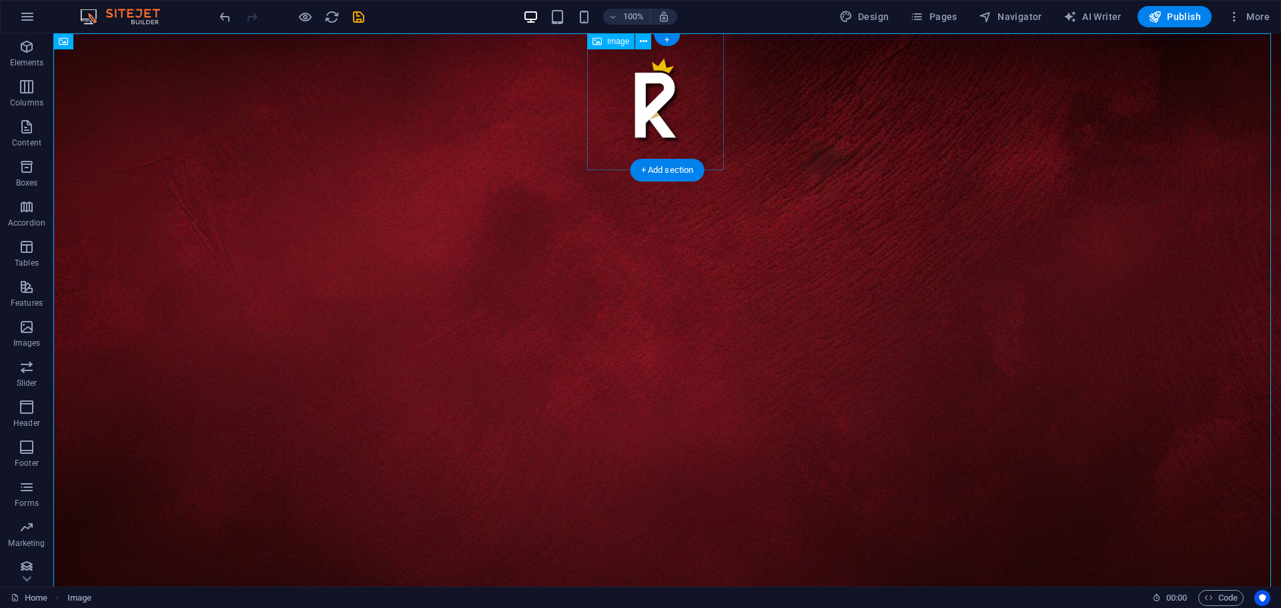
drag, startPoint x: 653, startPoint y: 106, endPoint x: 706, endPoint y: 111, distance: 52.9
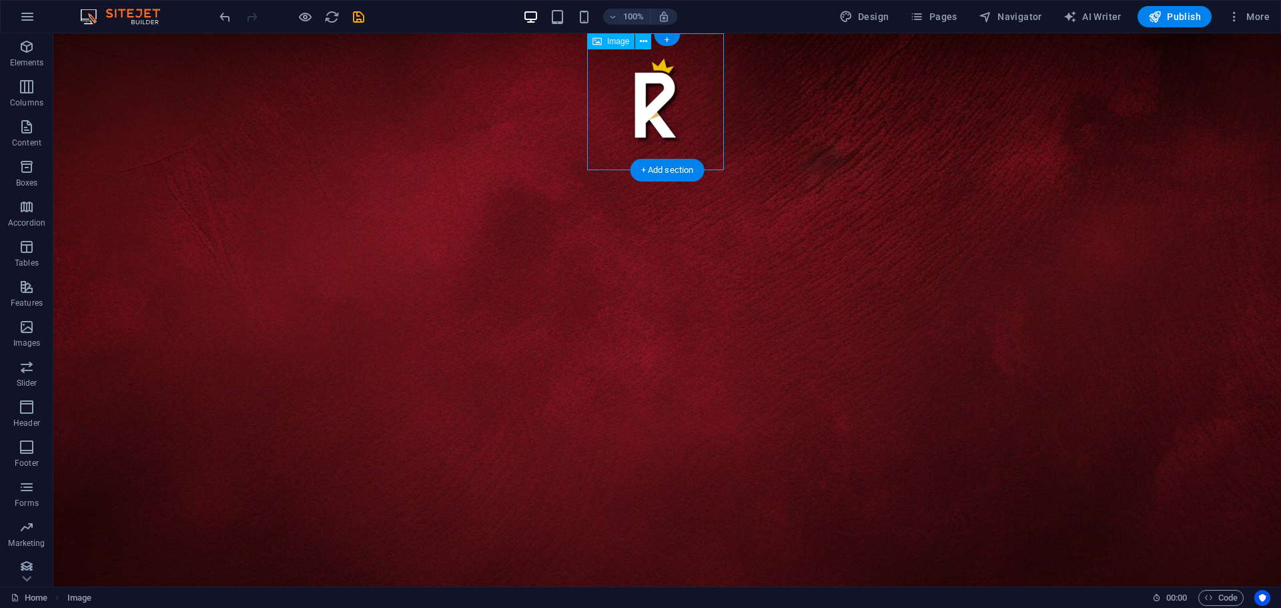
click at [652, 107] on figure at bounding box center [655, 101] width 137 height 137
click at [643, 39] on icon at bounding box center [643, 42] width 7 height 14
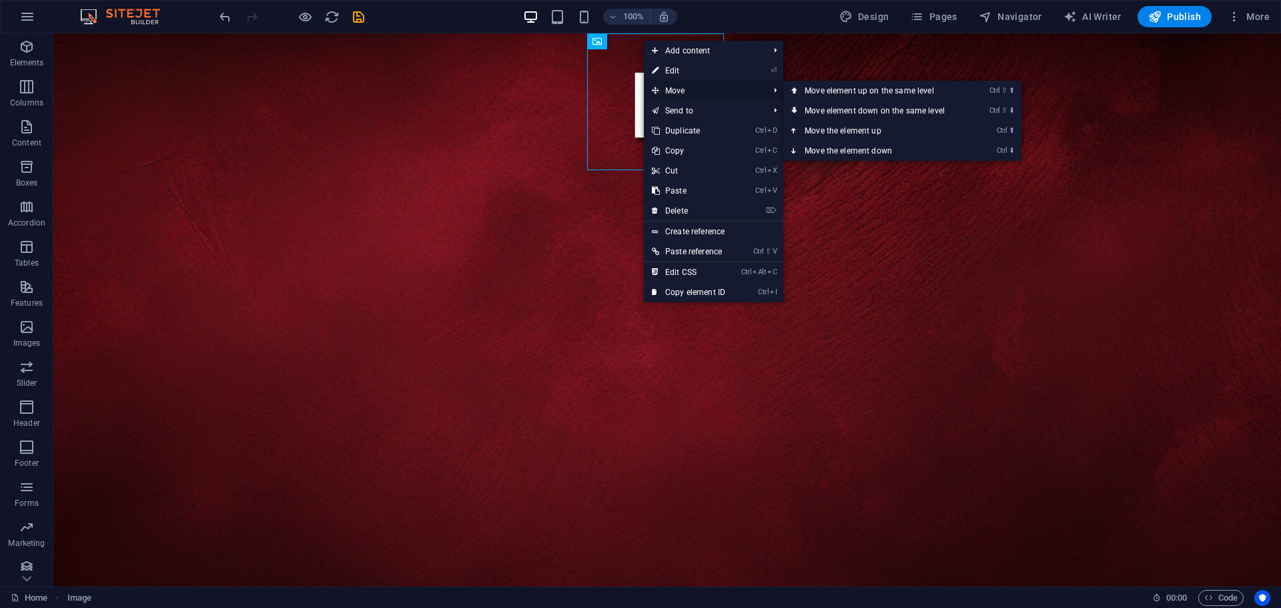
click at [689, 91] on span "Move" at bounding box center [703, 91] width 119 height 20
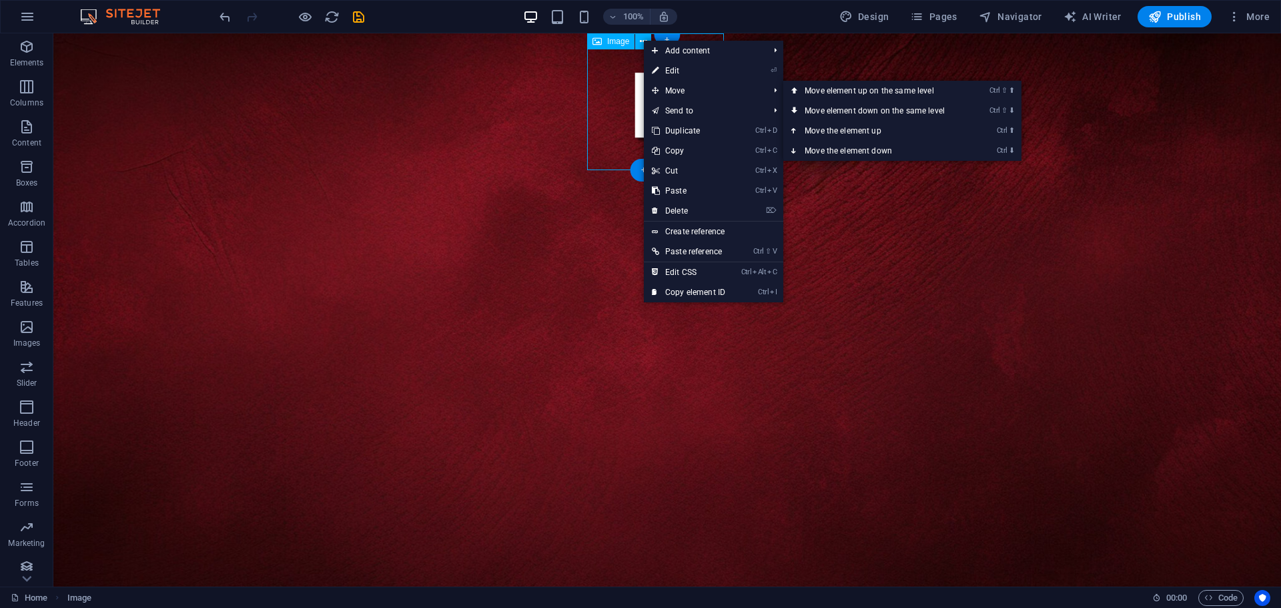
click at [612, 93] on figure at bounding box center [655, 101] width 137 height 137
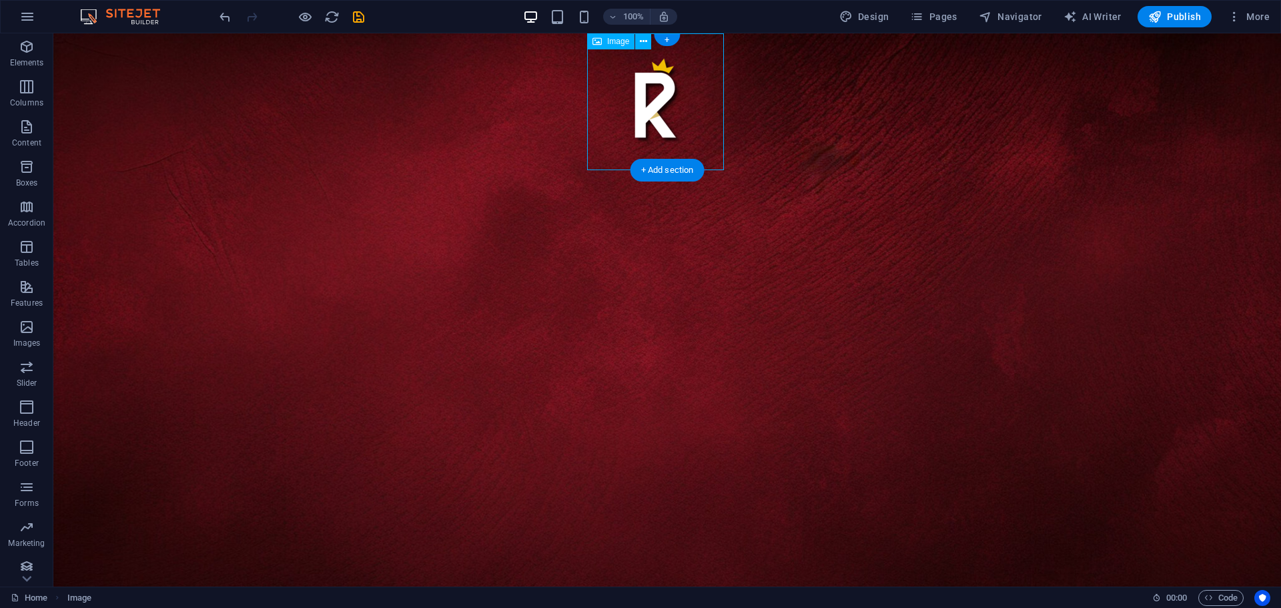
drag, startPoint x: 656, startPoint y: 109, endPoint x: 649, endPoint y: 118, distance: 11.9
click at [649, 118] on figure at bounding box center [655, 101] width 137 height 137
drag, startPoint x: 651, startPoint y: 105, endPoint x: 634, endPoint y: 117, distance: 21.0
click at [634, 117] on figure at bounding box center [655, 101] width 137 height 137
click at [1150, 19] on icon "button" at bounding box center [1154, 16] width 13 height 13
